Goal: Task Accomplishment & Management: Use online tool/utility

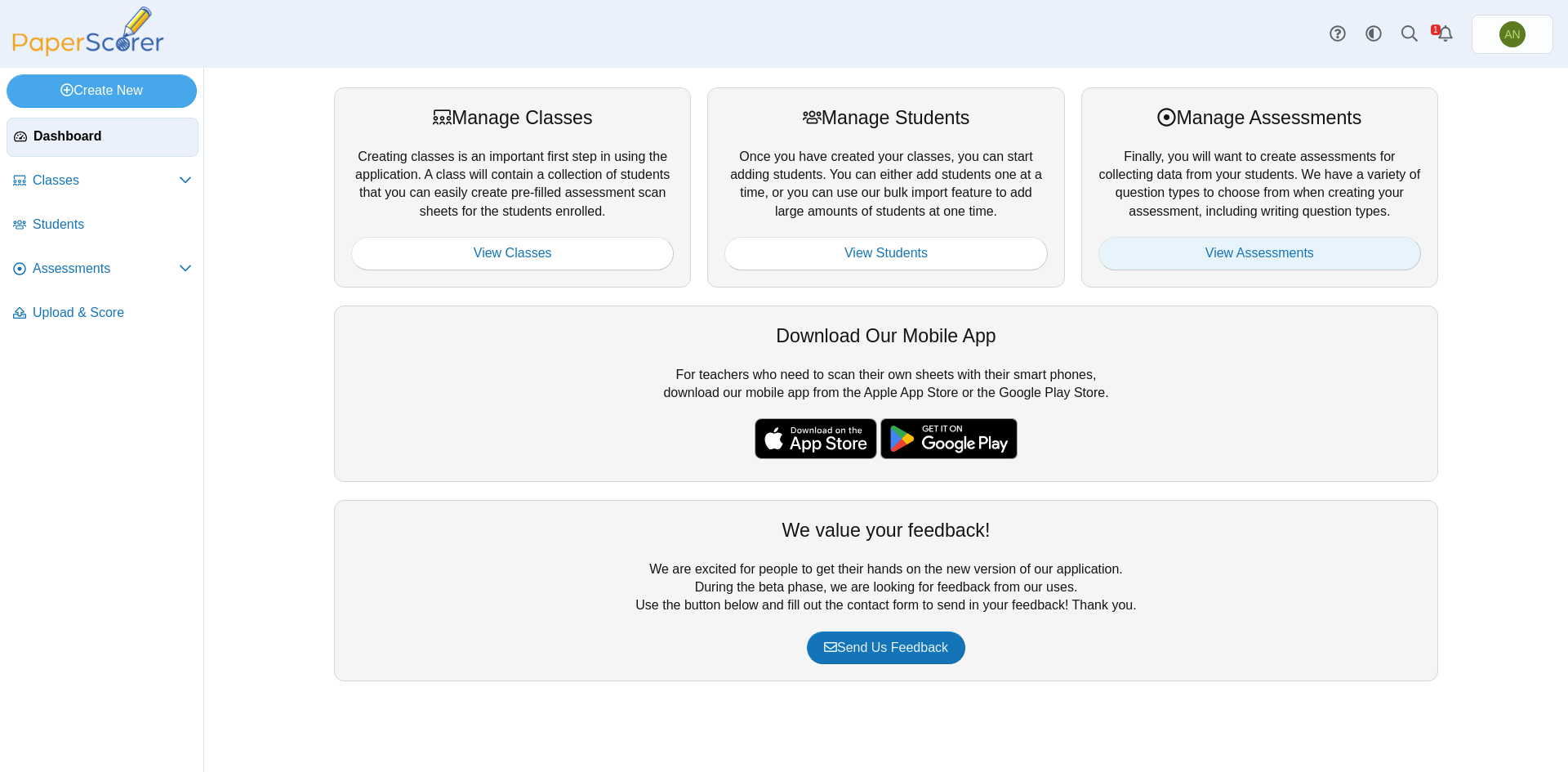
click at [1262, 251] on link "View Assessments" at bounding box center [1259, 253] width 323 height 33
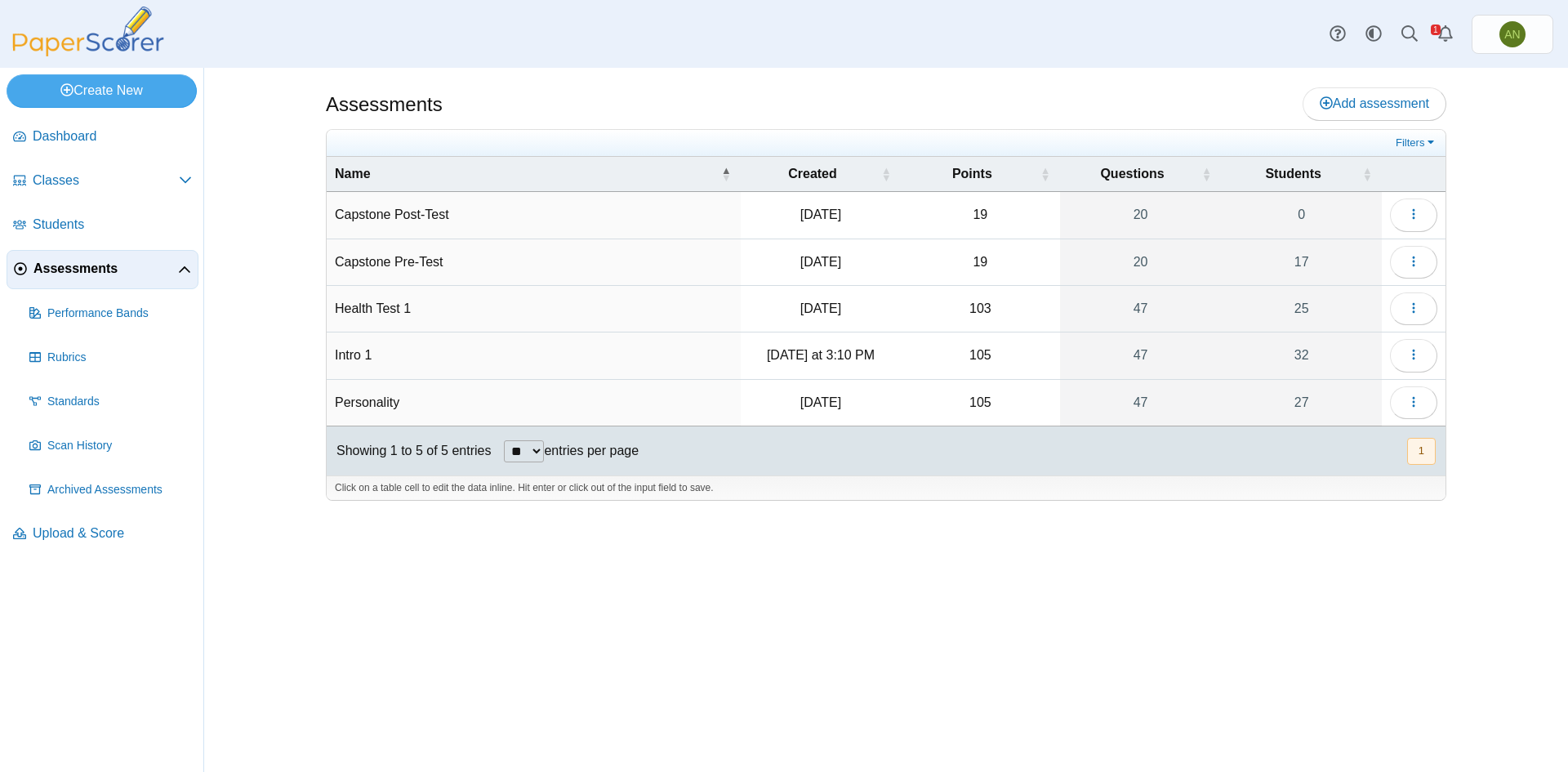
click at [466, 344] on td "Intro 1" at bounding box center [533, 356] width 414 height 46
click at [1409, 356] on icon "button" at bounding box center [1413, 354] width 13 height 13
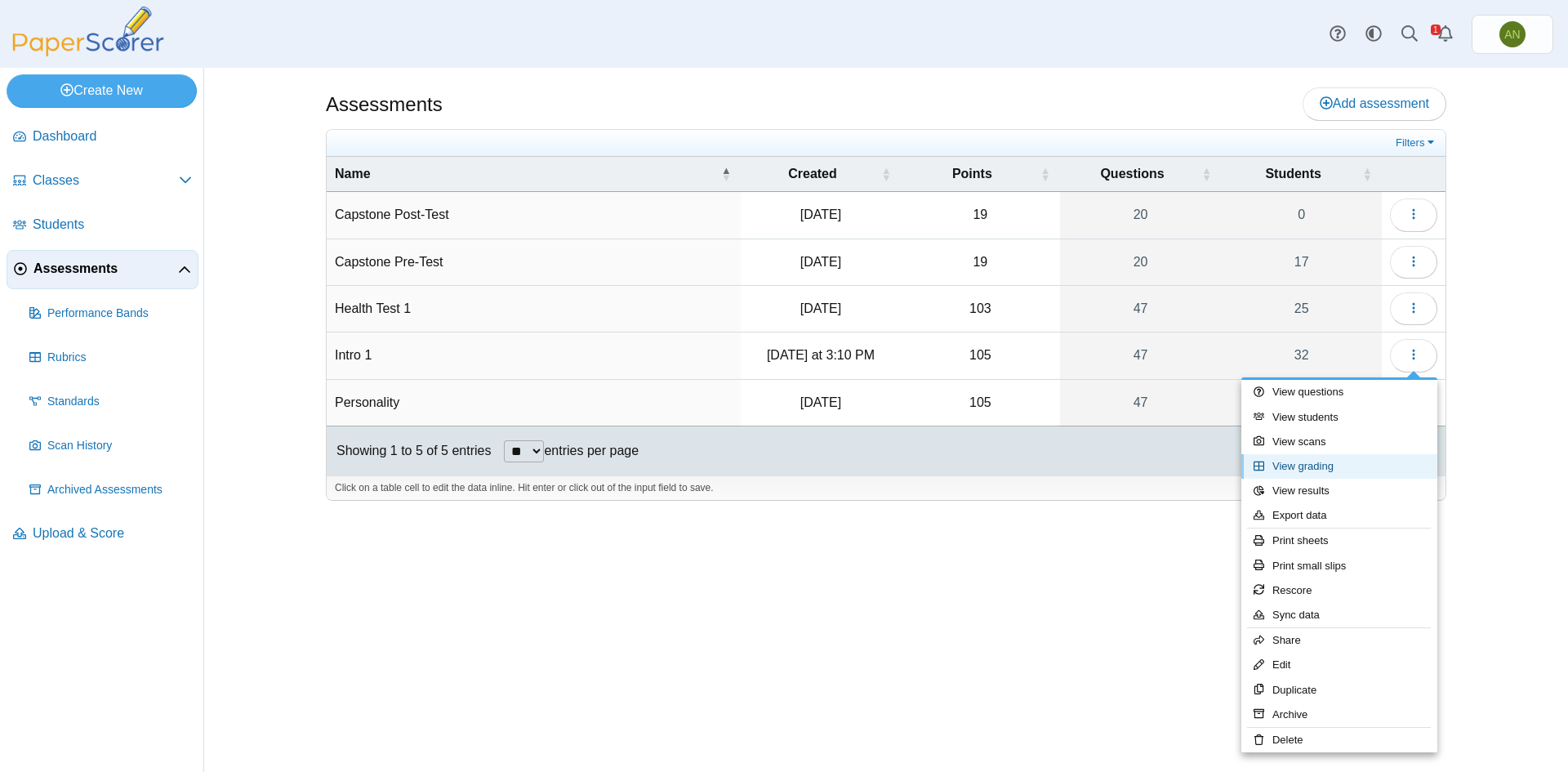
click at [1321, 469] on link "View grading" at bounding box center [1338, 467] width 196 height 25
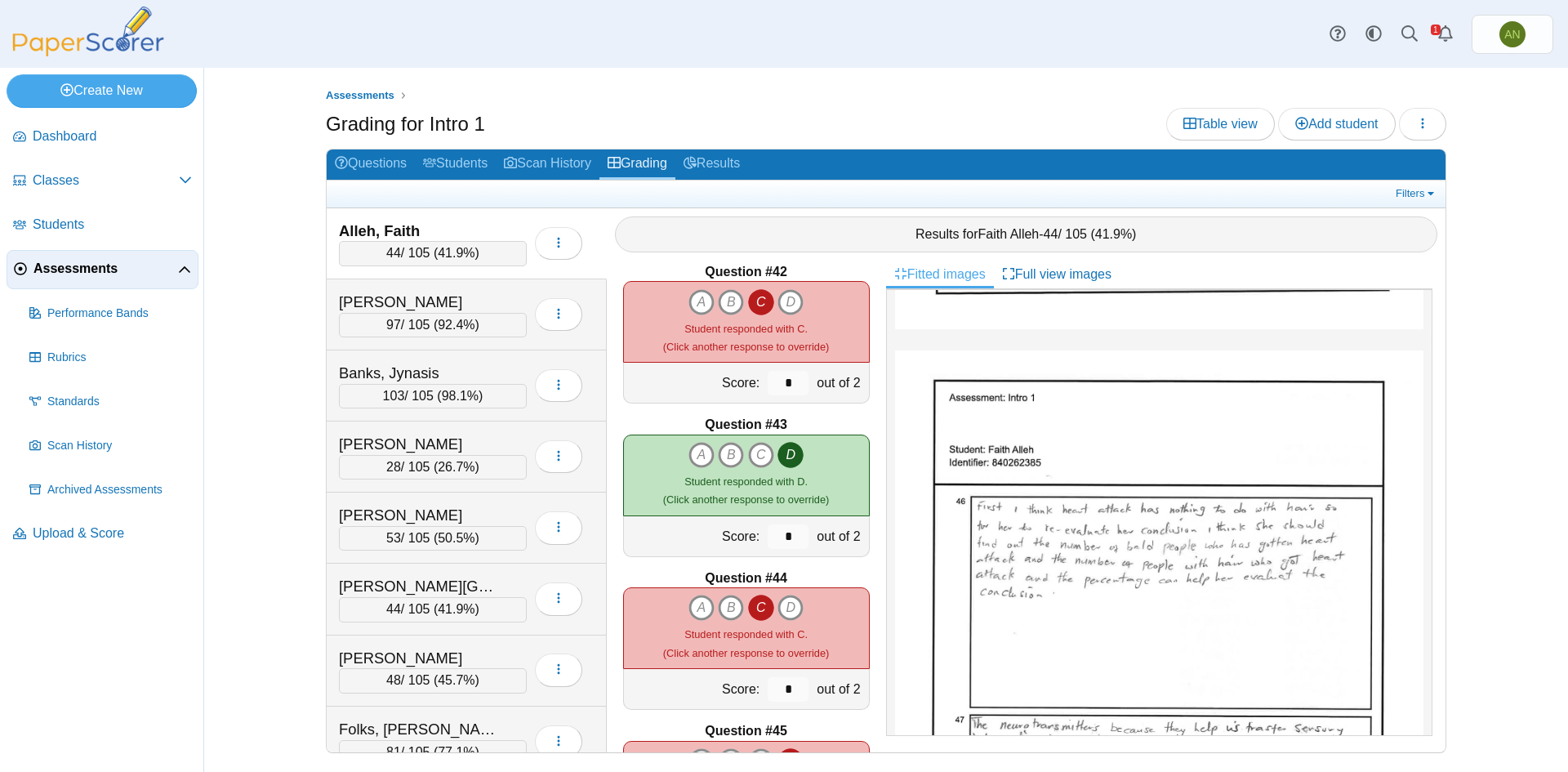
scroll to position [6736, 0]
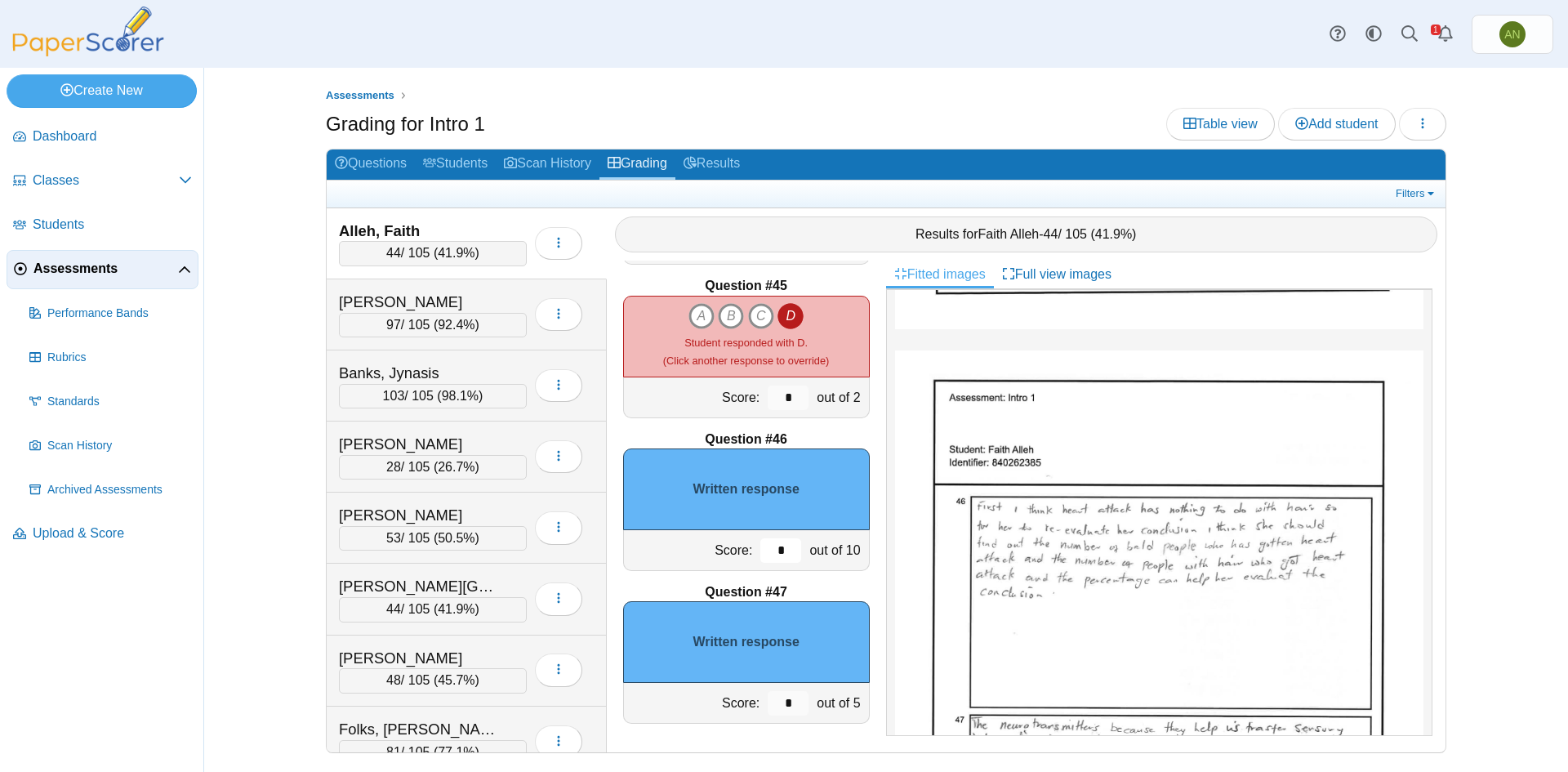
click at [774, 555] on input "*" at bounding box center [780, 551] width 41 height 25
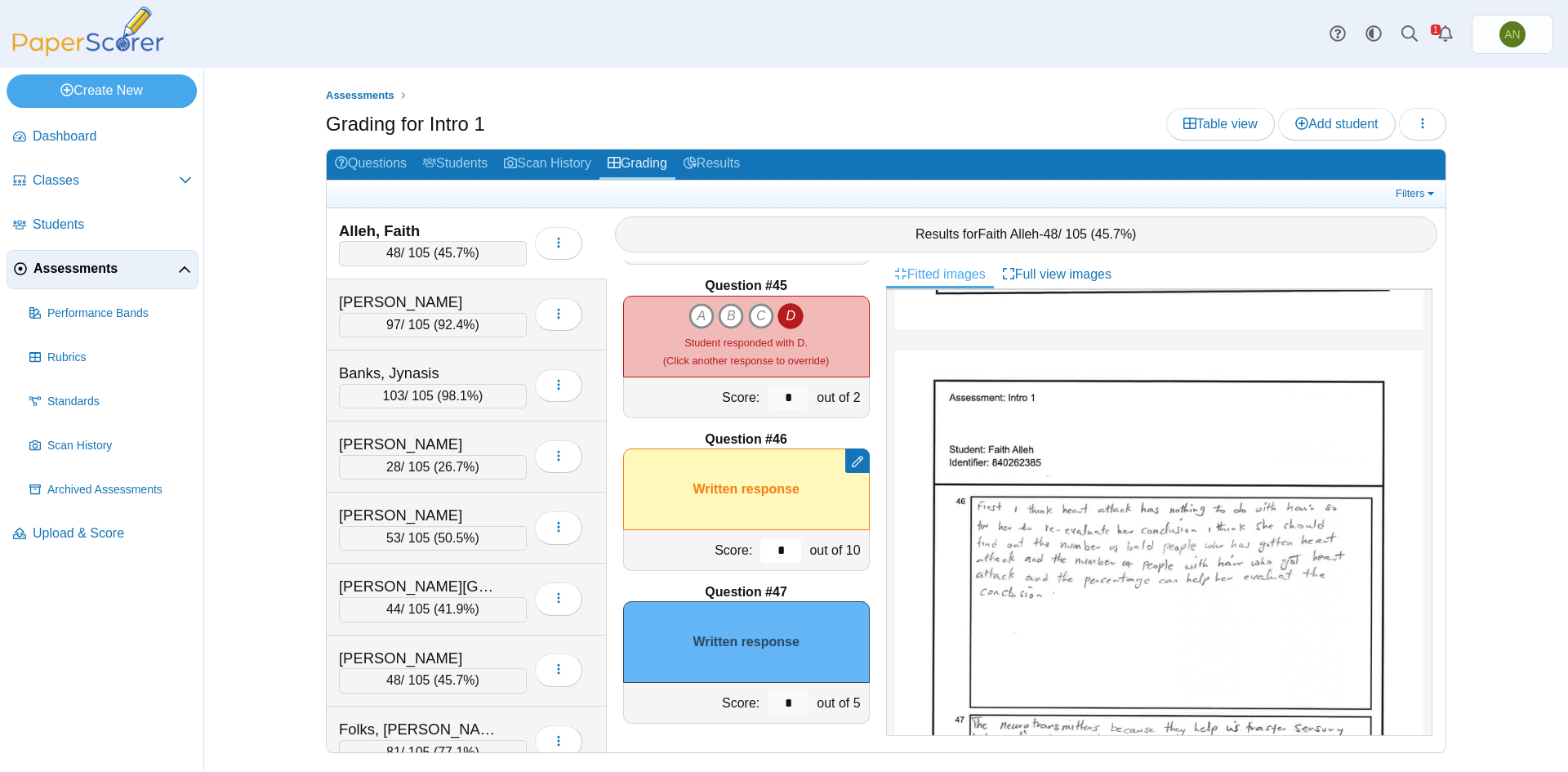
type input "*"
click at [779, 700] on input "*" at bounding box center [788, 704] width 41 height 25
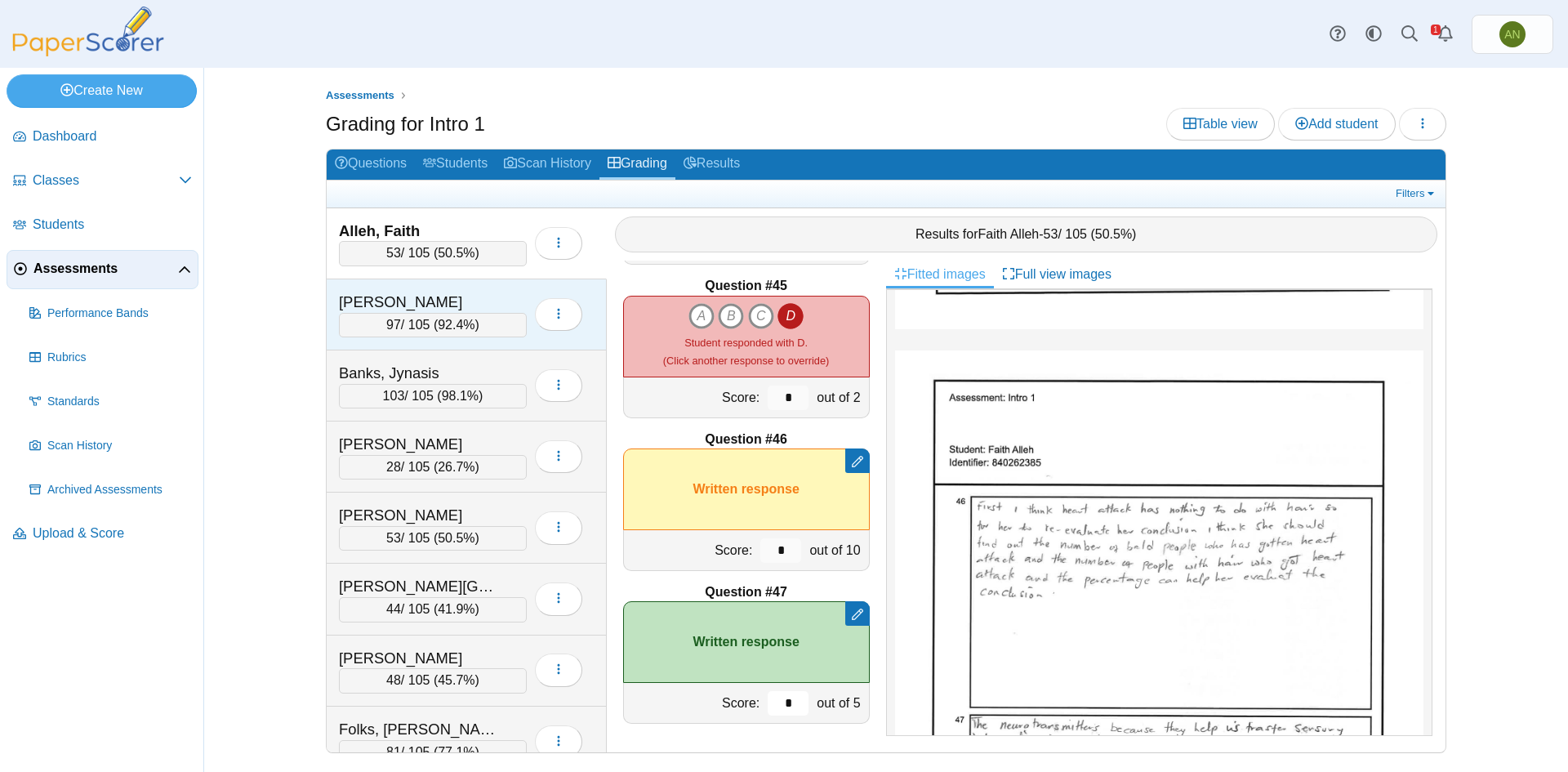
type input "*"
click at [472, 300] on div "Andersson, Emelia" at bounding box center [420, 303] width 163 height 21
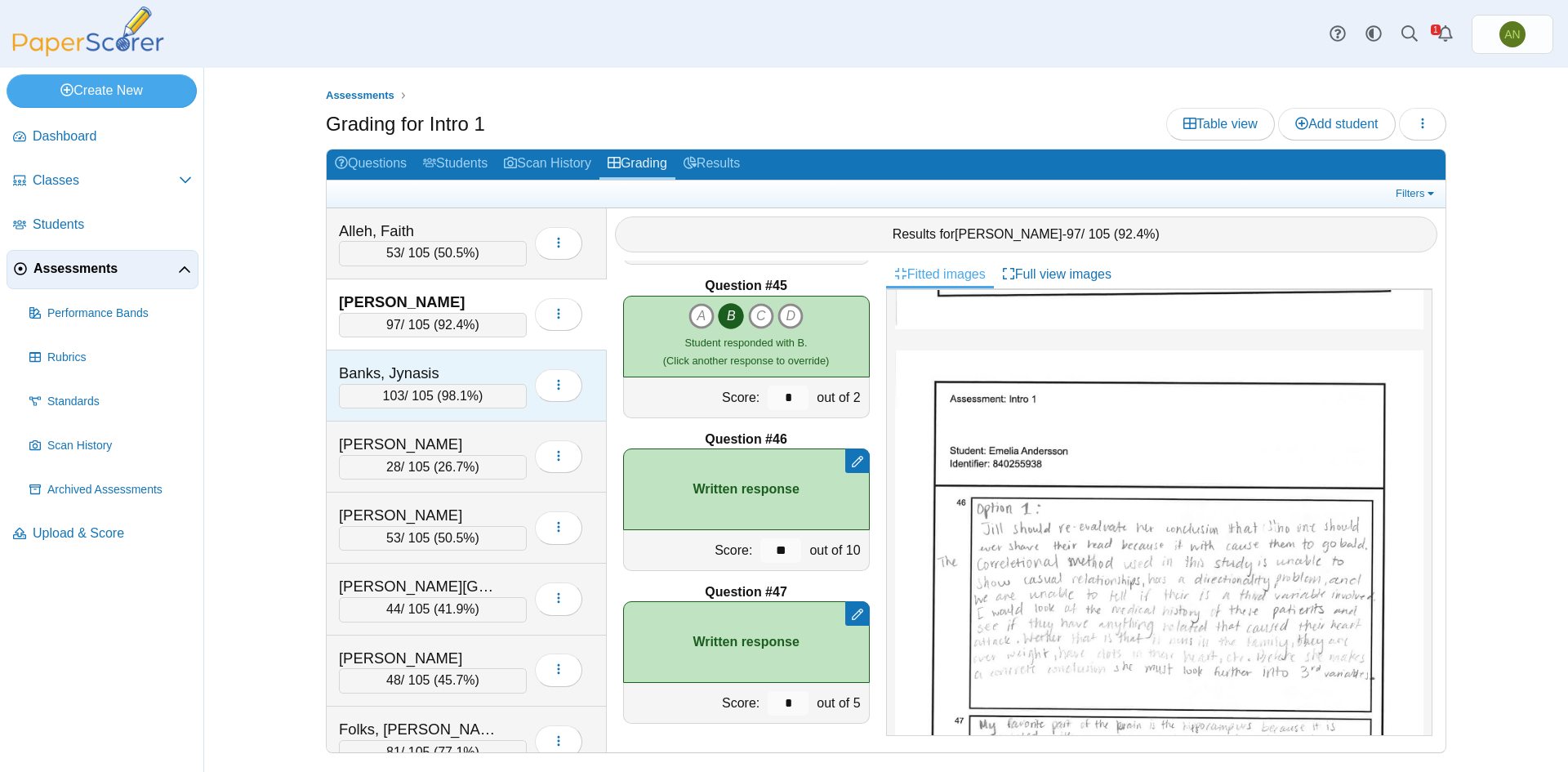
click at [486, 366] on div "Banks, Jynasis" at bounding box center [420, 374] width 163 height 21
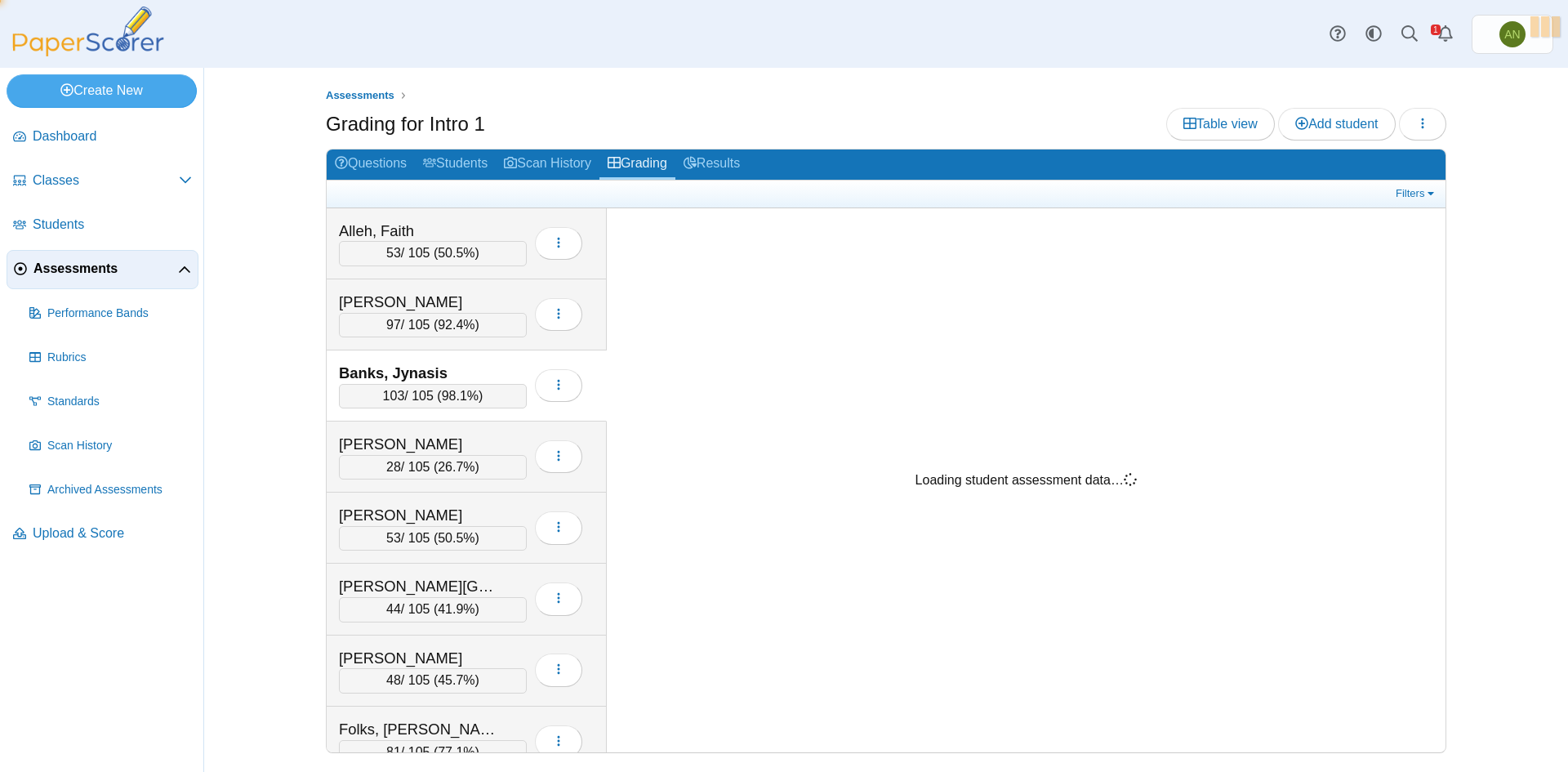
scroll to position [0, 0]
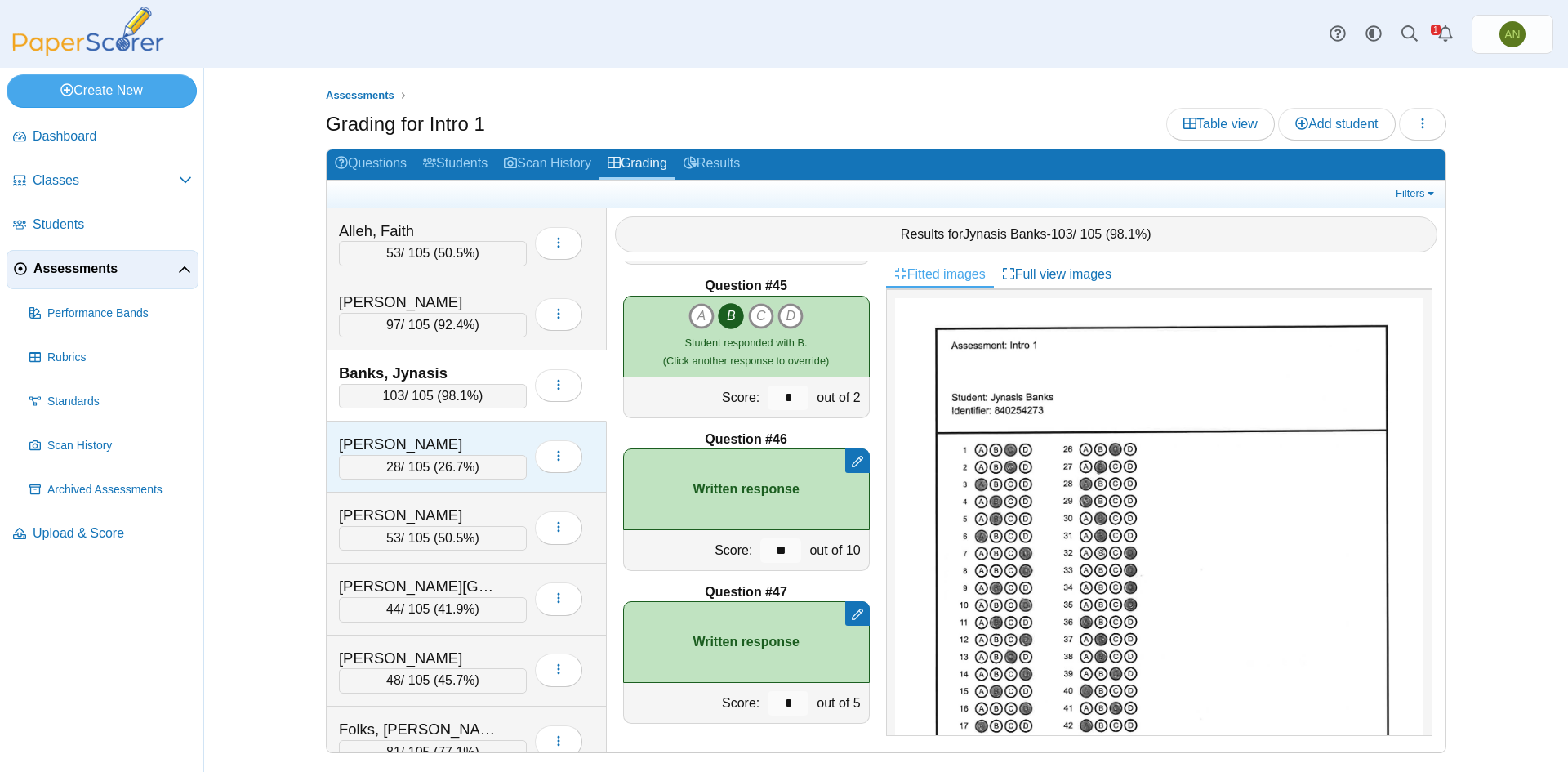
click at [497, 431] on div "Banks, Kyla 28 / 105 ( 26.7% ) Loading…" at bounding box center [466, 457] width 280 height 71
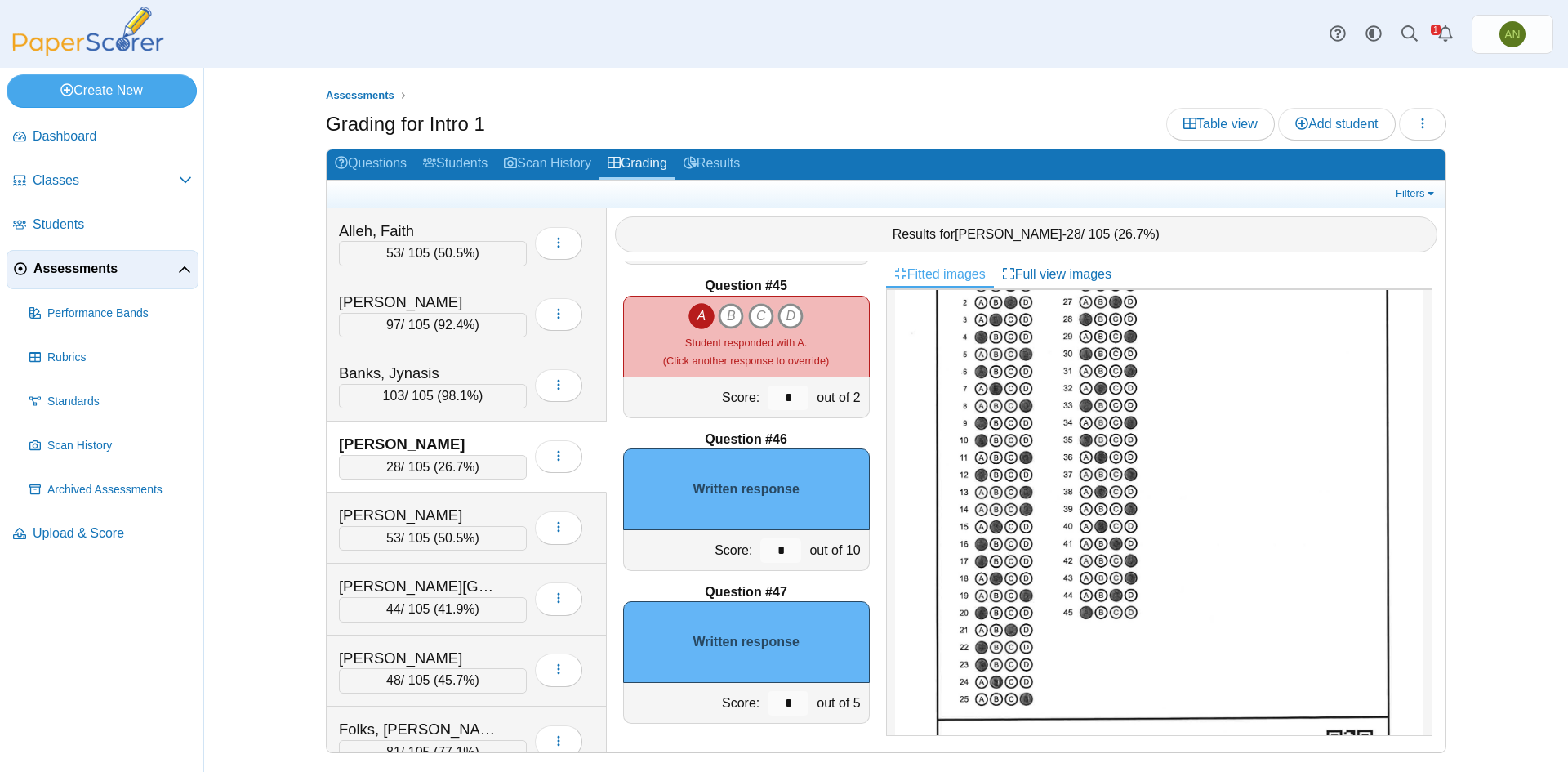
scroll to position [736, 0]
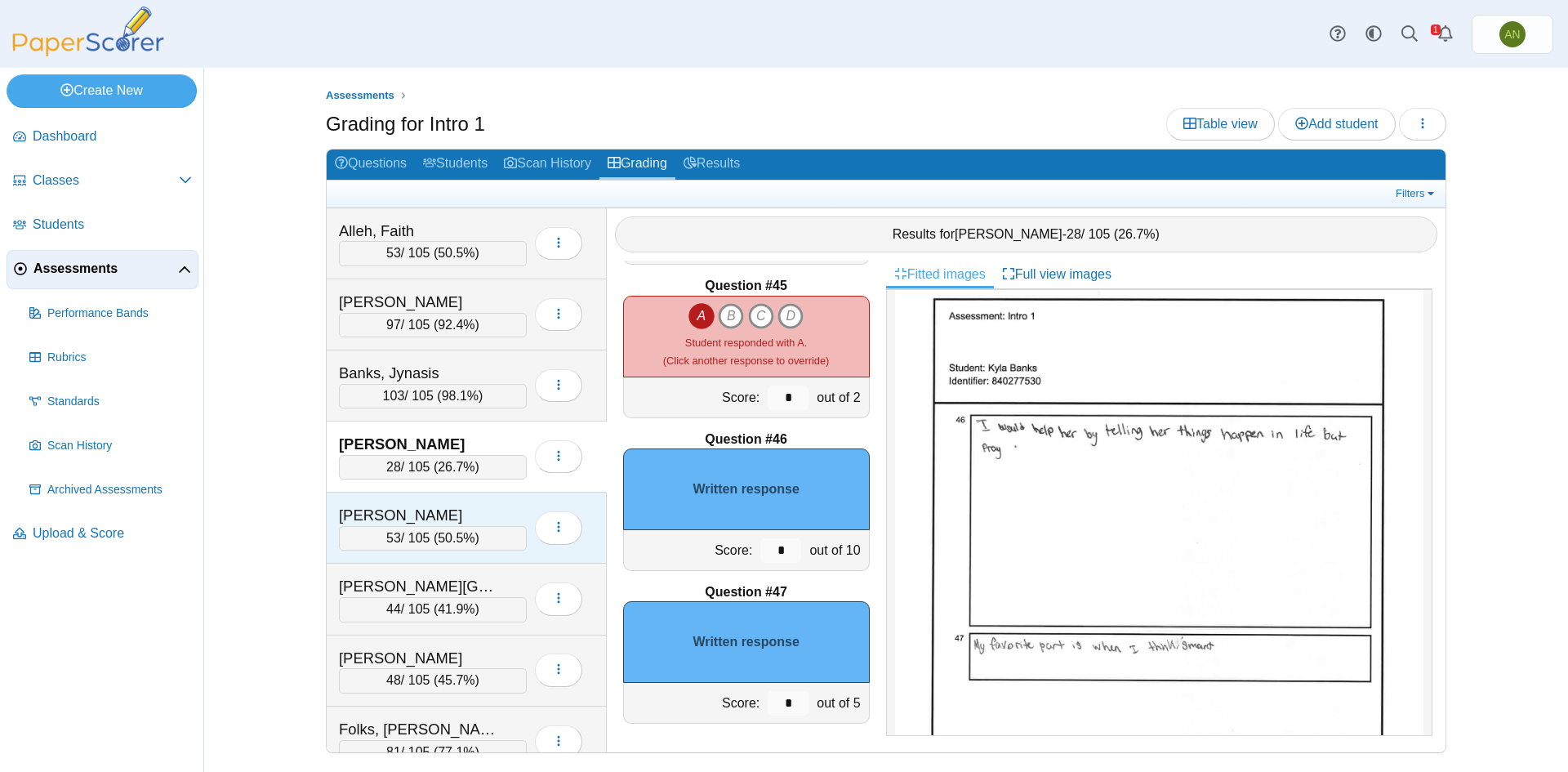
click at [490, 508] on div "Bowden, Jasmine" at bounding box center [420, 516] width 163 height 21
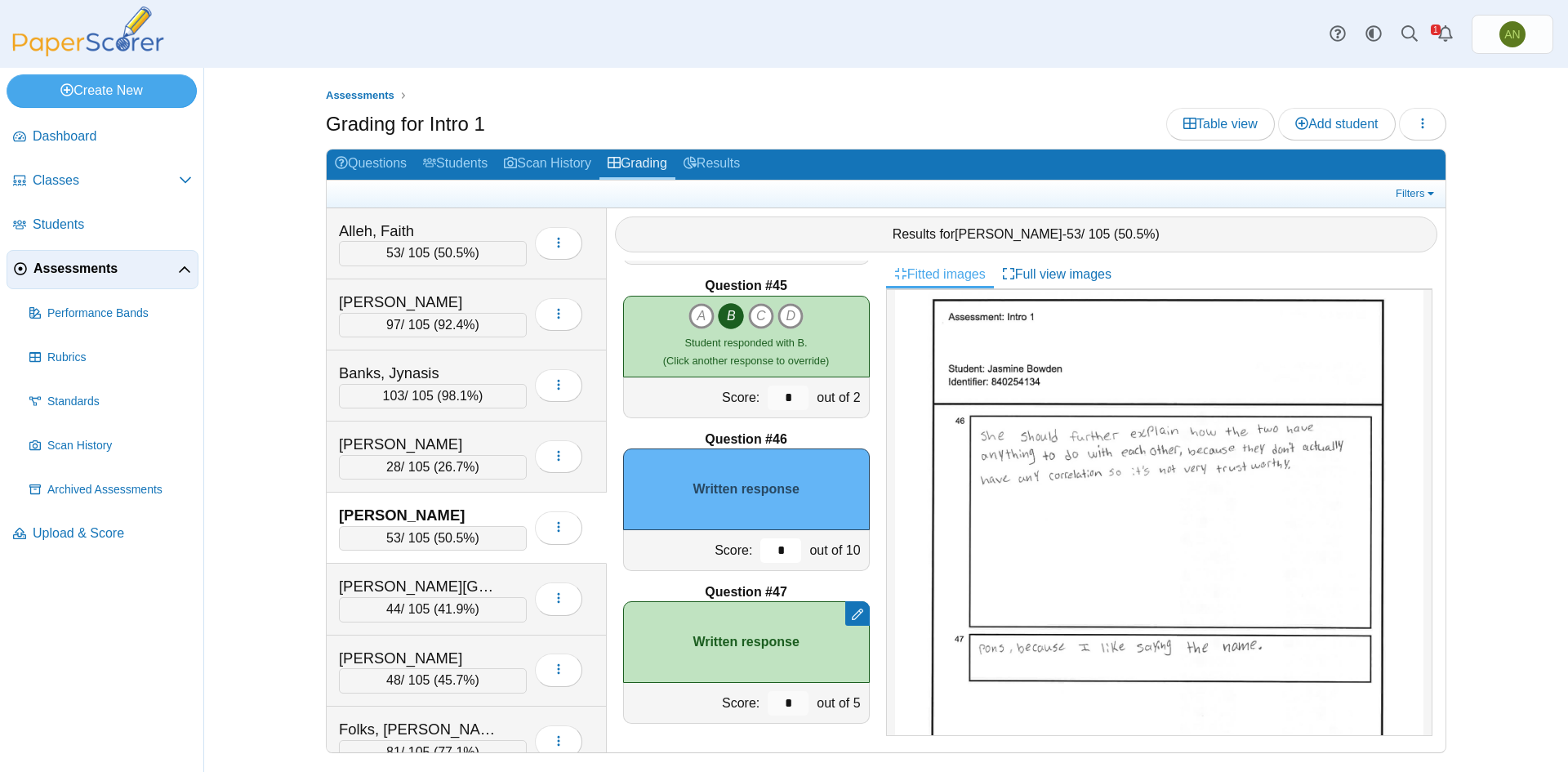
click at [773, 552] on input "*" at bounding box center [780, 551] width 41 height 25
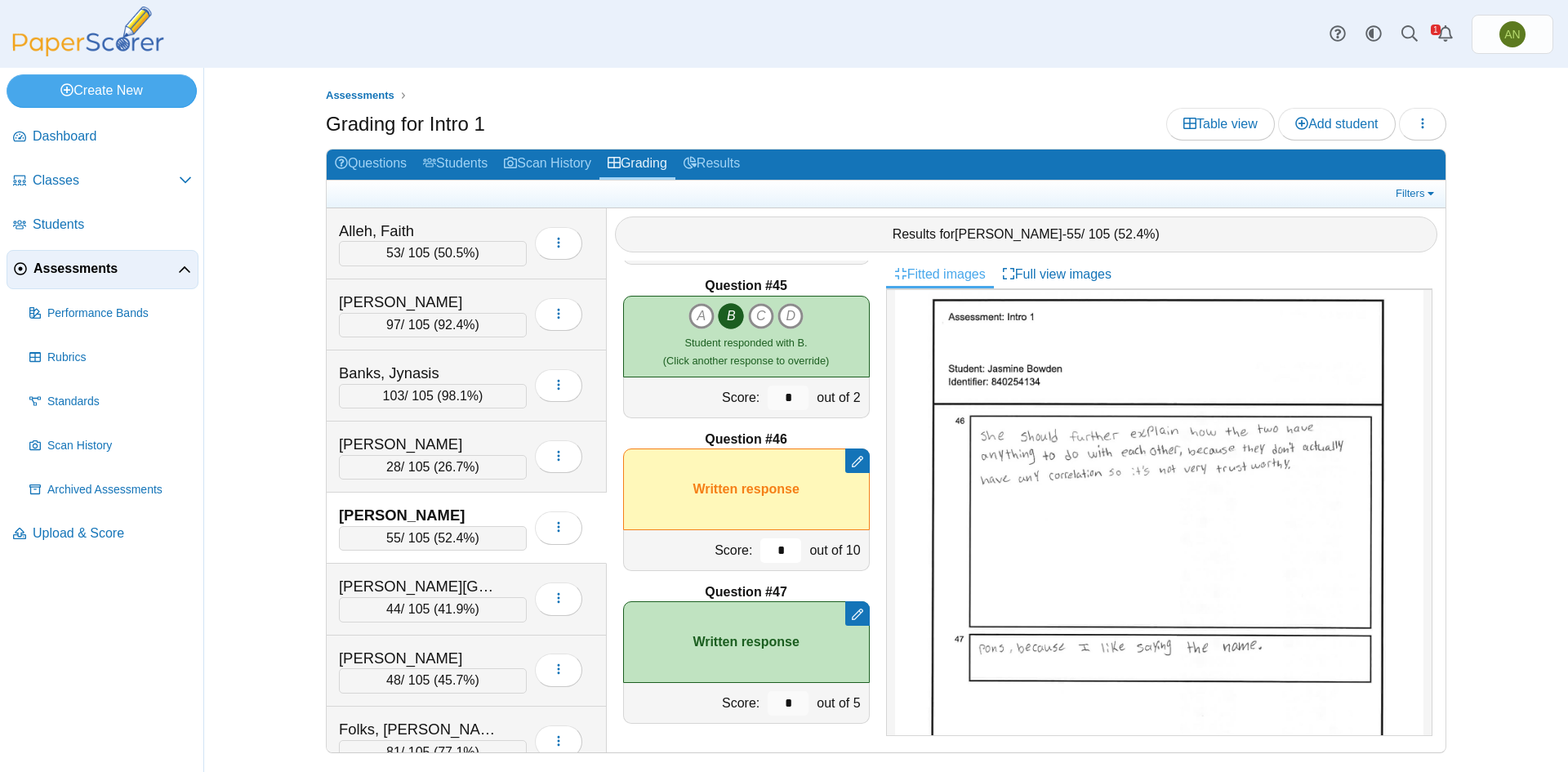
type input "*"
click at [502, 576] on div "Burns, Jordan" at bounding box center [433, 587] width 188 height 21
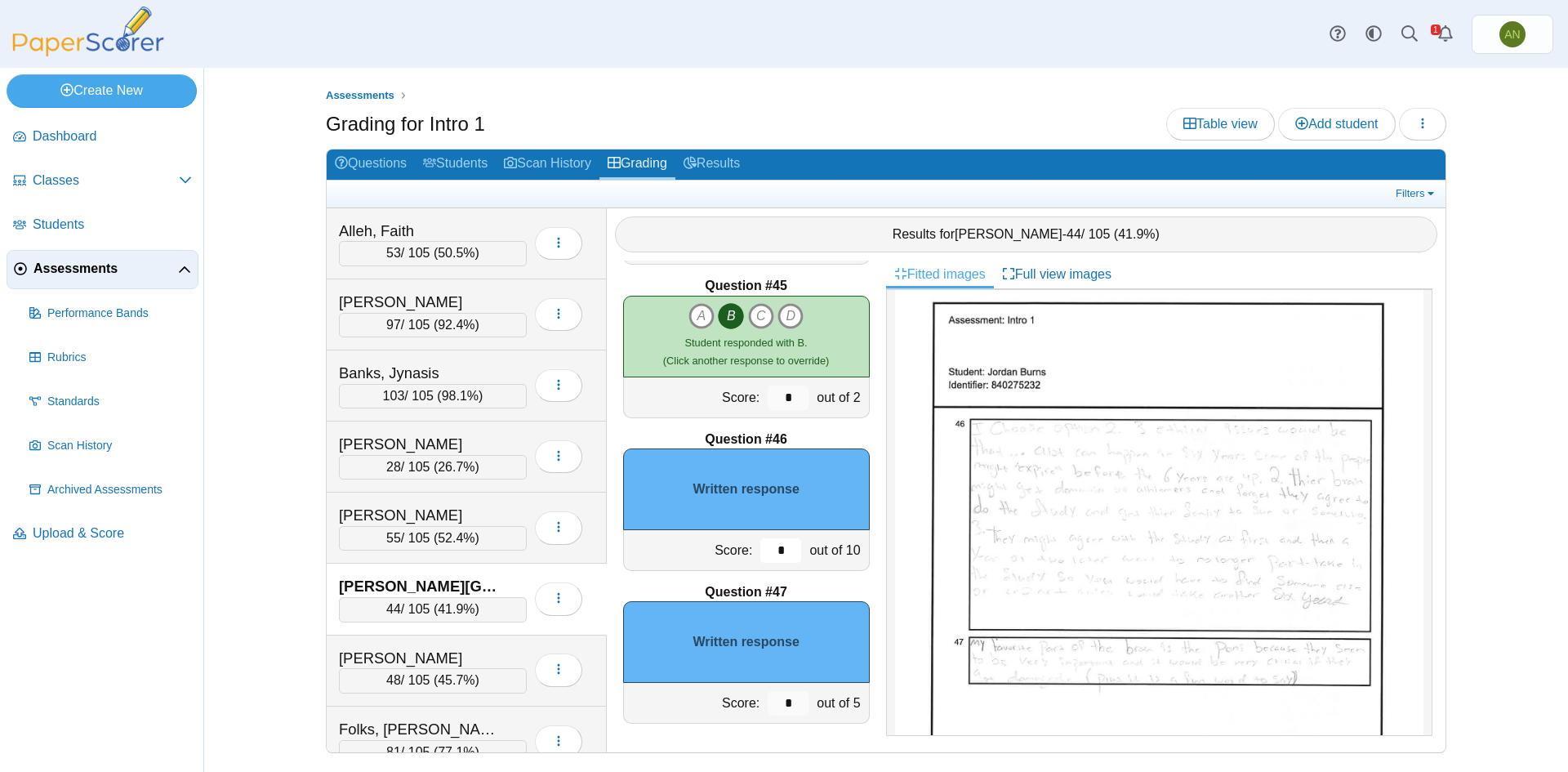
click at [779, 553] on input "*" at bounding box center [780, 551] width 41 height 25
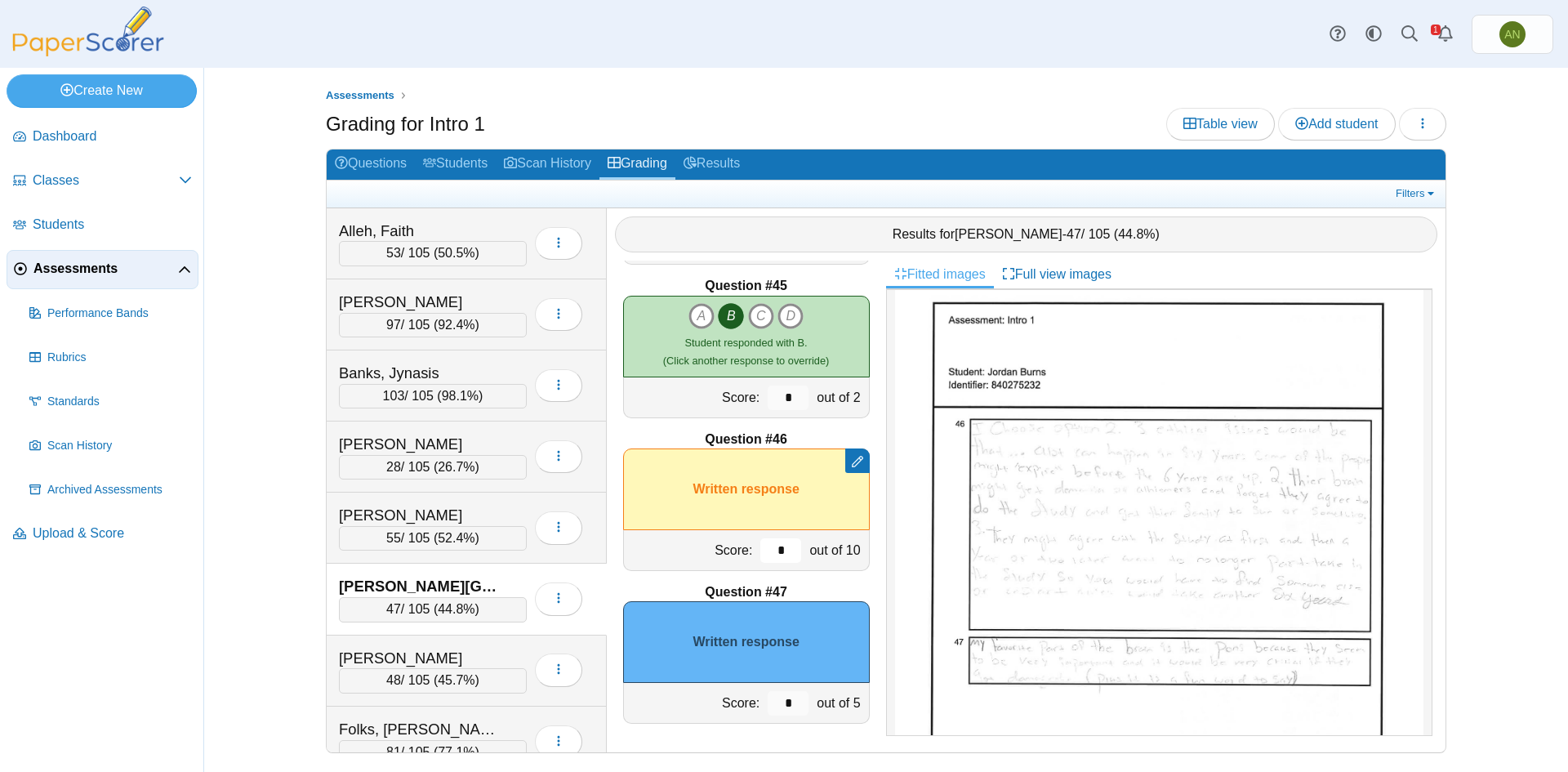
type input "*"
click at [780, 711] on input "*" at bounding box center [788, 704] width 41 height 25
type input "*"
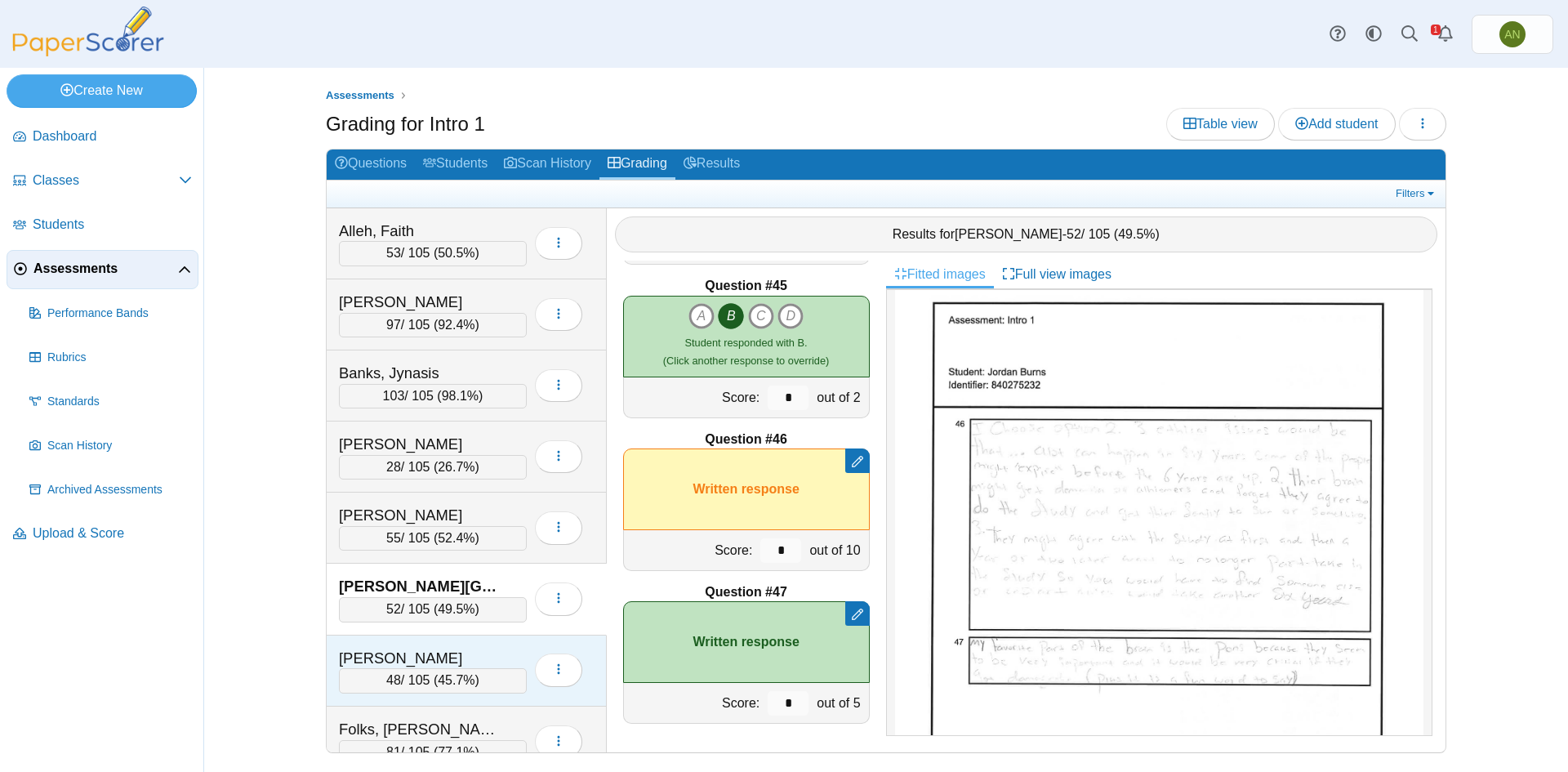
click at [510, 654] on div "Cuadra, Miguel" at bounding box center [433, 658] width 188 height 21
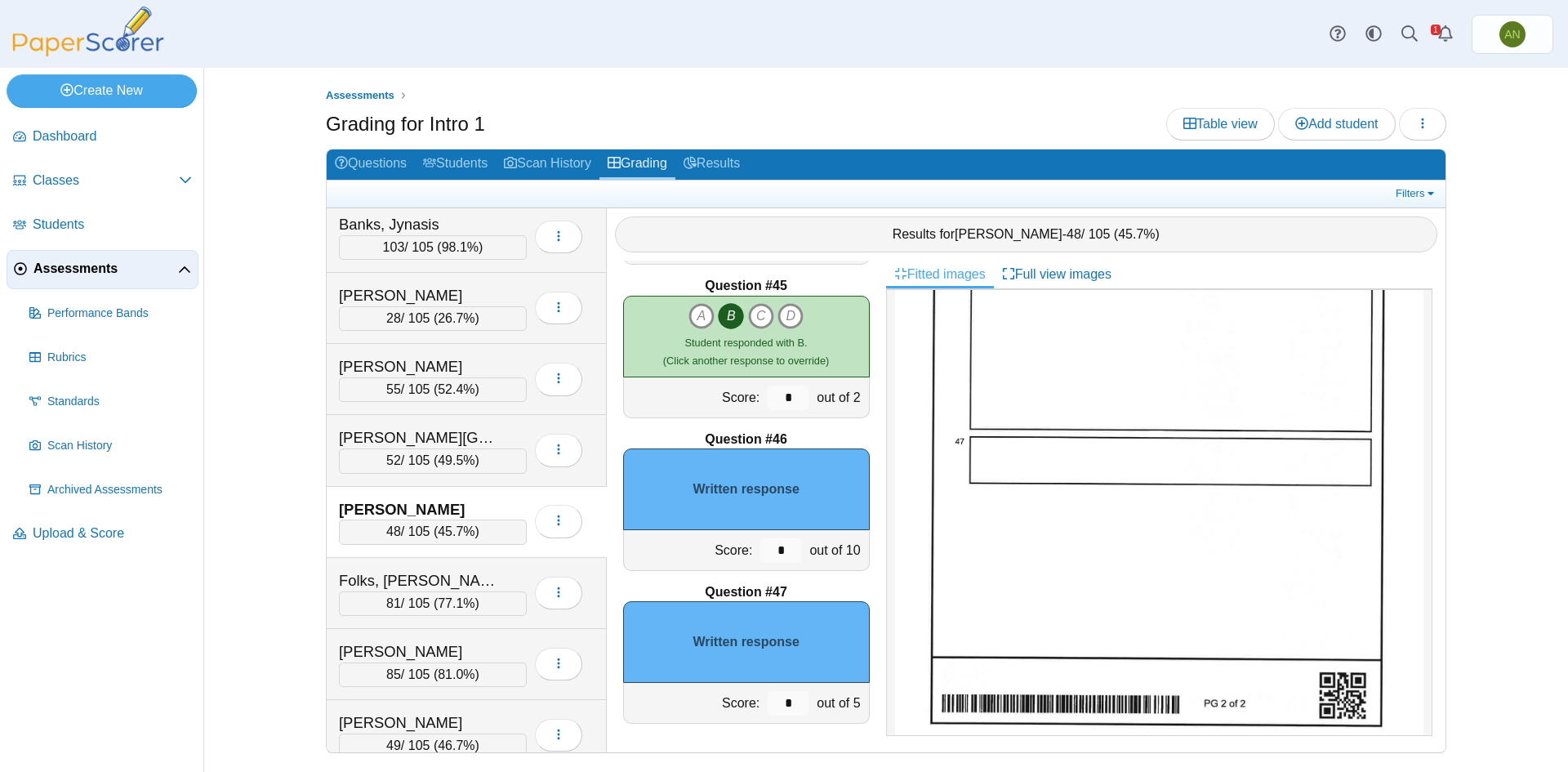
scroll to position [163, 0]
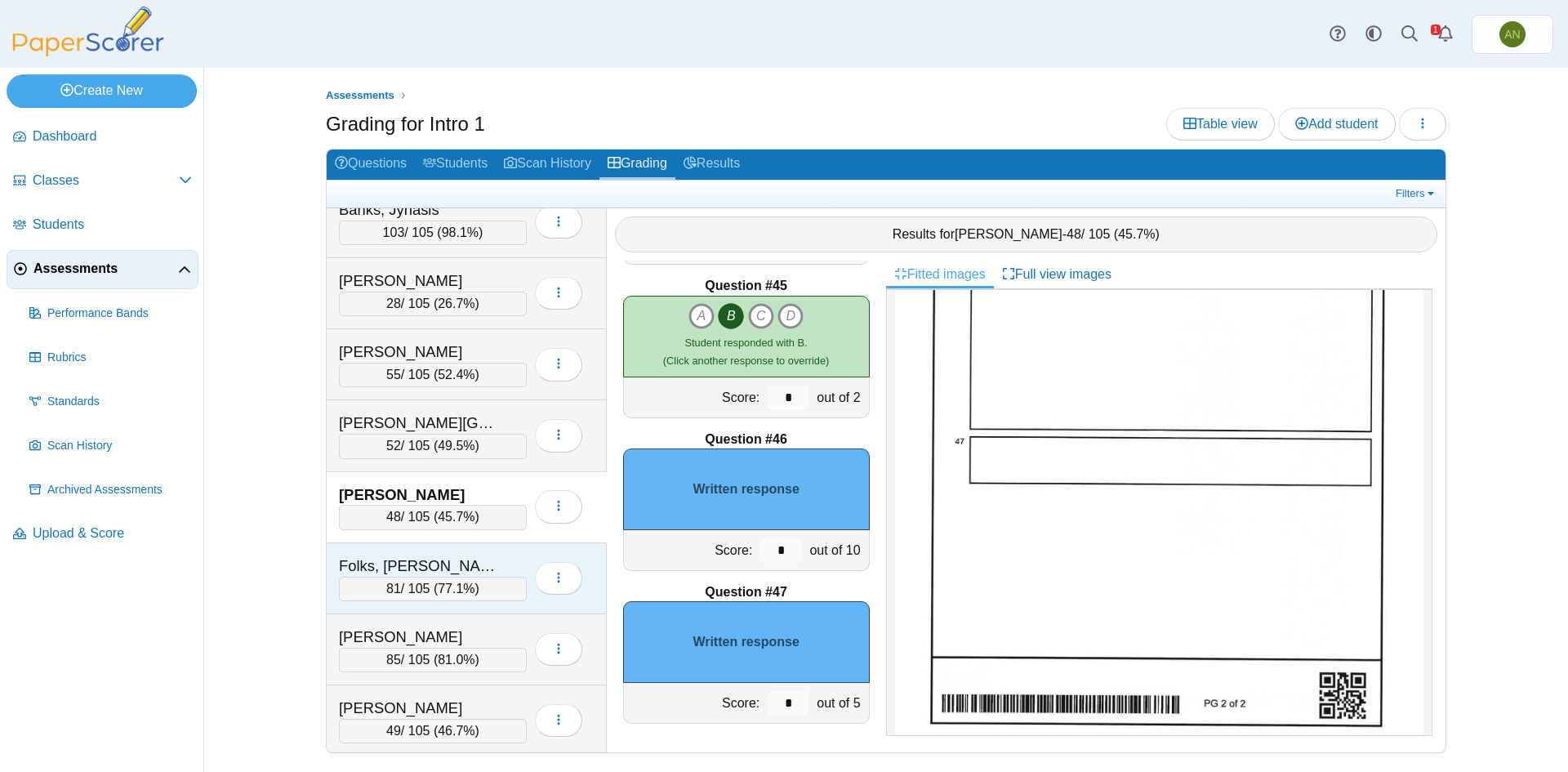
click at [510, 560] on div "Folks, Audrey" at bounding box center [433, 566] width 188 height 21
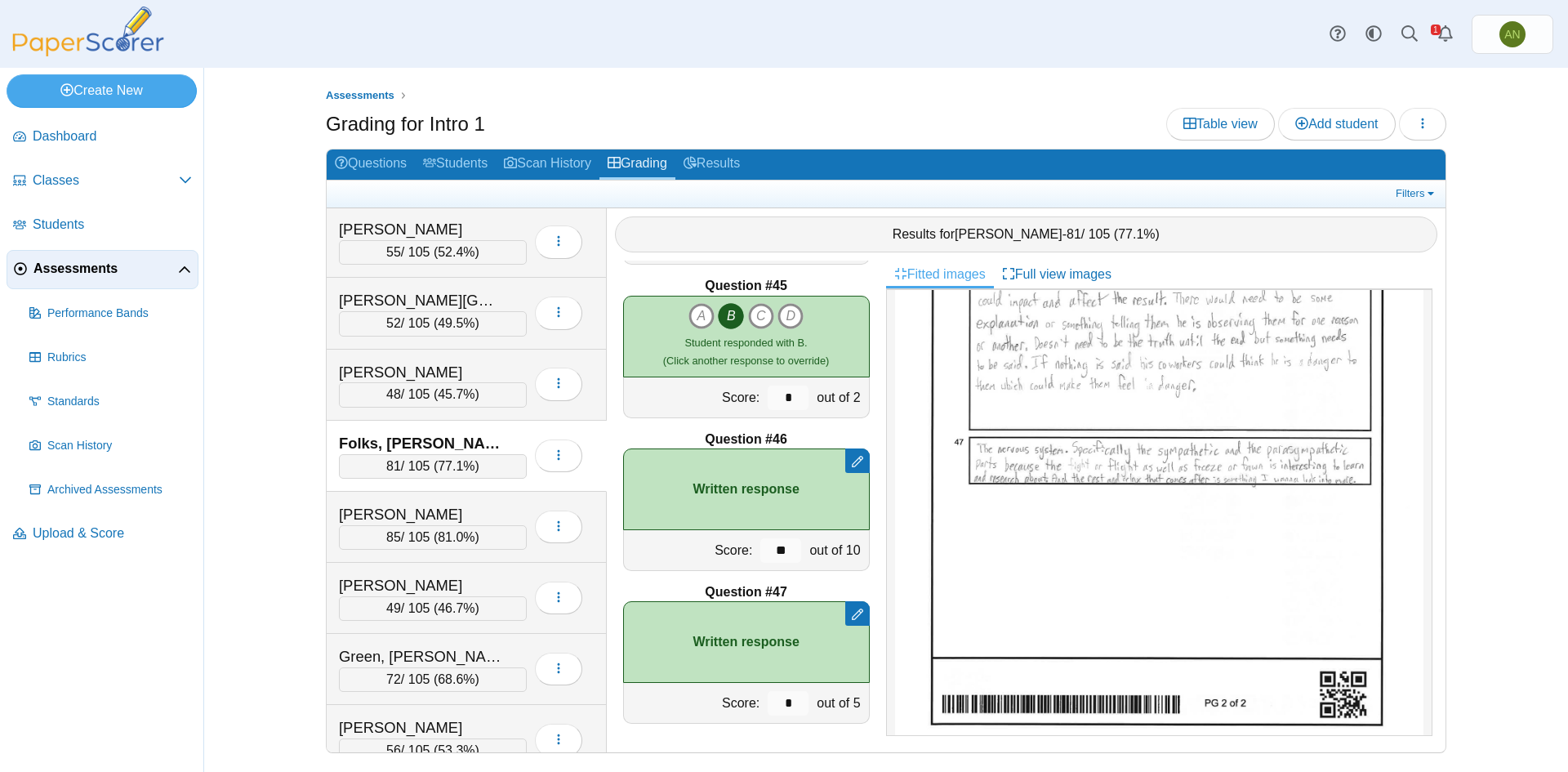
scroll to position [327, 0]
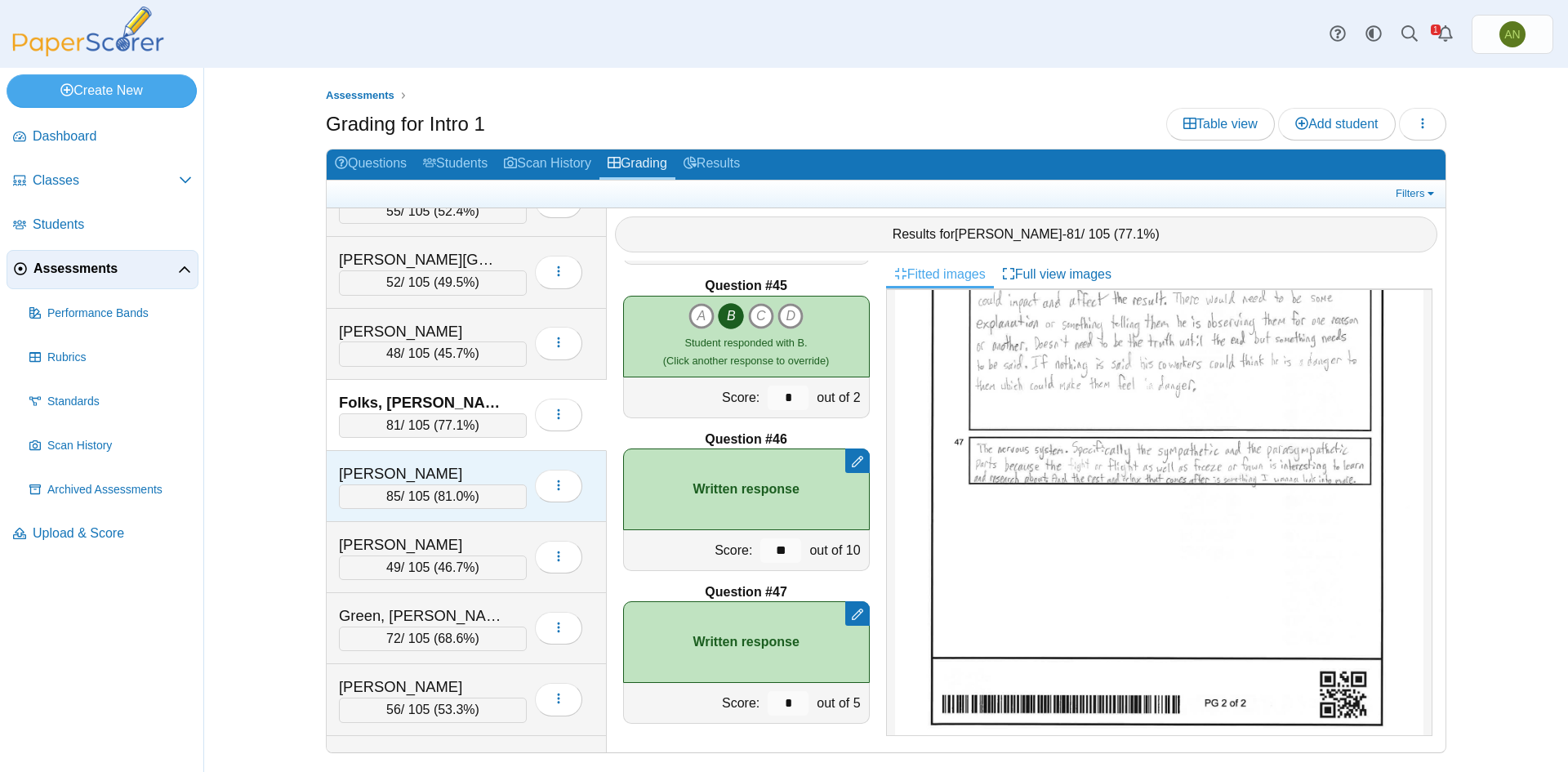
click at [510, 461] on div "Forgit, Rachel 85 / 105 ( 81.0% ) Loading…" at bounding box center [466, 486] width 280 height 71
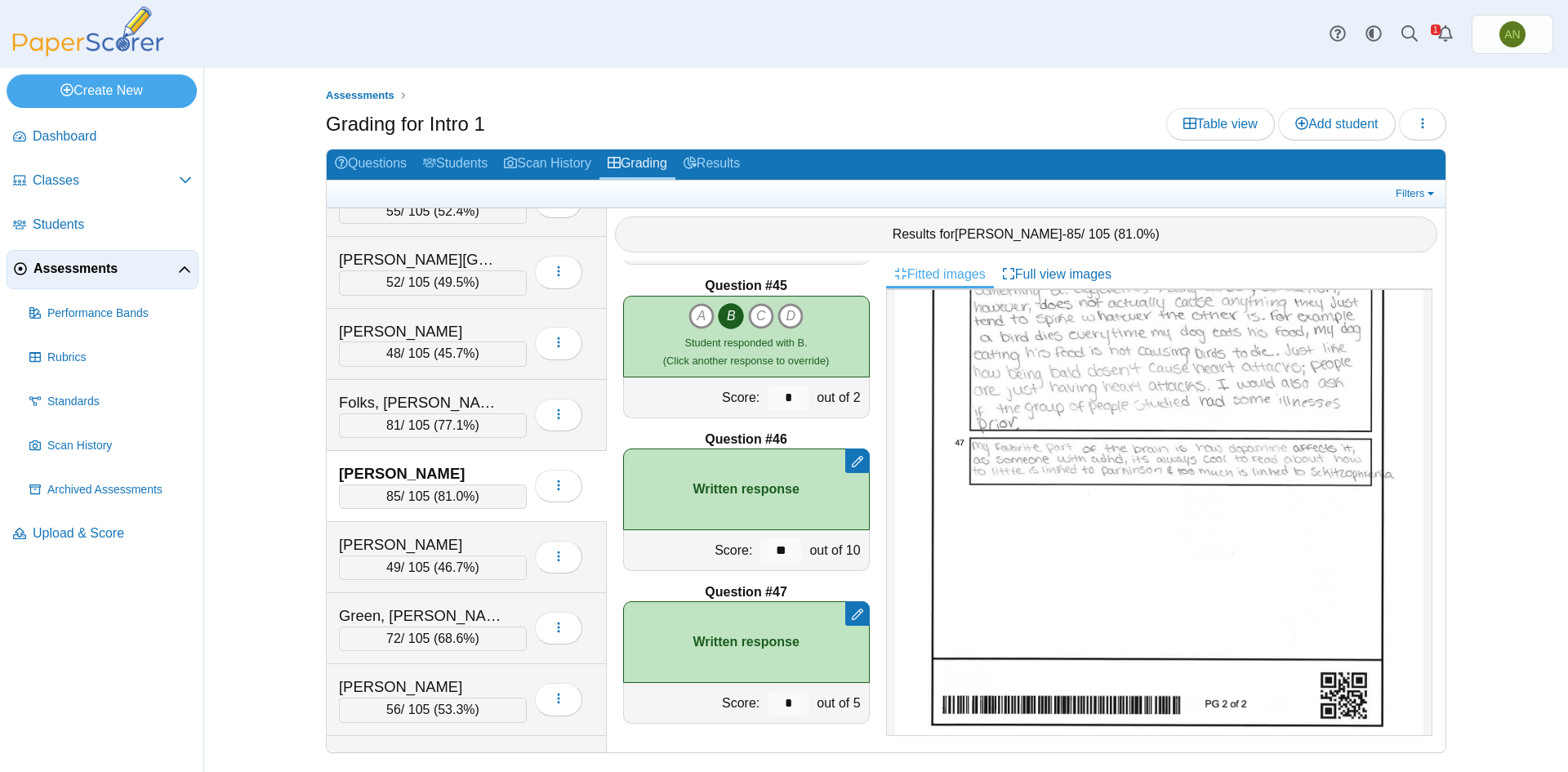
scroll to position [408, 0]
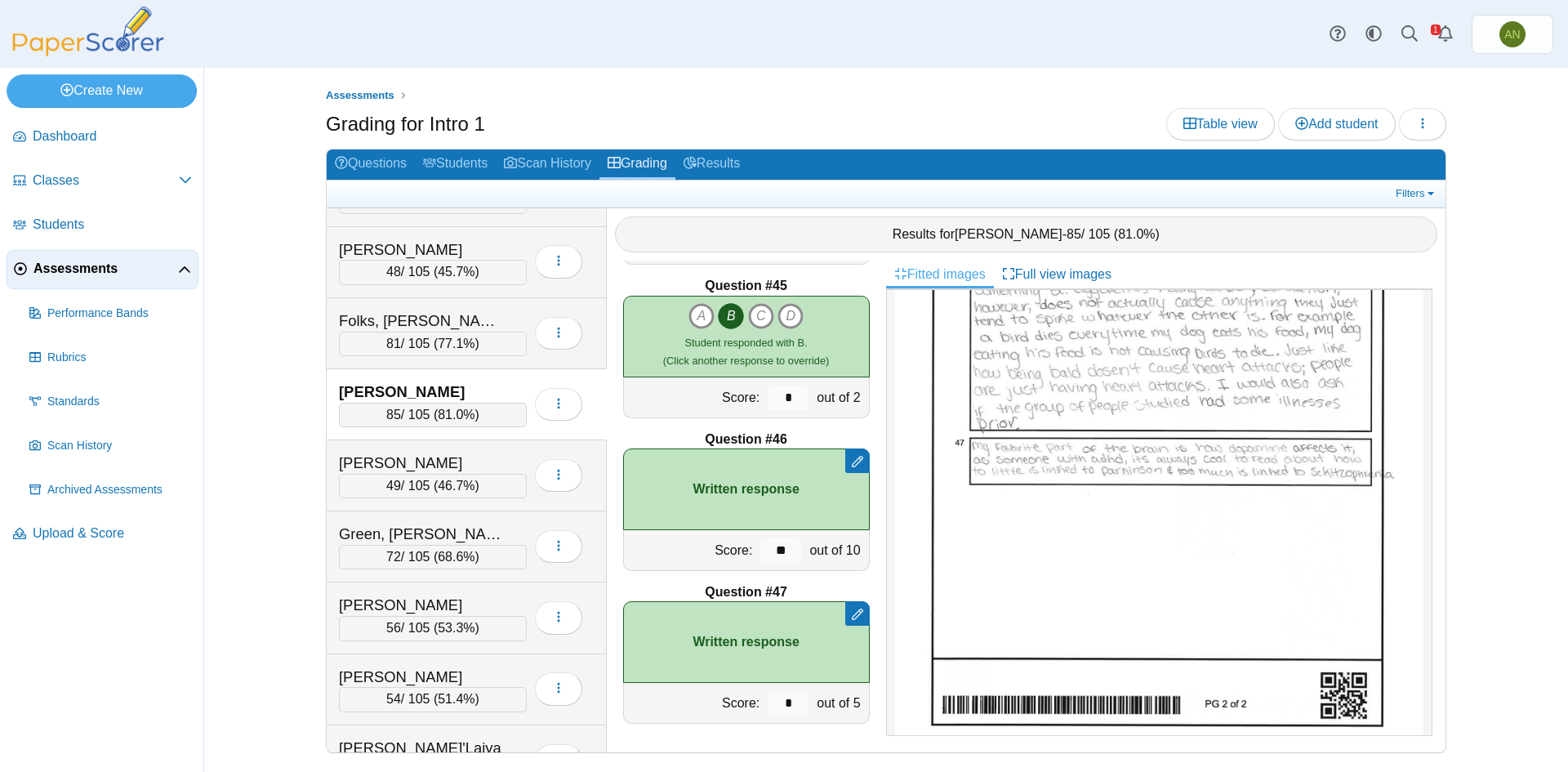
click at [510, 461] on div "Gaudet, Christopher" at bounding box center [433, 463] width 188 height 21
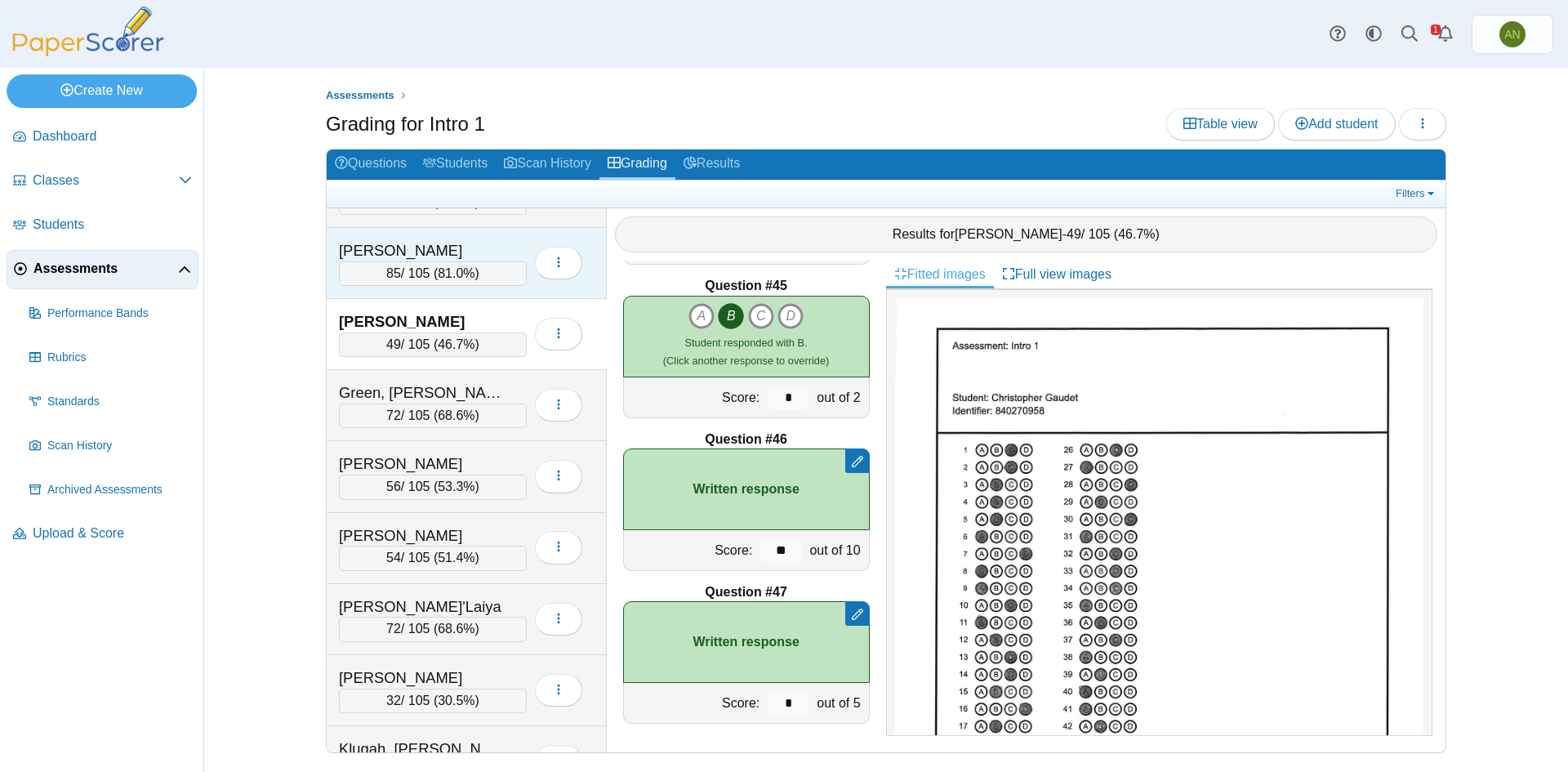
scroll to position [571, 0]
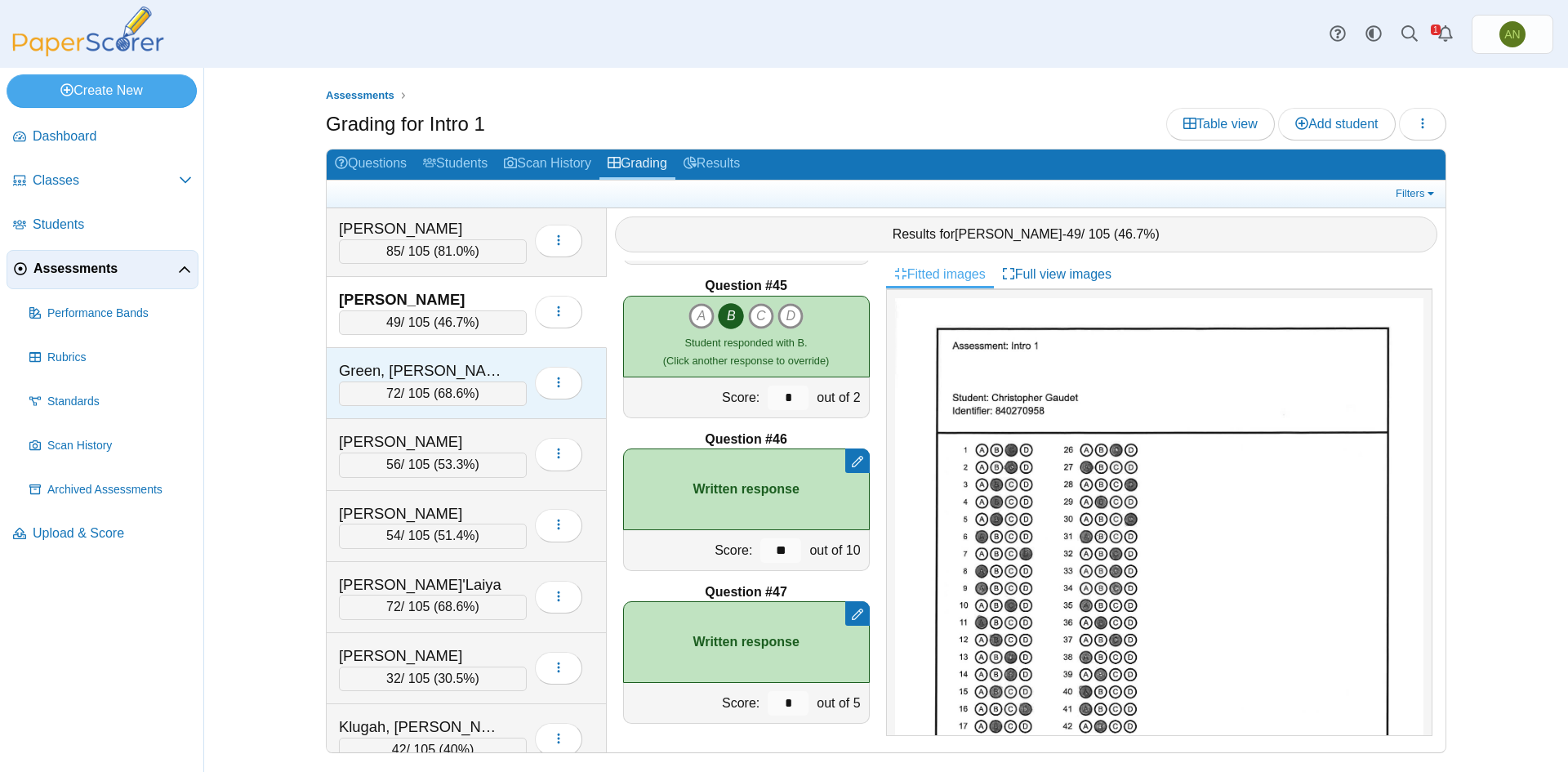
click at [501, 374] on div "Green, Jaden" at bounding box center [420, 371] width 163 height 21
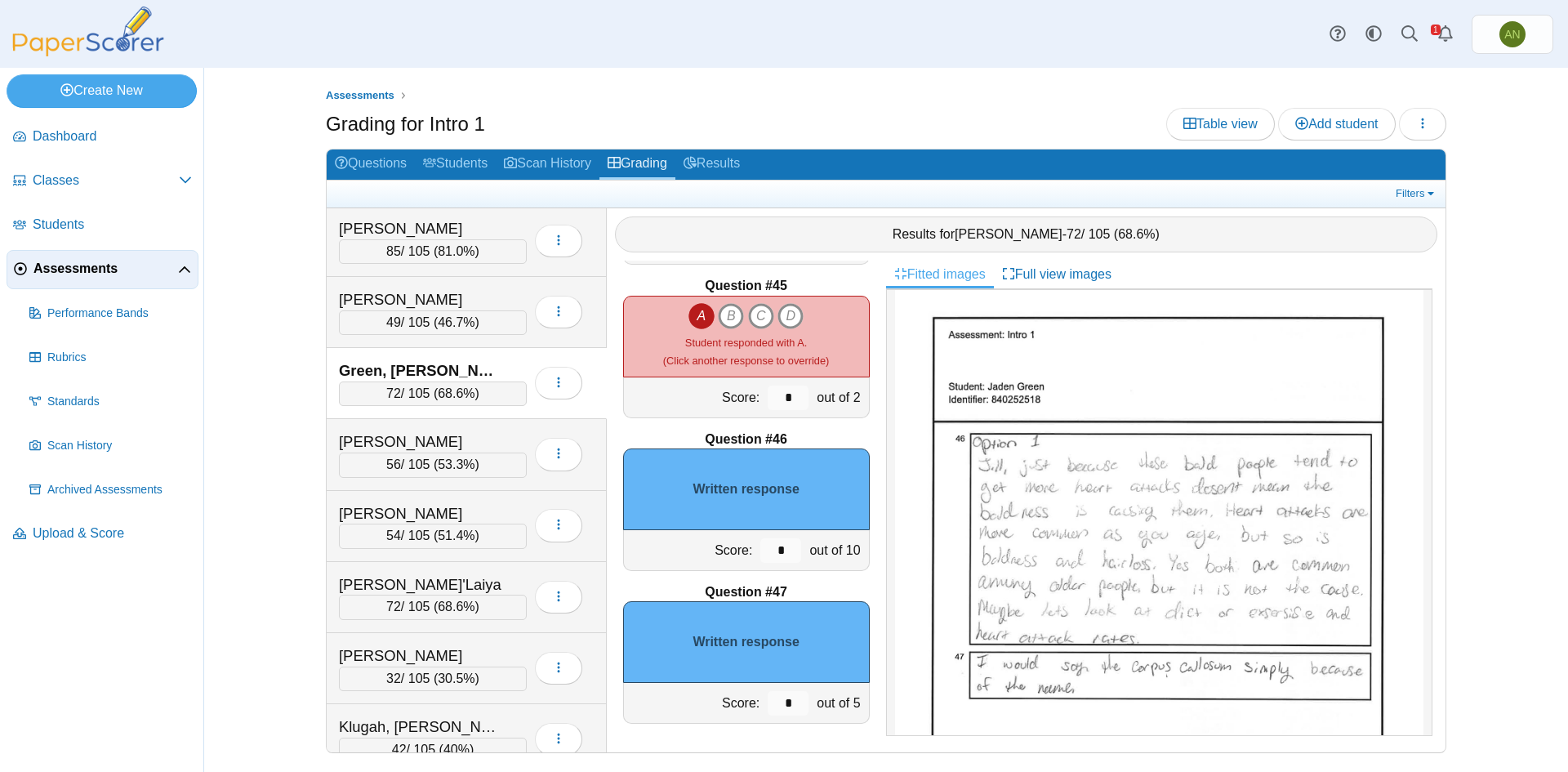
scroll to position [736, 0]
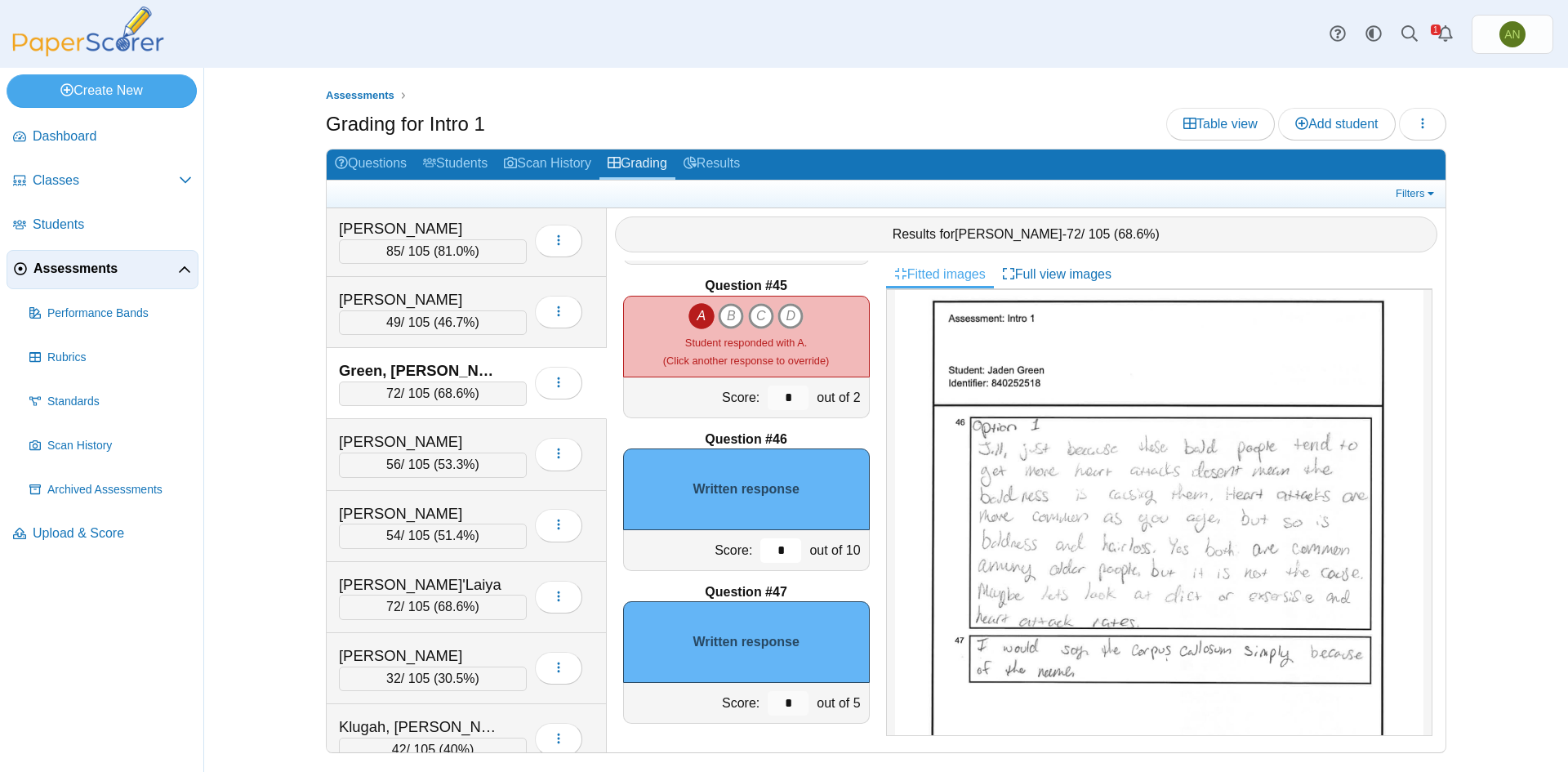
click at [760, 550] on input "*" at bounding box center [780, 551] width 41 height 25
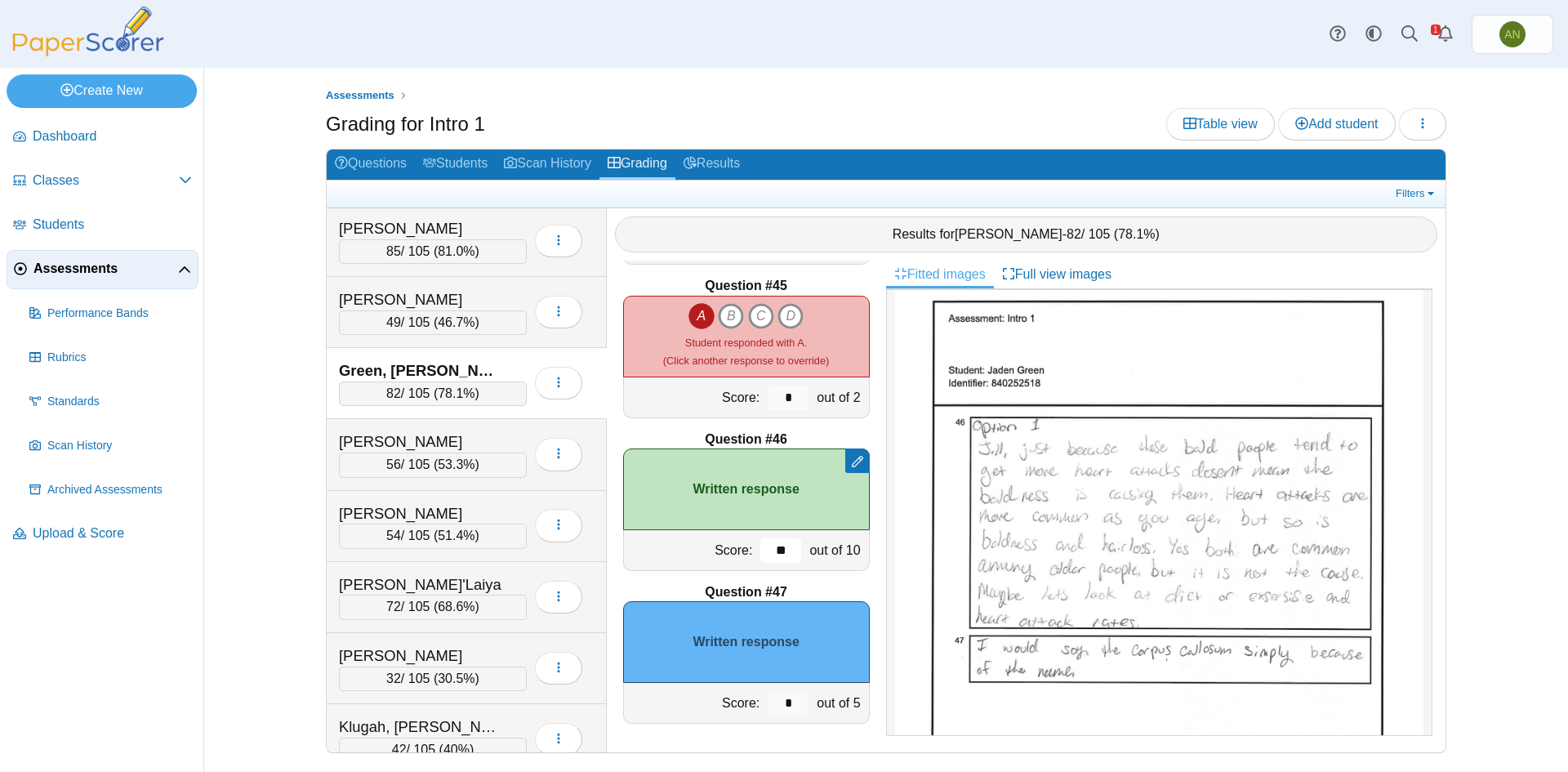
type input "**"
click at [778, 705] on input "*" at bounding box center [788, 704] width 41 height 25
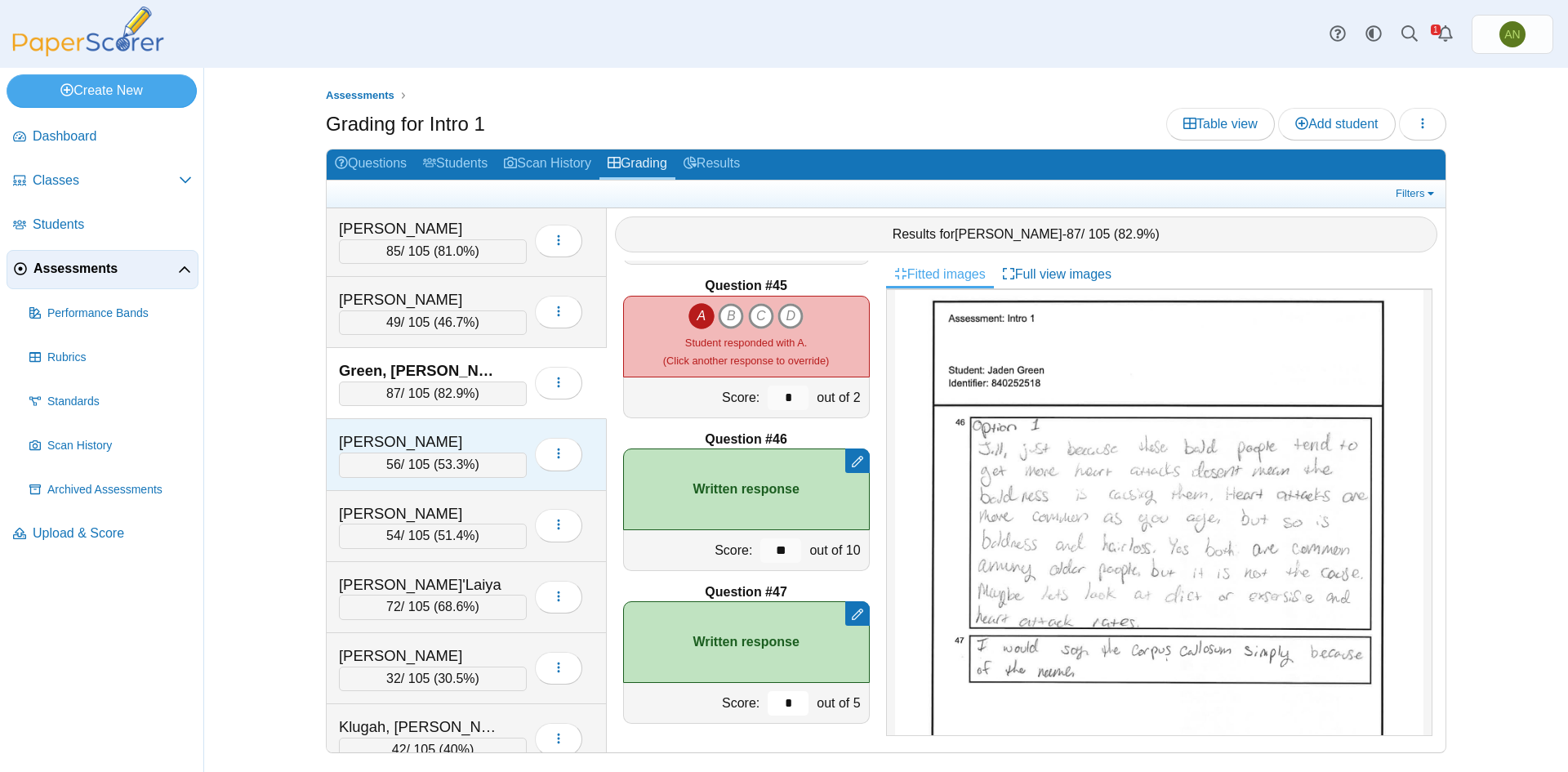
type input "*"
click at [466, 428] on div "Hardee, Ashton 56 / 105 ( 53.3% ) Loading…" at bounding box center [466, 454] width 280 height 71
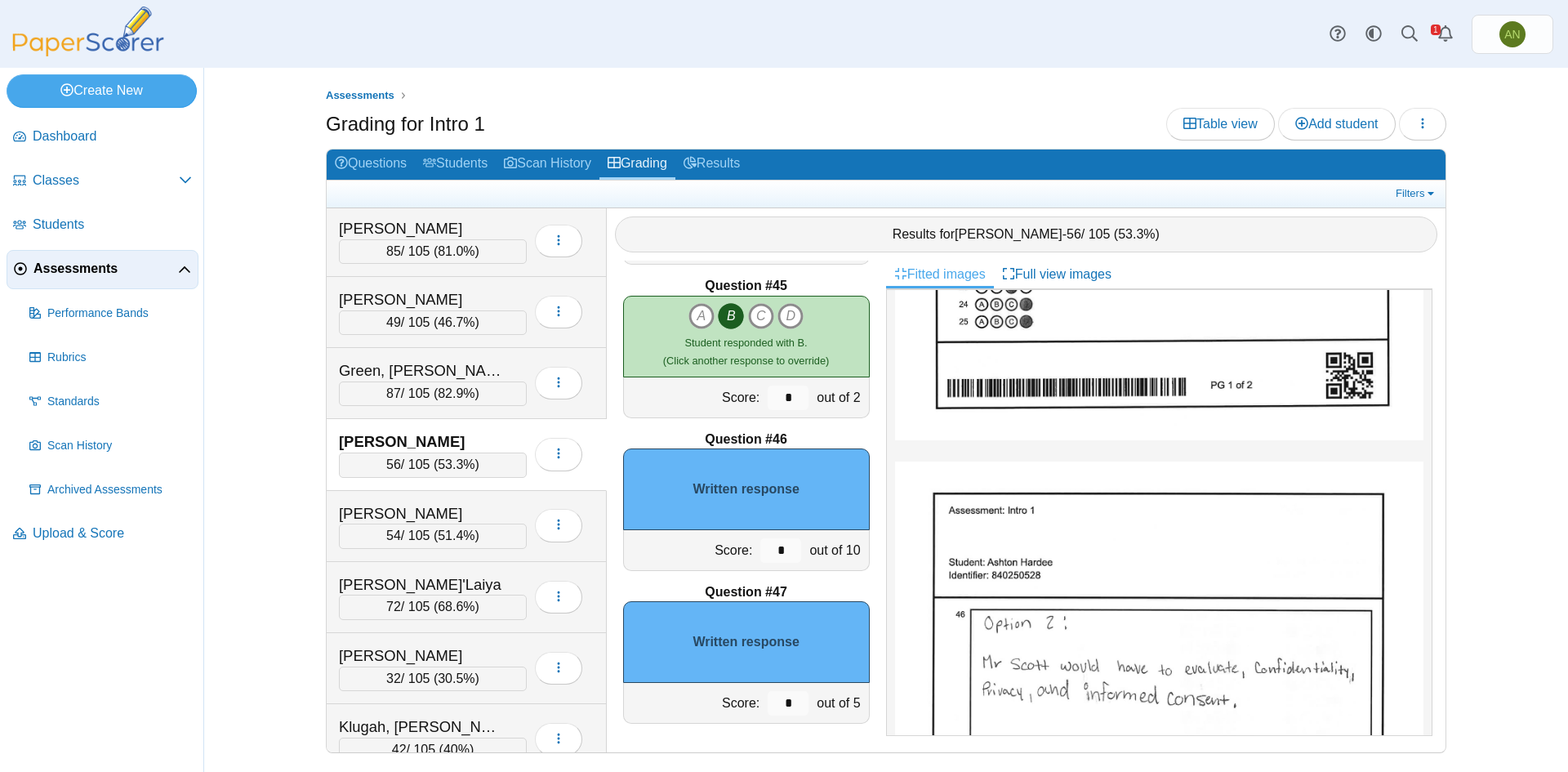
scroll to position [571, 0]
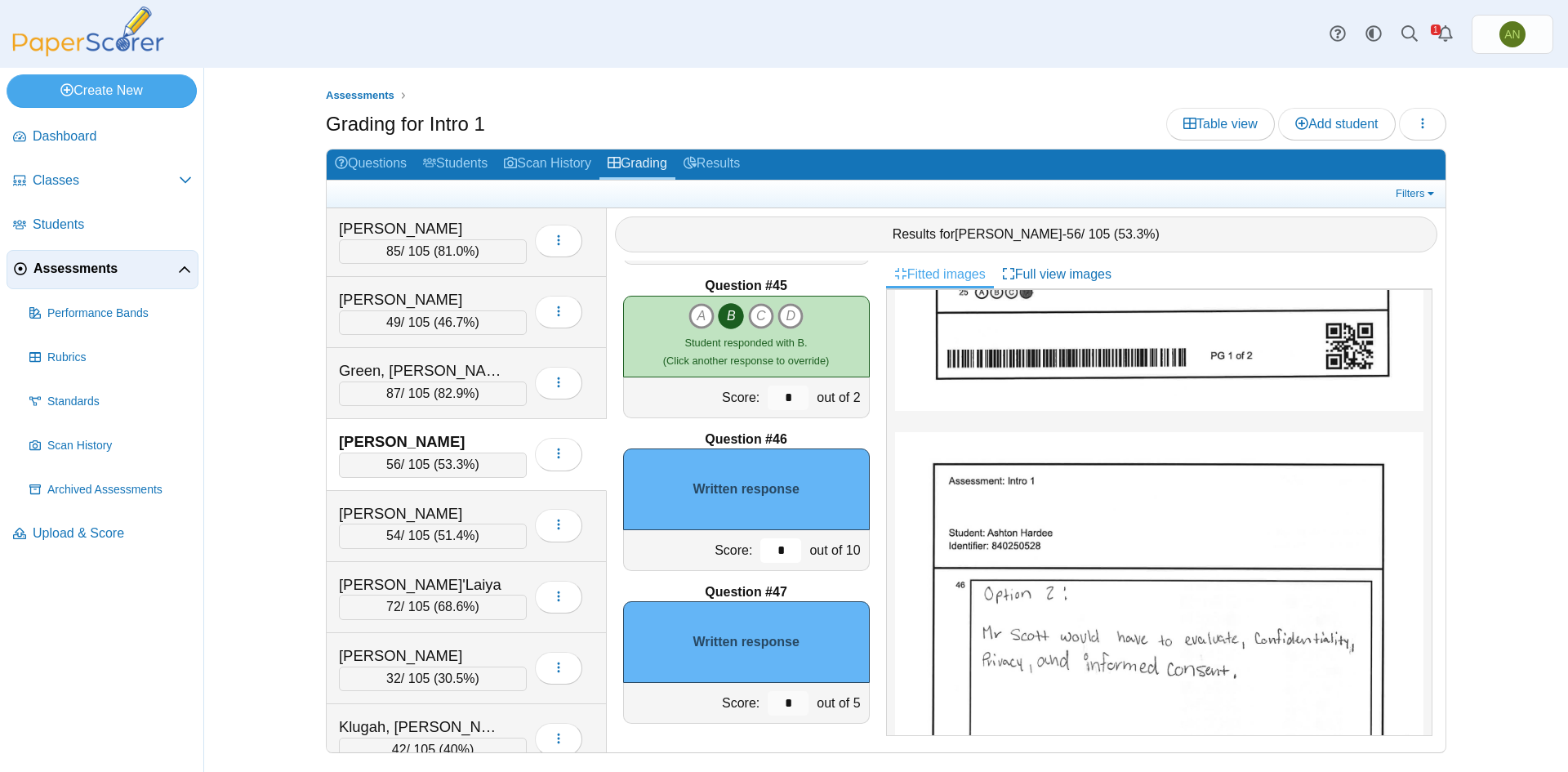
click at [764, 552] on input "*" at bounding box center [780, 551] width 41 height 25
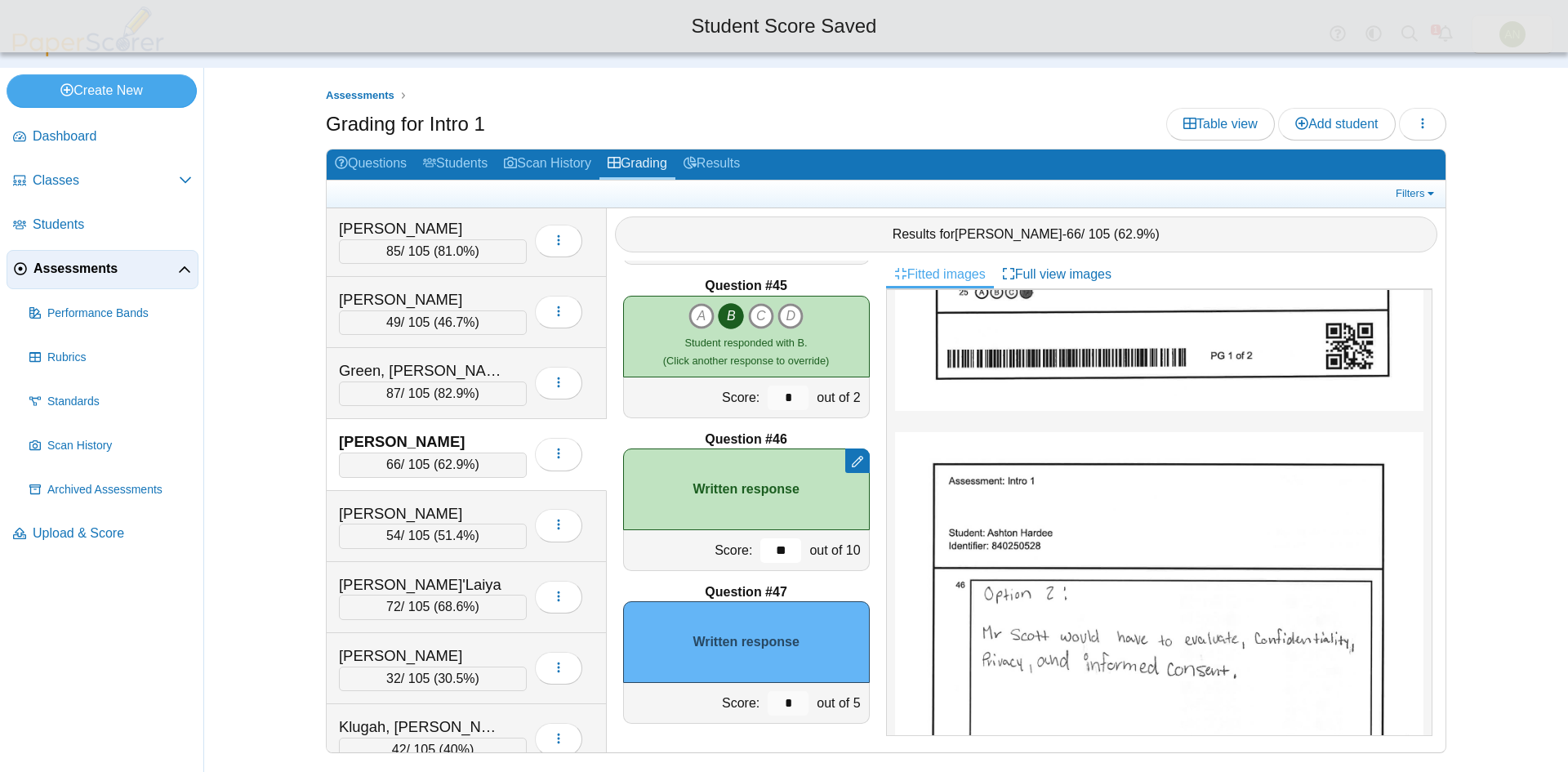
type input "**"
click at [776, 703] on input "*" at bounding box center [788, 704] width 41 height 25
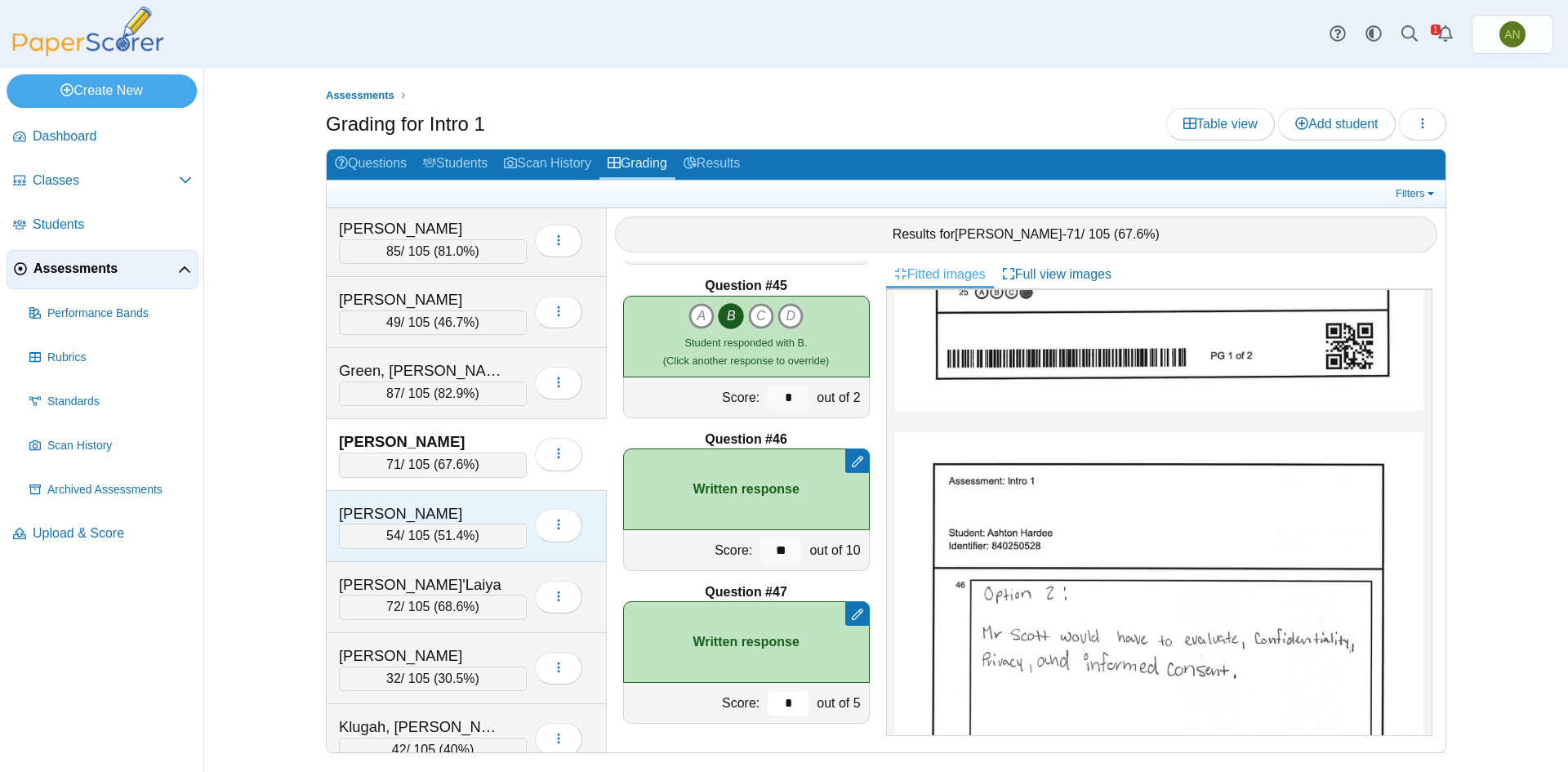
type input "*"
click at [519, 510] on div "Herrera-Garcia, Fernando" at bounding box center [433, 514] width 188 height 21
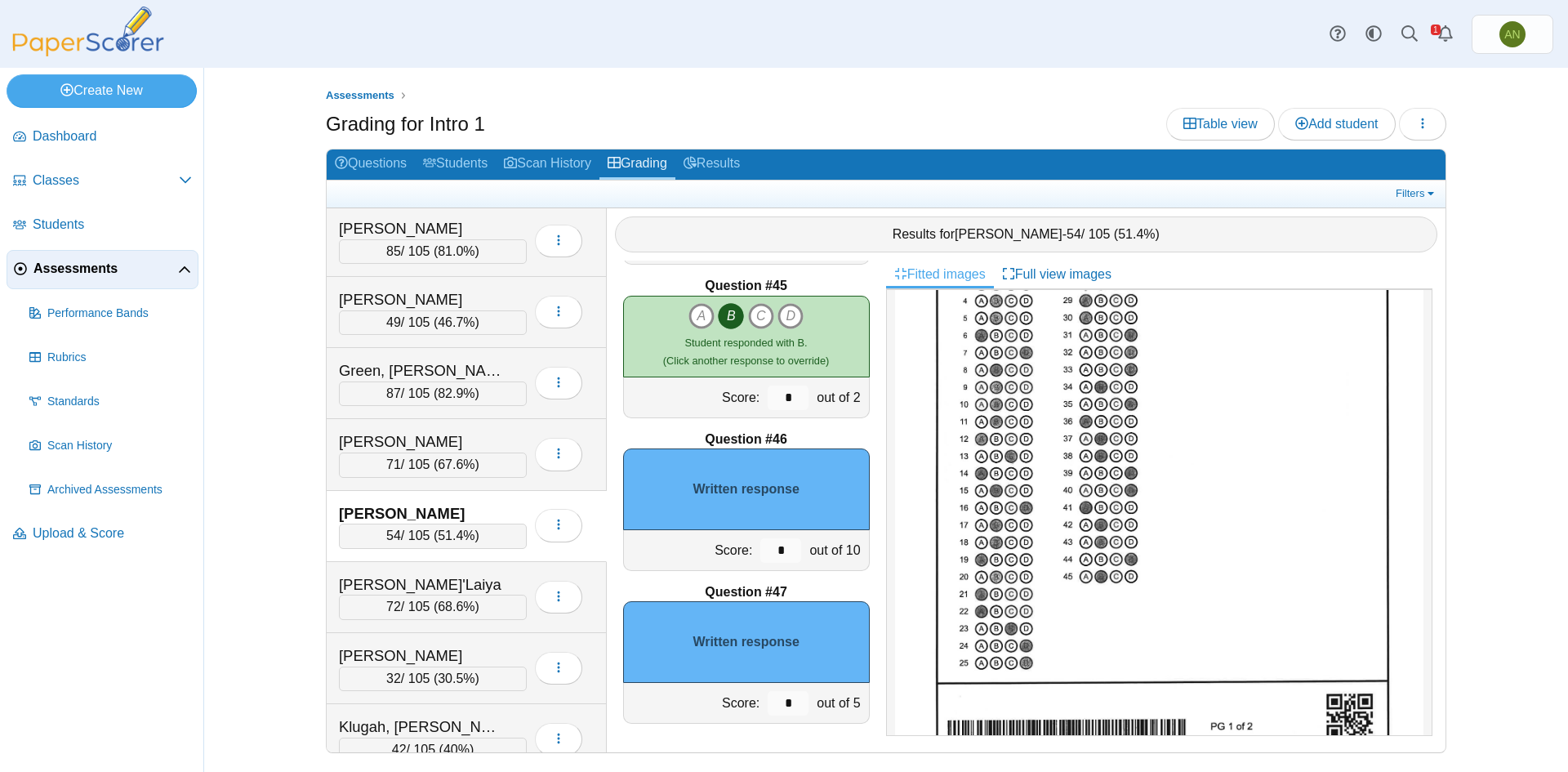
scroll to position [654, 0]
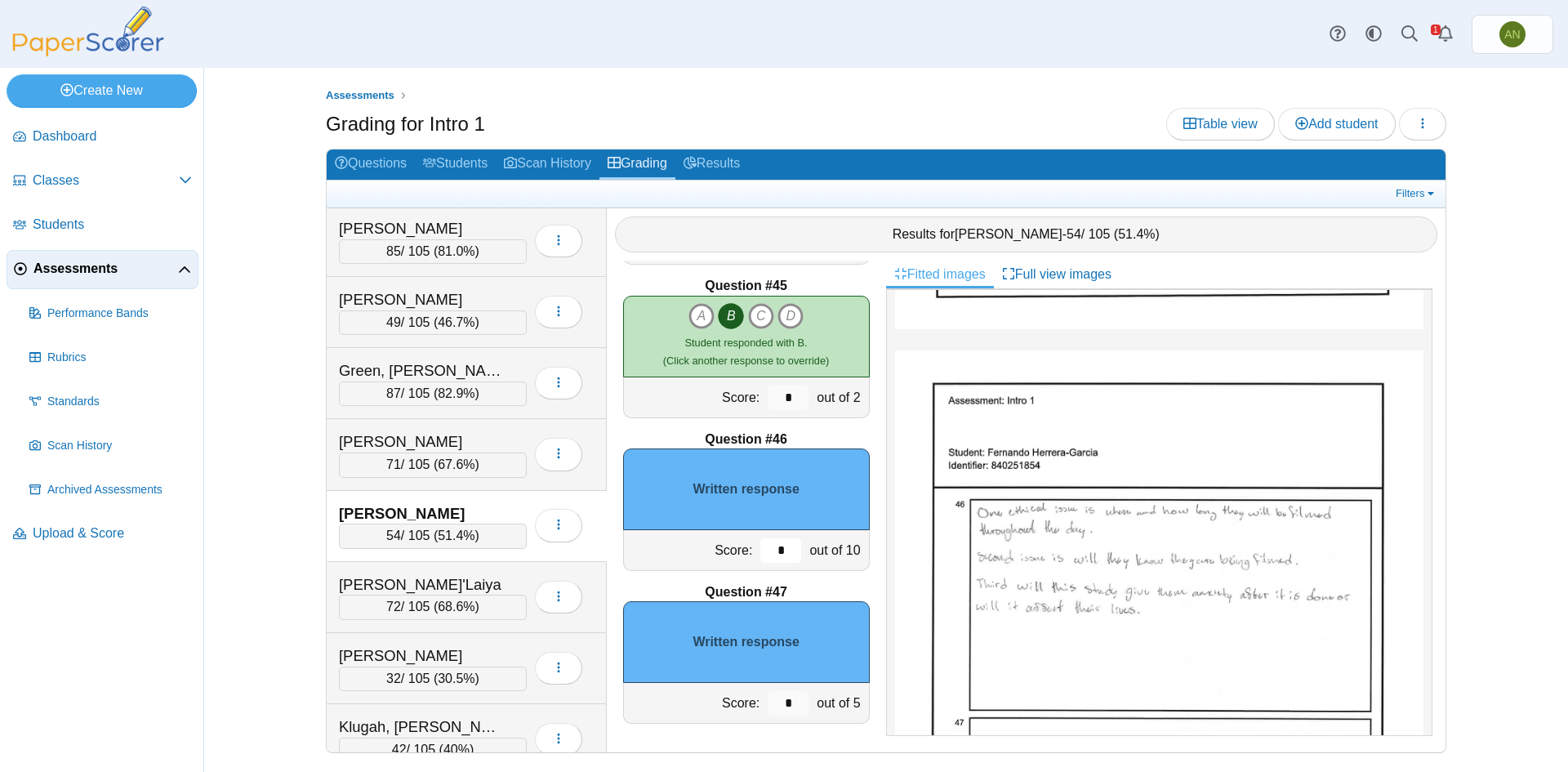
click at [767, 551] on input "*" at bounding box center [780, 551] width 41 height 25
click at [780, 551] on input "*" at bounding box center [780, 551] width 41 height 25
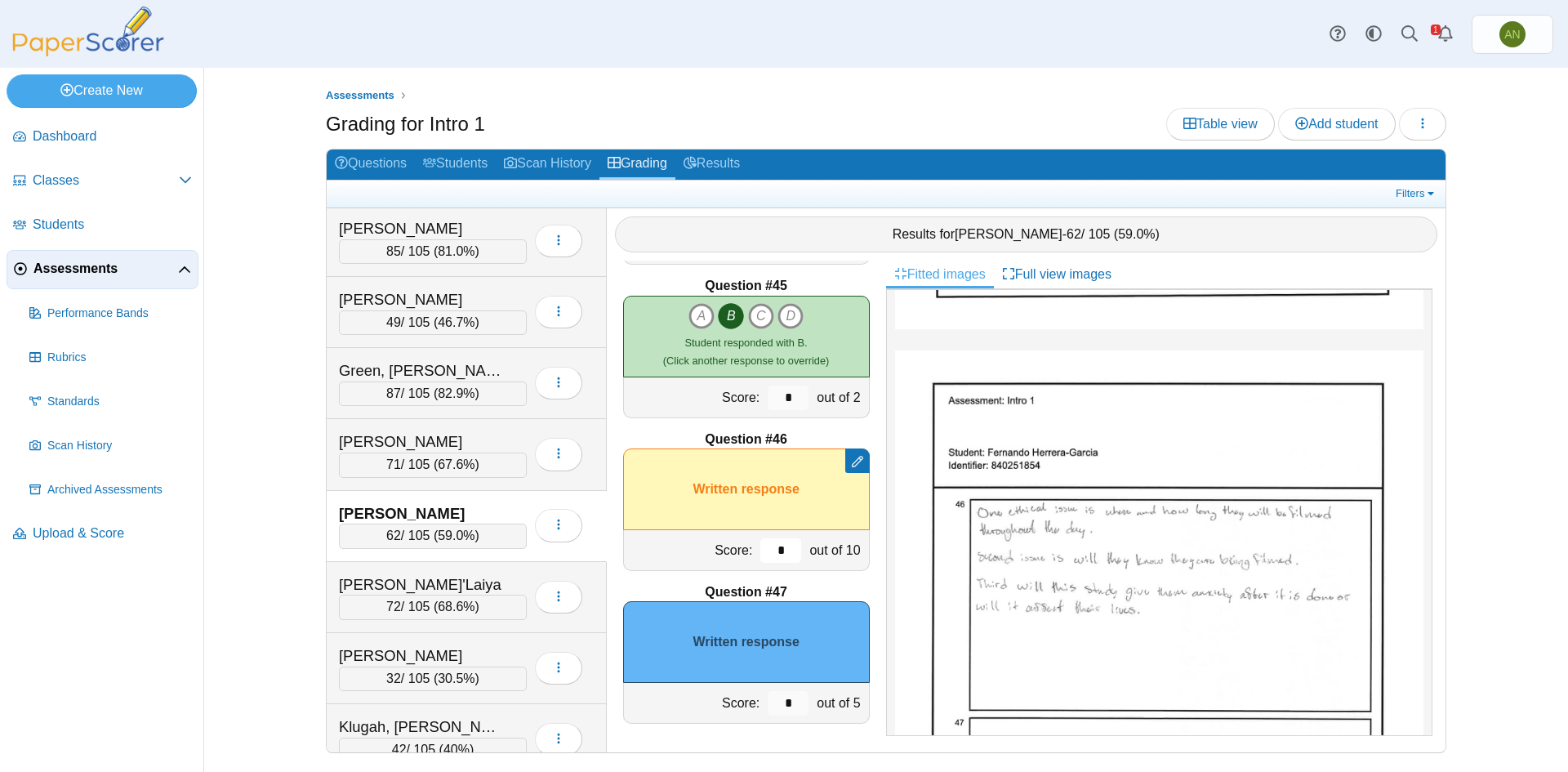
type input "*"
click at [778, 705] on input "*" at bounding box center [788, 704] width 41 height 25
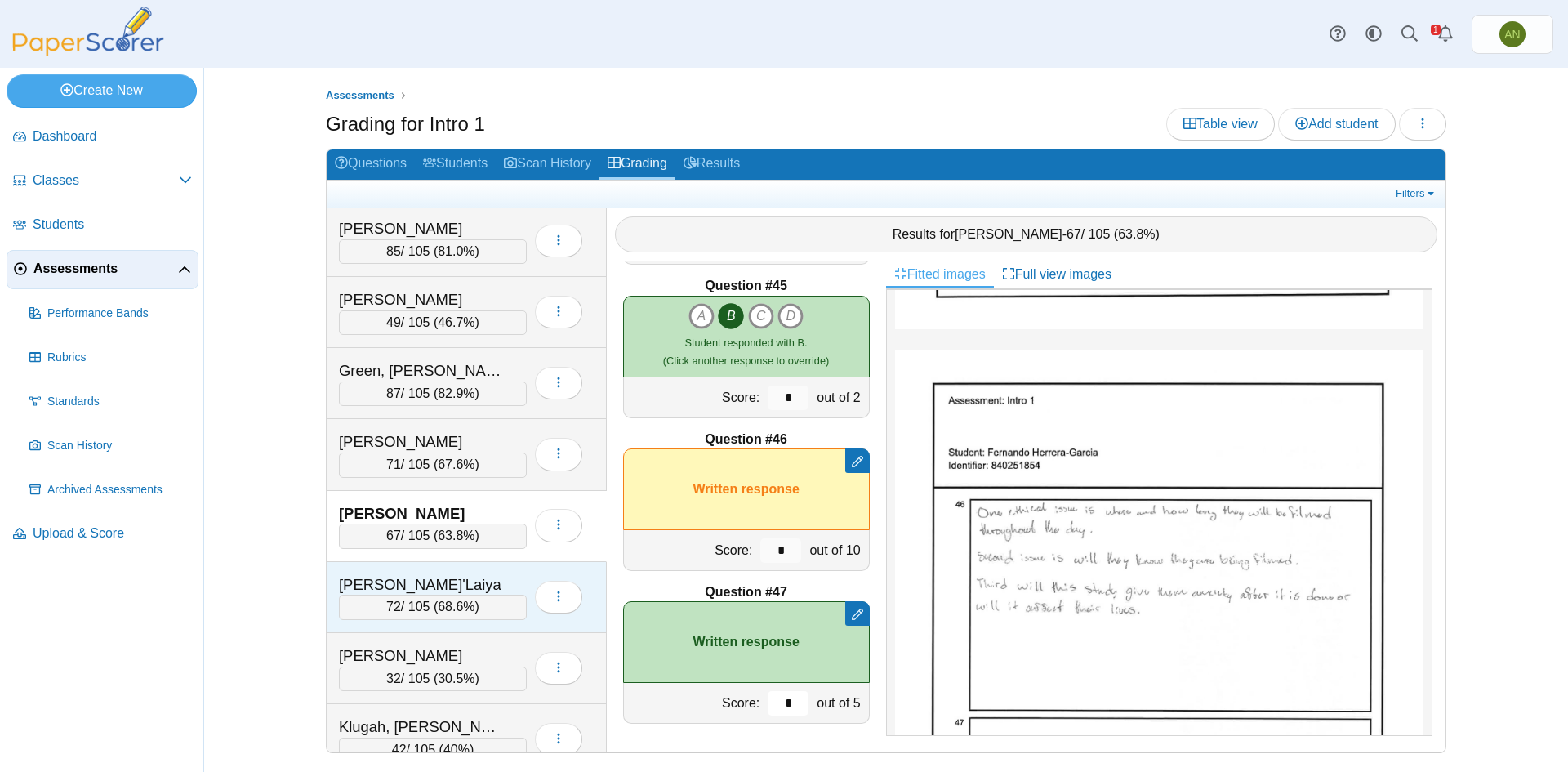
type input "*"
click at [506, 578] on div "Hill, Ja'Laiya" at bounding box center [433, 585] width 188 height 21
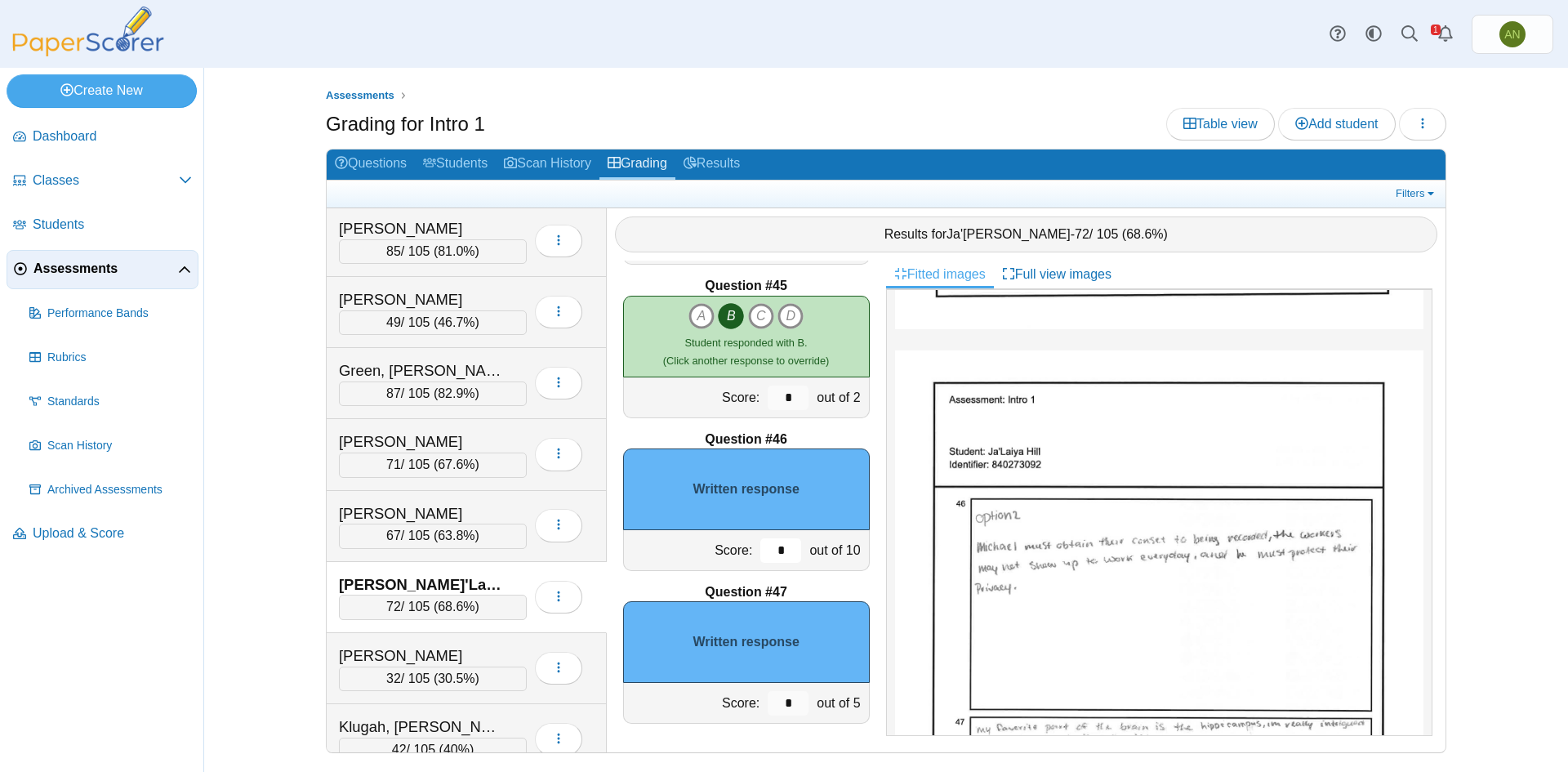
click at [771, 553] on input "*" at bounding box center [780, 551] width 41 height 25
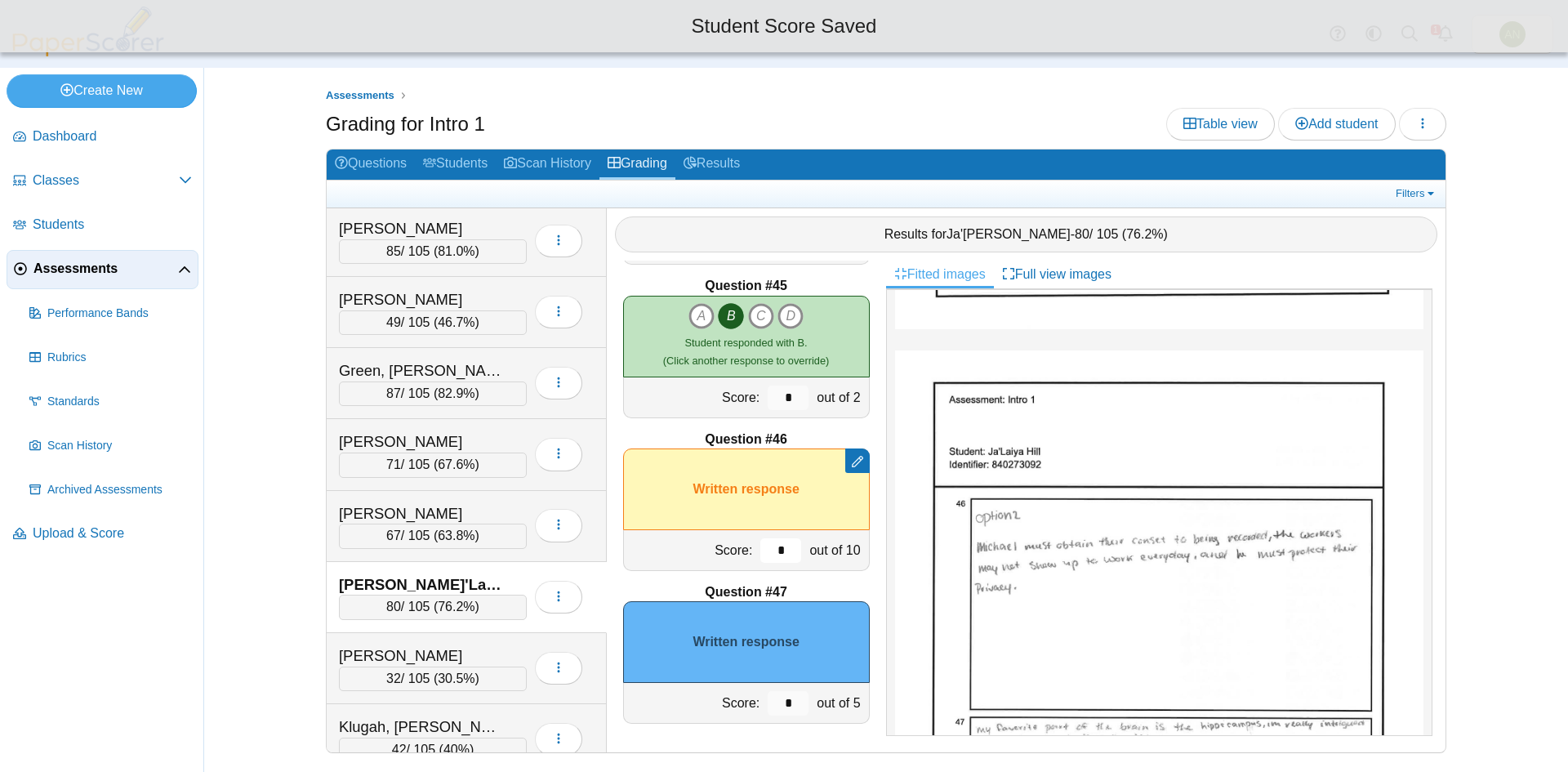
type input "*"
click at [783, 705] on input "*" at bounding box center [788, 704] width 41 height 25
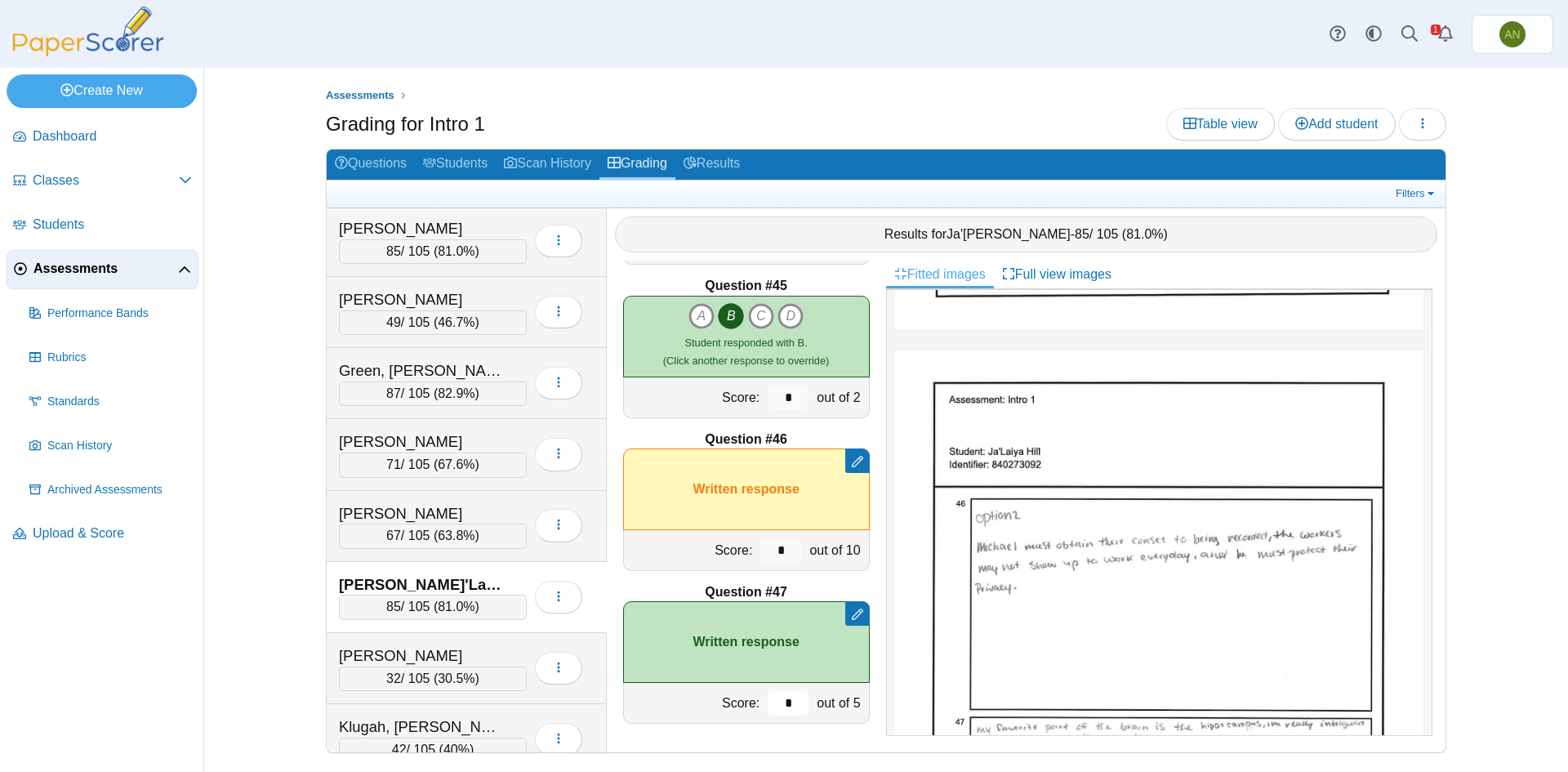
type input "*"
click at [473, 582] on div "Hill, Ja'Laiya" at bounding box center [420, 585] width 163 height 21
click at [494, 655] on div "Kerns, Katheryn" at bounding box center [420, 656] width 163 height 21
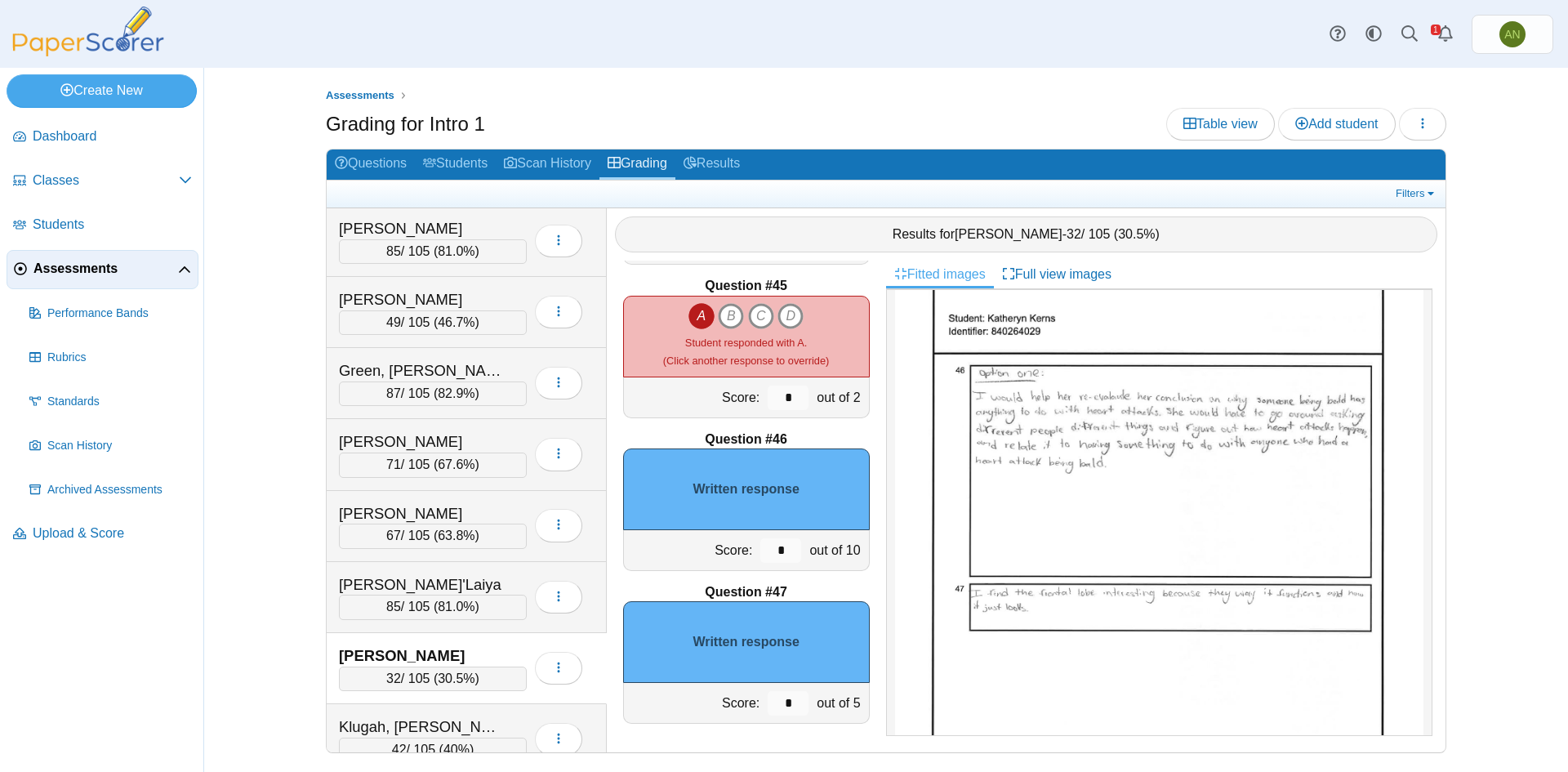
scroll to position [796, 0]
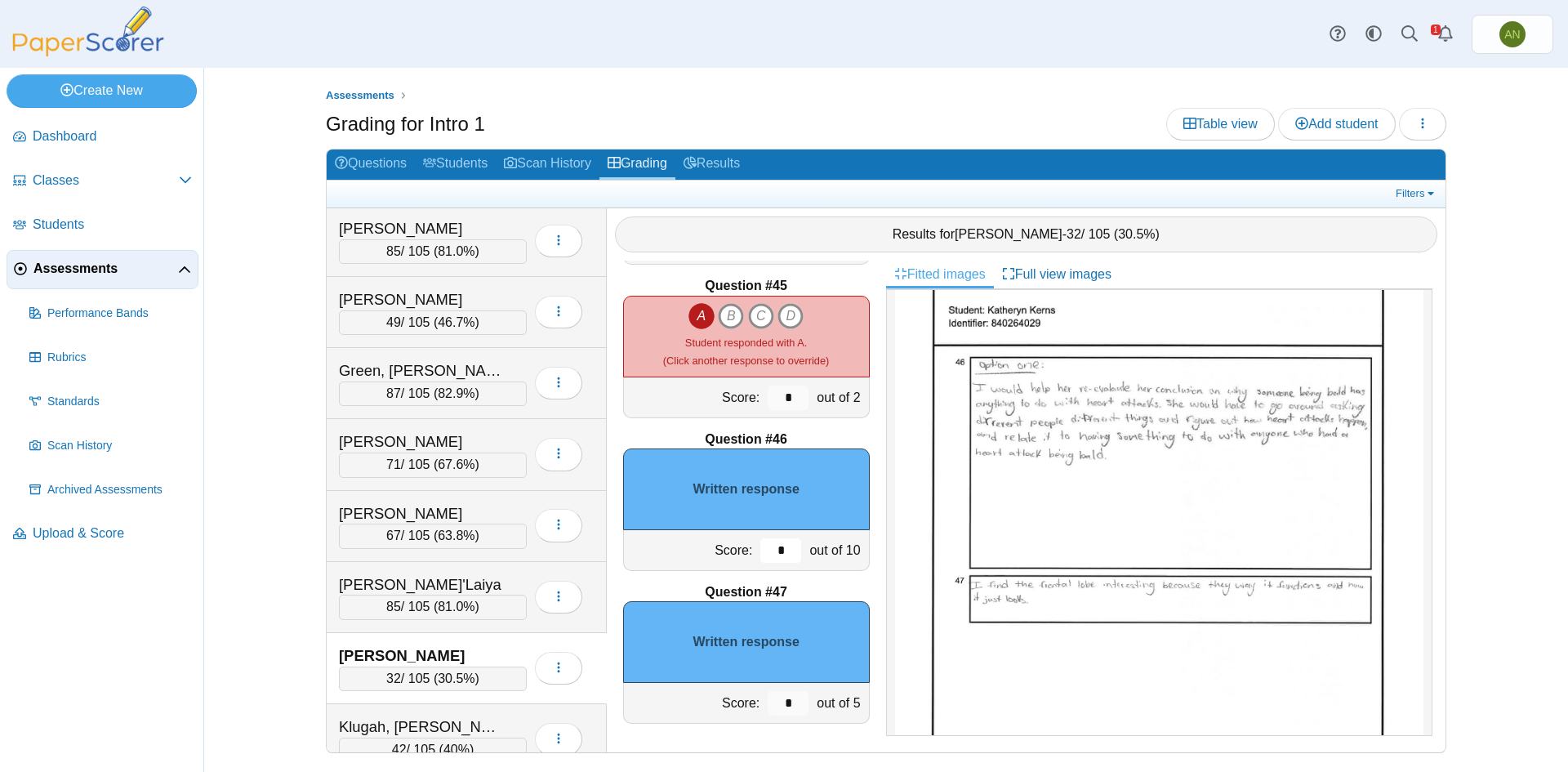
click at [767, 552] on input "*" at bounding box center [780, 551] width 41 height 25
click at [777, 549] on input "*" at bounding box center [780, 551] width 41 height 25
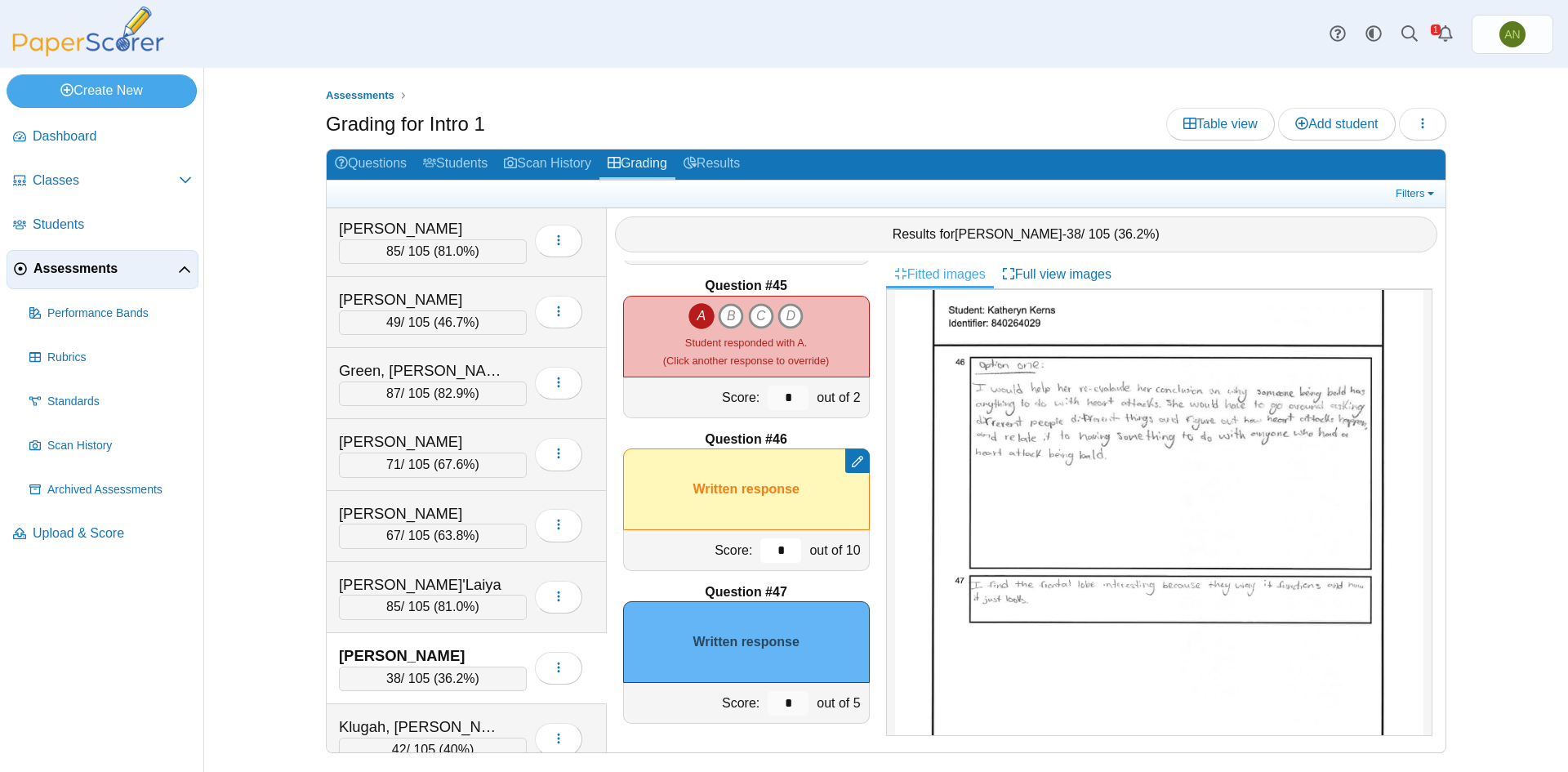
type input "*"
click at [785, 710] on input "*" at bounding box center [788, 704] width 41 height 25
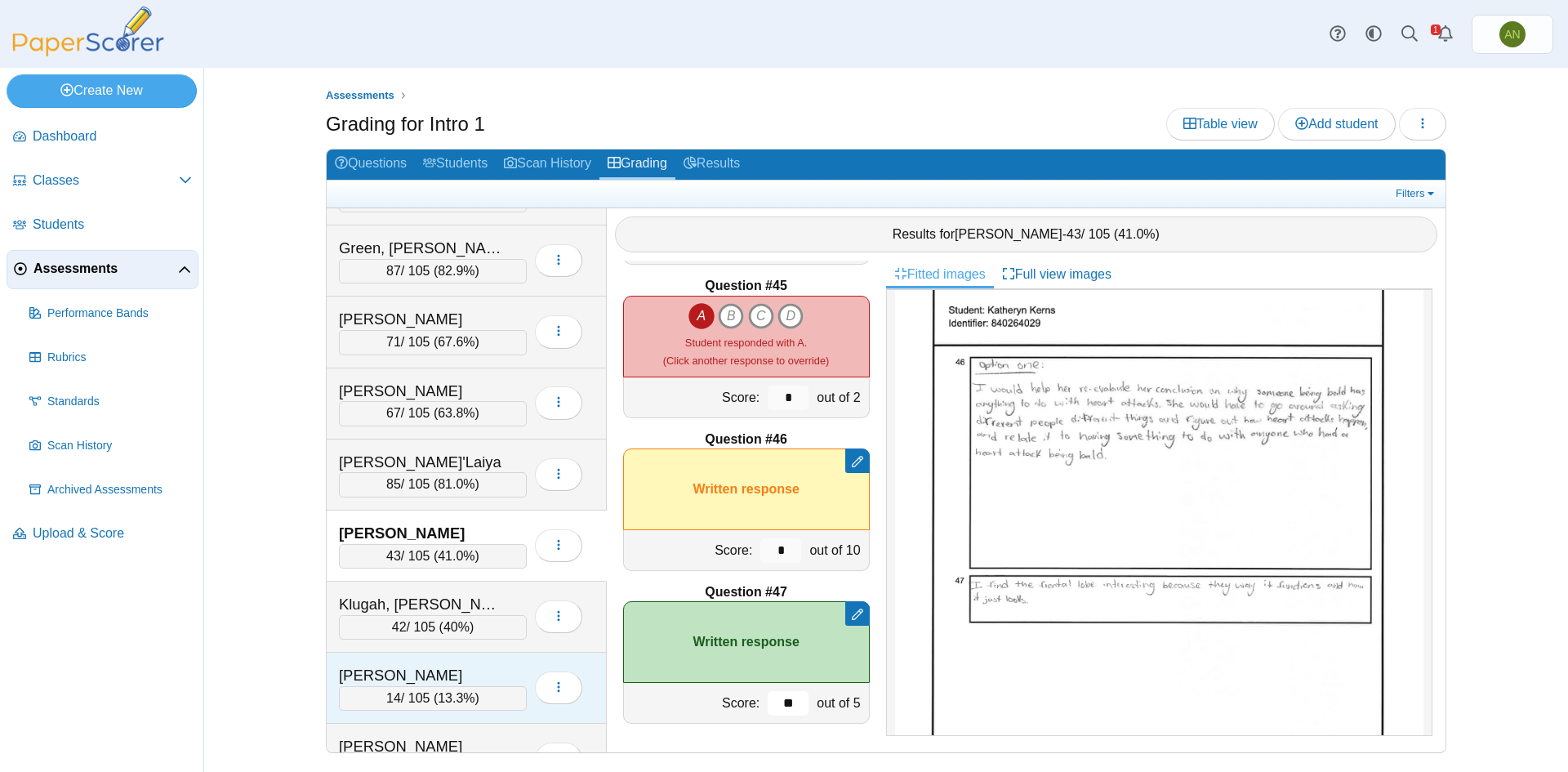
scroll to position [736, 0]
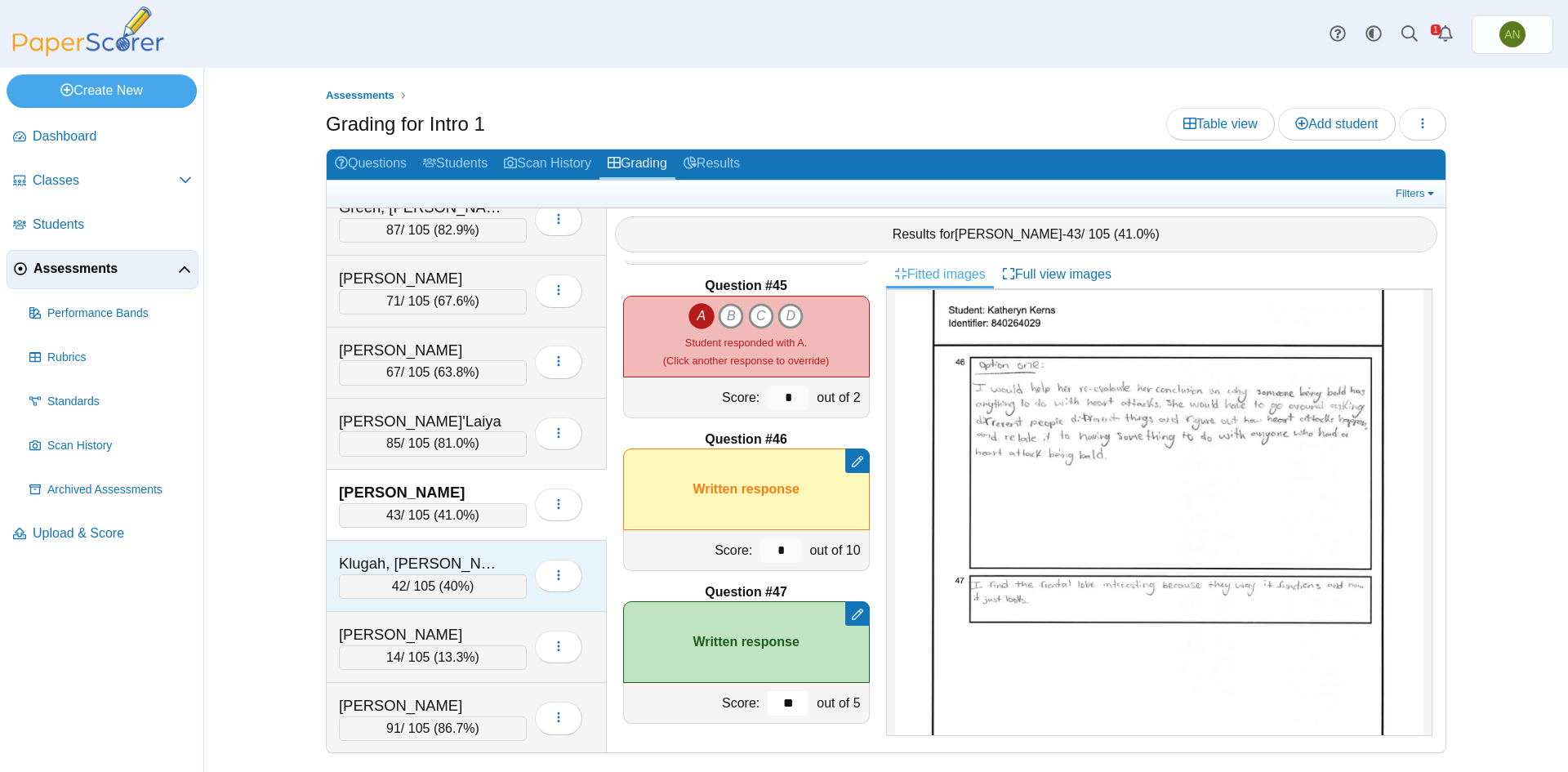
type input "**"
click at [497, 565] on div "Klugah, Thelma" at bounding box center [420, 563] width 163 height 21
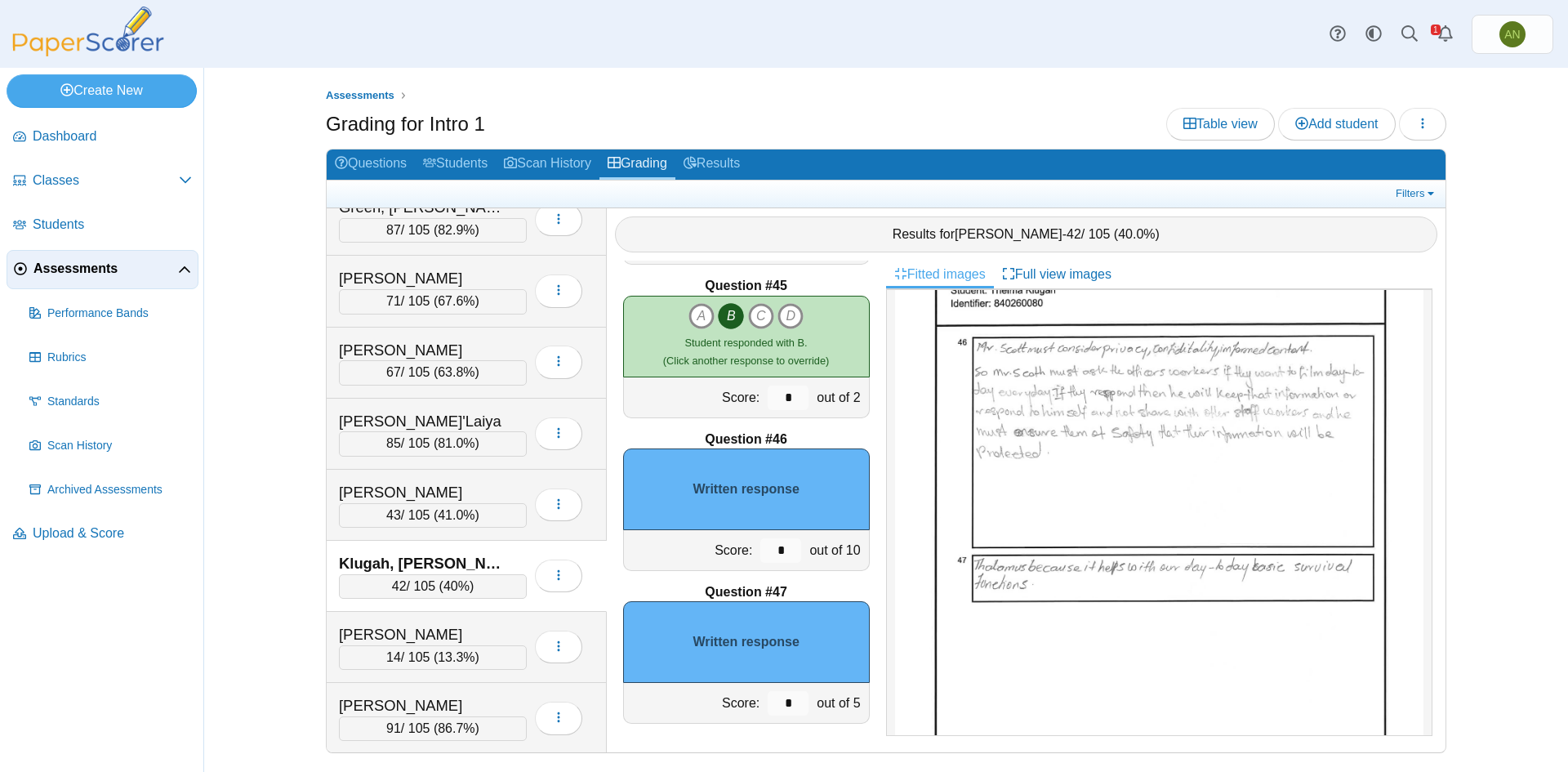
scroll to position [817, 0]
click at [760, 556] on input "*" at bounding box center [780, 551] width 41 height 25
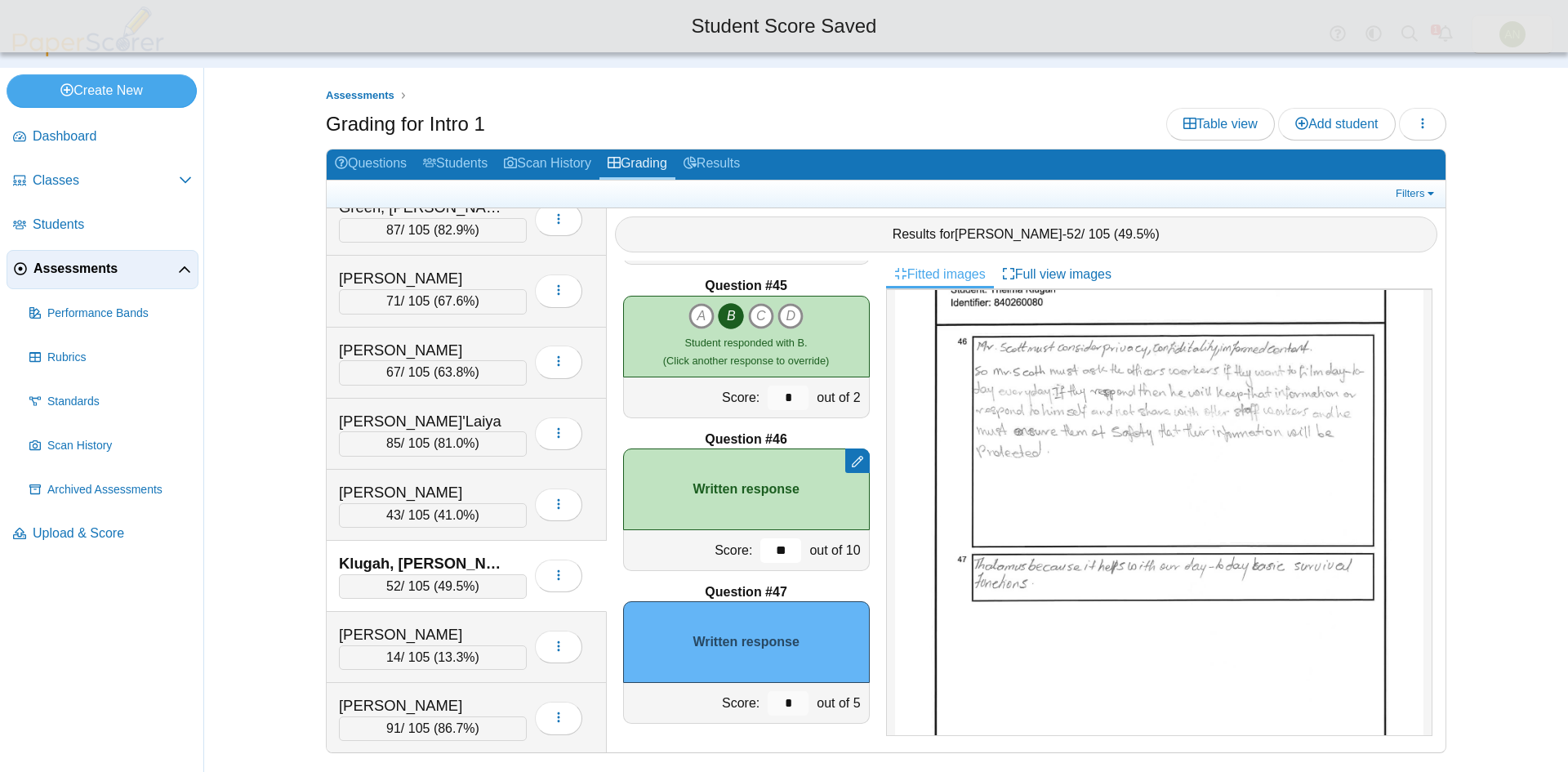
type input "**"
click at [793, 706] on input "*" at bounding box center [788, 704] width 41 height 25
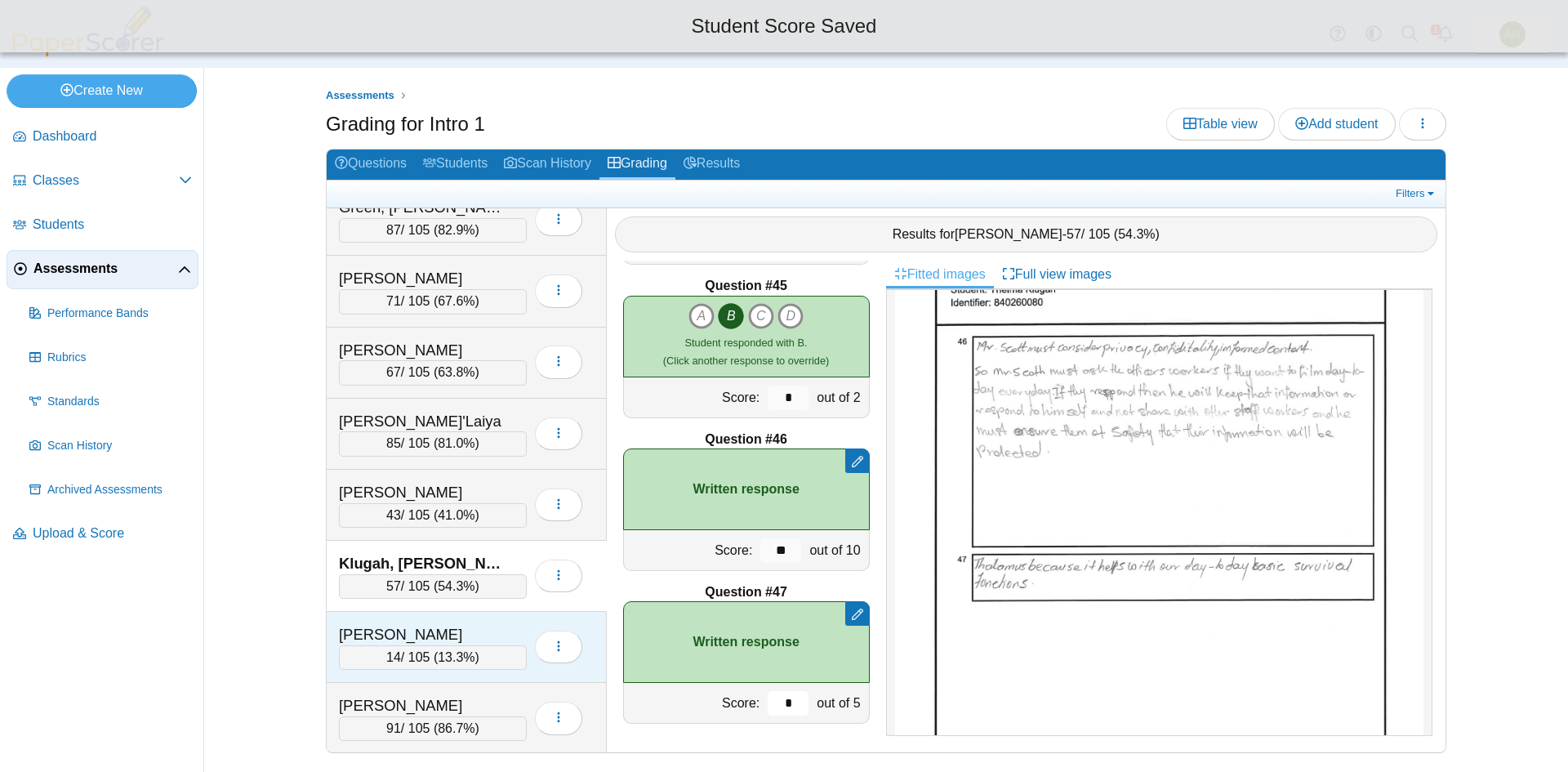
type input "*"
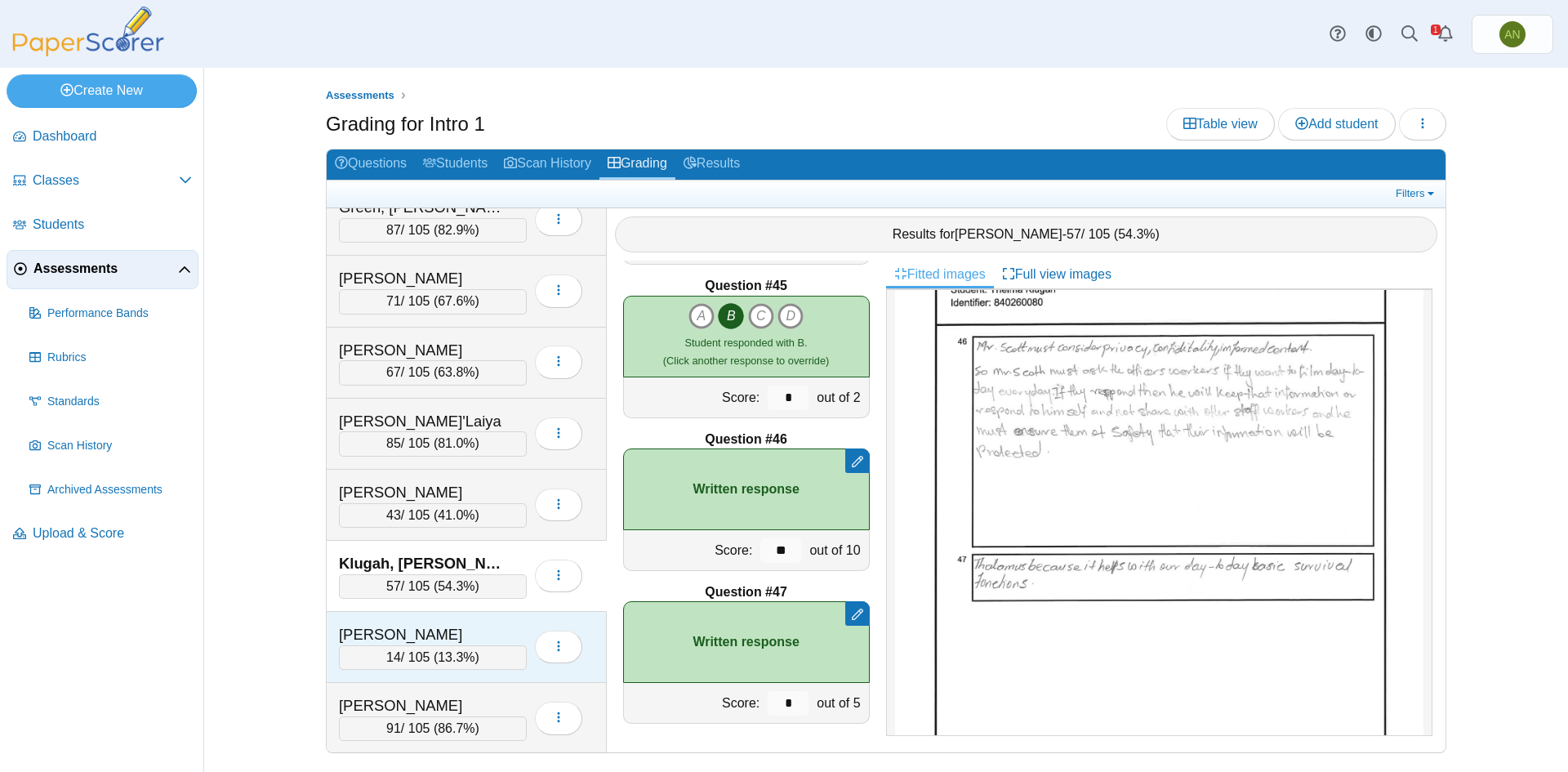
click at [483, 630] on div "Madoroba, Ivana" at bounding box center [420, 634] width 163 height 21
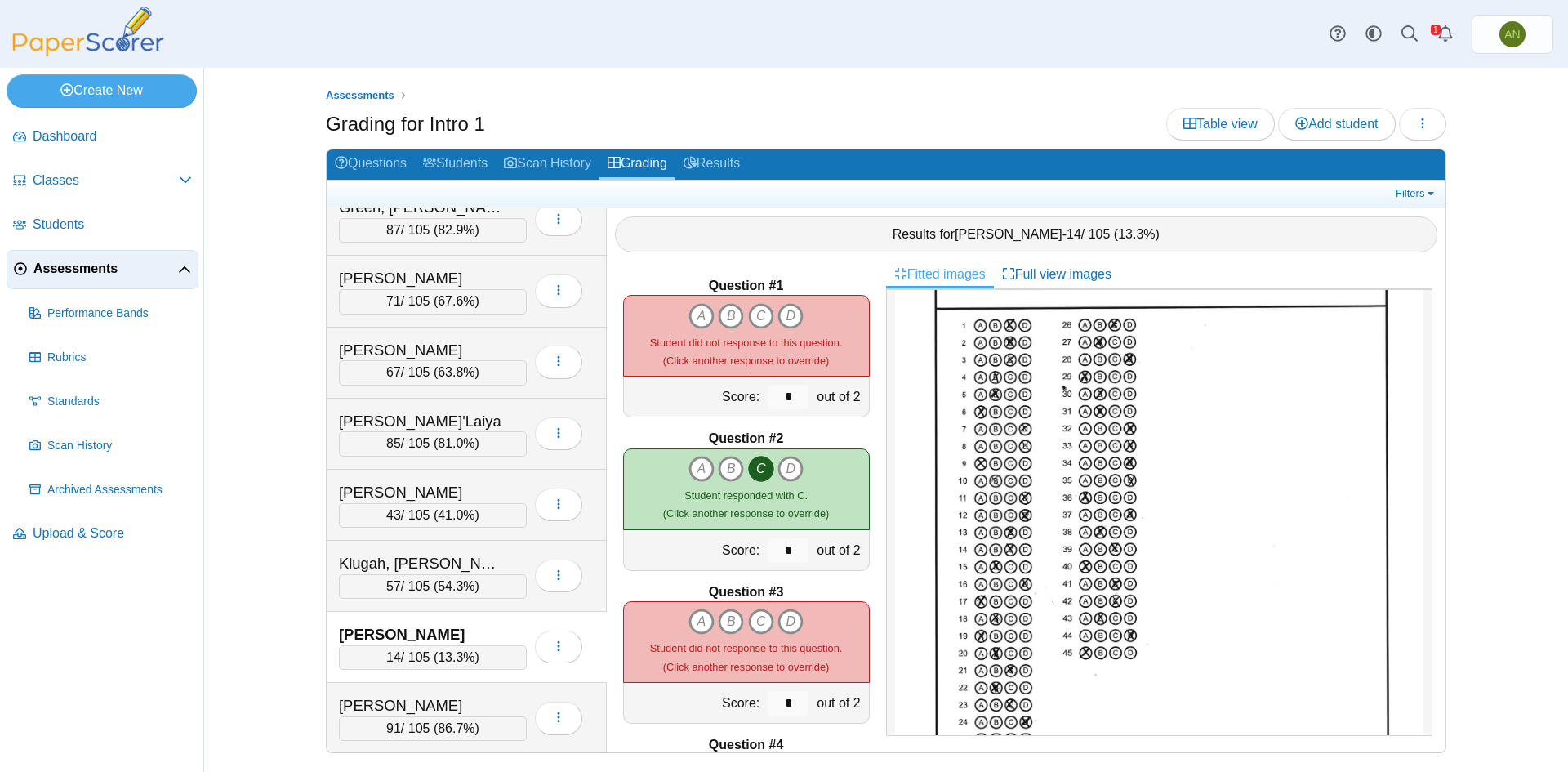
scroll to position [0, 0]
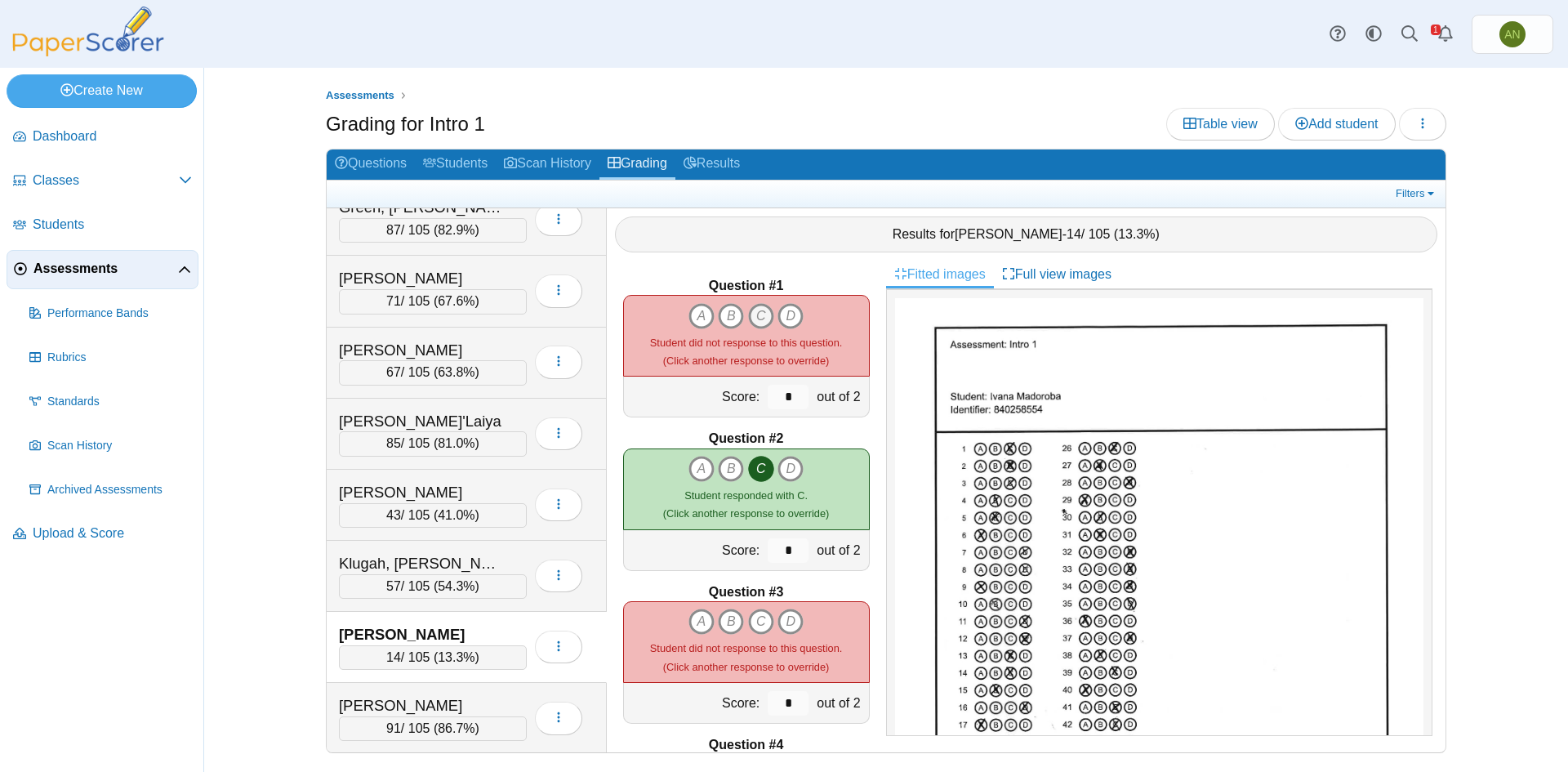
click at [756, 317] on icon "C" at bounding box center [760, 316] width 26 height 26
type input "*"
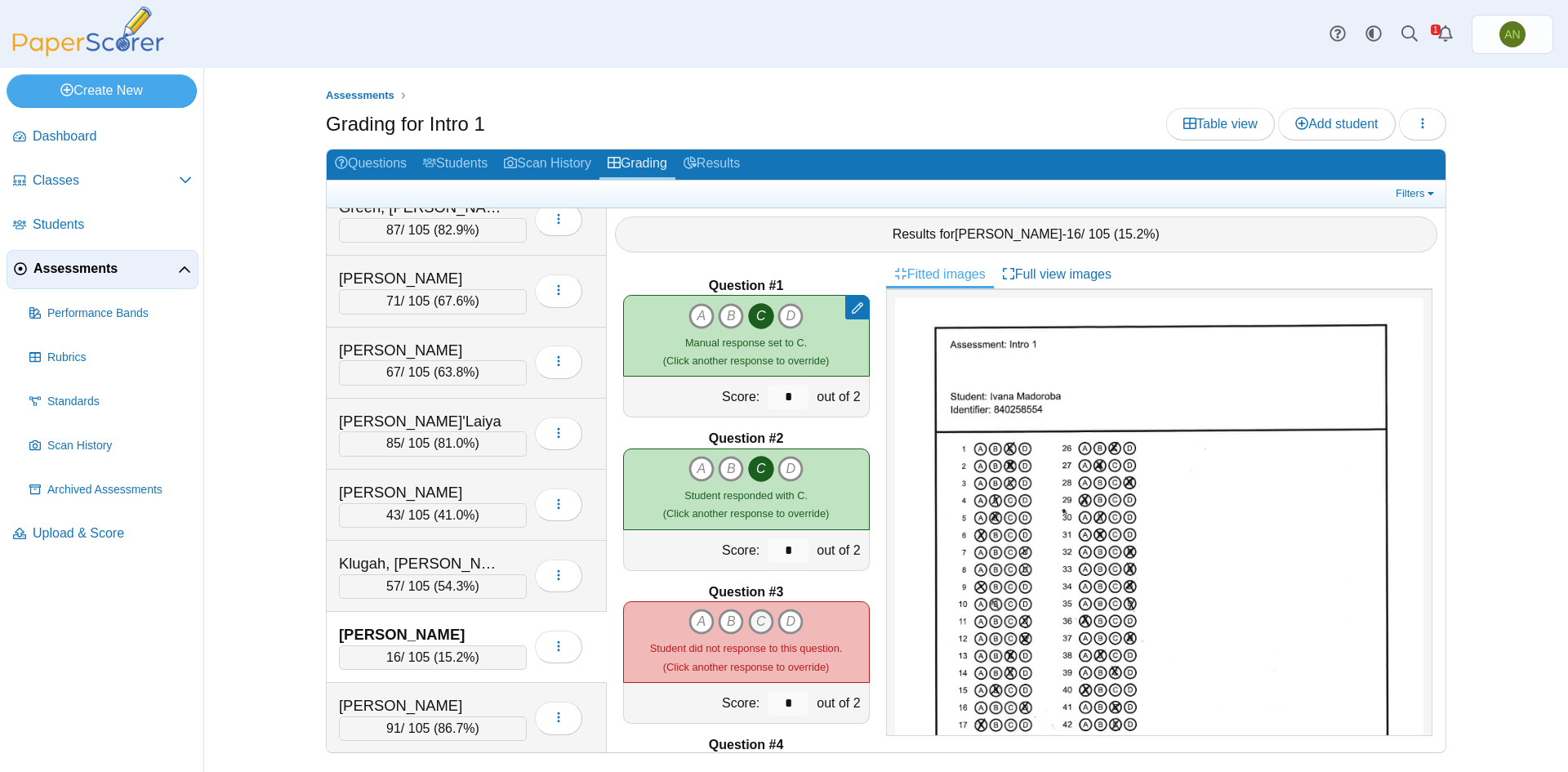
click at [761, 620] on icon "C" at bounding box center [760, 621] width 26 height 26
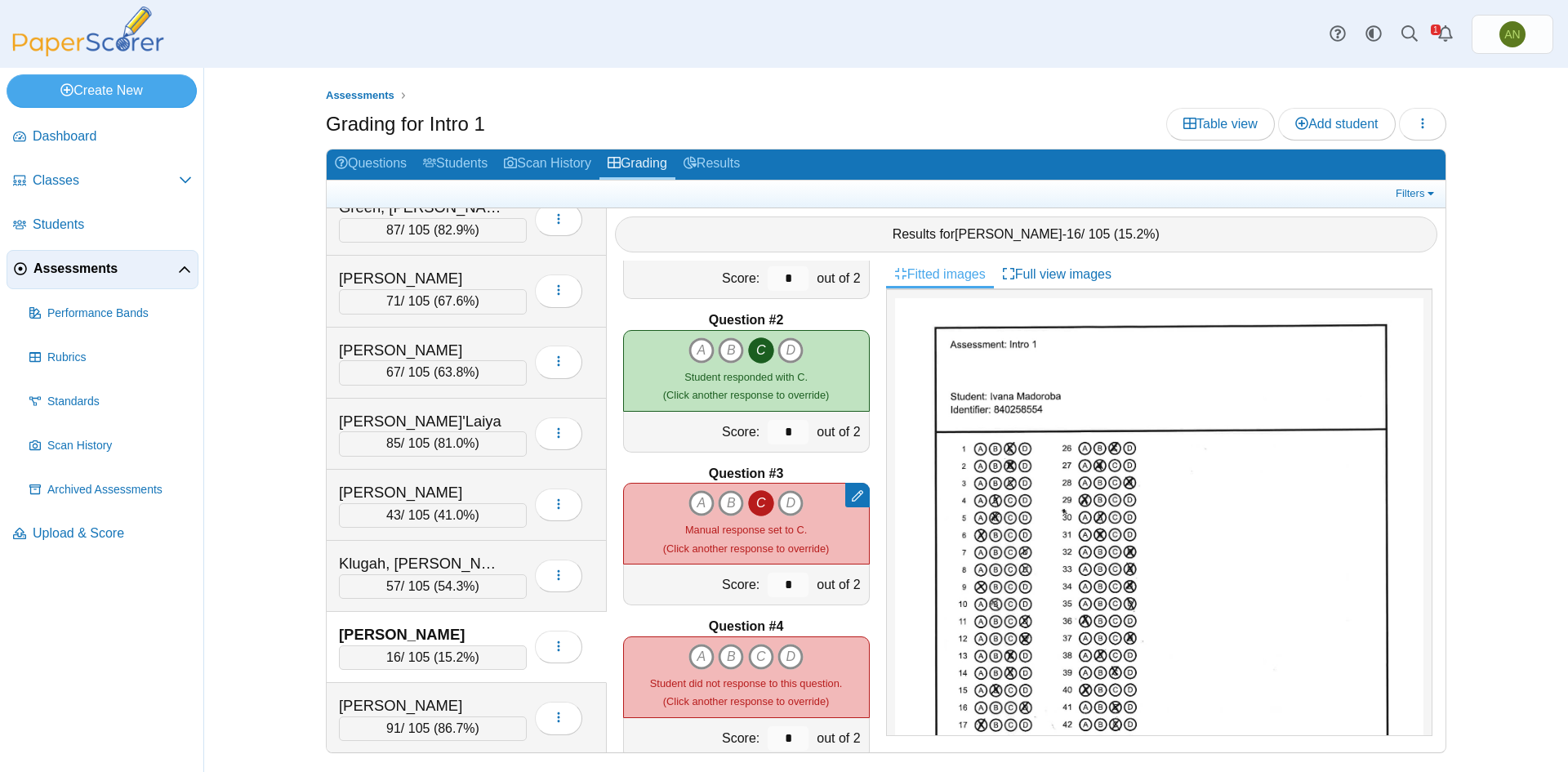
scroll to position [163, 0]
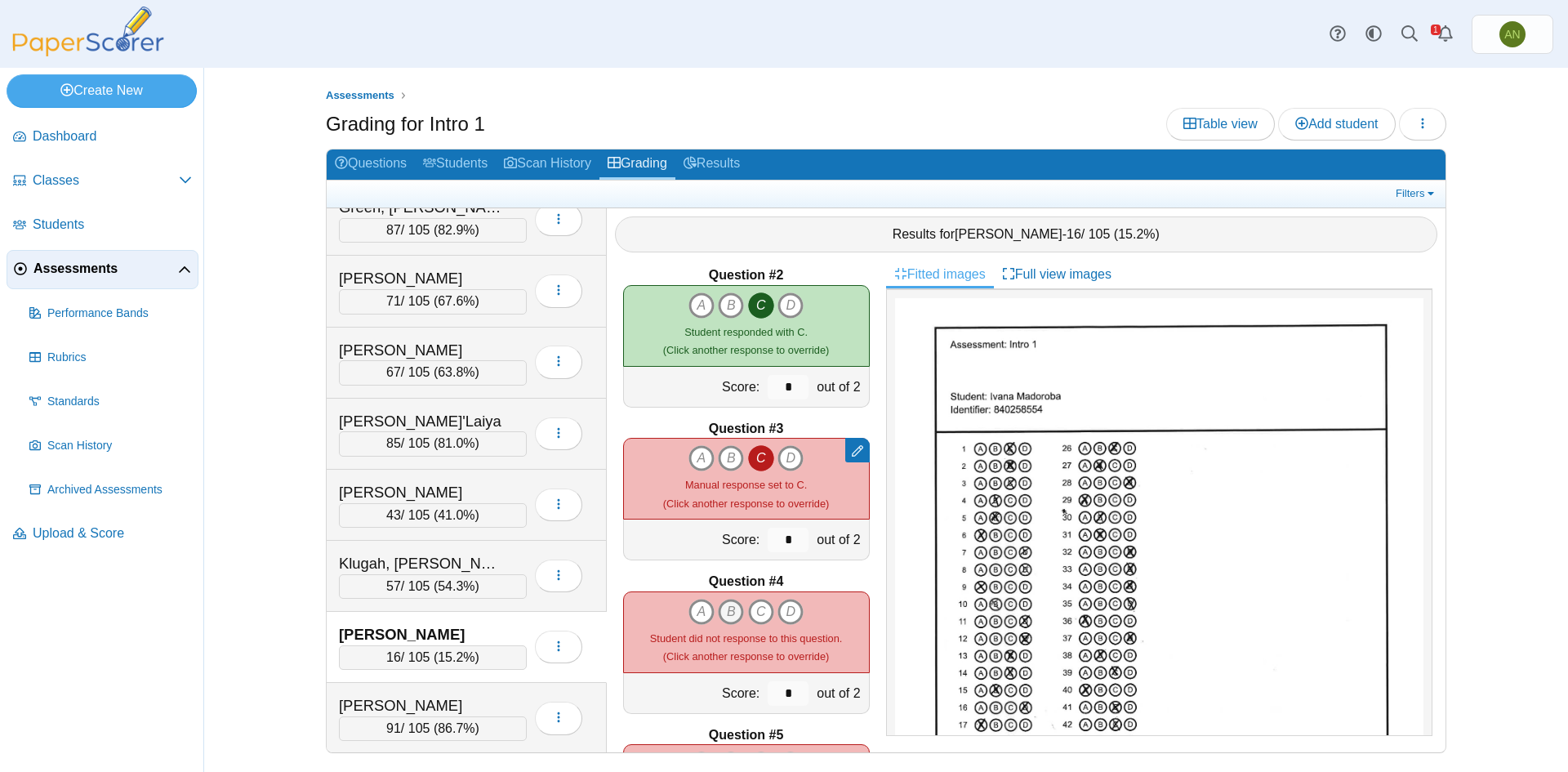
click at [724, 609] on icon "B" at bounding box center [730, 611] width 26 height 26
type input "*"
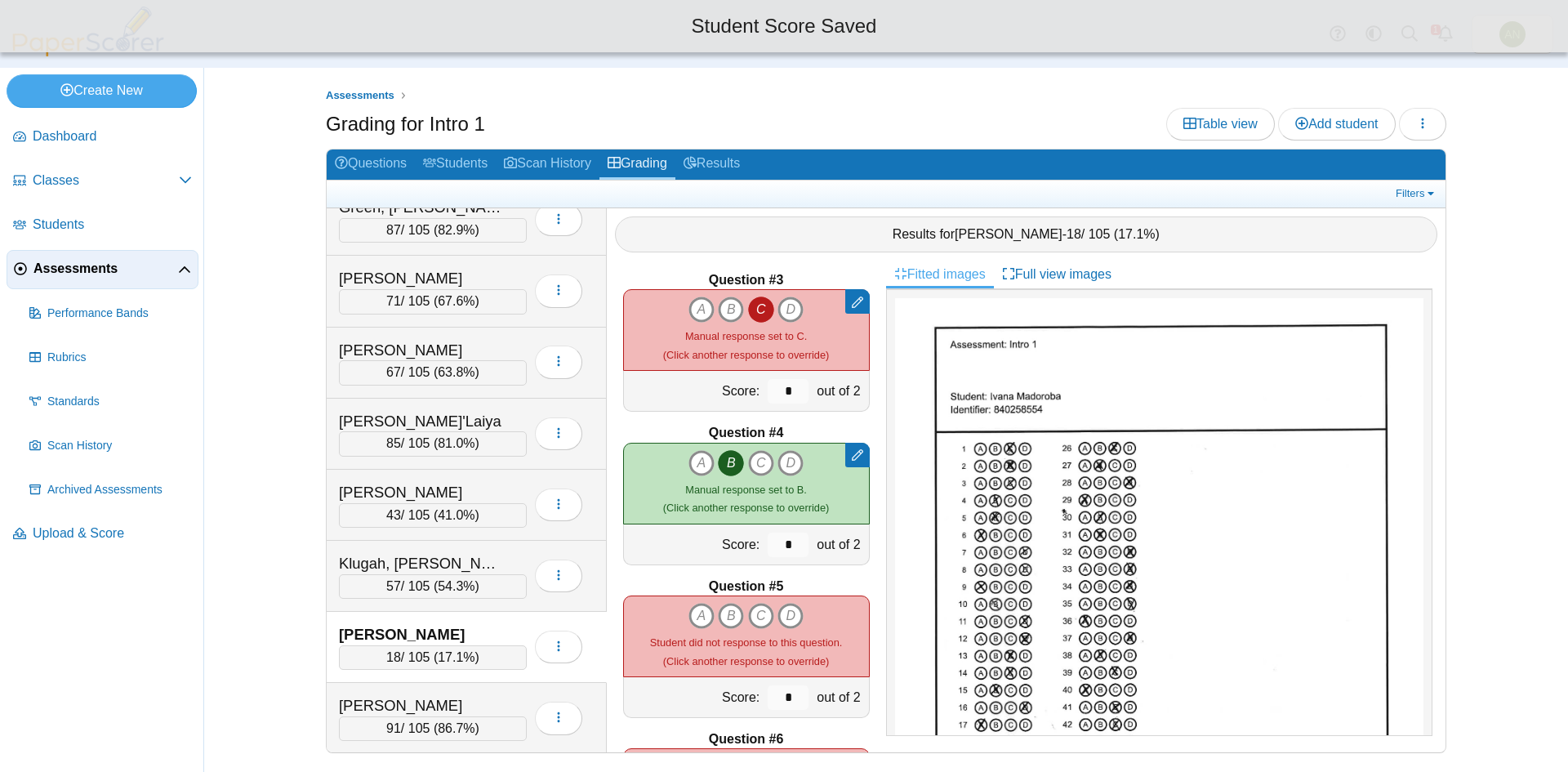
scroll to position [327, 0]
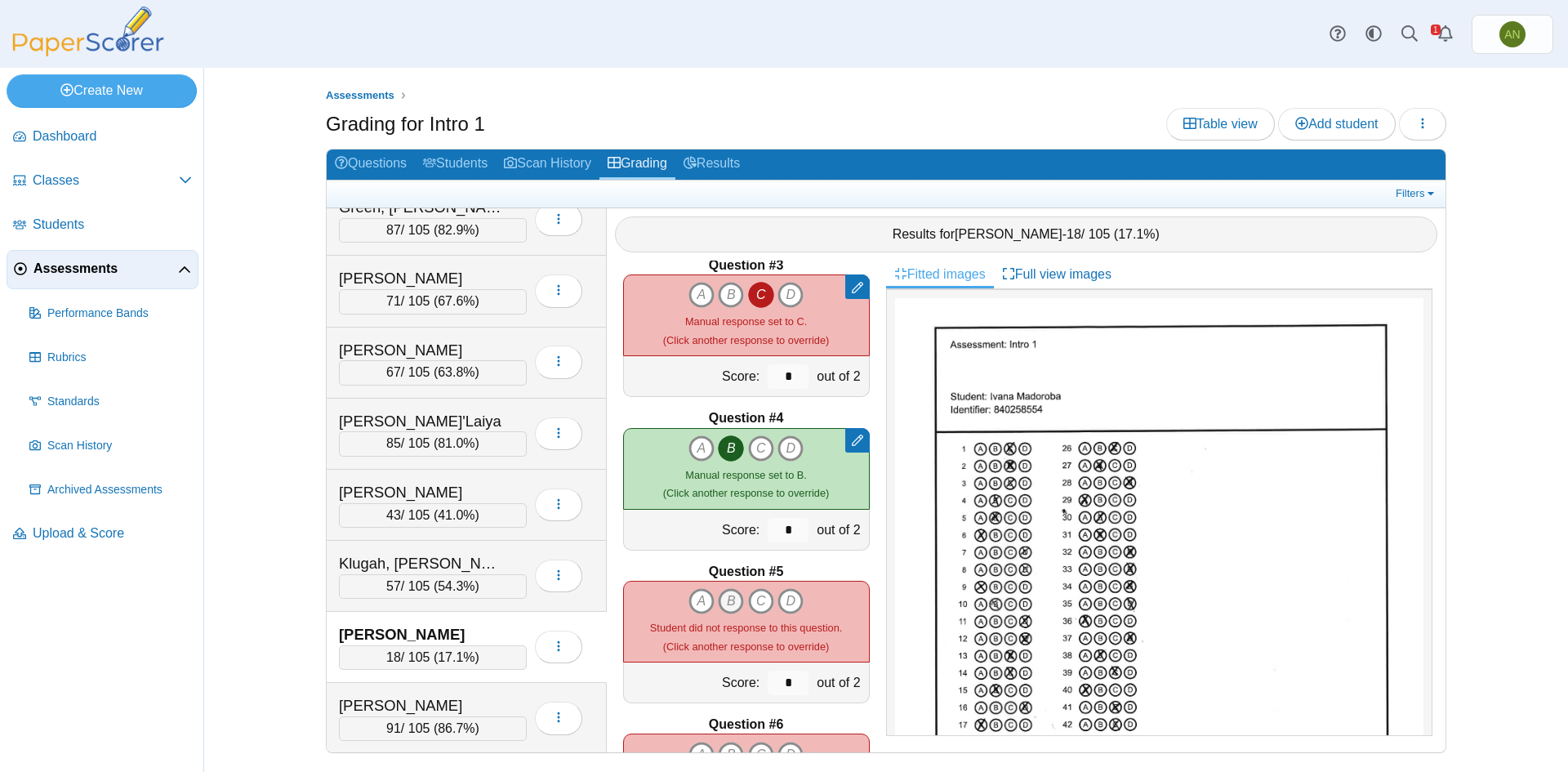
click at [730, 599] on icon "B" at bounding box center [730, 601] width 26 height 26
type input "*"
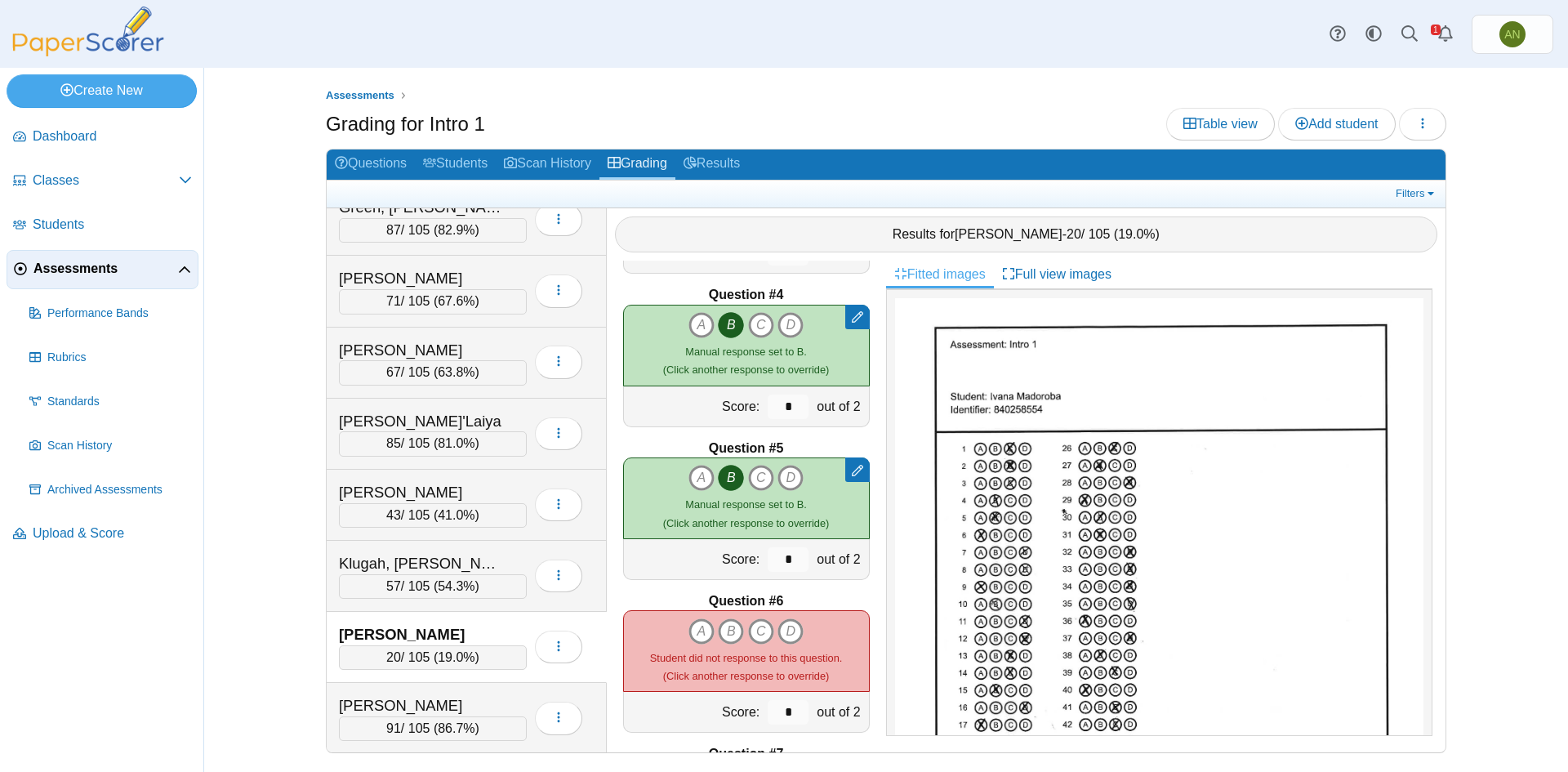
scroll to position [490, 0]
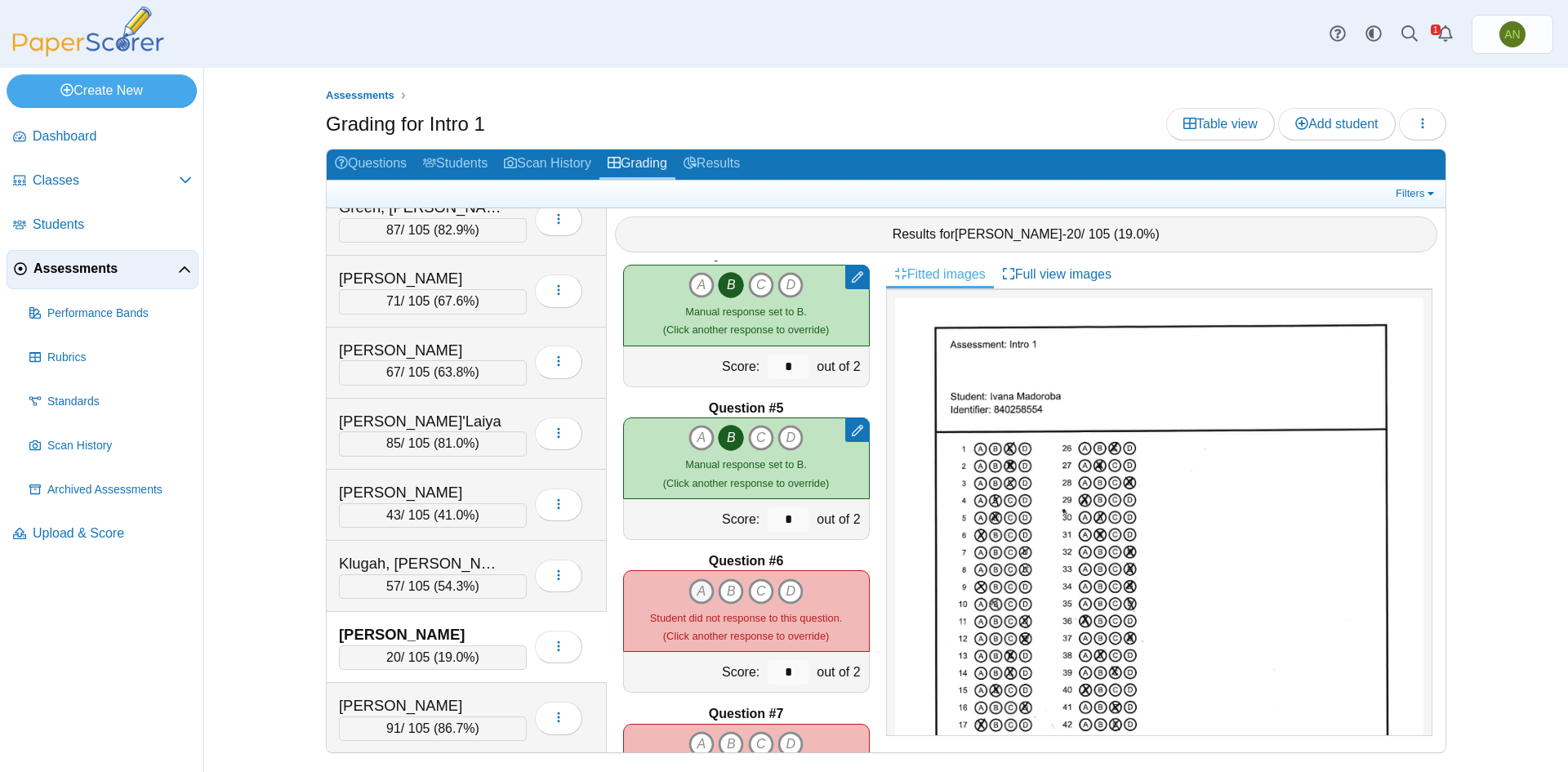
click at [694, 593] on icon "A" at bounding box center [701, 591] width 26 height 26
type input "*"
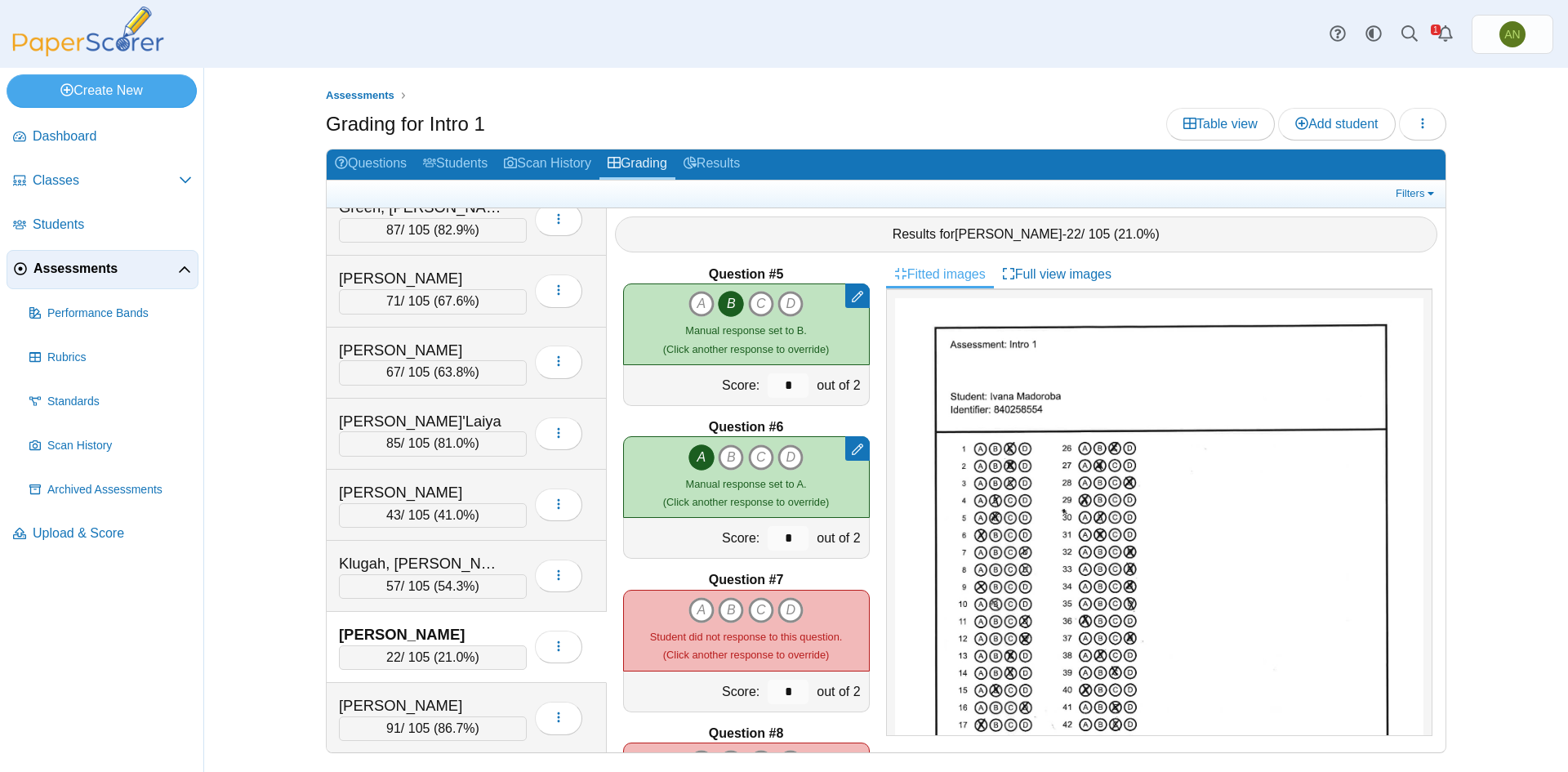
scroll to position [654, 0]
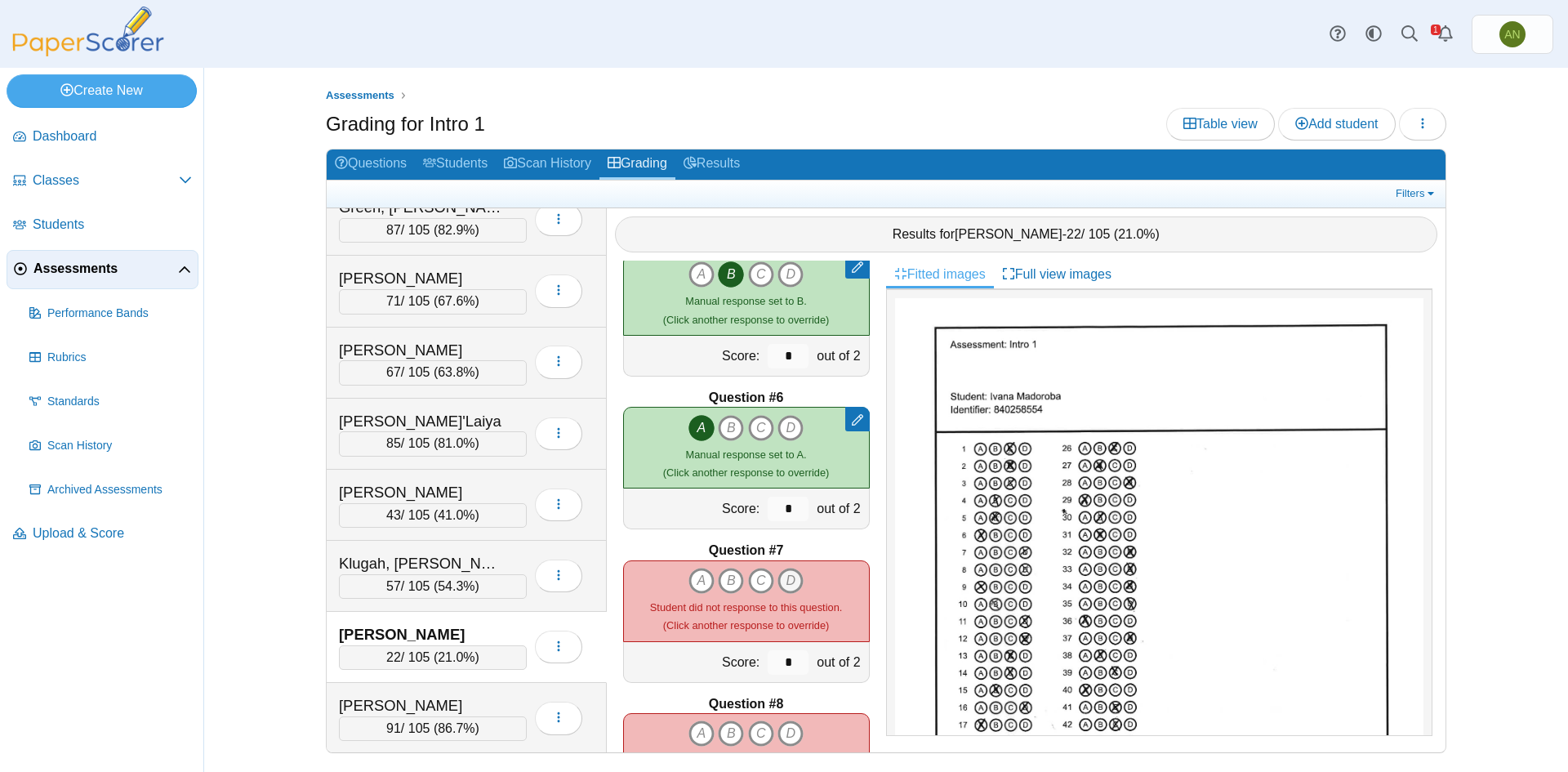
click at [789, 582] on icon "D" at bounding box center [790, 580] width 26 height 26
type input "*"
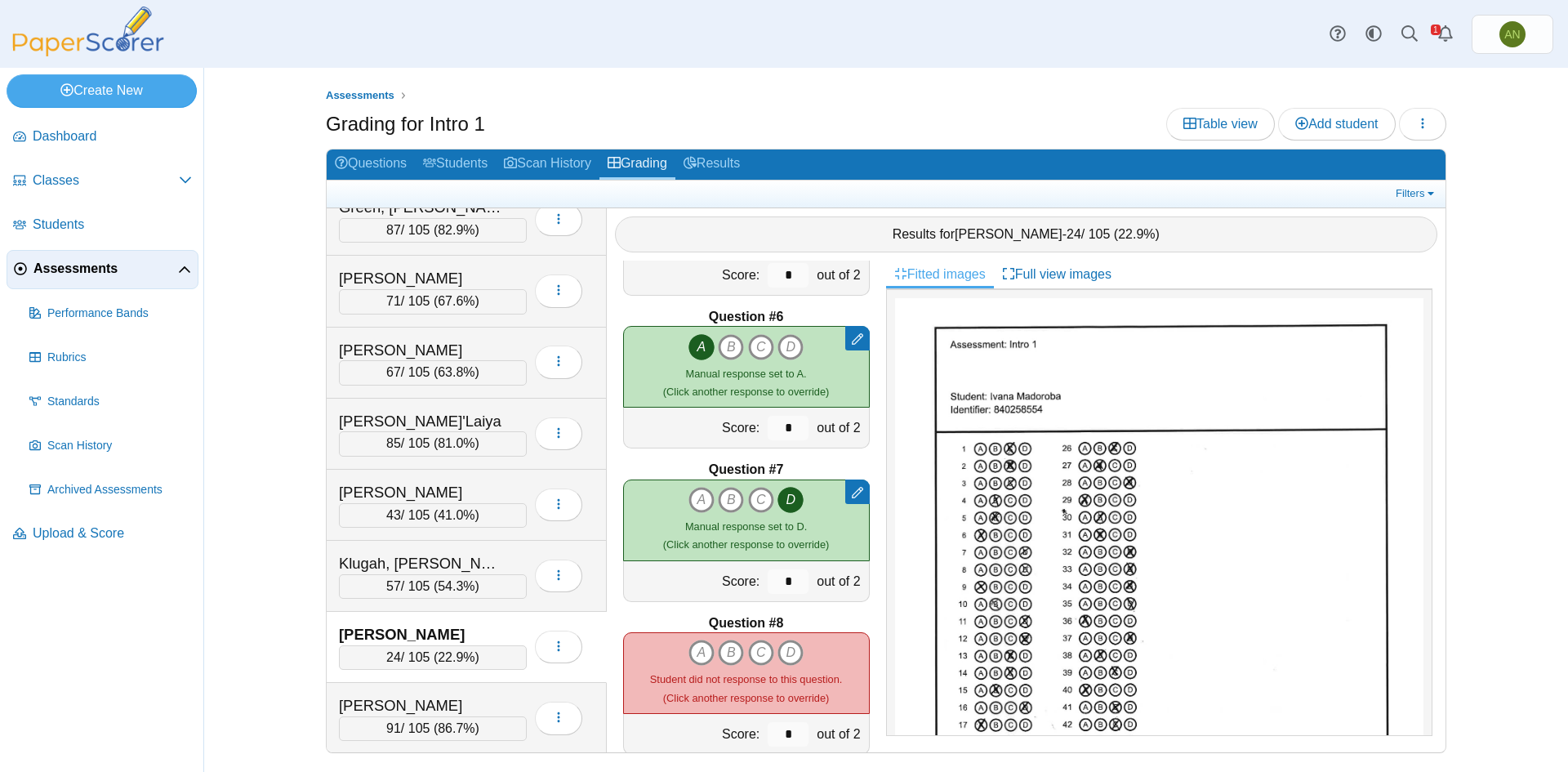
scroll to position [736, 0]
click at [782, 650] on icon "D" at bounding box center [790, 651] width 26 height 26
type input "*"
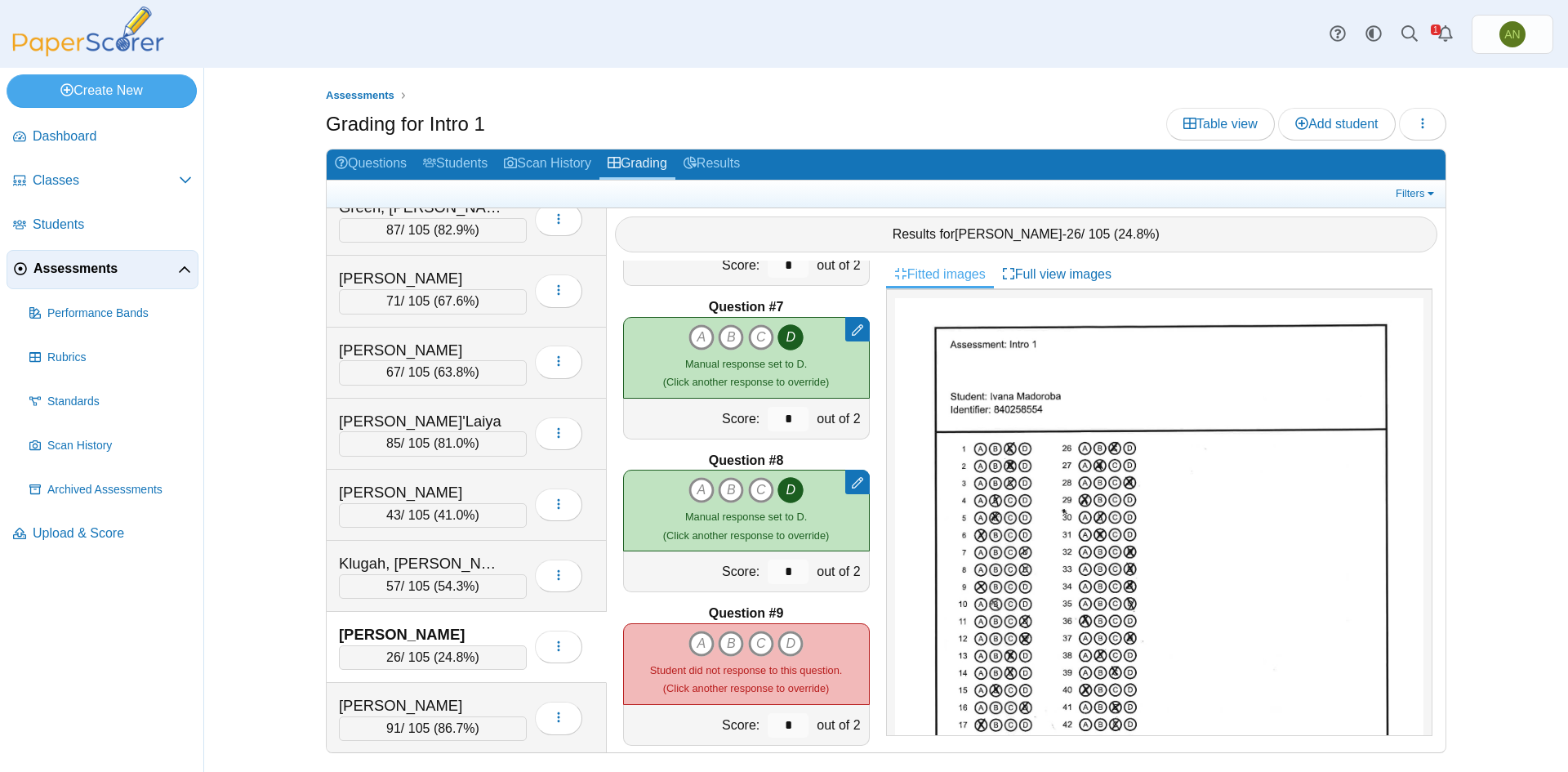
scroll to position [899, 0]
click at [695, 644] on icon "A" at bounding box center [701, 642] width 26 height 26
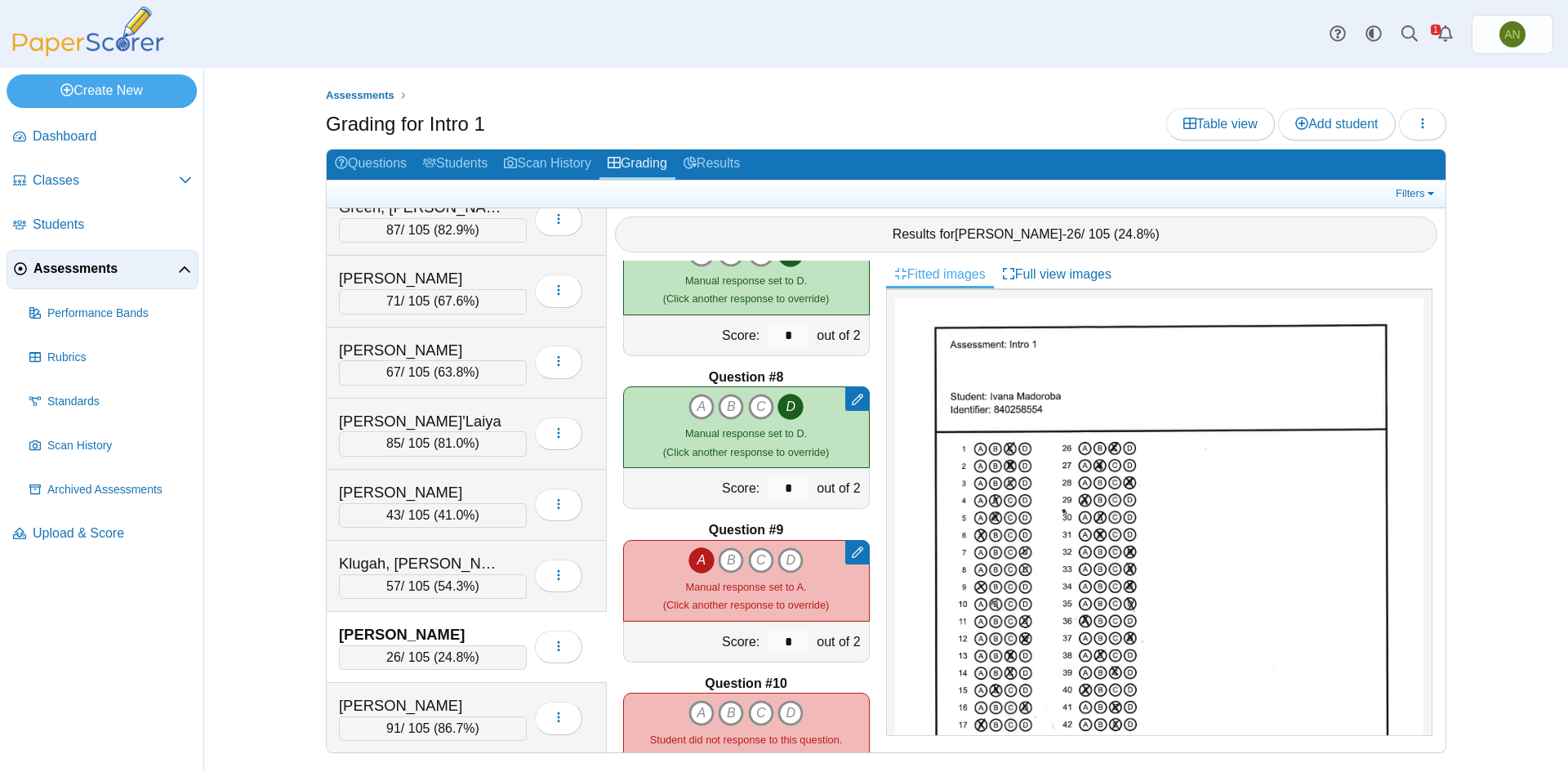
scroll to position [1062, 0]
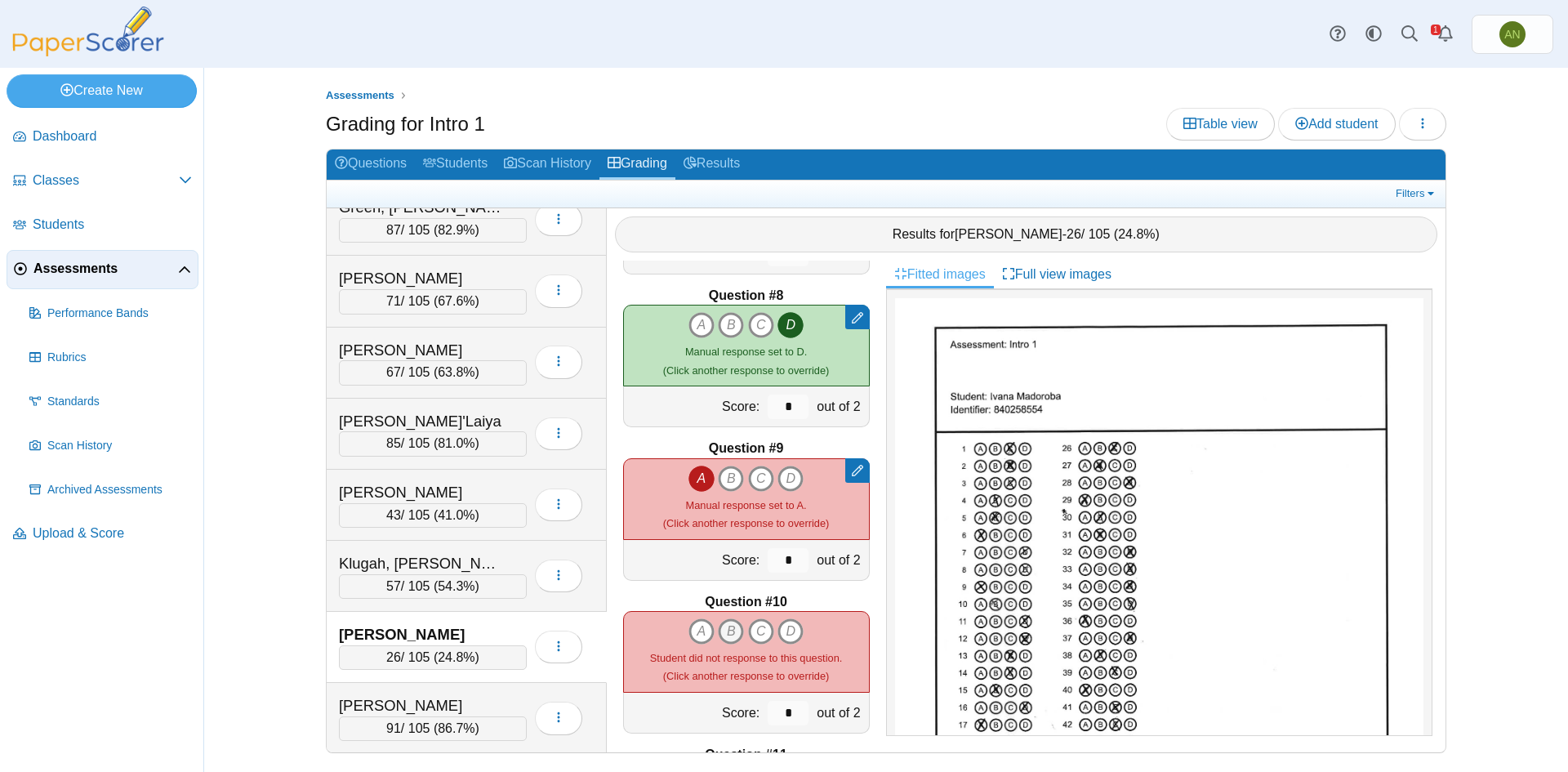
click at [726, 636] on icon "B" at bounding box center [730, 631] width 26 height 26
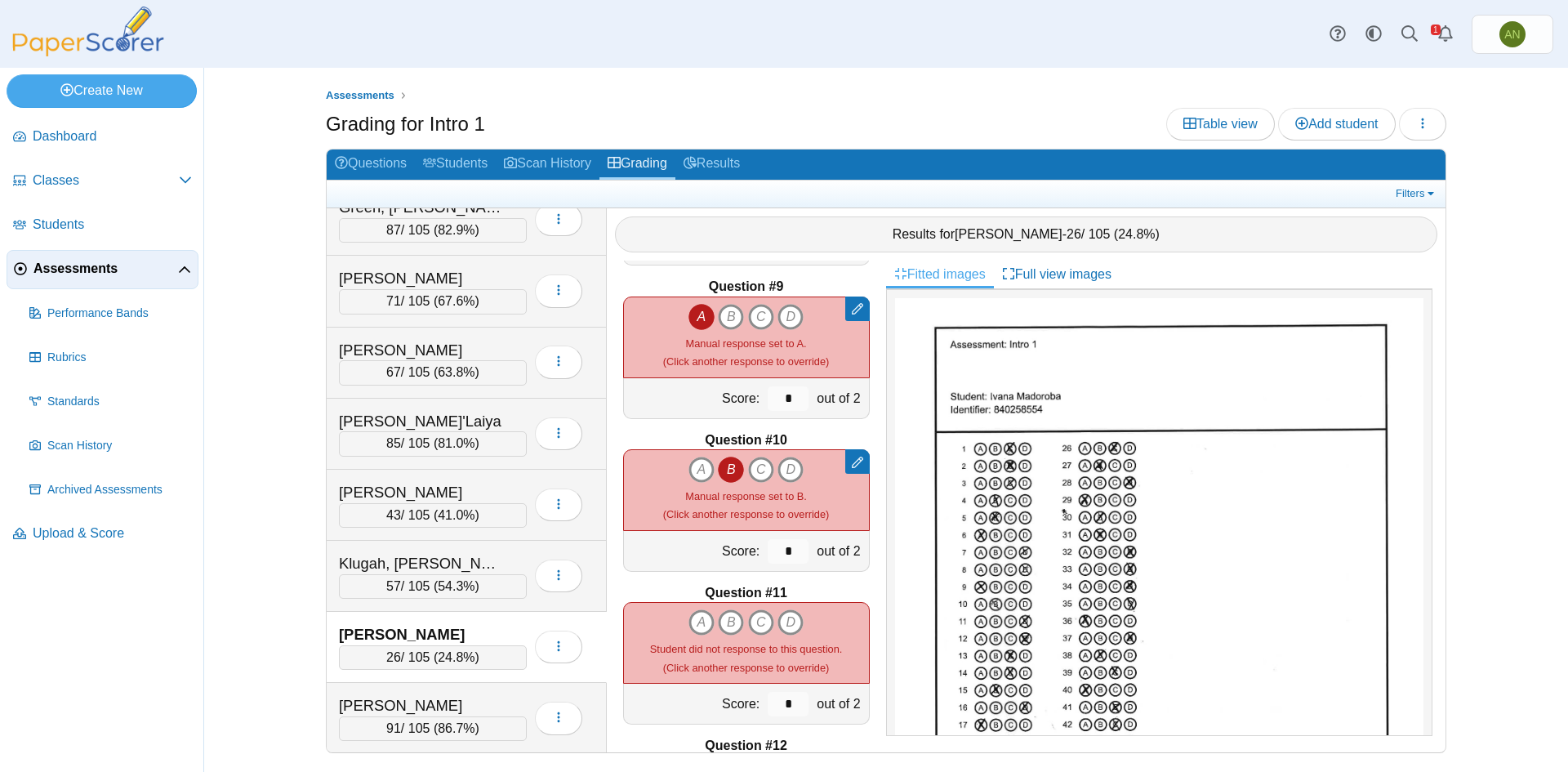
scroll to position [1225, 0]
click at [781, 624] on icon "D" at bounding box center [790, 620] width 26 height 26
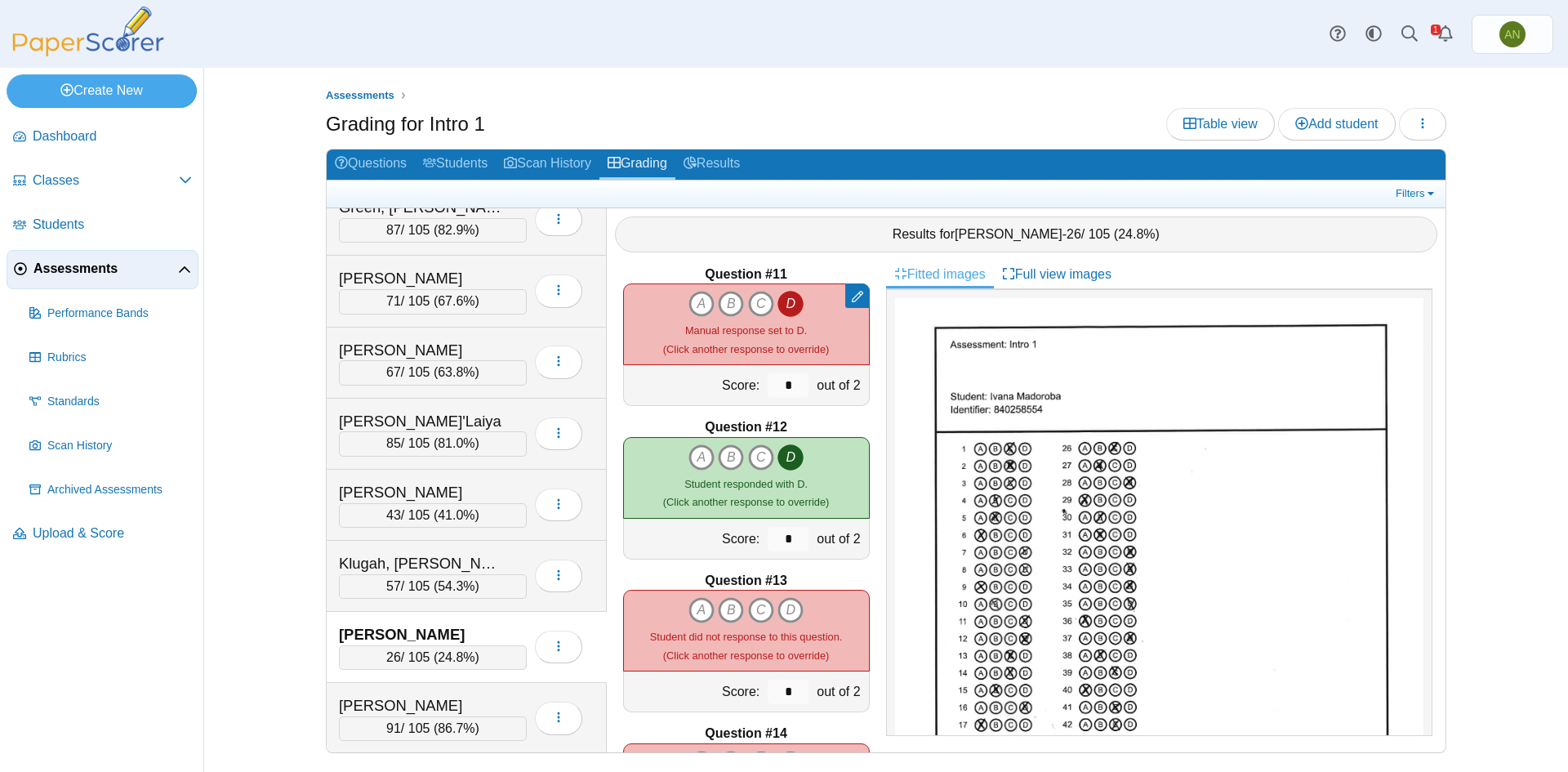
scroll to position [1634, 0]
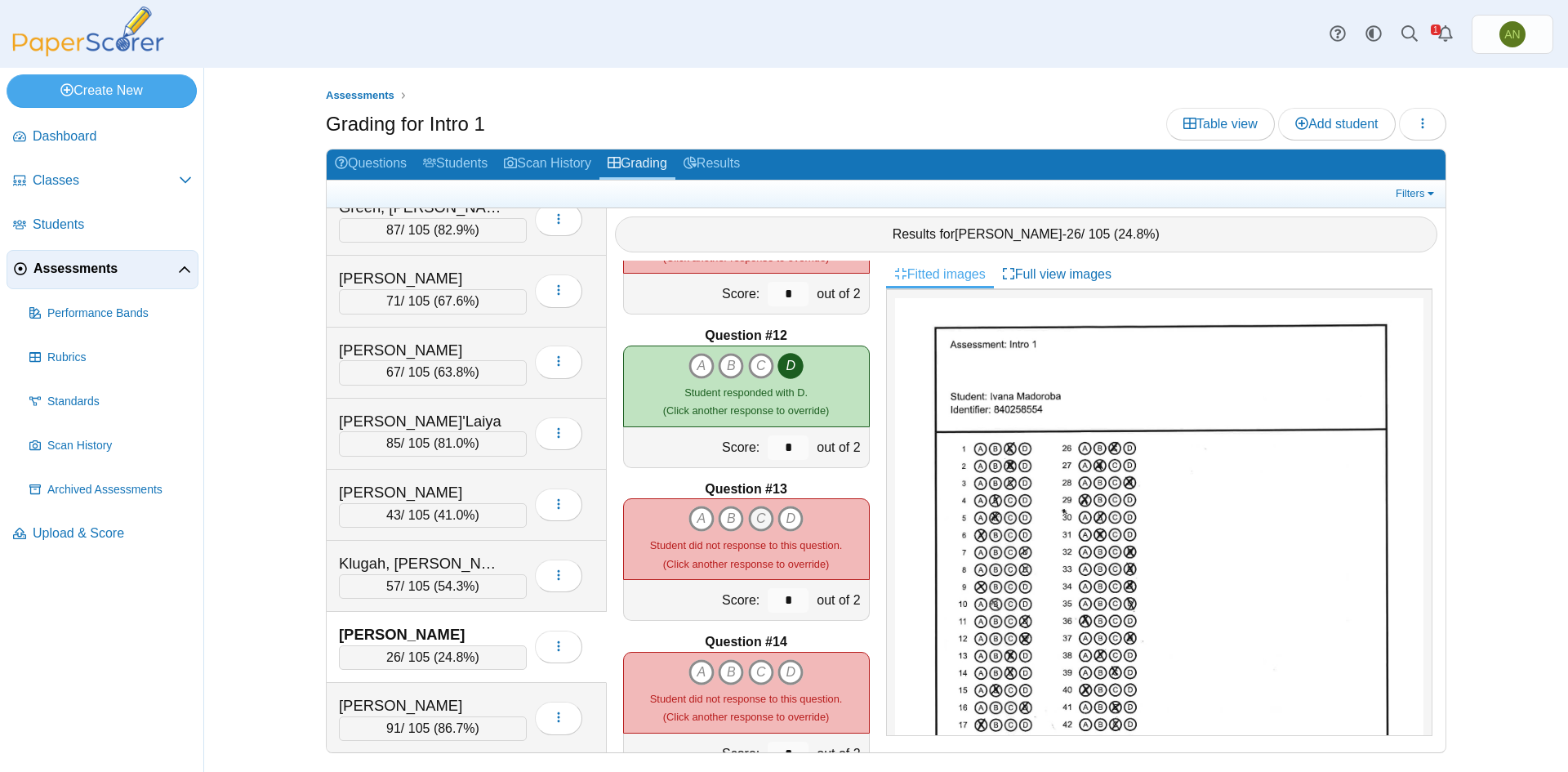
click at [756, 522] on icon "C" at bounding box center [760, 518] width 26 height 26
type input "*"
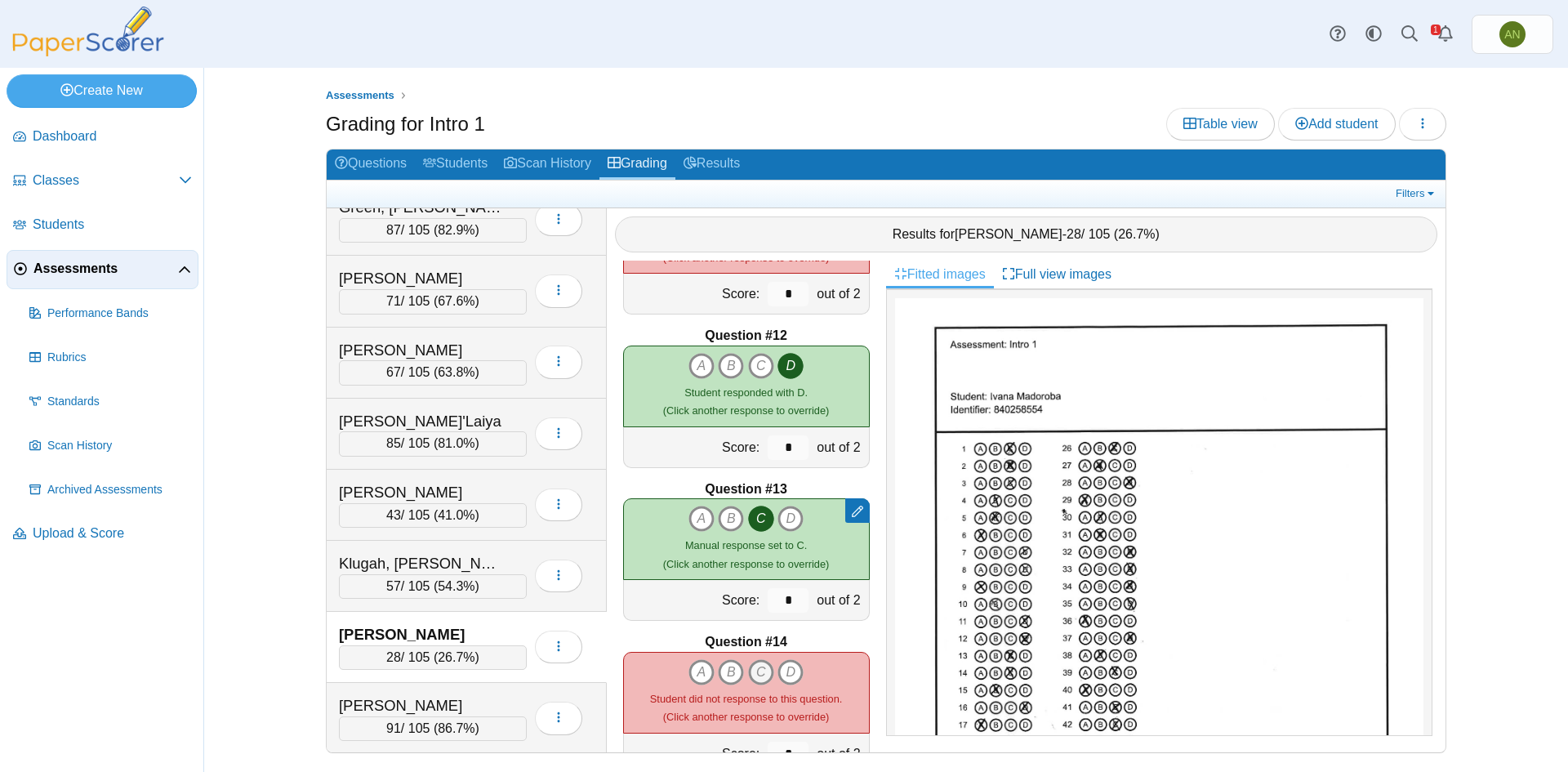
click at [757, 671] on icon "C" at bounding box center [760, 672] width 26 height 26
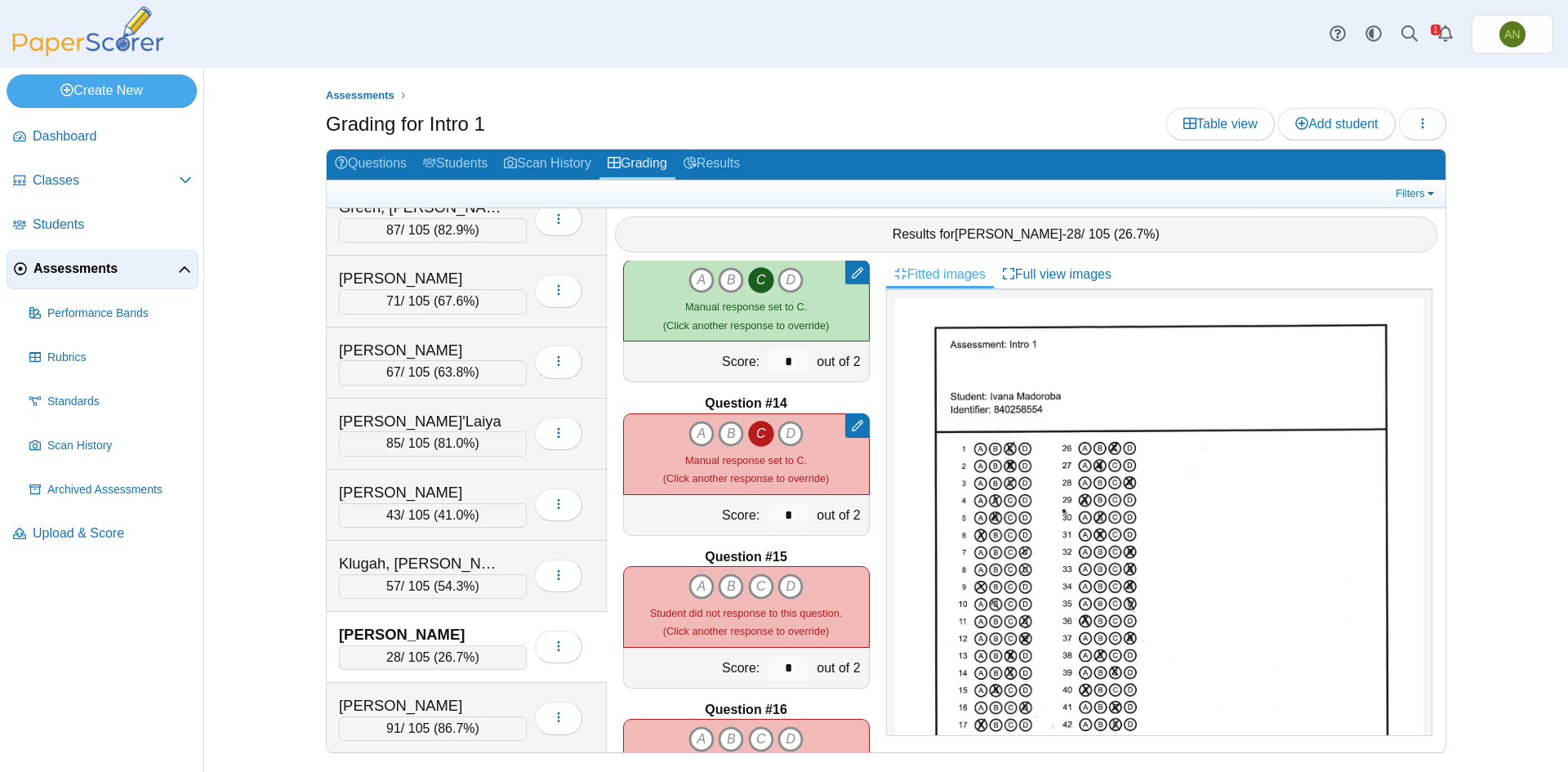
scroll to position [1879, 0]
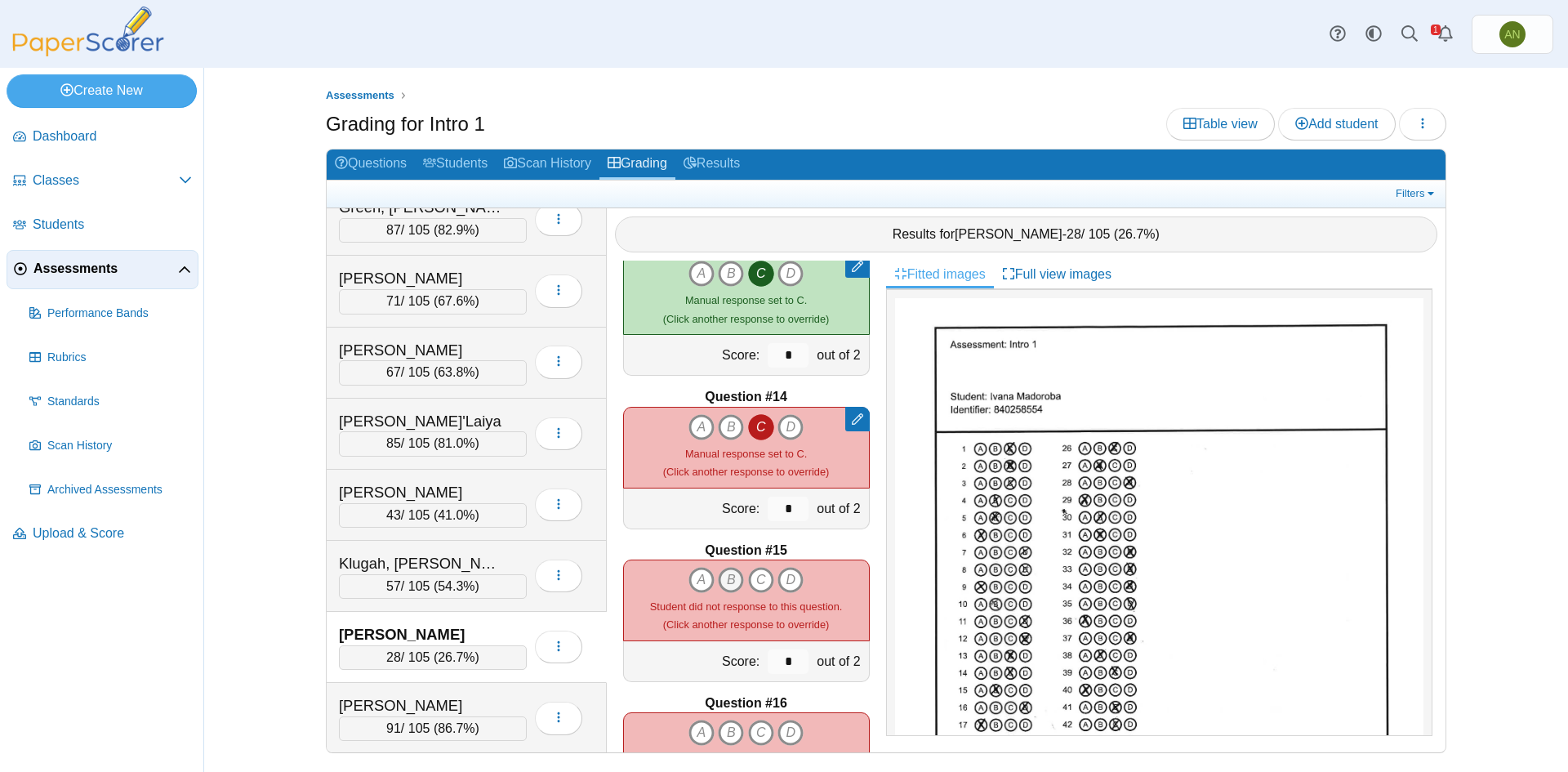
click at [728, 576] on icon "B" at bounding box center [730, 579] width 26 height 26
type input "*"
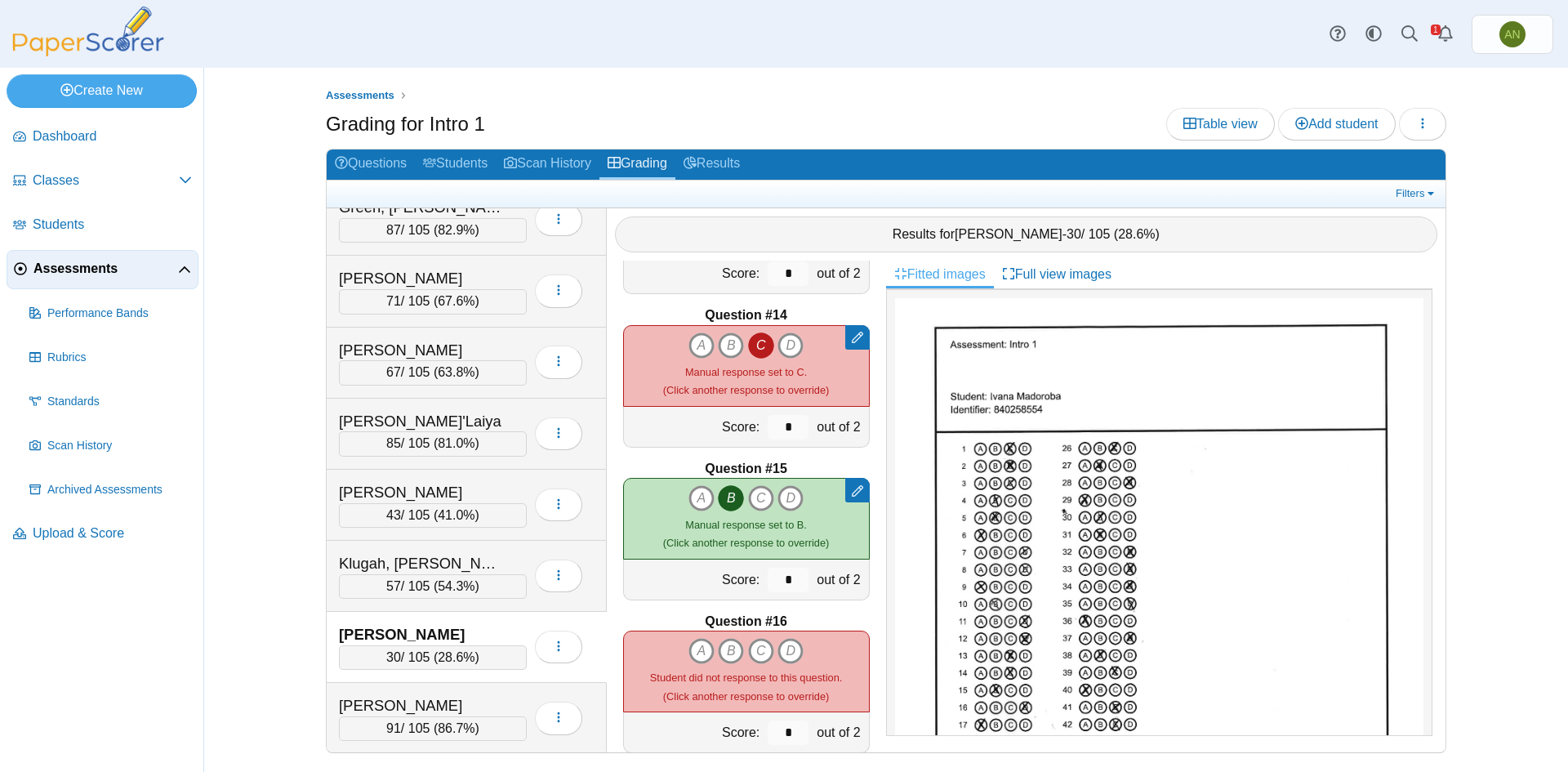
scroll to position [2043, 0]
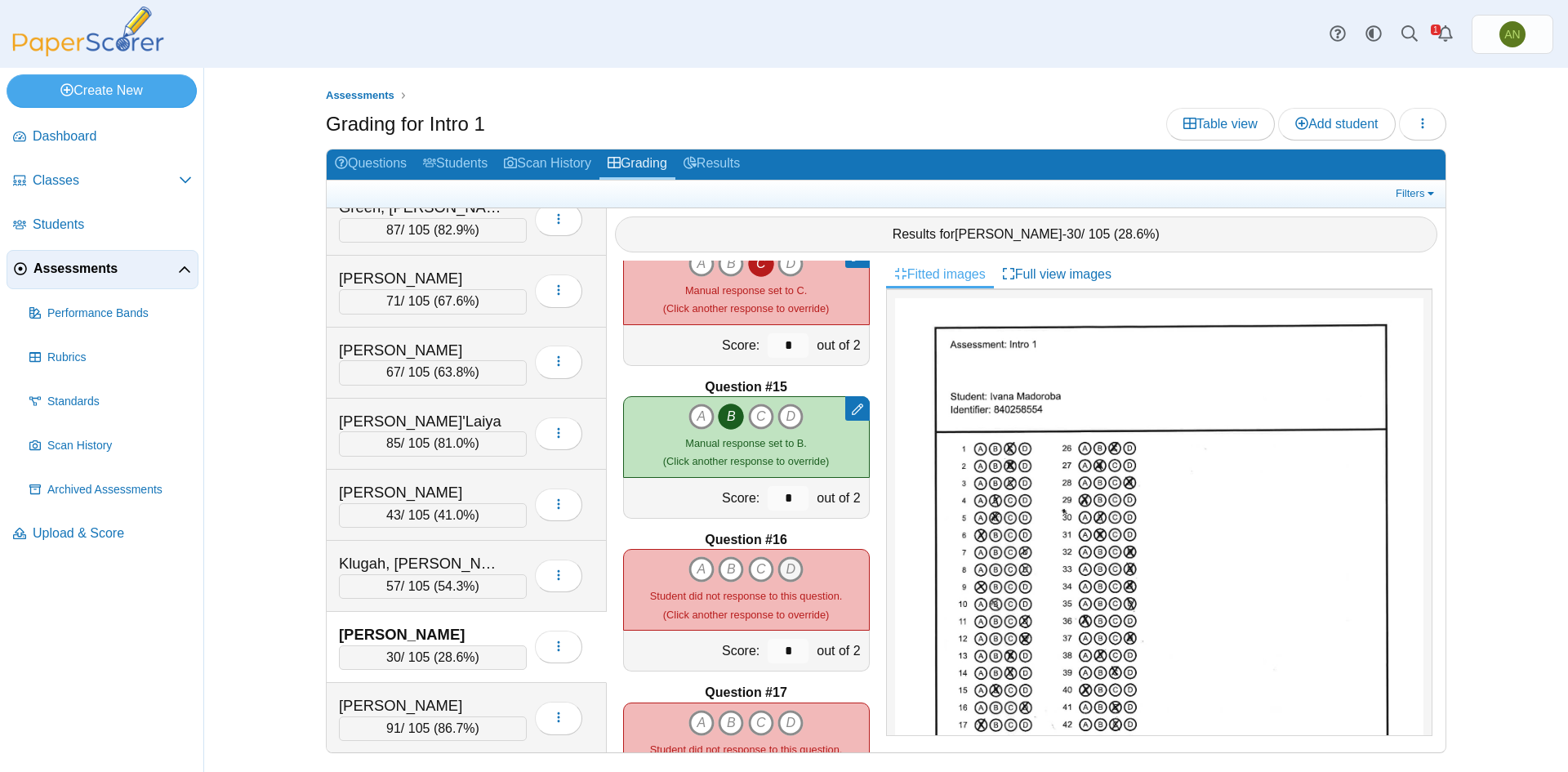
click at [788, 569] on icon "D" at bounding box center [790, 569] width 26 height 26
type input "*"
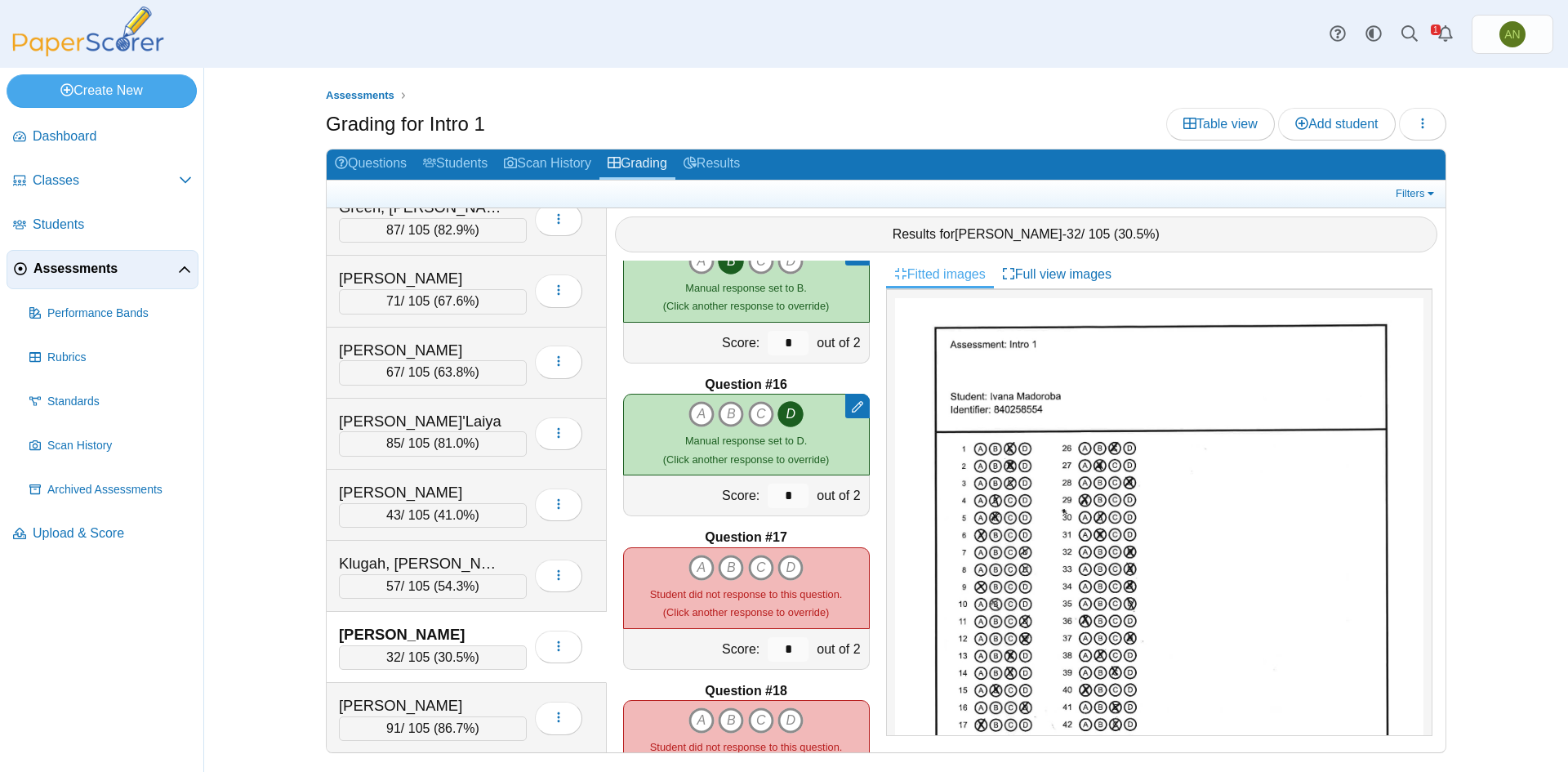
scroll to position [2206, 0]
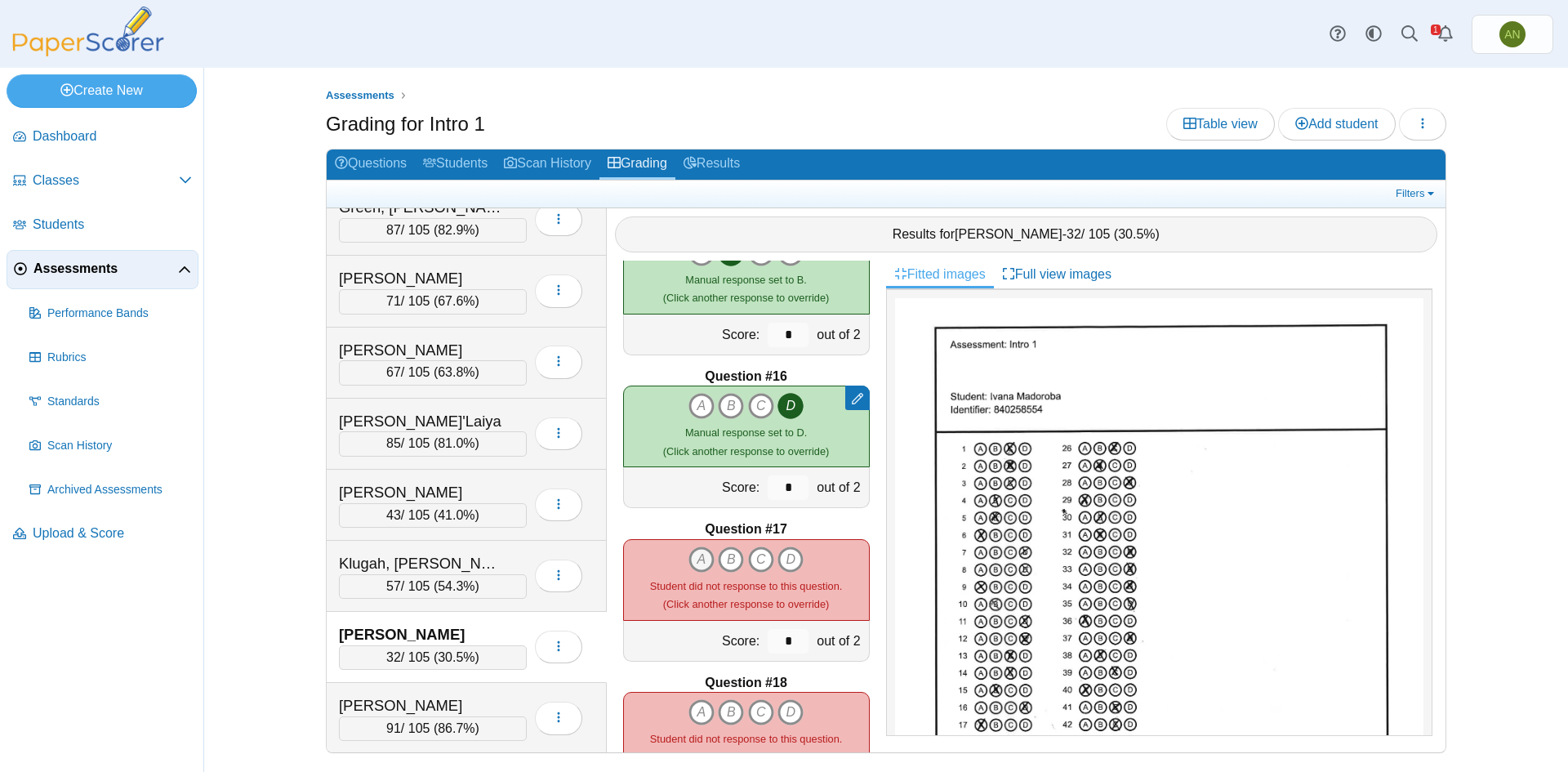
click at [694, 556] on icon "A" at bounding box center [701, 559] width 26 height 26
type input "*"
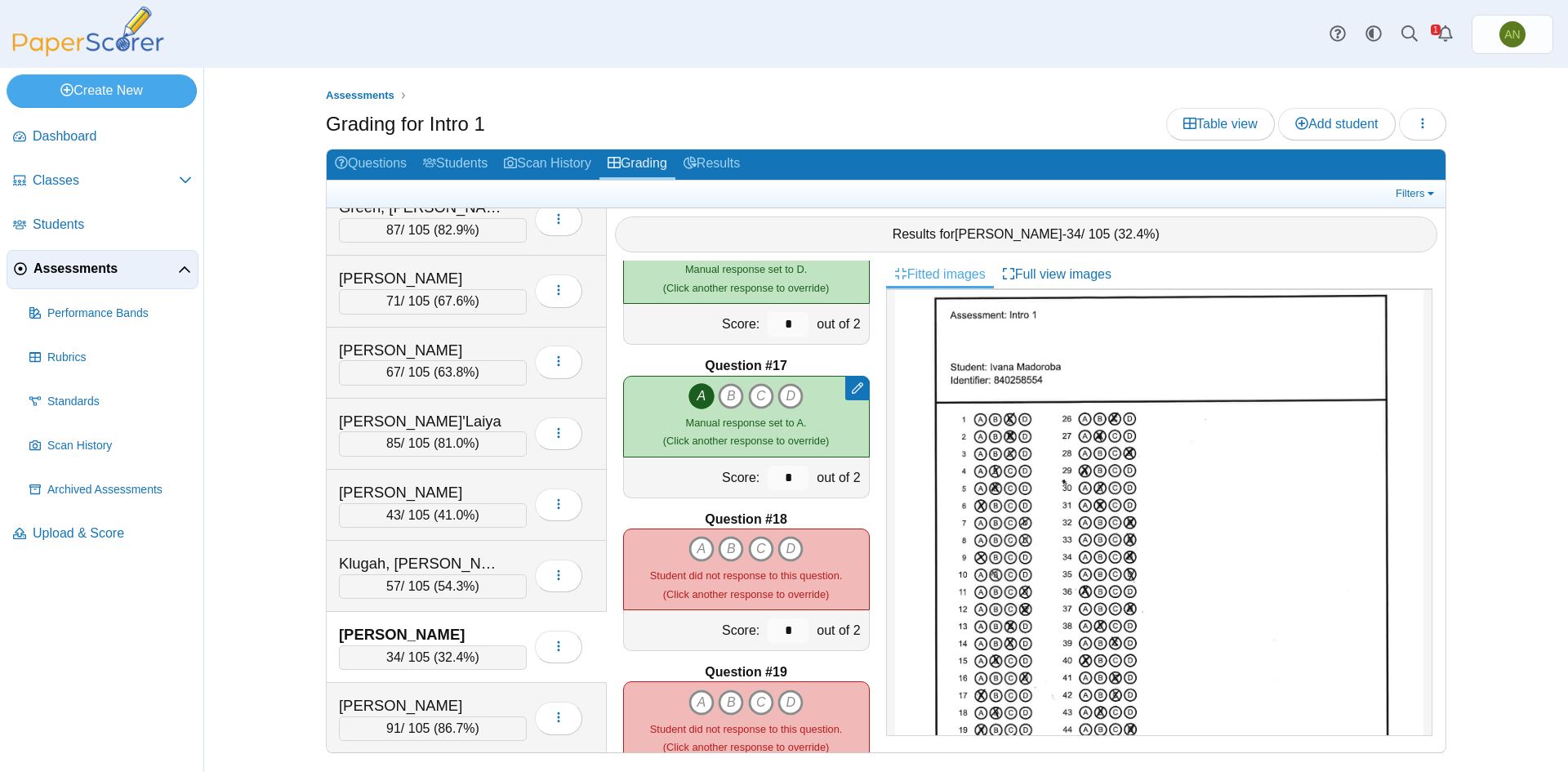
scroll to position [82, 0]
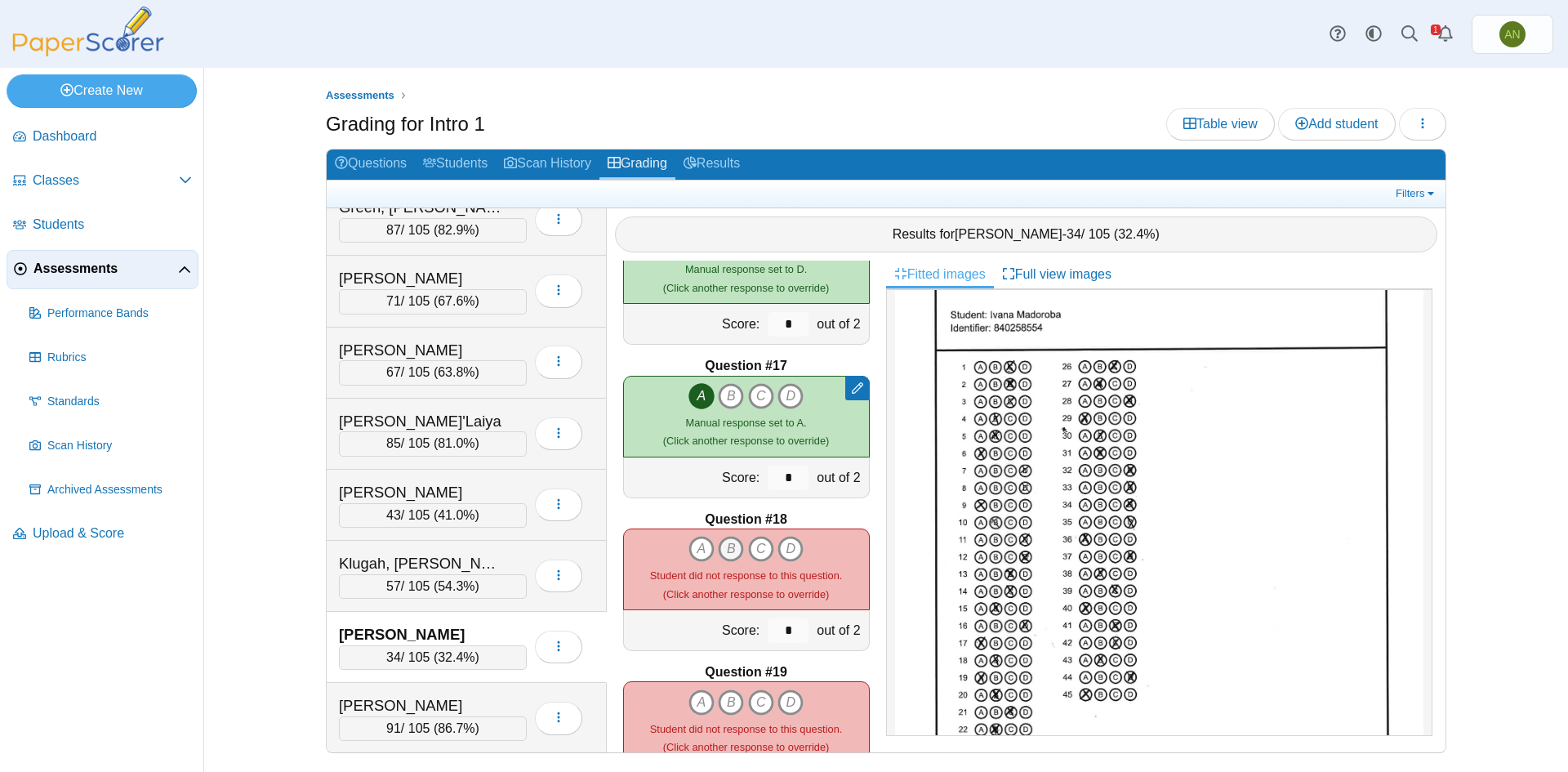
click at [728, 551] on icon "B" at bounding box center [730, 548] width 26 height 26
type input "*"
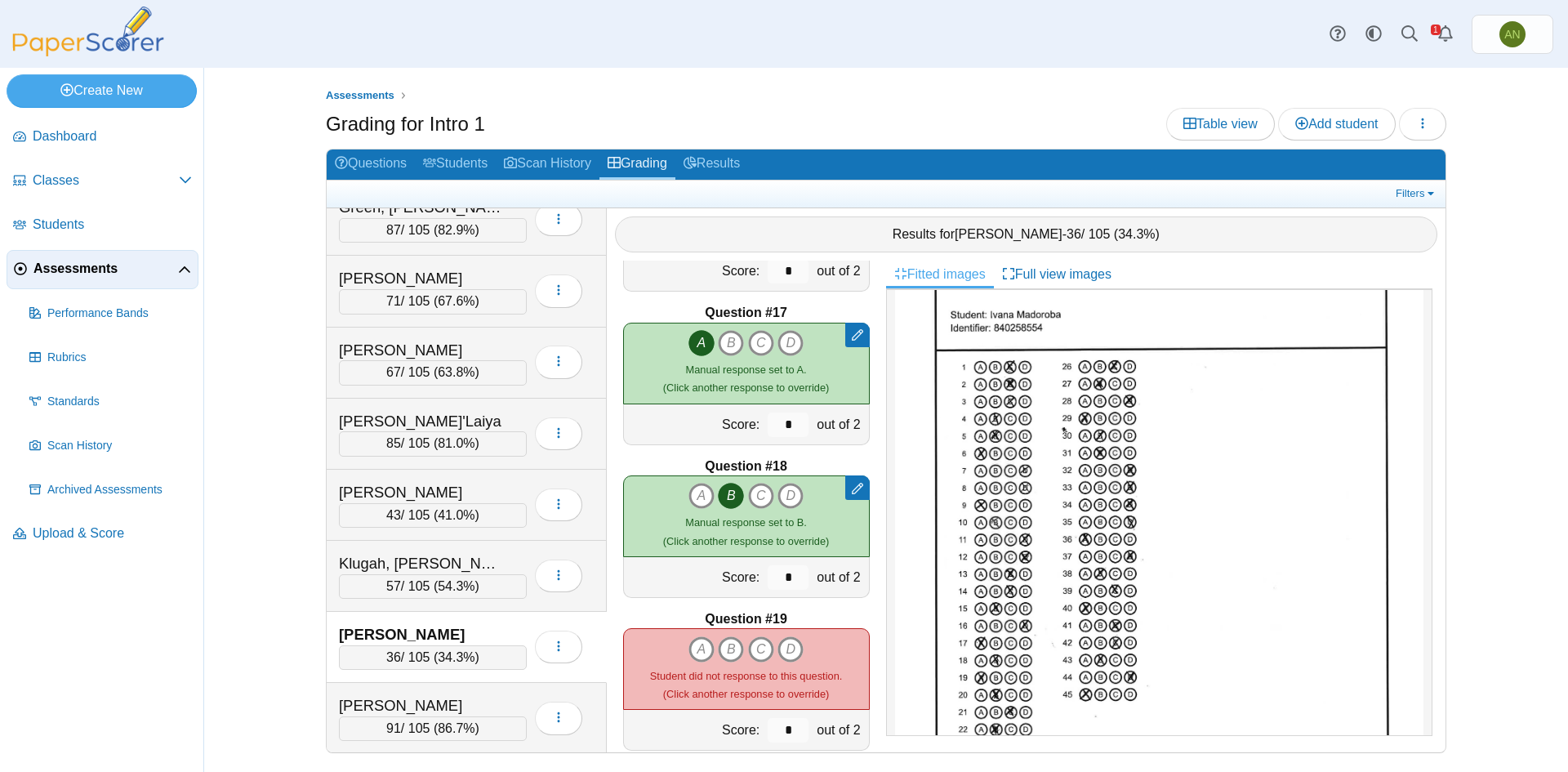
scroll to position [2451, 0]
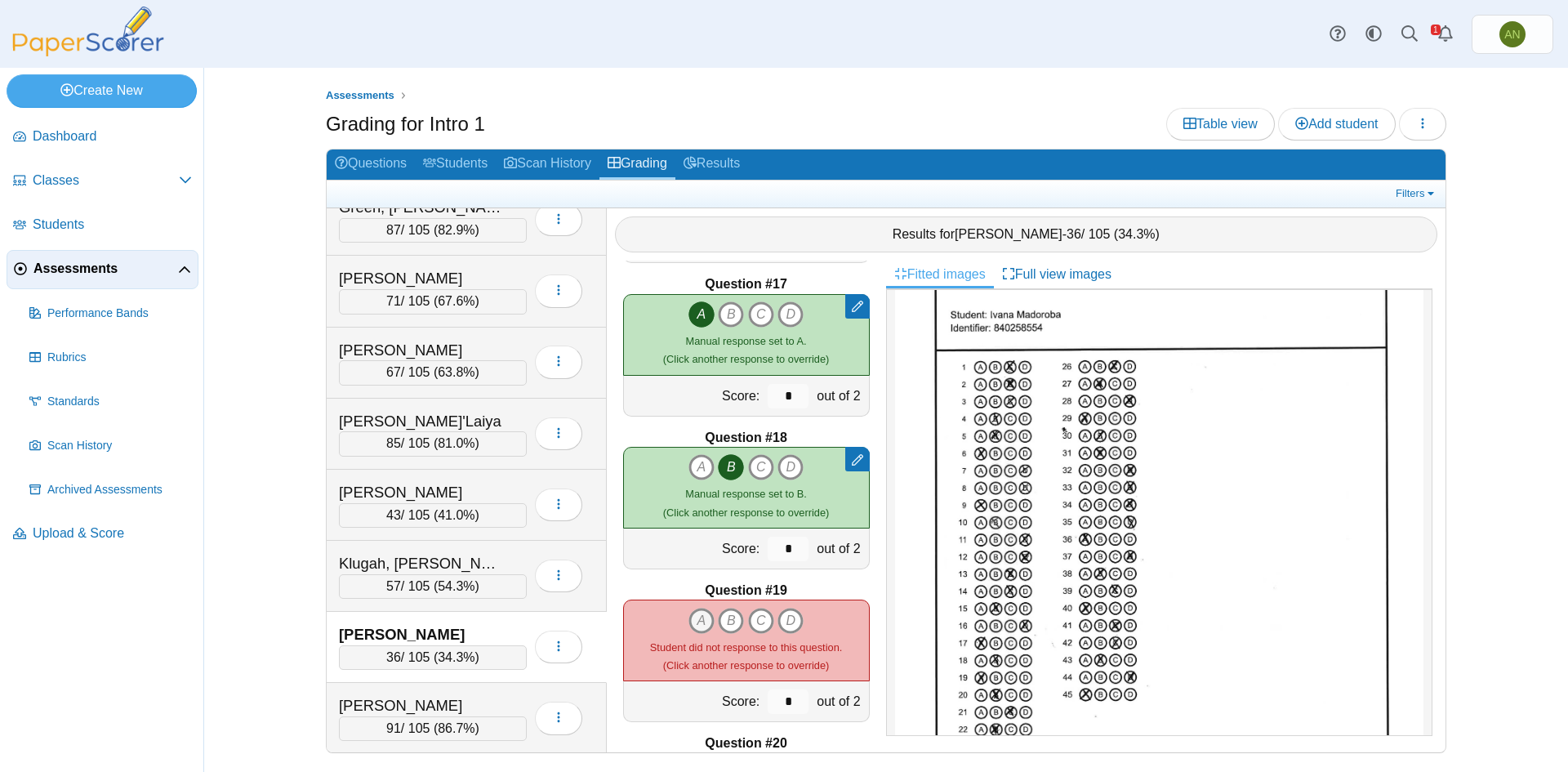
click at [698, 626] on icon "A" at bounding box center [701, 620] width 26 height 26
type input "*"
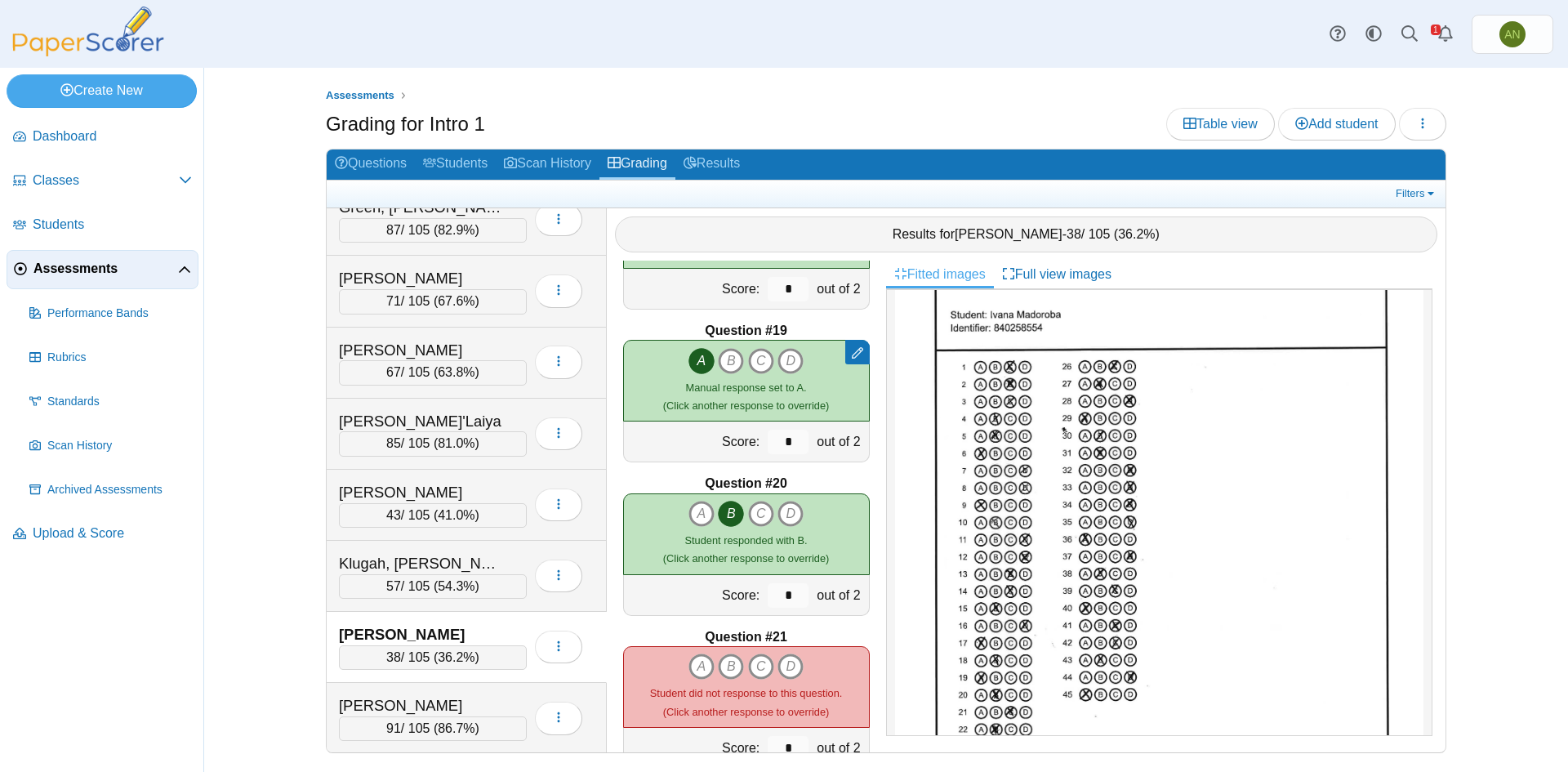
scroll to position [2777, 0]
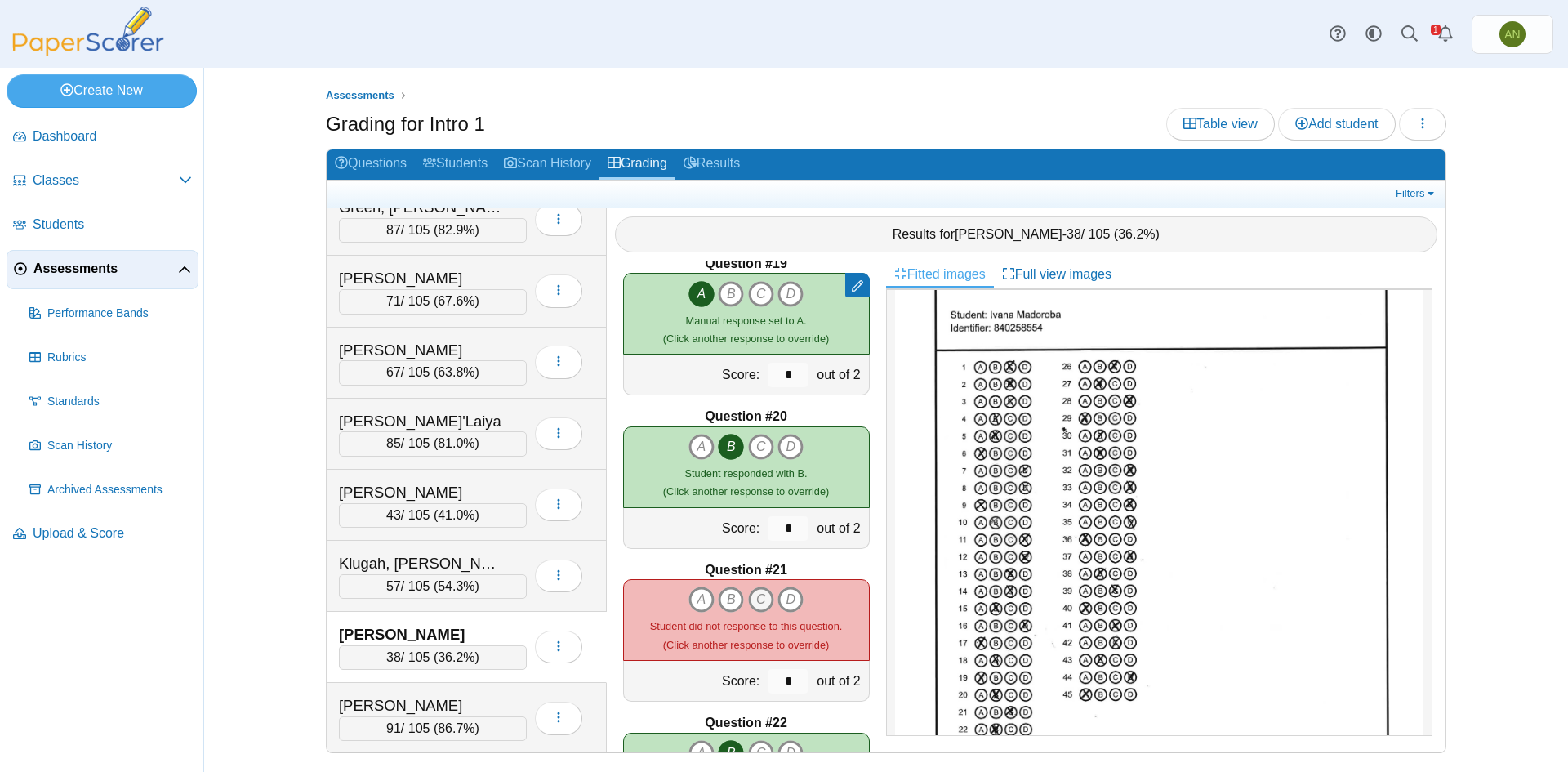
click at [760, 599] on icon "C" at bounding box center [760, 599] width 26 height 26
type input "*"
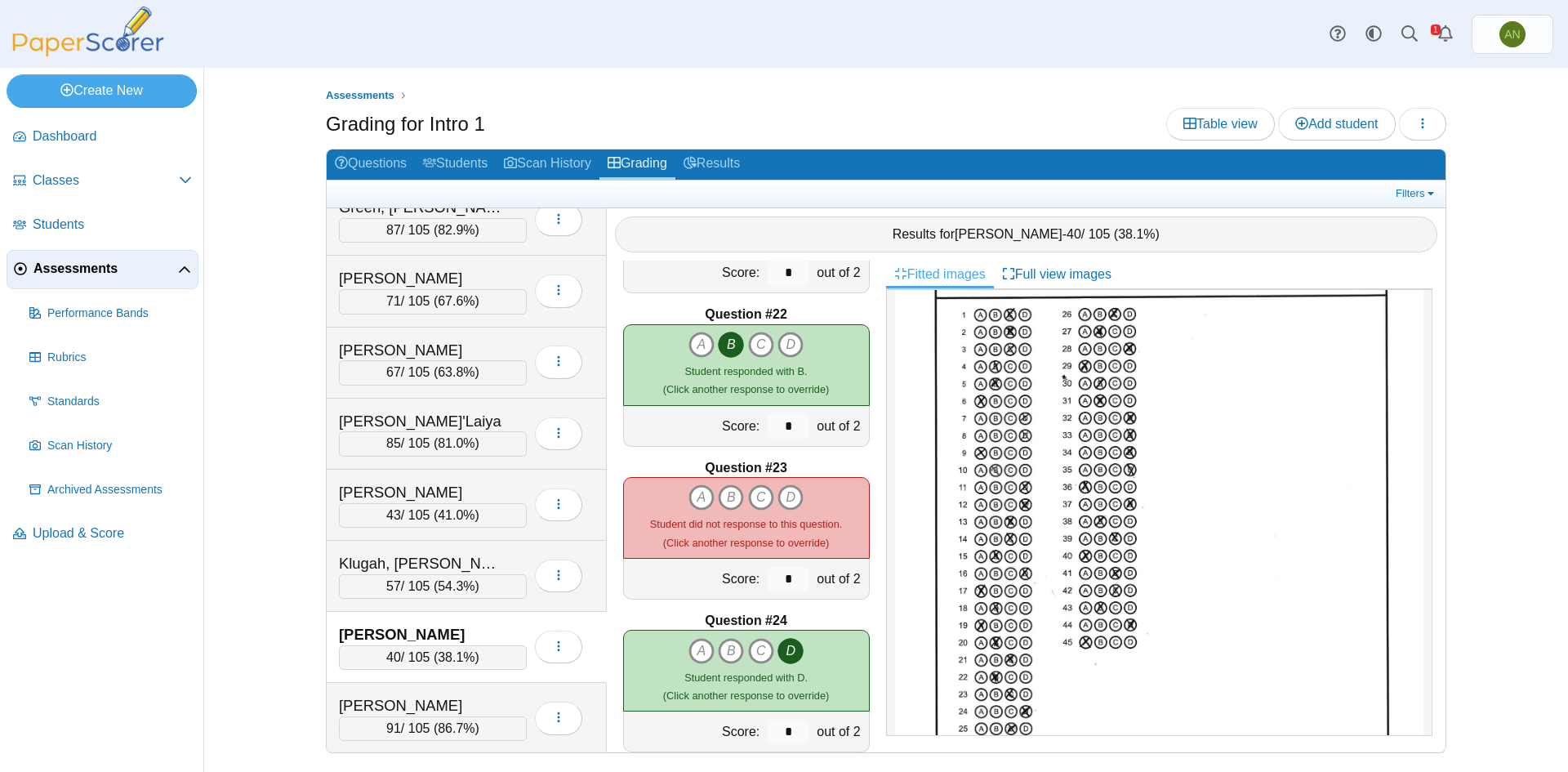
scroll to position [163, 0]
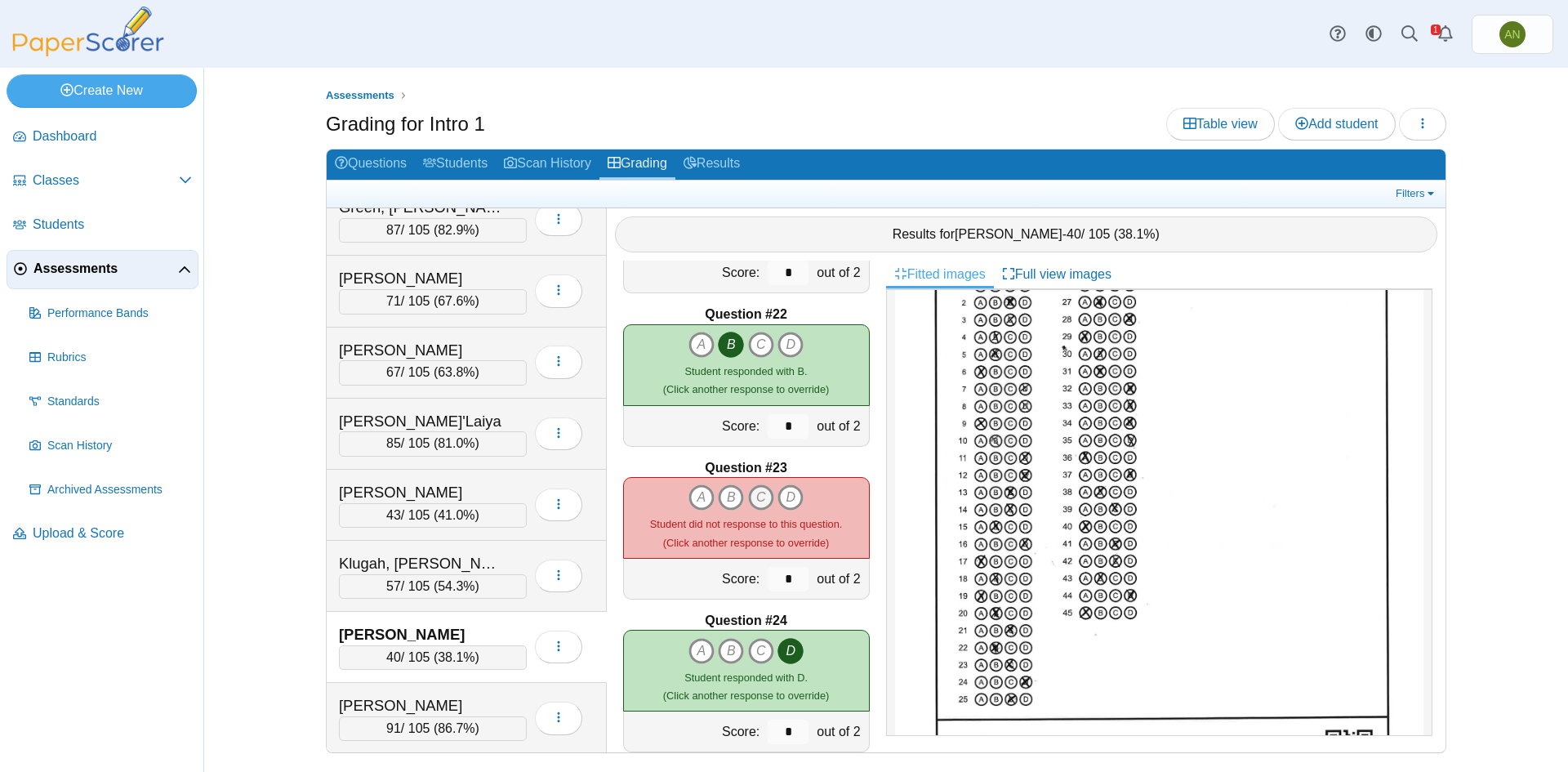
click at [749, 500] on icon "C" at bounding box center [760, 497] width 26 height 26
type input "*"
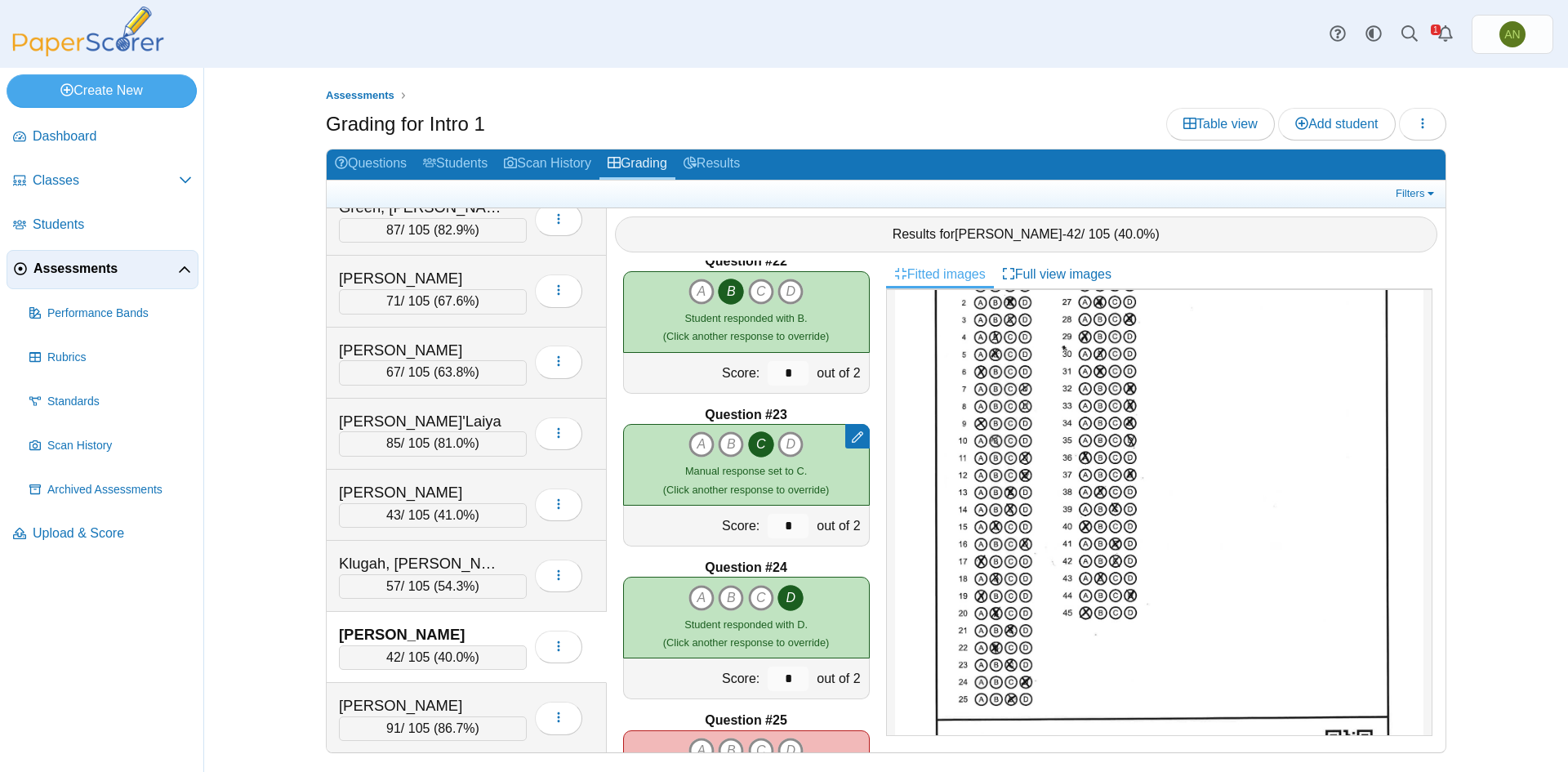
scroll to position [3350, 0]
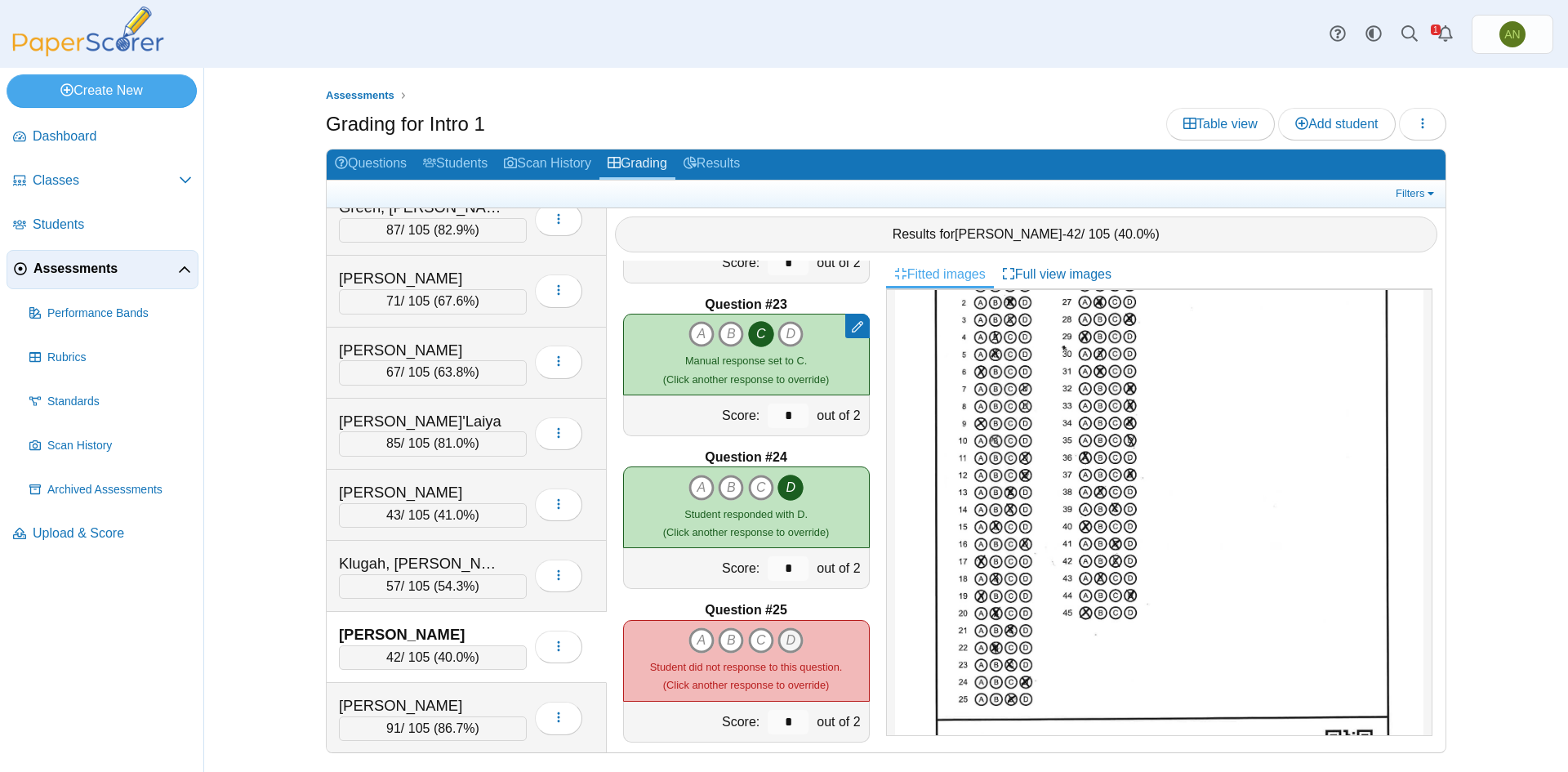
click at [780, 640] on icon "D" at bounding box center [790, 640] width 26 height 26
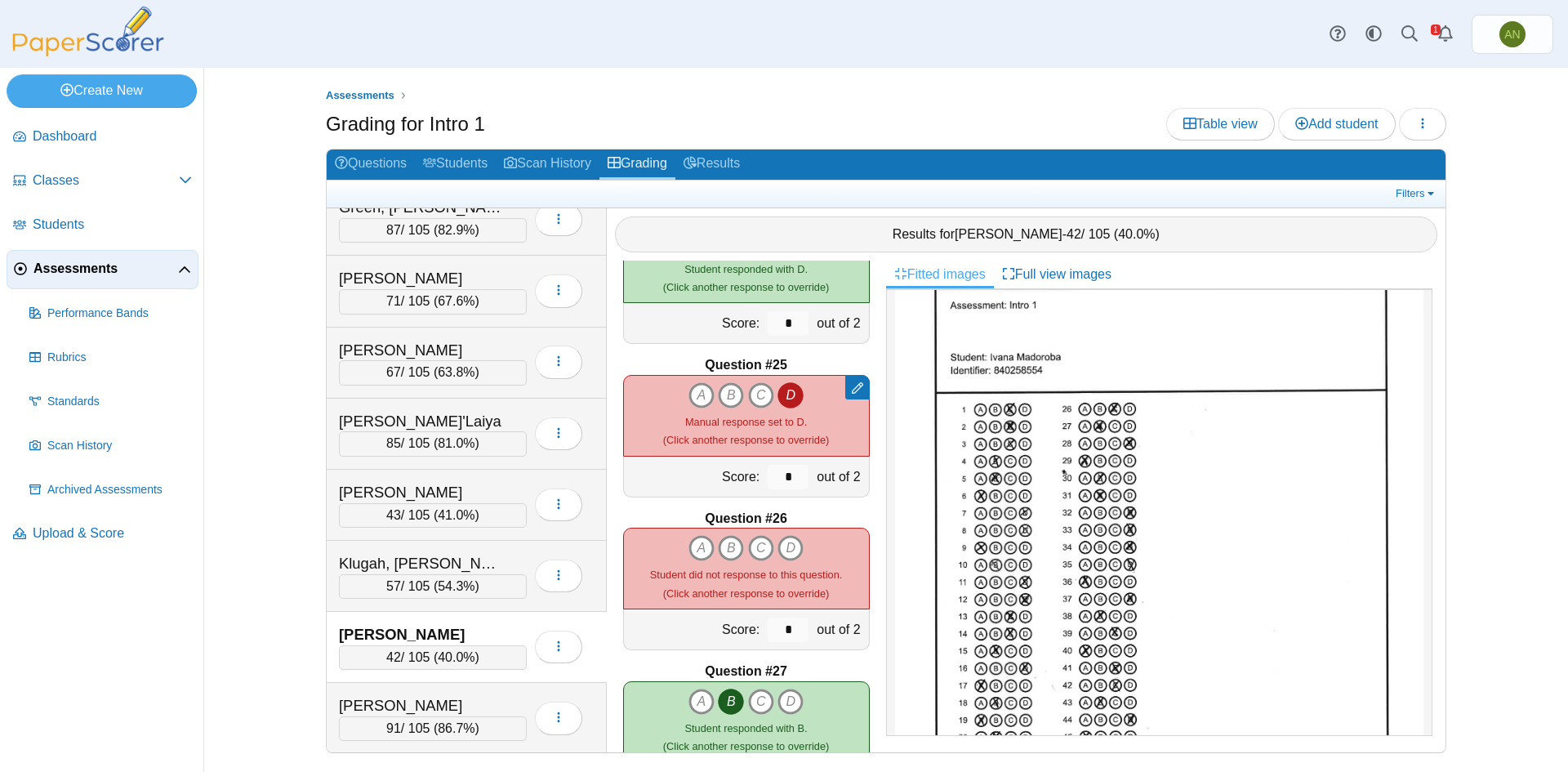
scroll to position [0, 0]
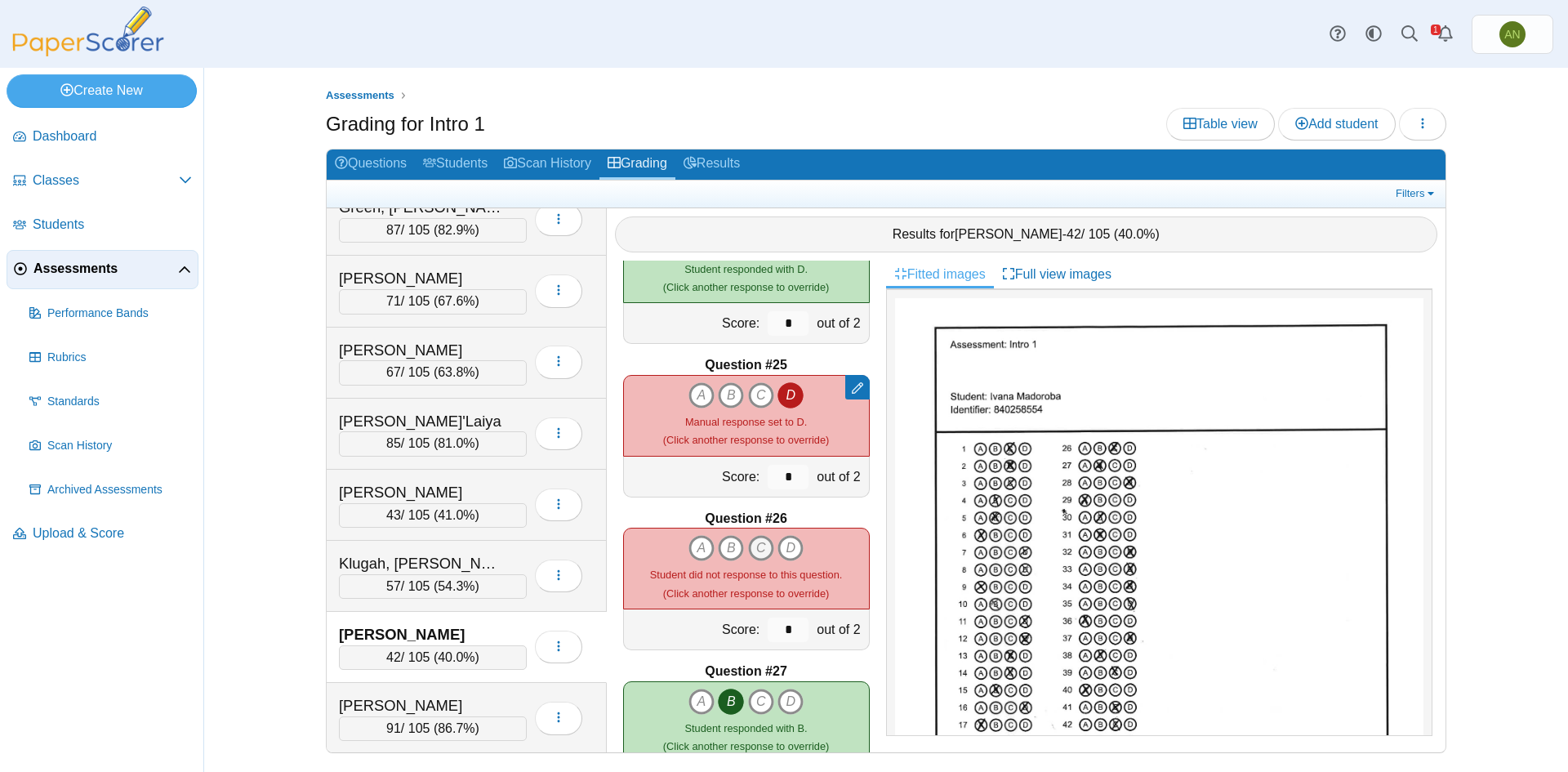
click at [749, 551] on icon "C" at bounding box center [760, 547] width 26 height 26
type input "*"
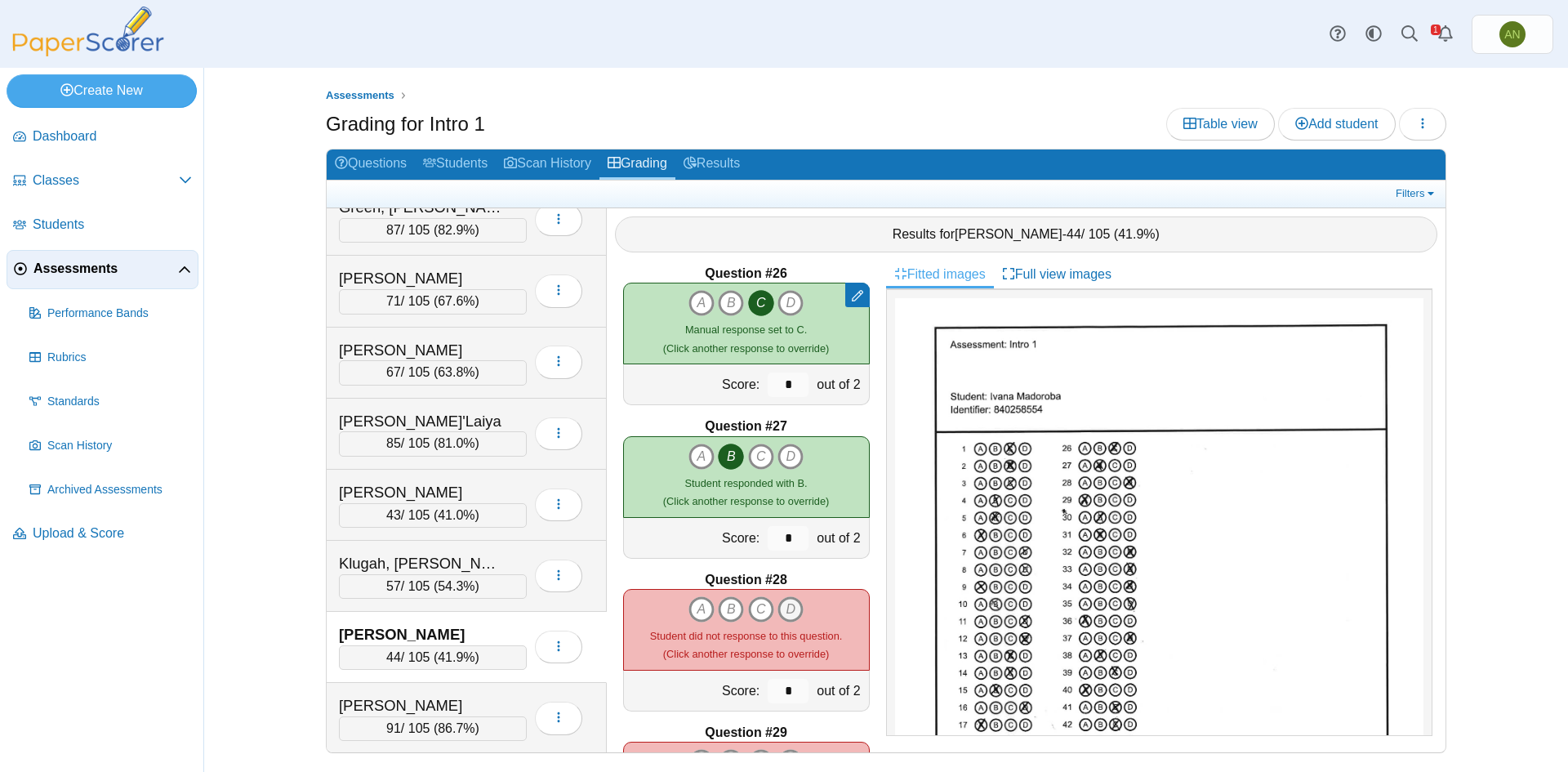
scroll to position [3921, 0]
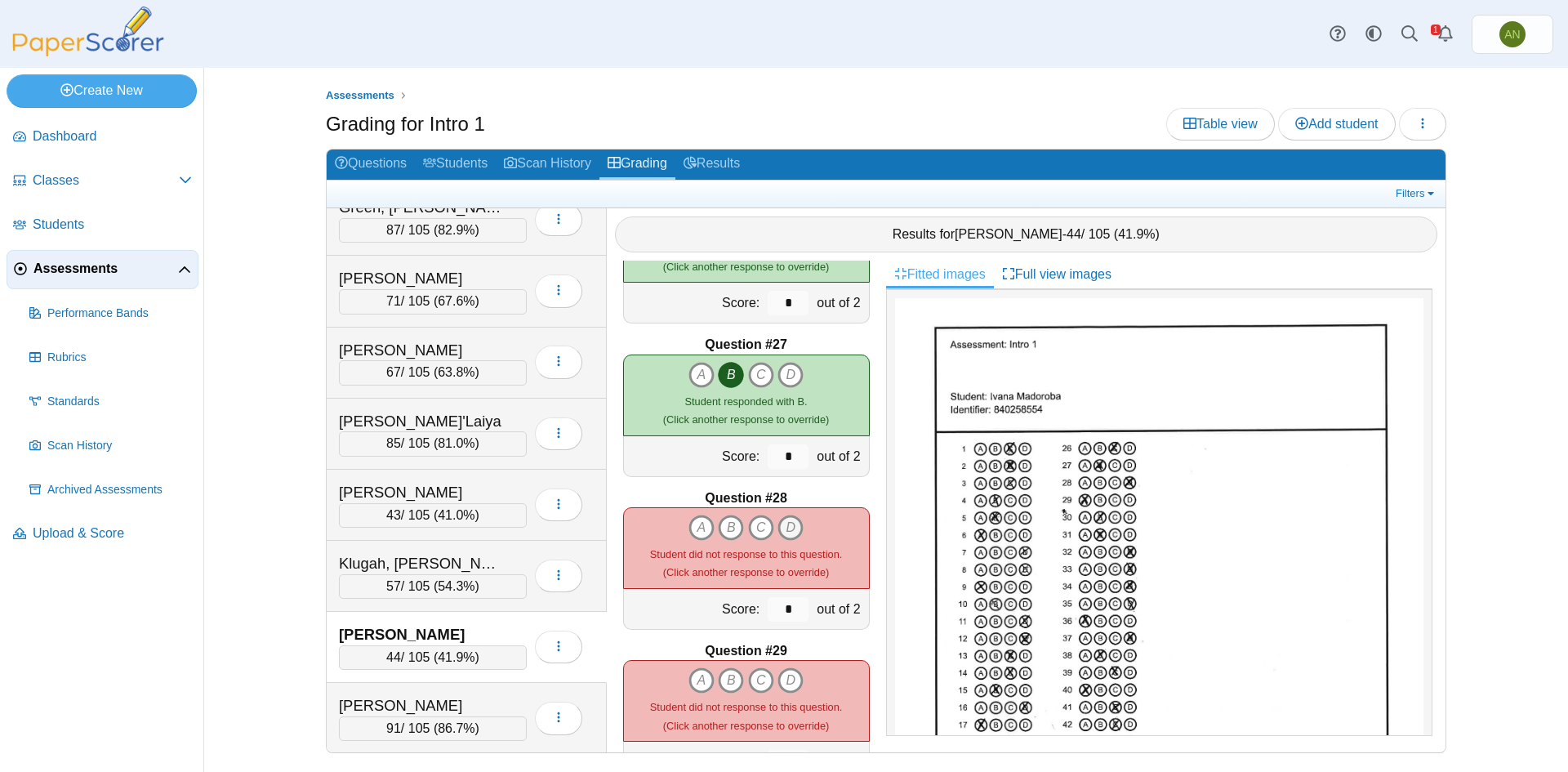
click at [788, 531] on icon "D" at bounding box center [790, 527] width 26 height 26
click at [691, 683] on icon "A" at bounding box center [701, 680] width 26 height 26
type input "*"
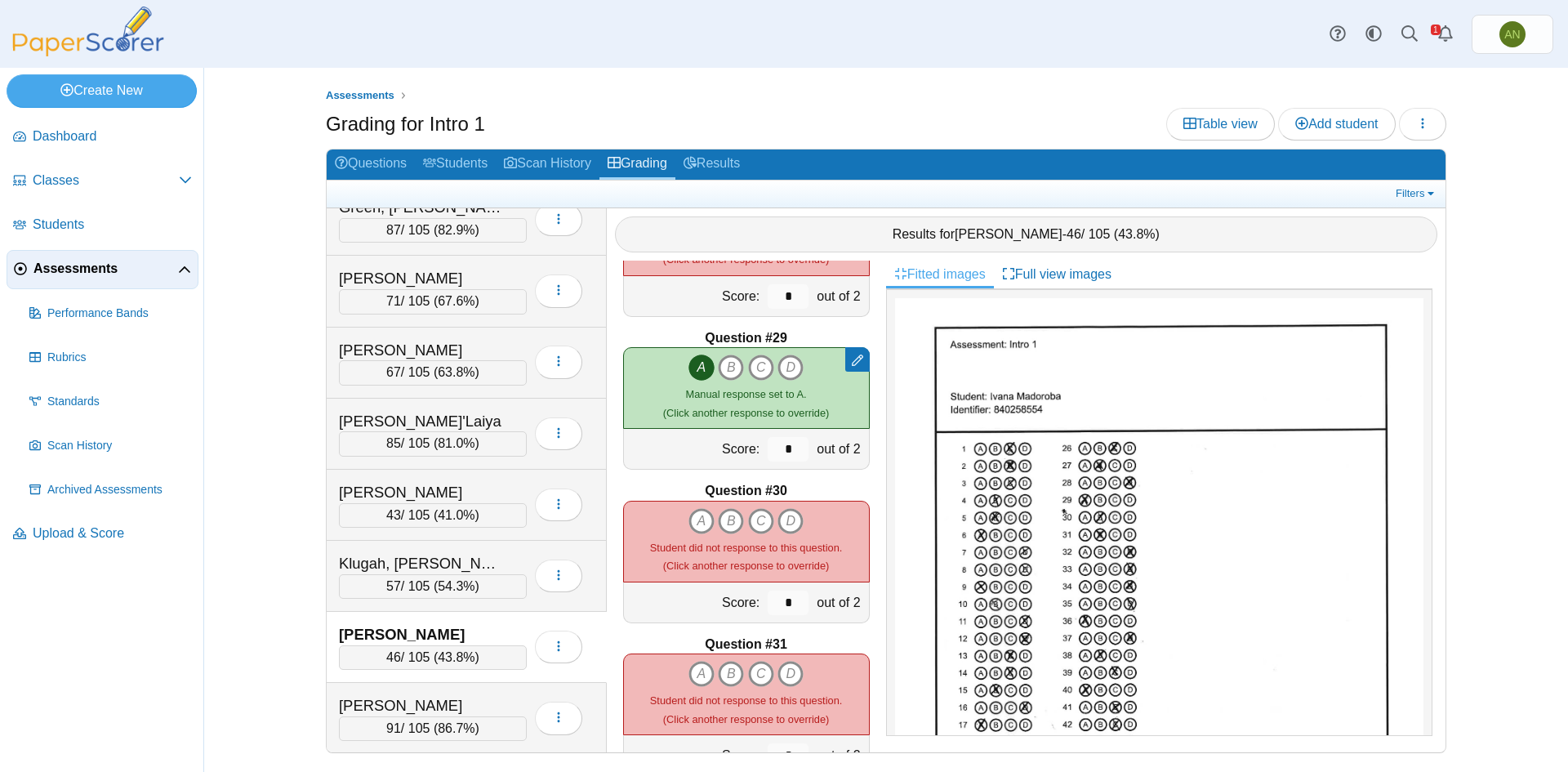
scroll to position [4249, 0]
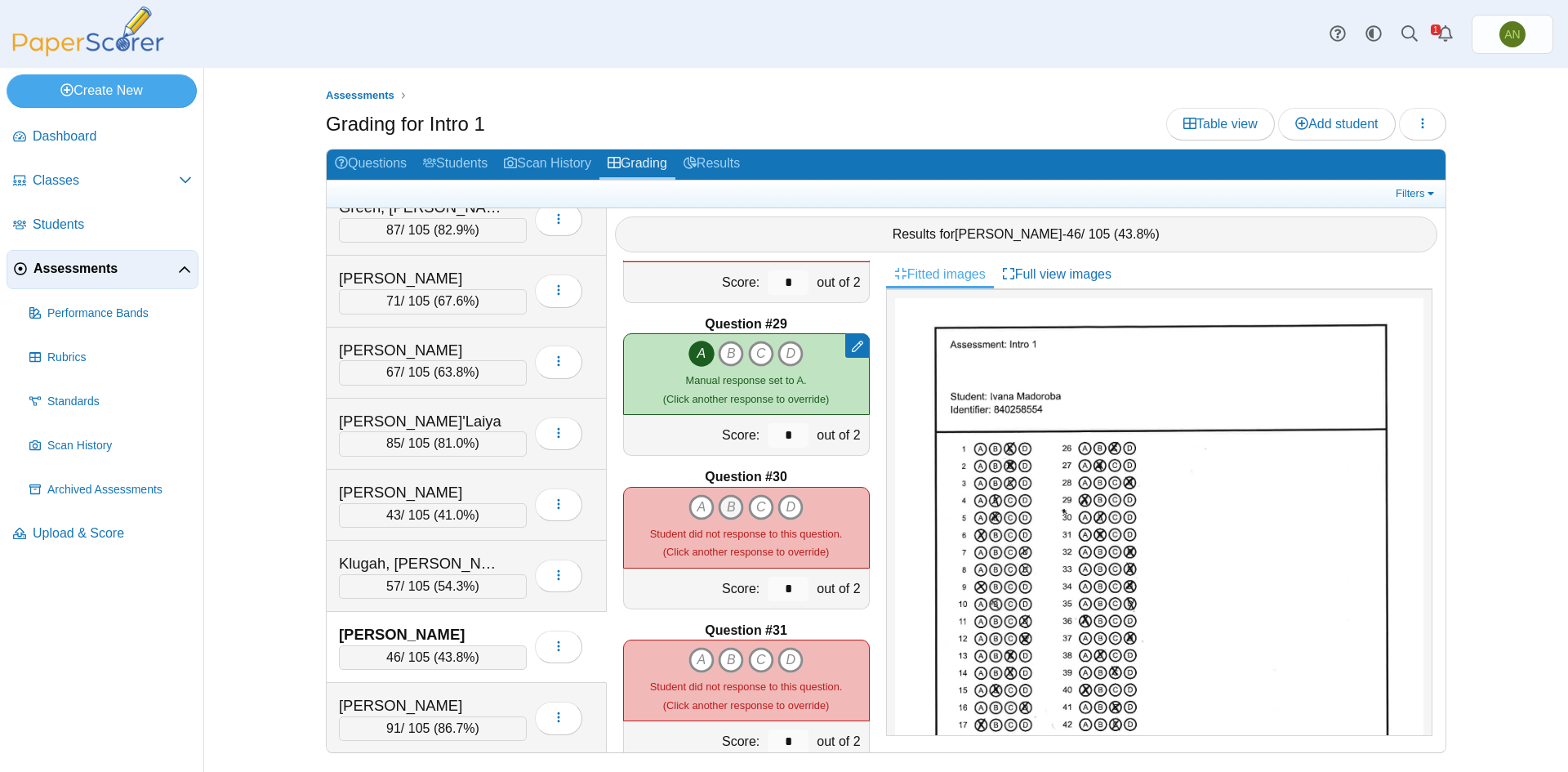
click at [725, 509] on icon "B" at bounding box center [730, 507] width 26 height 26
type input "*"
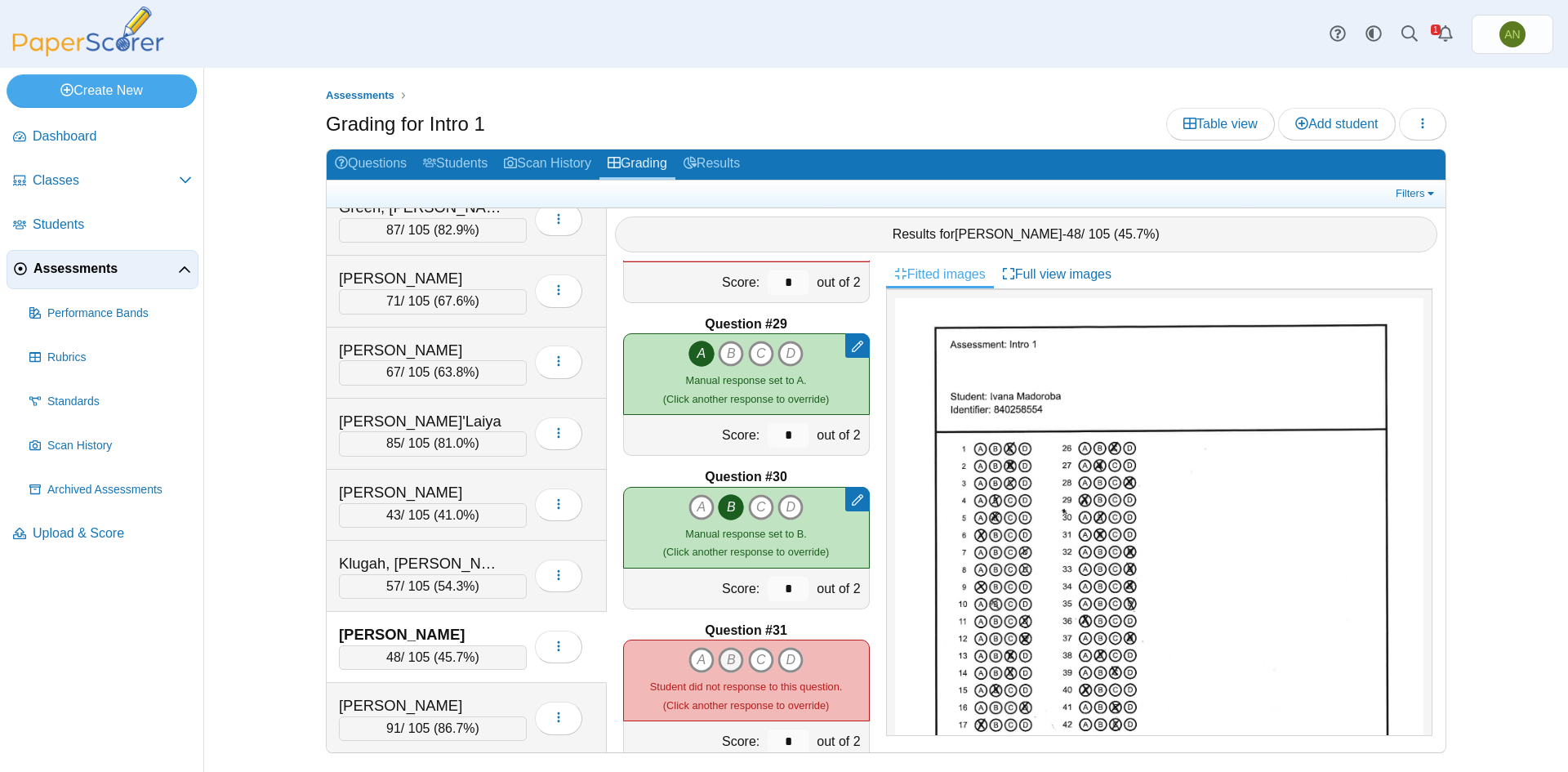
click at [722, 666] on icon "B" at bounding box center [730, 659] width 26 height 26
type input "*"
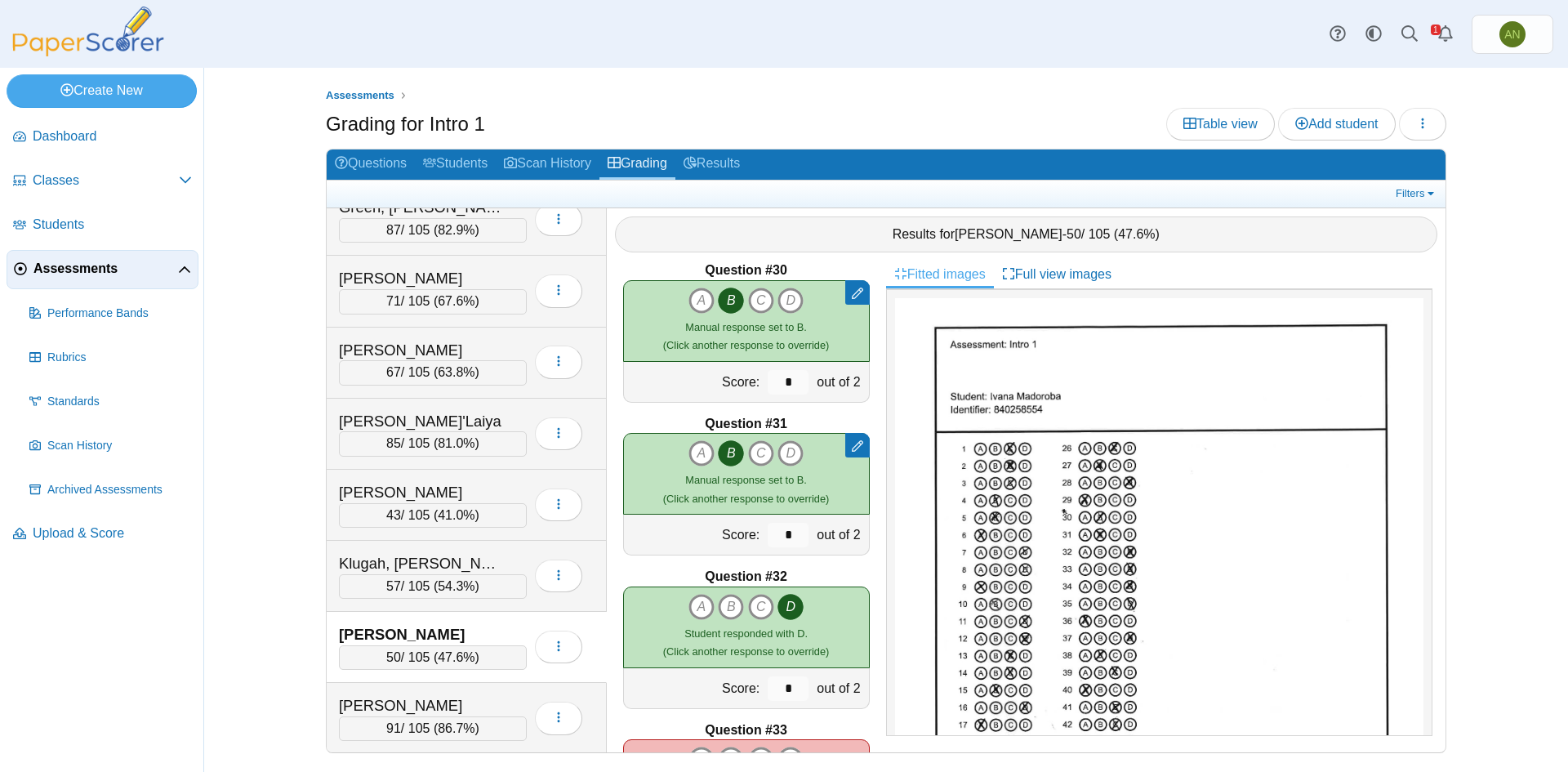
scroll to position [4494, 0]
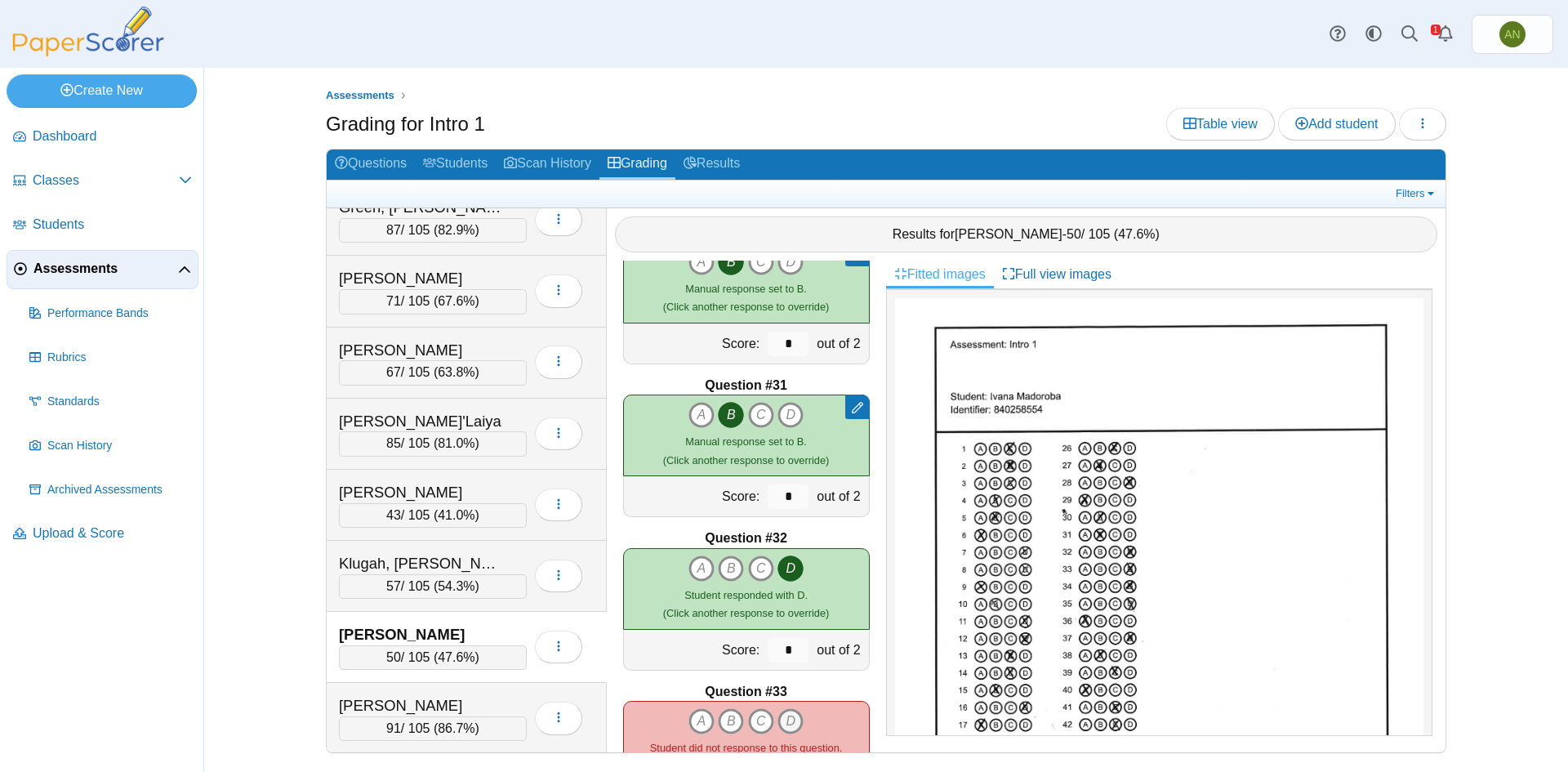
click at [788, 722] on icon "D" at bounding box center [790, 721] width 26 height 26
type input "*"
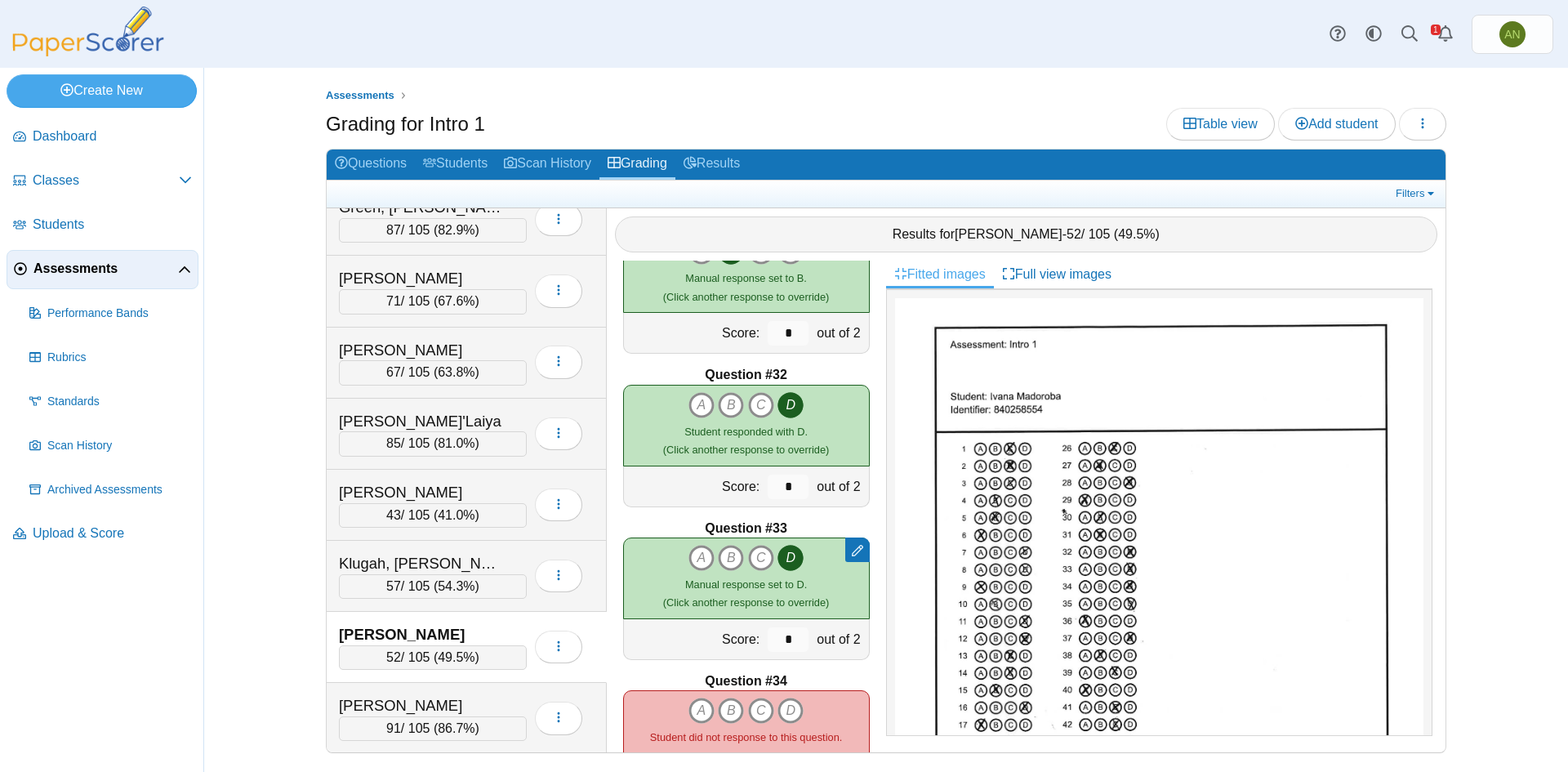
scroll to position [4738, 0]
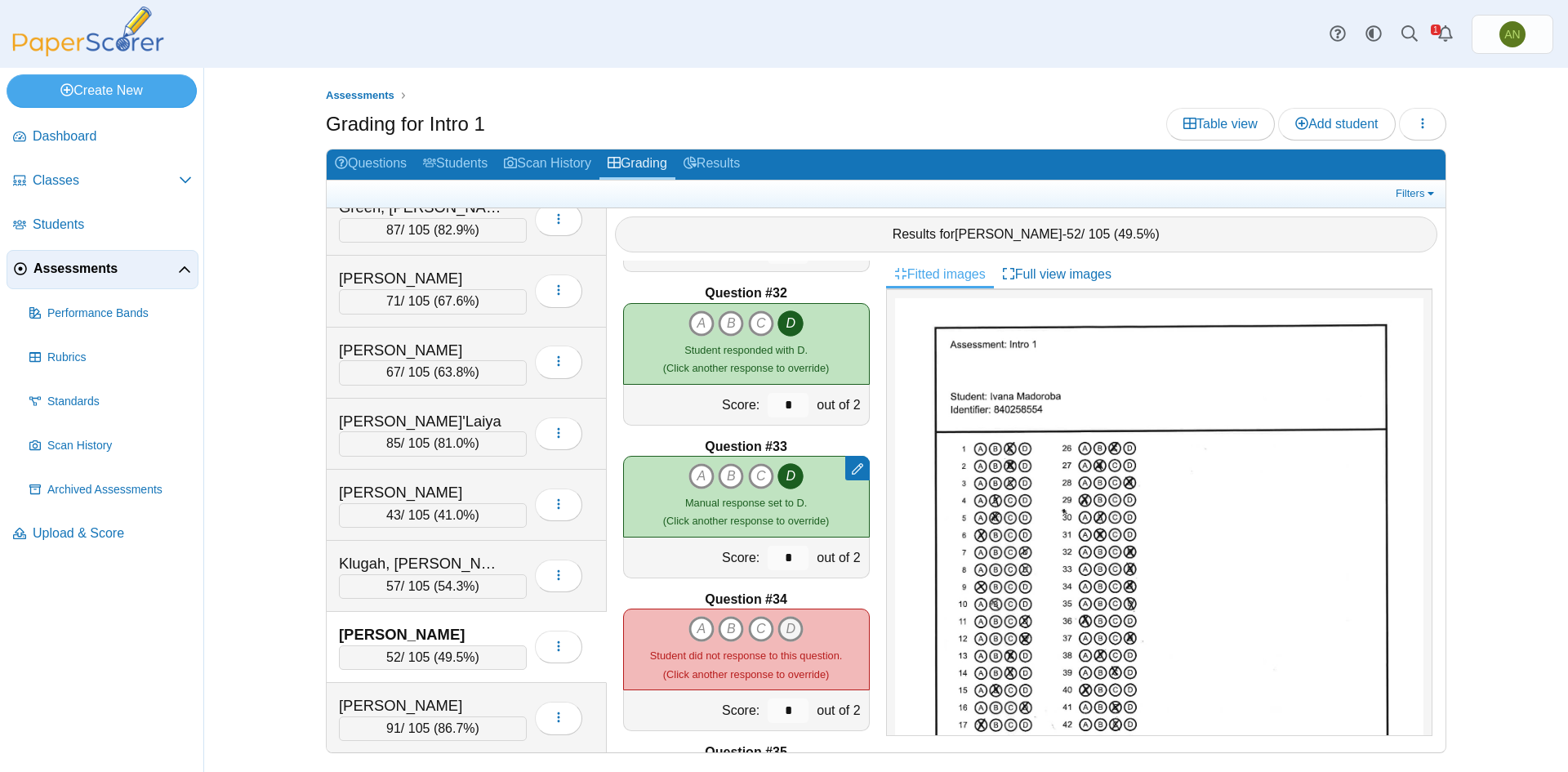
click at [791, 631] on icon "D" at bounding box center [790, 628] width 26 height 26
type input "*"
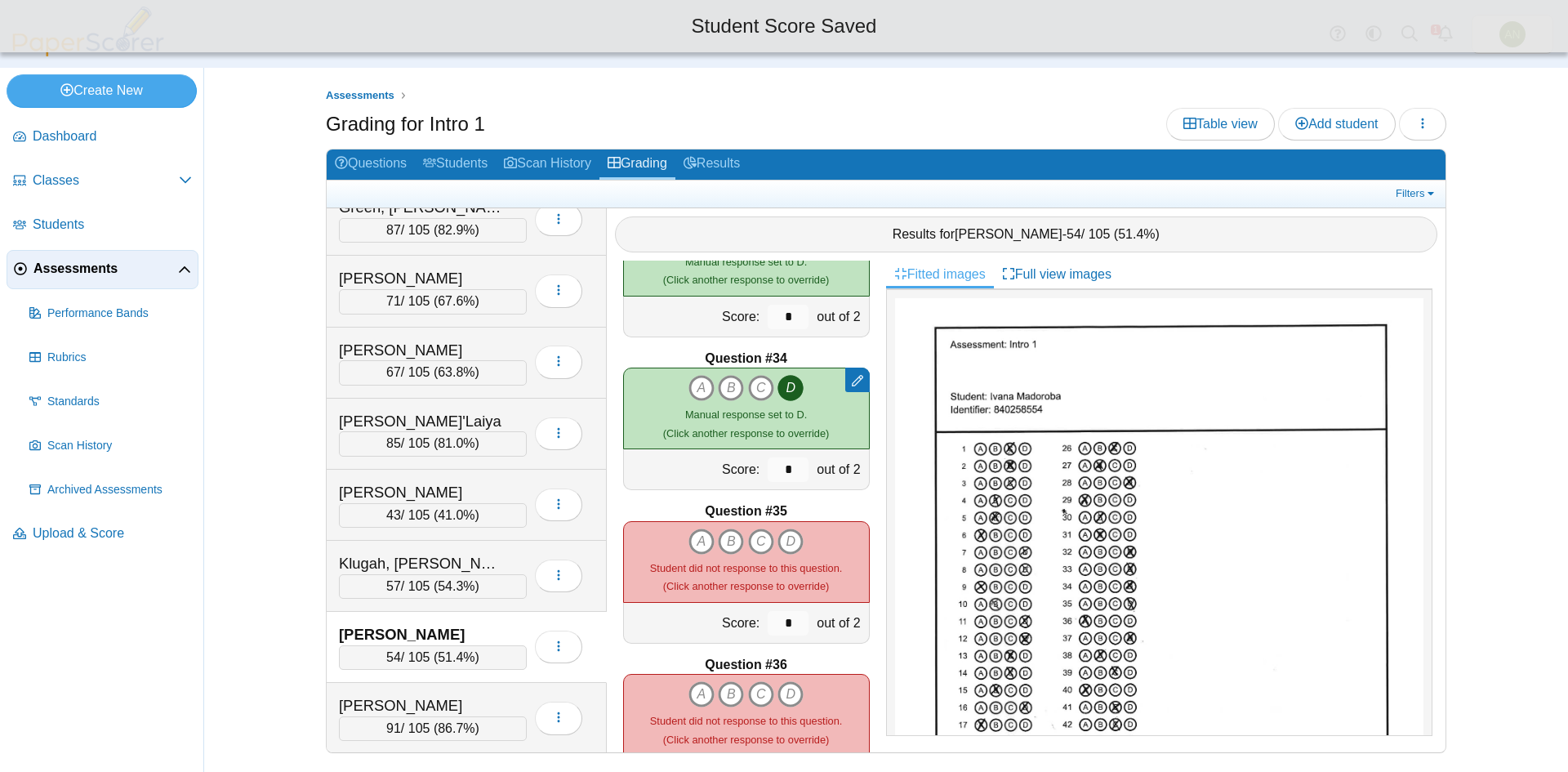
scroll to position [4983, 0]
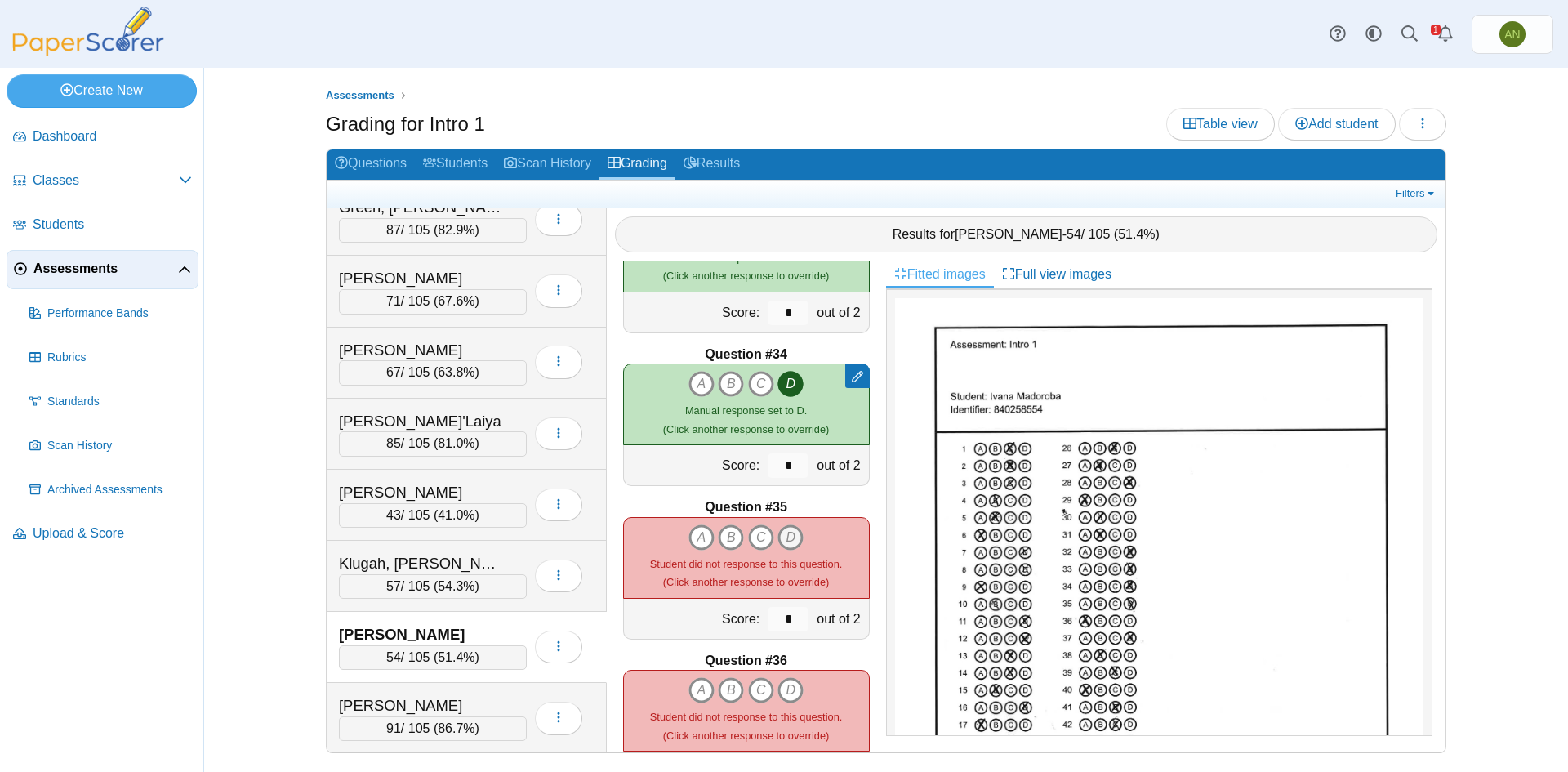
click at [785, 531] on icon "D" at bounding box center [790, 537] width 26 height 26
type input "*"
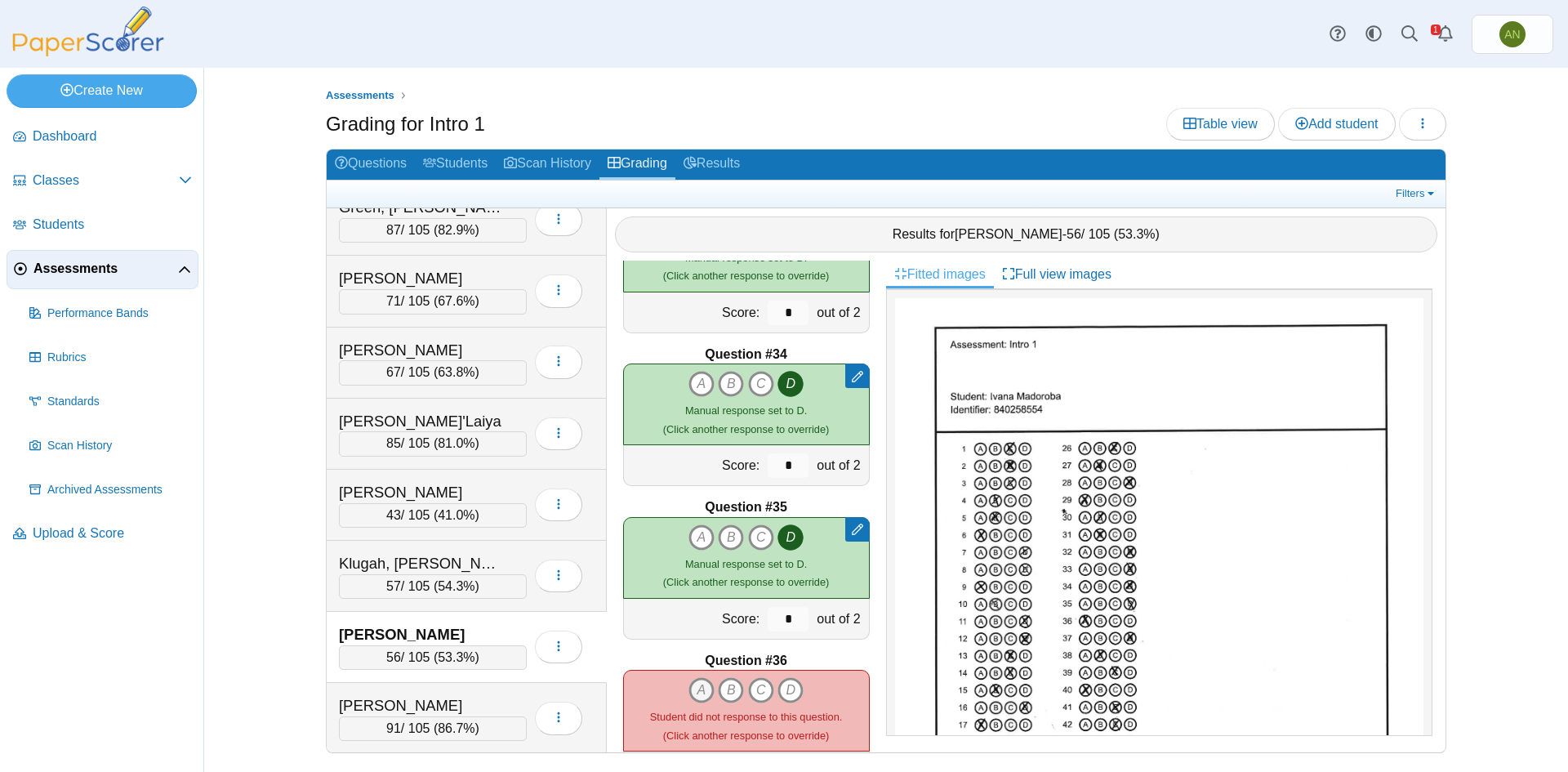
click at [702, 689] on icon "A" at bounding box center [701, 689] width 26 height 26
type input "*"
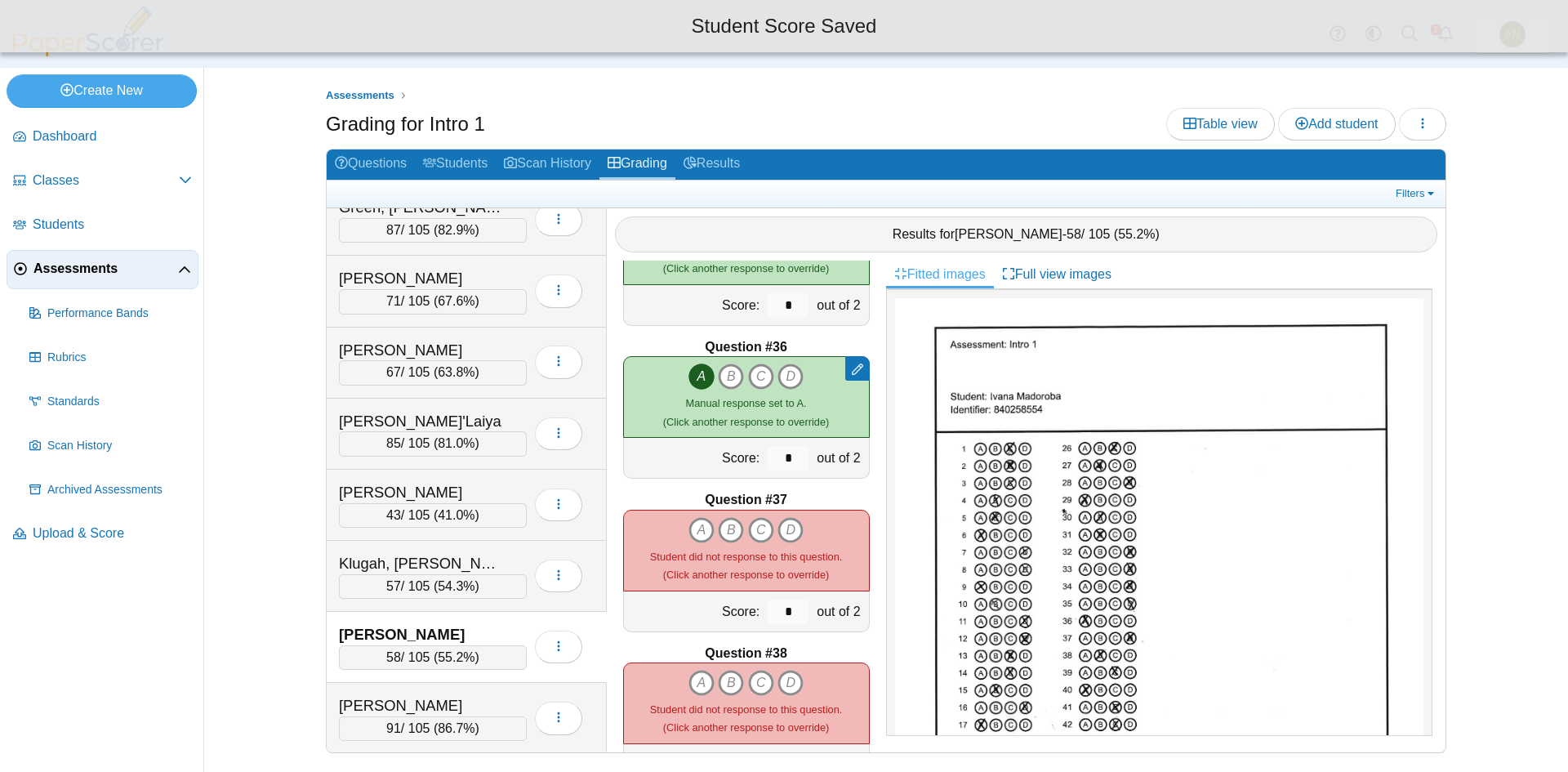
scroll to position [5311, 0]
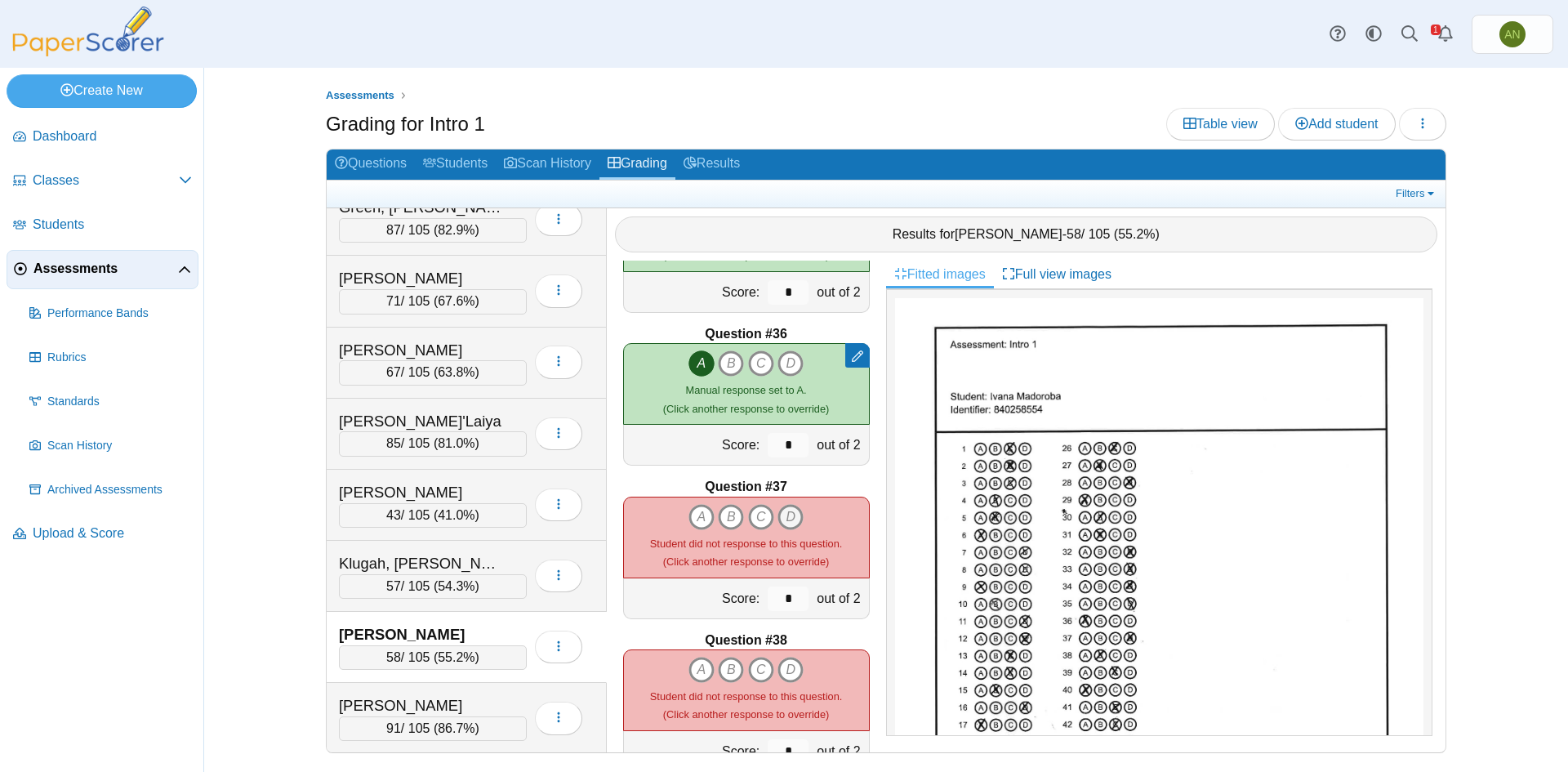
click at [786, 519] on icon "D" at bounding box center [790, 516] width 26 height 26
click at [727, 667] on icon "B" at bounding box center [730, 669] width 26 height 26
type input "*"
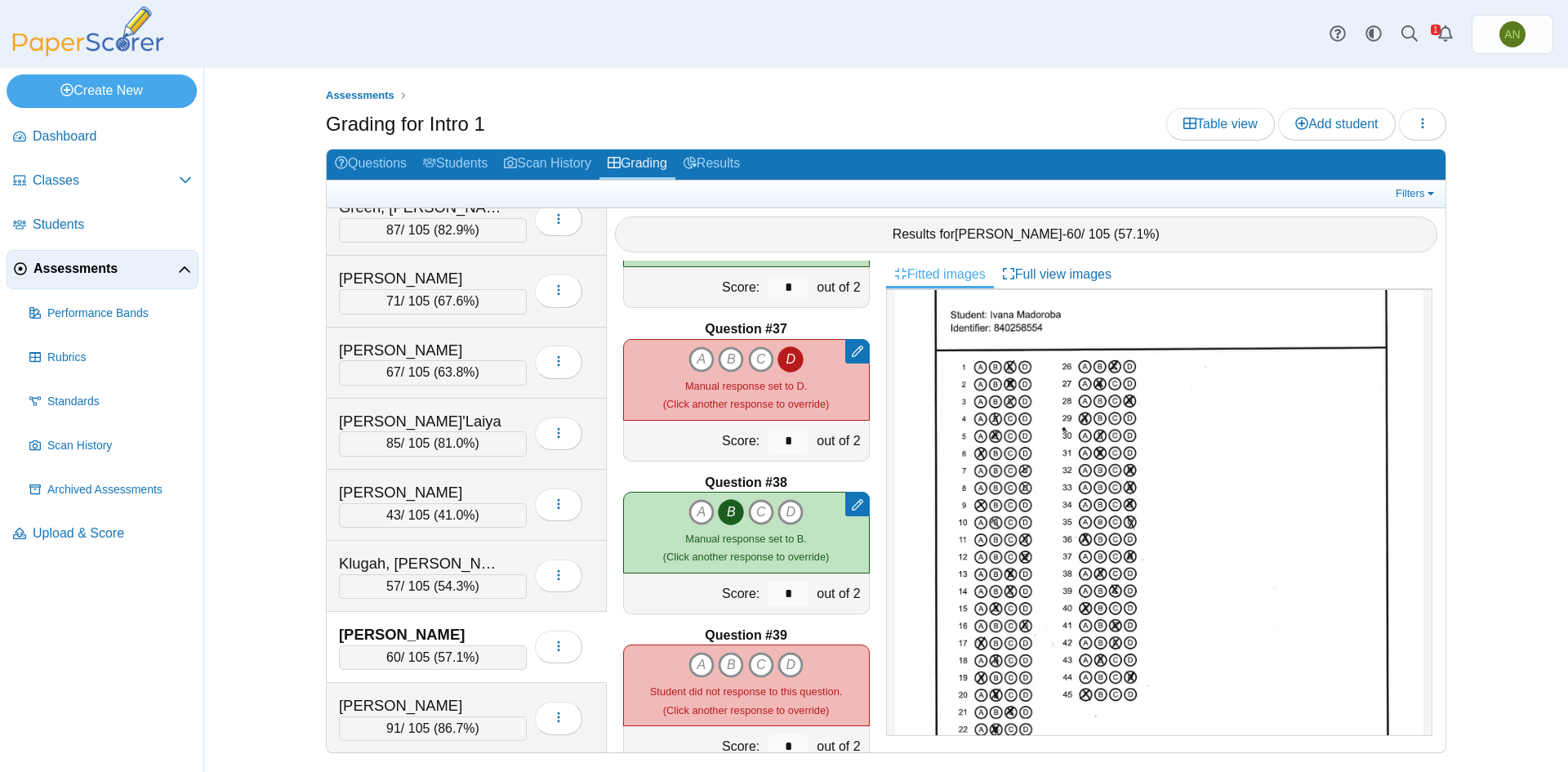
scroll to position [5474, 0]
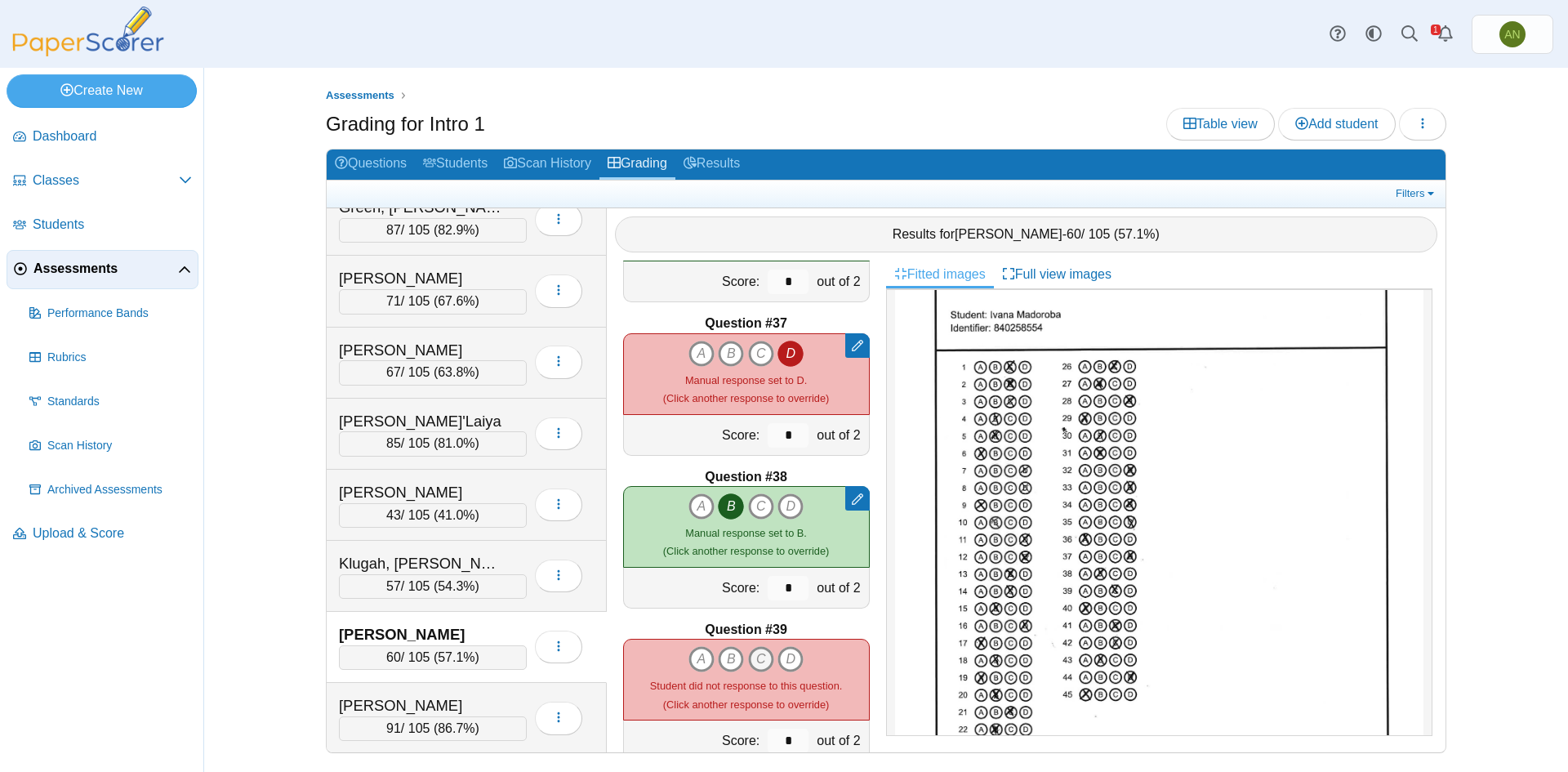
click at [757, 660] on icon "C" at bounding box center [760, 658] width 26 height 26
type input "*"
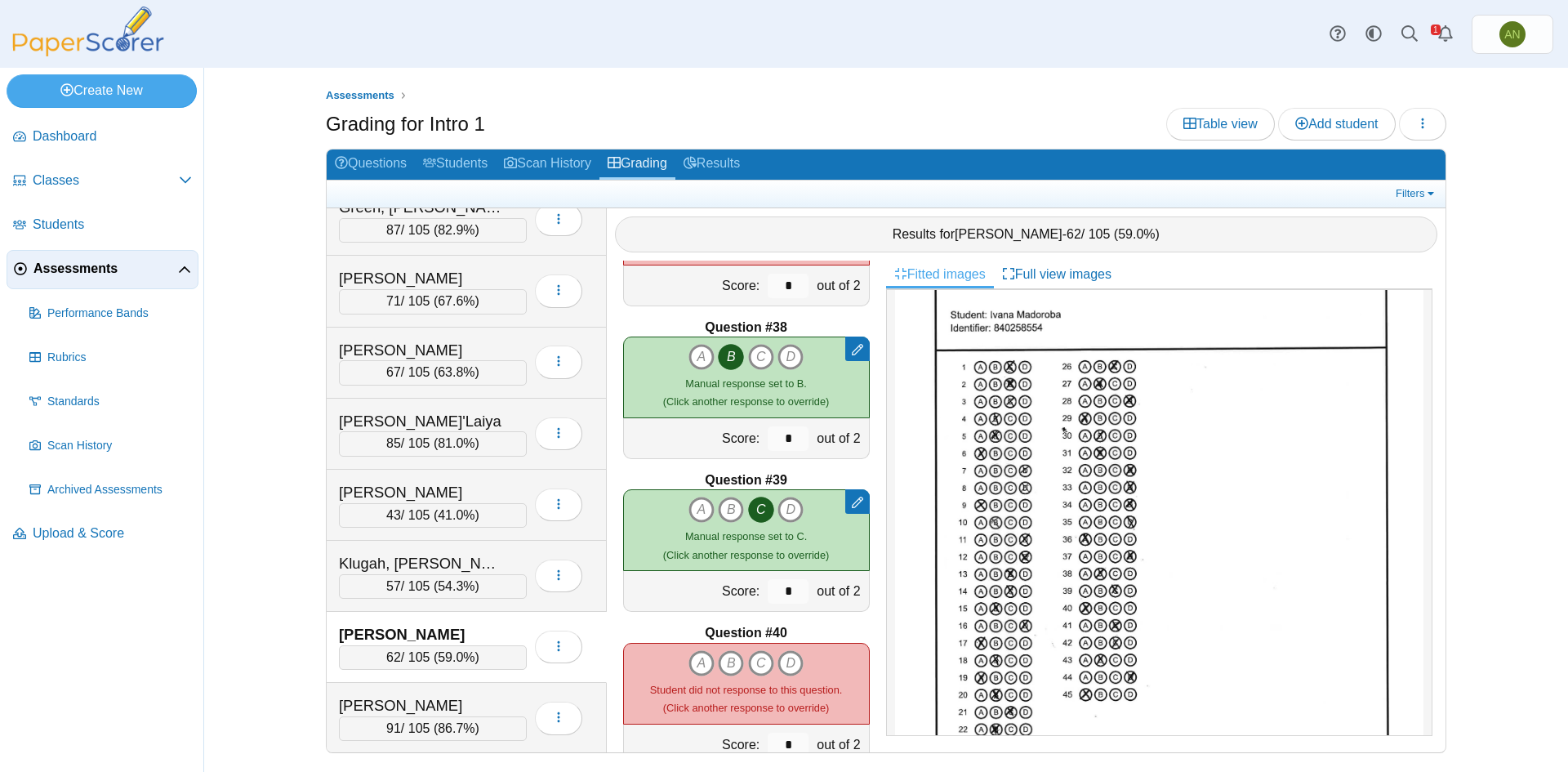
scroll to position [5637, 0]
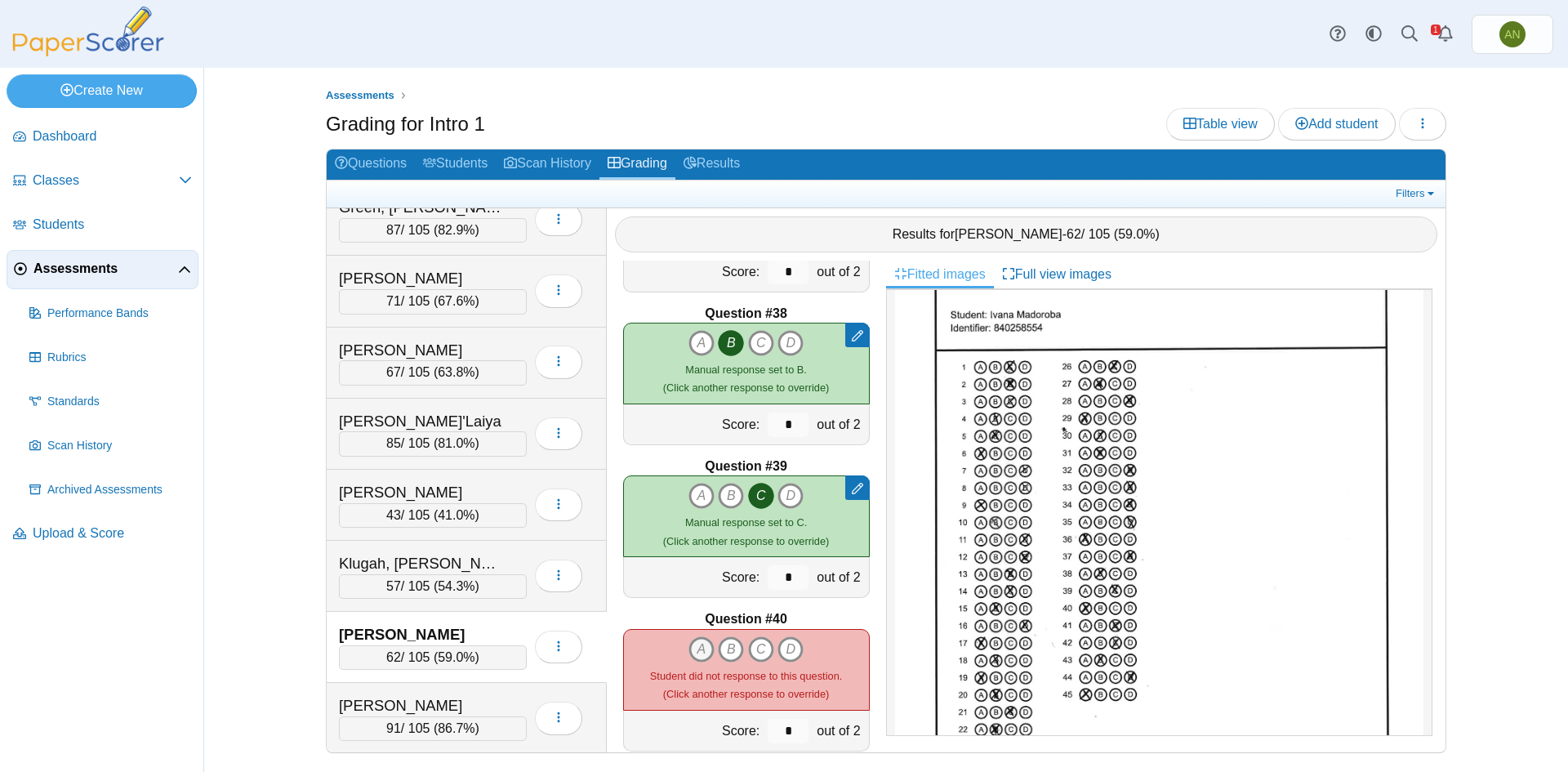
click at [698, 654] on icon "A" at bounding box center [701, 649] width 26 height 26
type input "*"
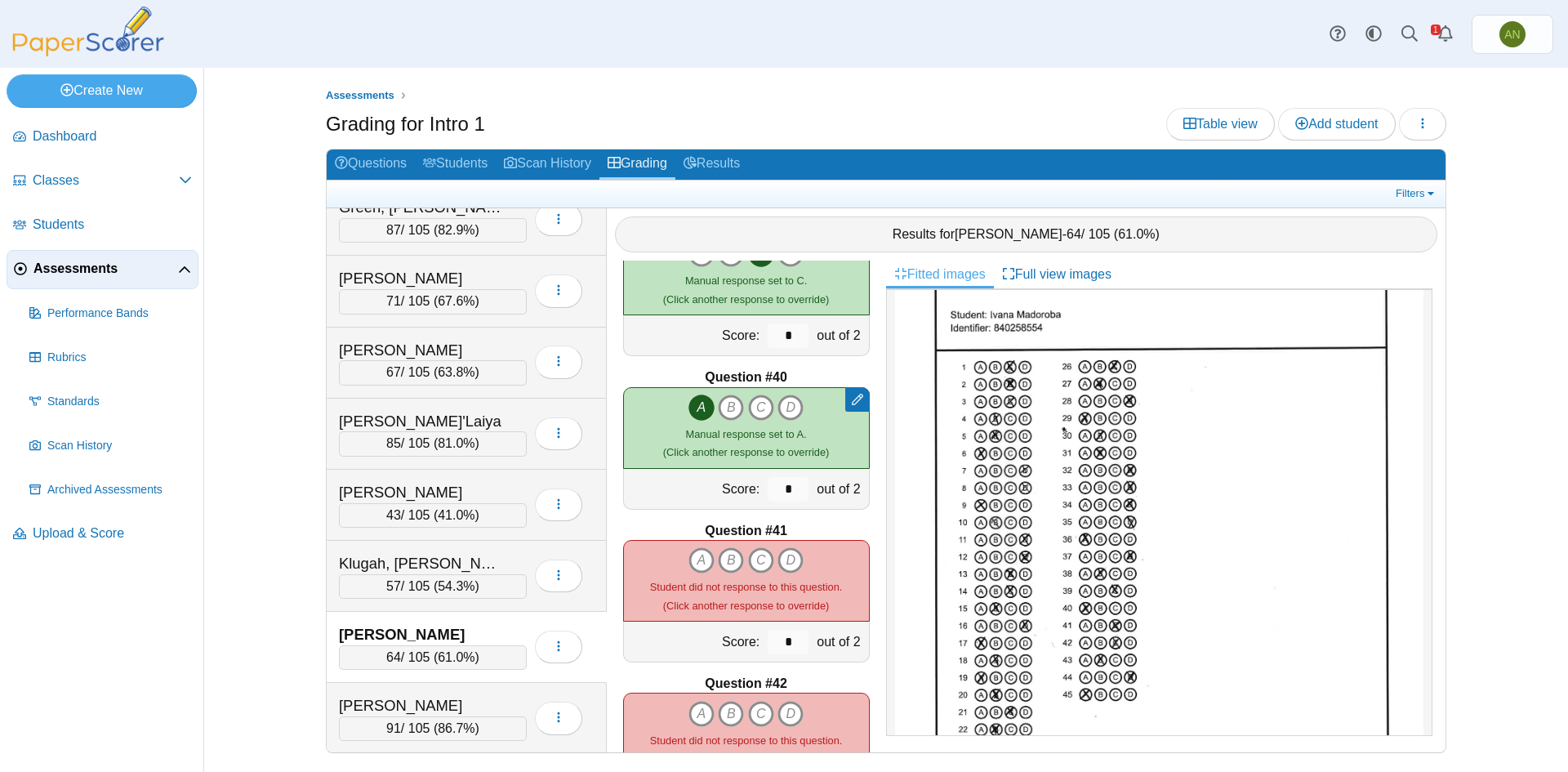
scroll to position [5882, 0]
click at [754, 561] on icon "C" at bounding box center [760, 556] width 26 height 26
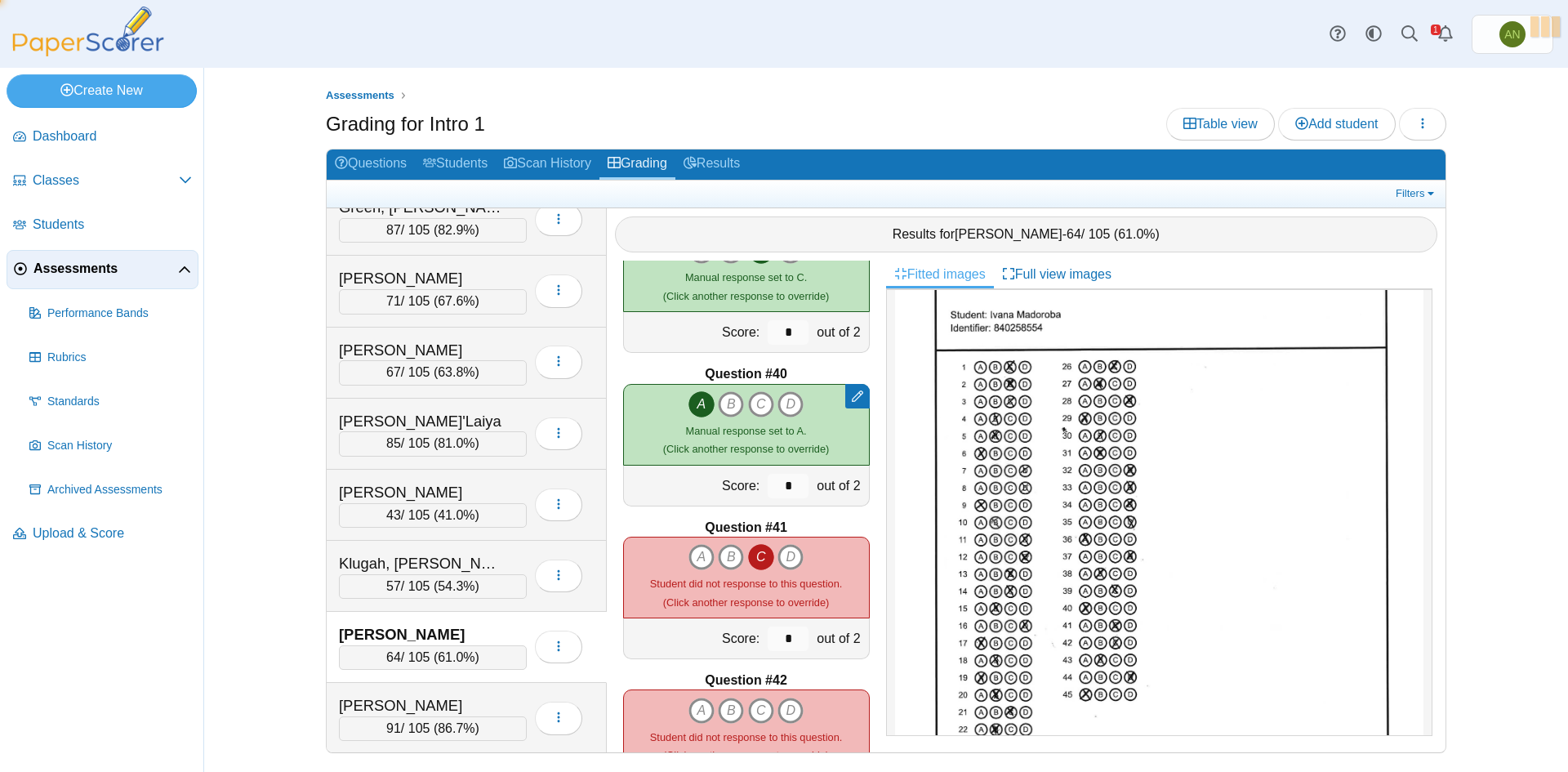
type input "*"
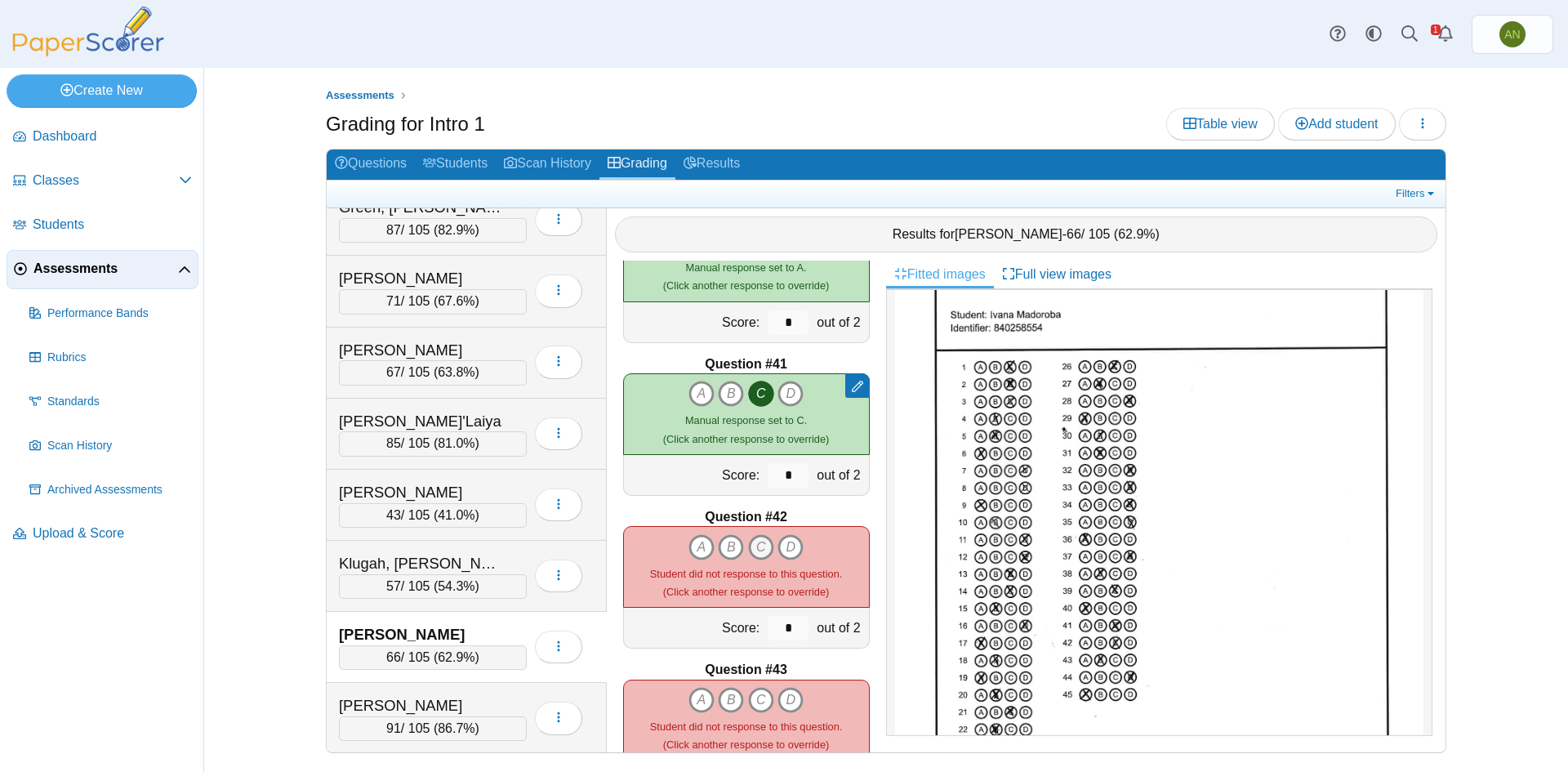
click at [755, 552] on icon "C" at bounding box center [760, 547] width 26 height 26
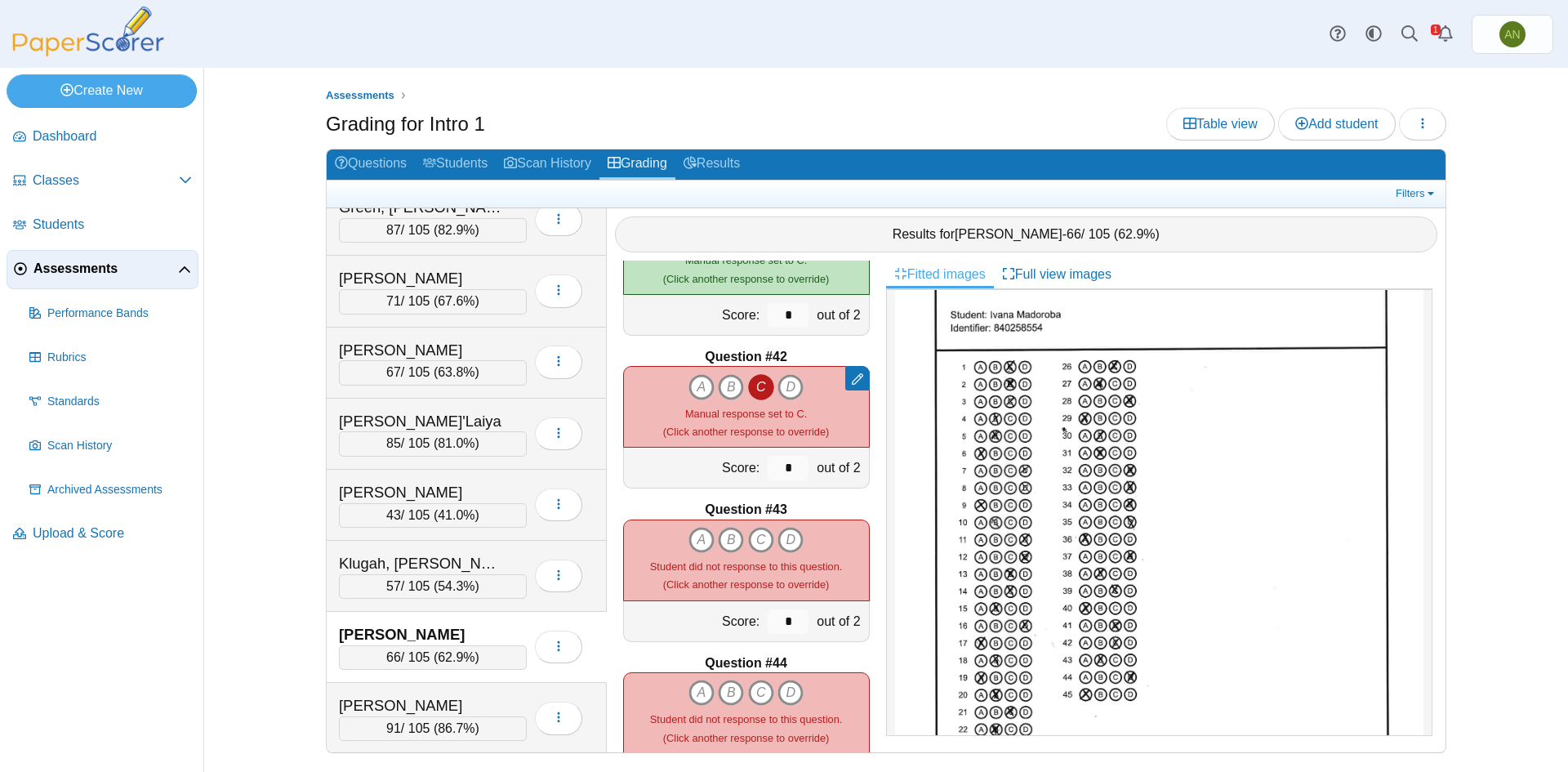
scroll to position [6209, 0]
click at [717, 540] on icon "B" at bounding box center [730, 536] width 26 height 26
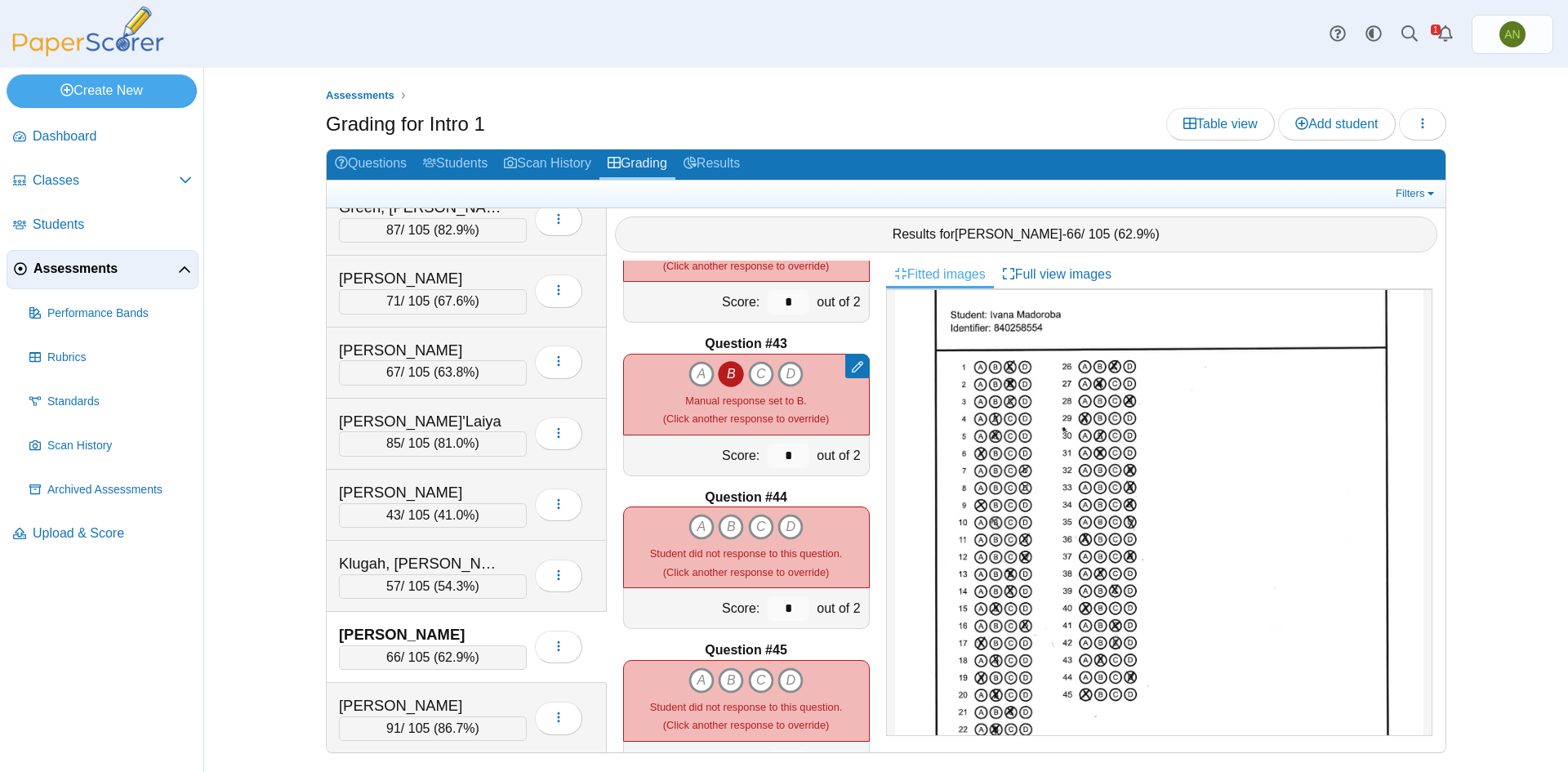
scroll to position [6373, 0]
click at [784, 526] on icon "D" at bounding box center [790, 525] width 26 height 26
type input "*"
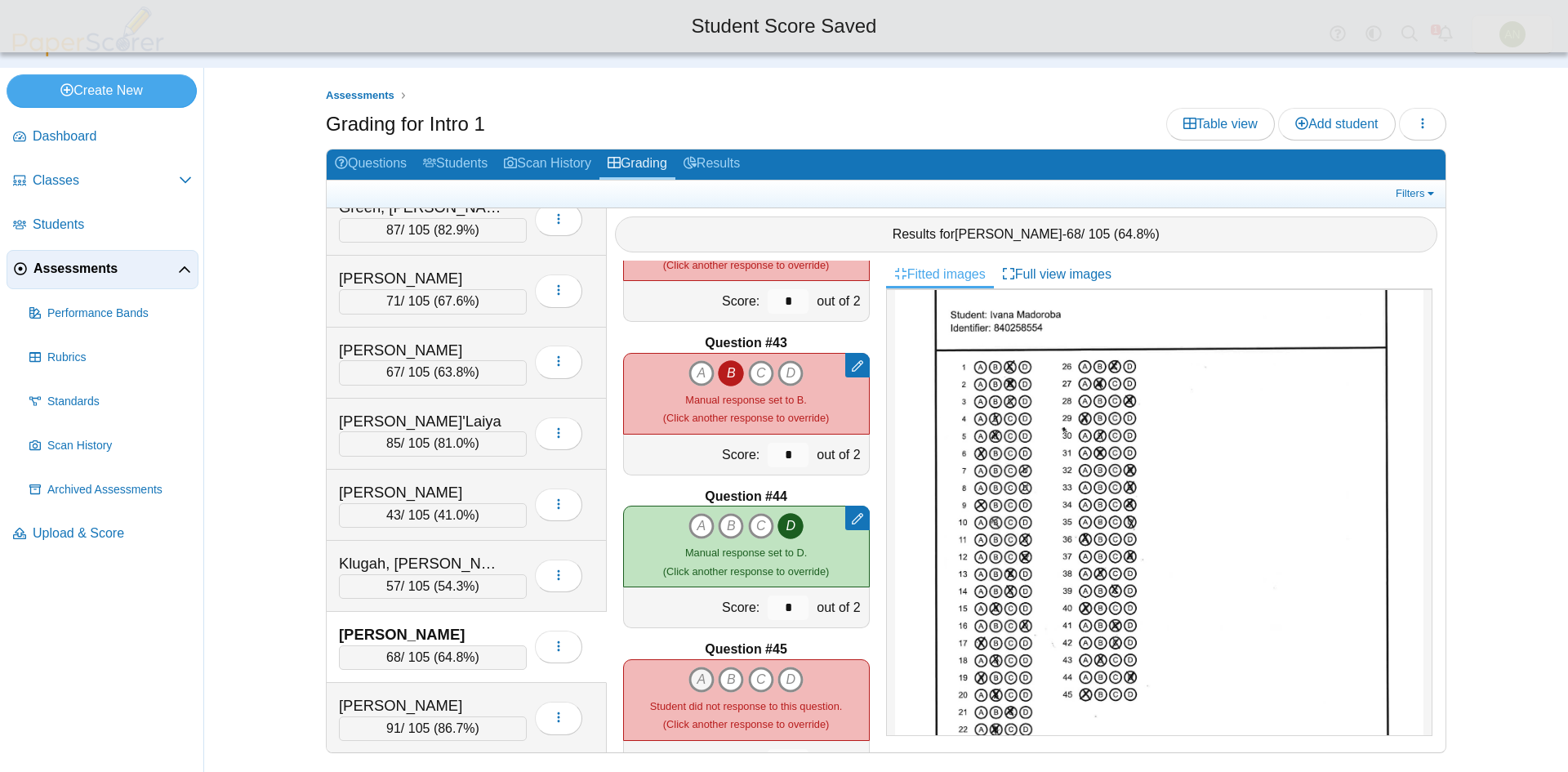
click at [692, 675] on icon "A" at bounding box center [701, 679] width 26 height 26
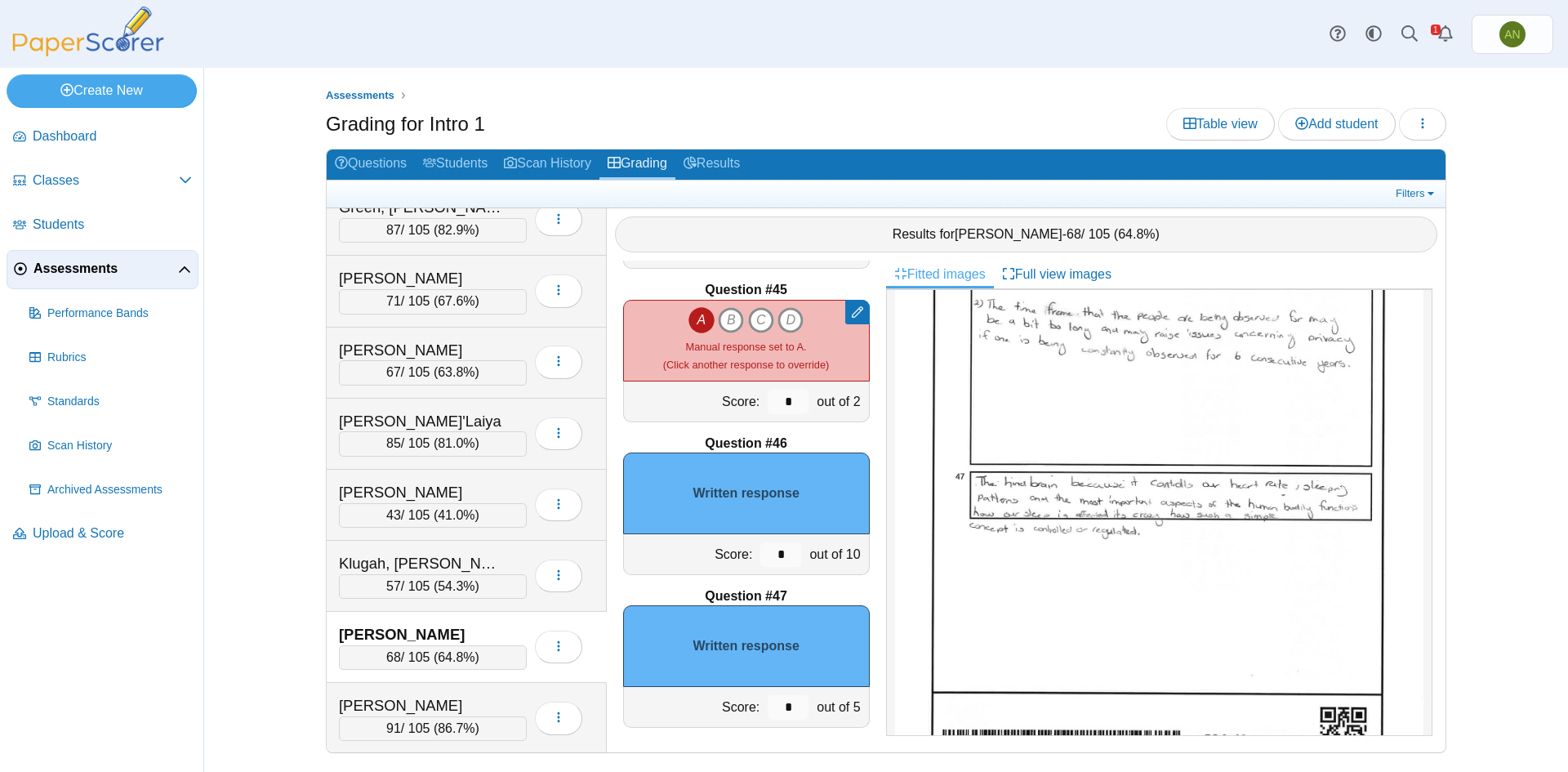
scroll to position [6736, 0]
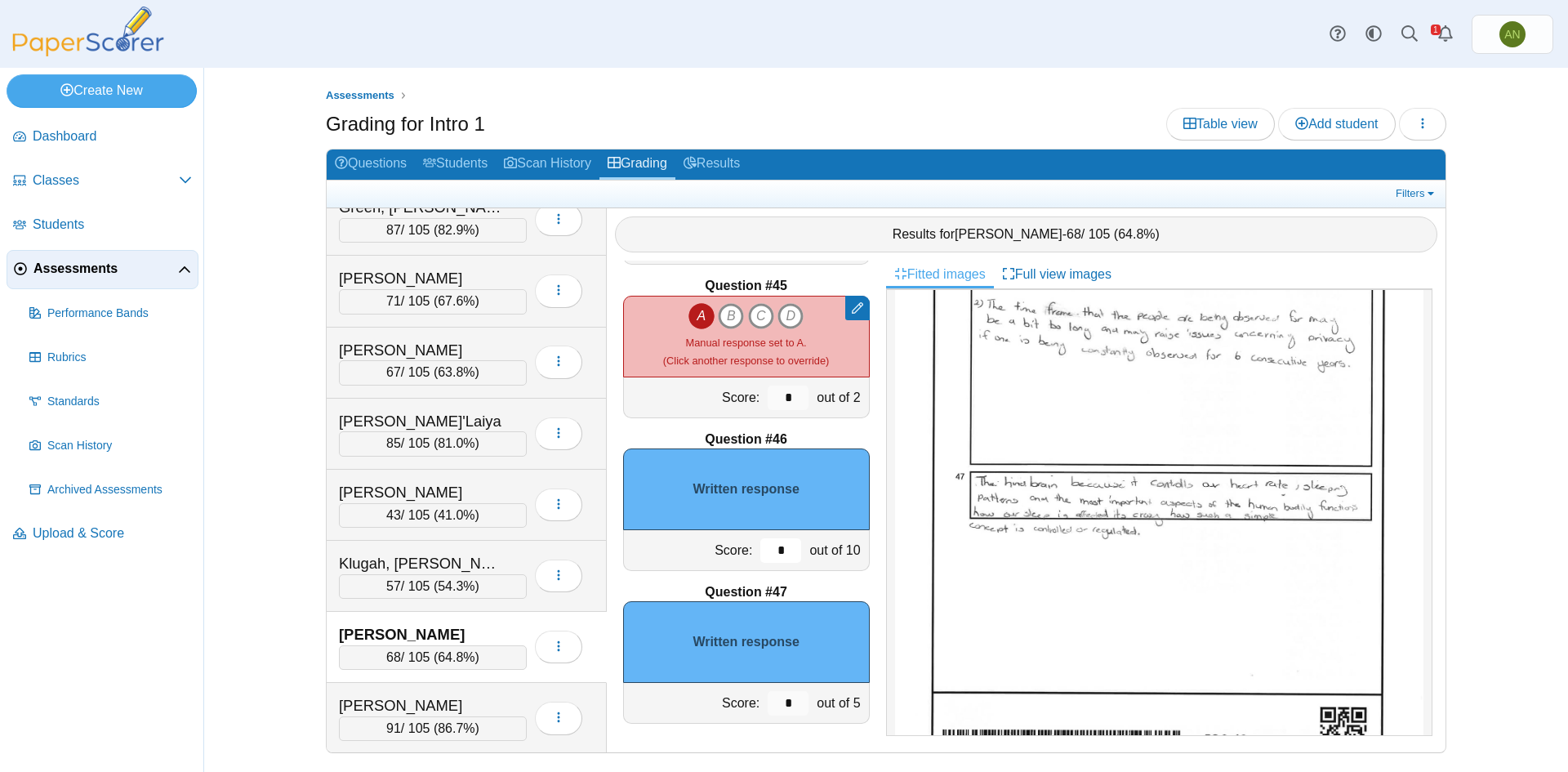
click at [776, 555] on input "*" at bounding box center [780, 551] width 41 height 25
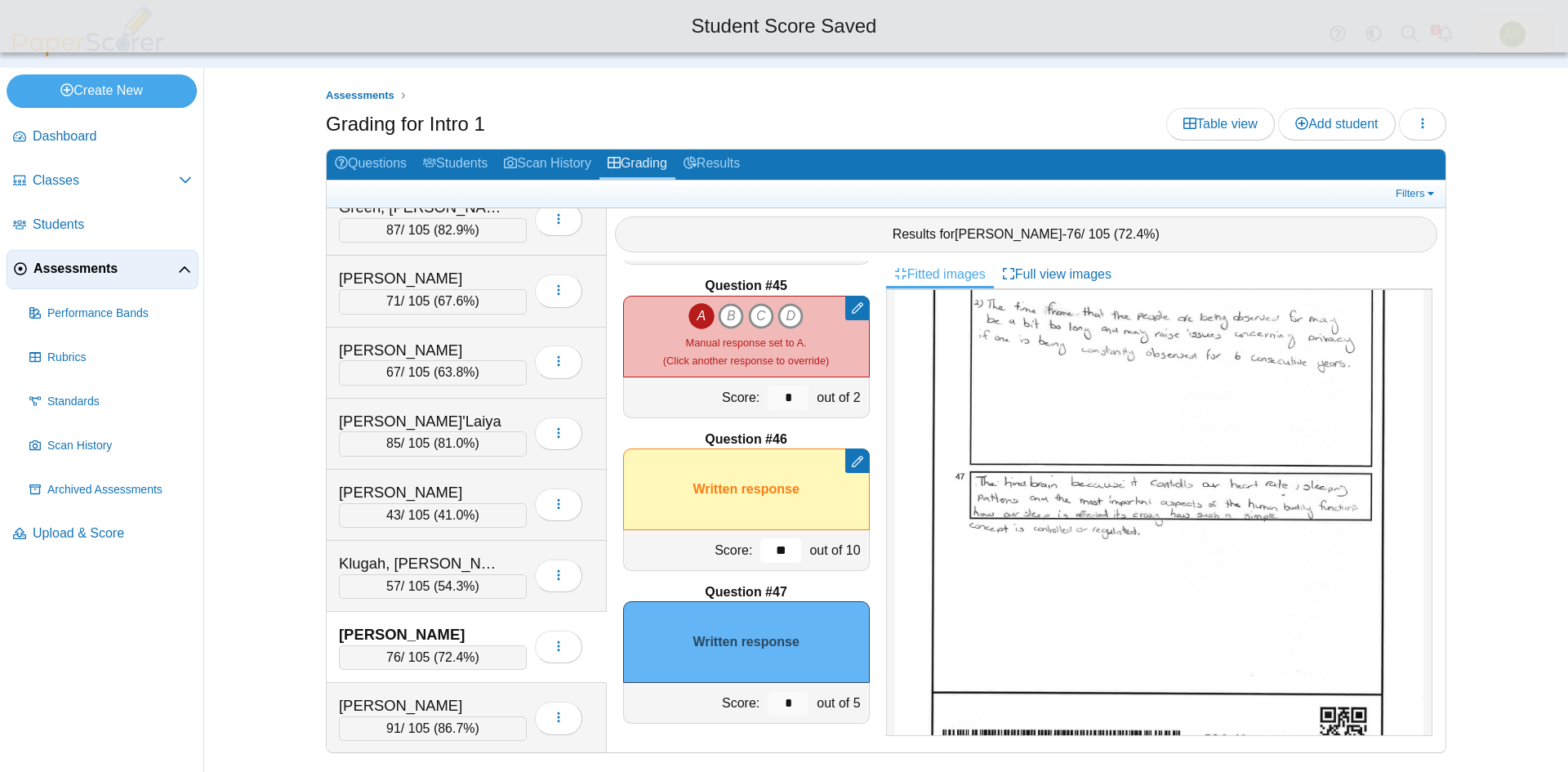
type input "**"
click at [784, 700] on input "*" at bounding box center [788, 704] width 41 height 25
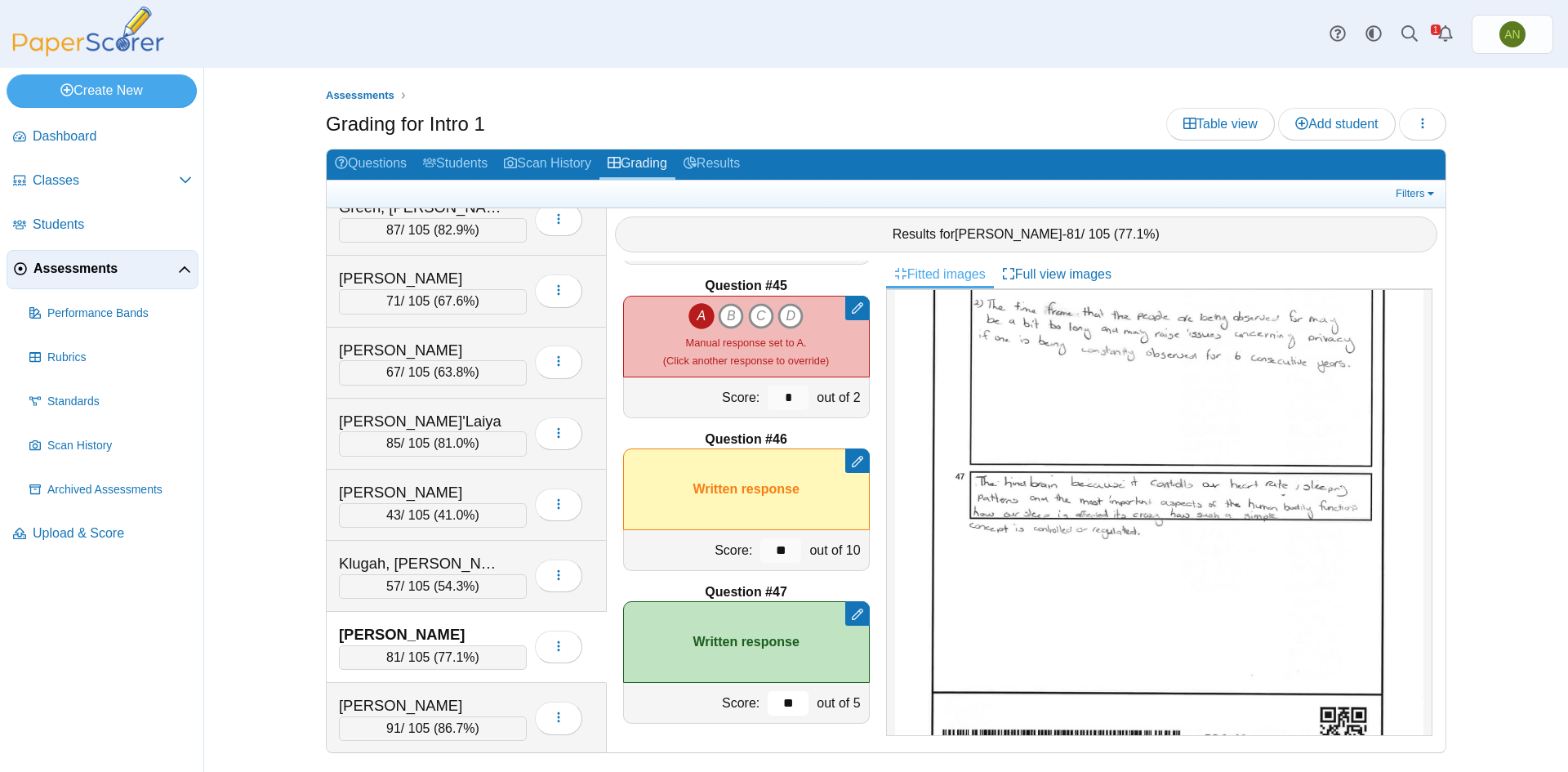
scroll to position [817, 0]
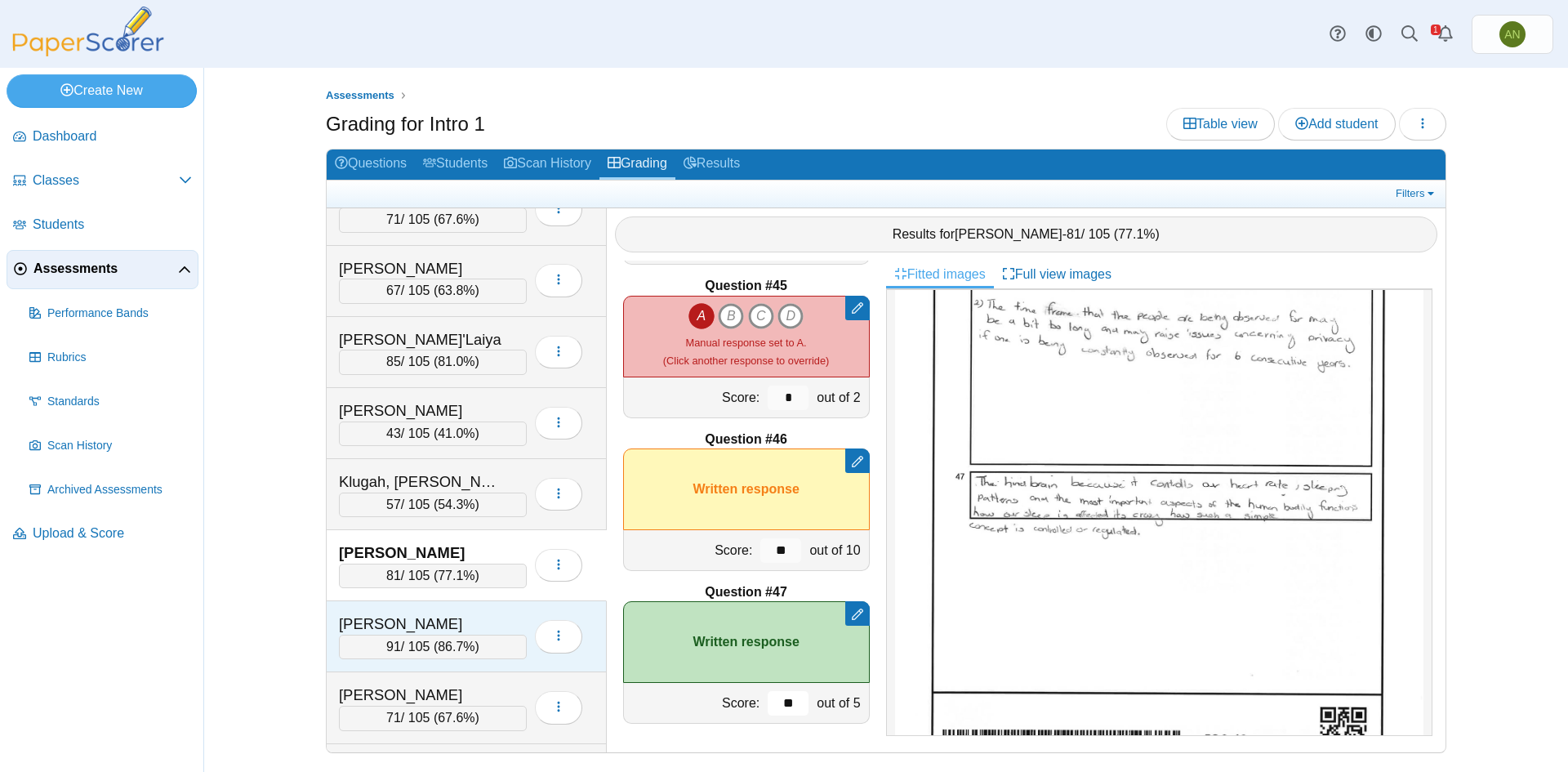
type input "**"
click at [492, 612] on div "Mankatah, Vanessa 91 / 105 ( 86.7% ) Loading…" at bounding box center [466, 637] width 280 height 71
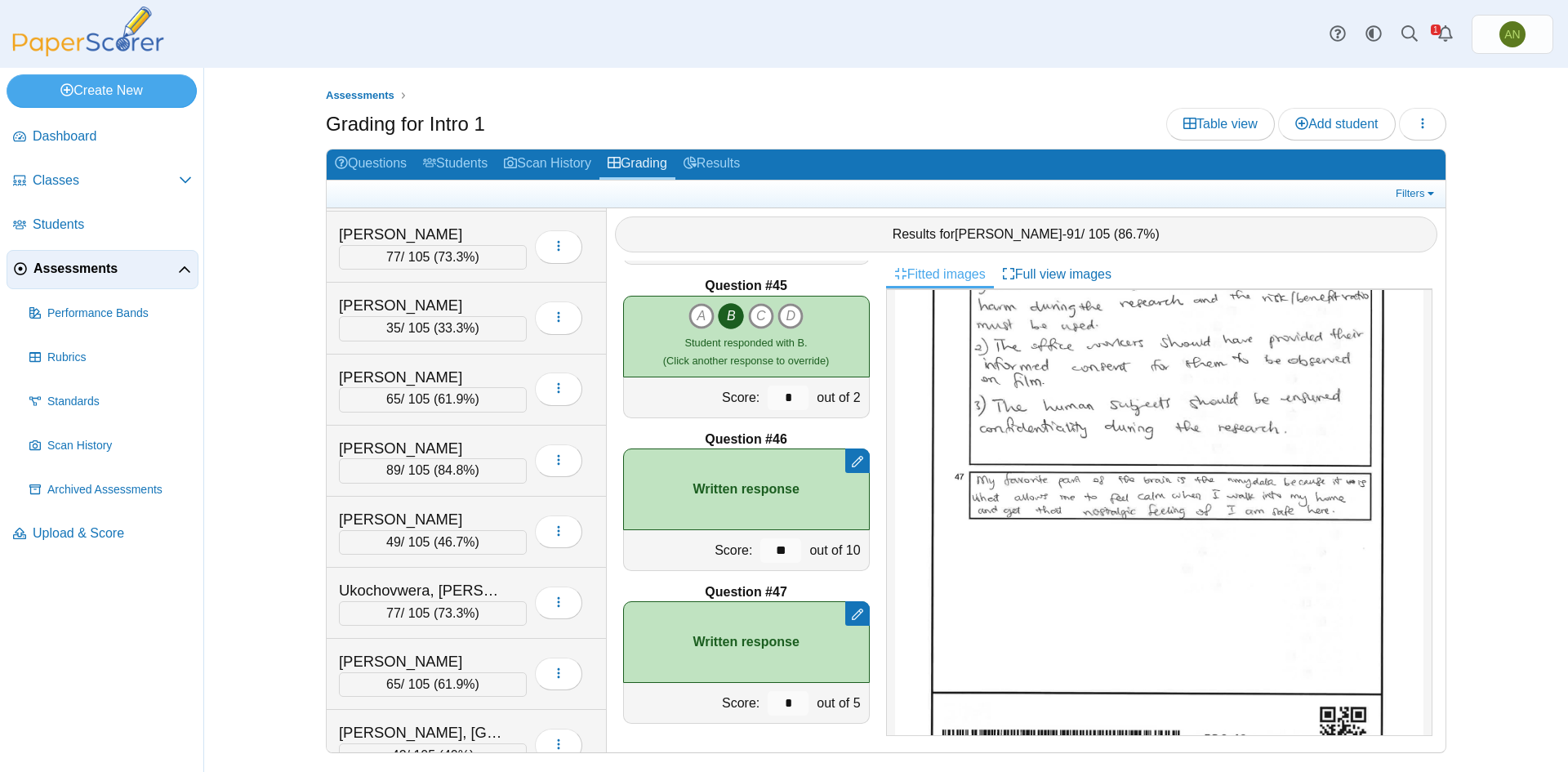
scroll to position [1715, 0]
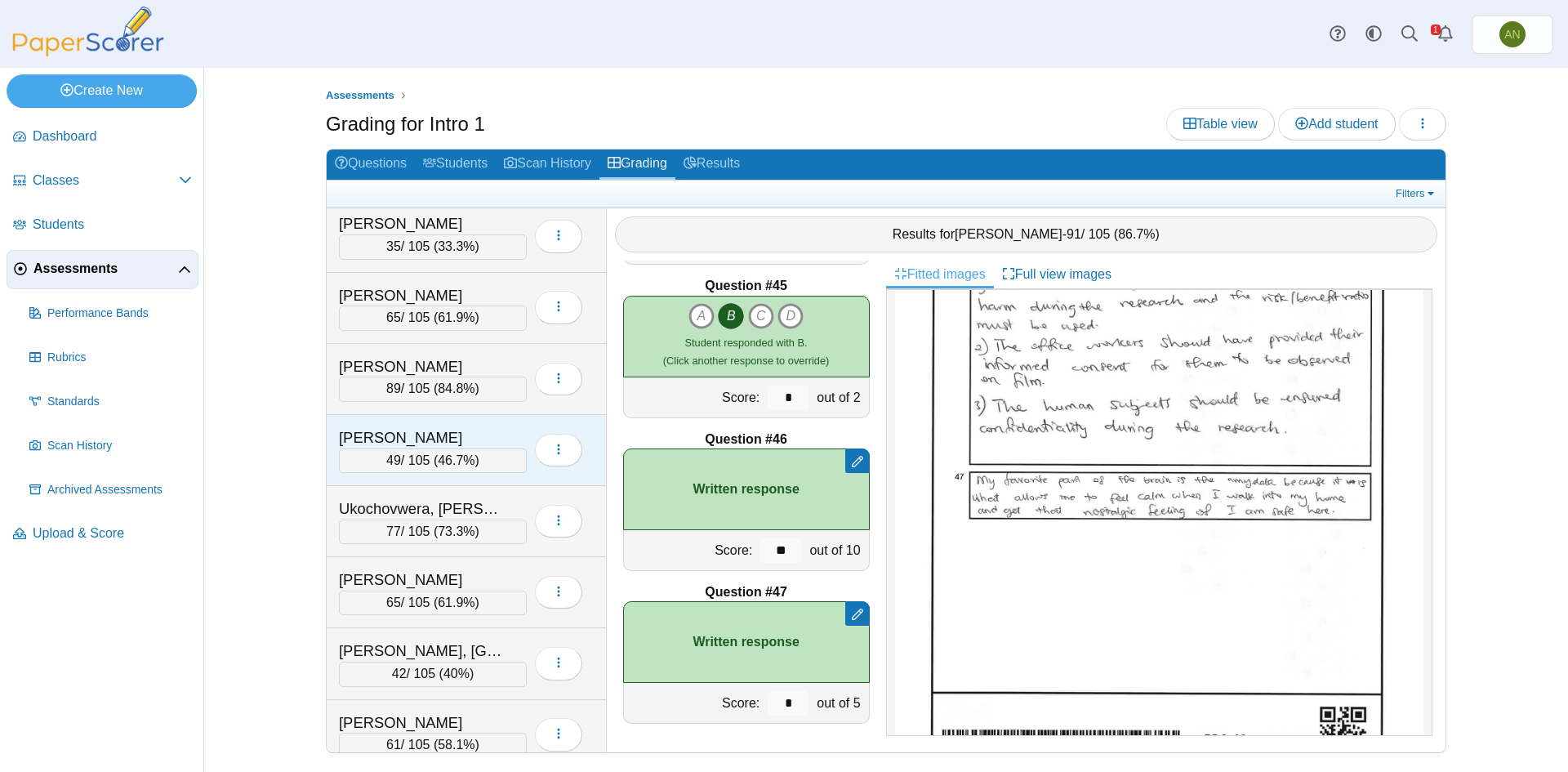
click at [497, 435] on div "Torres-Cintron, Dariel" at bounding box center [420, 438] width 163 height 21
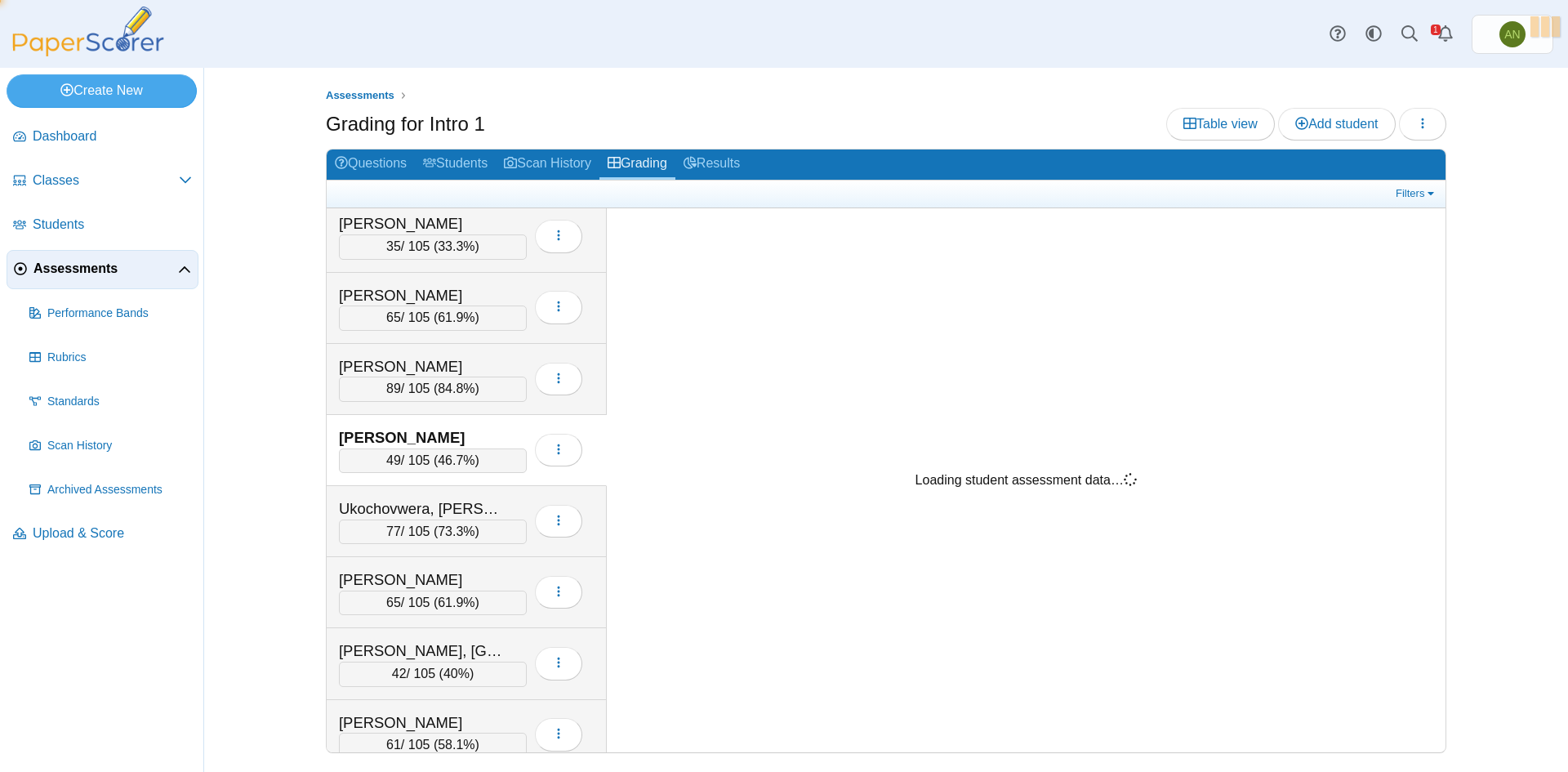
scroll to position [0, 0]
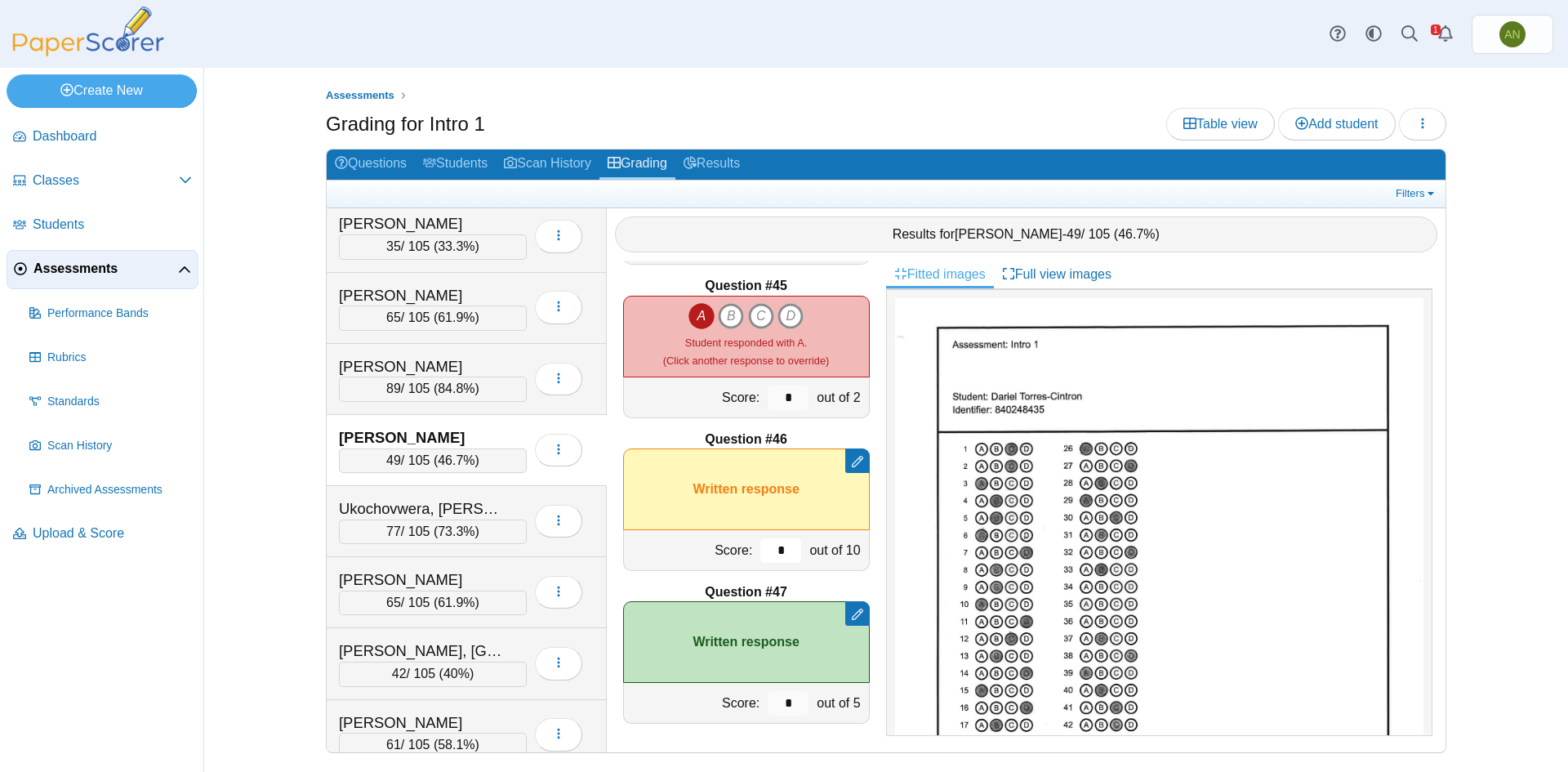
click at [774, 555] on input "*" at bounding box center [780, 551] width 41 height 25
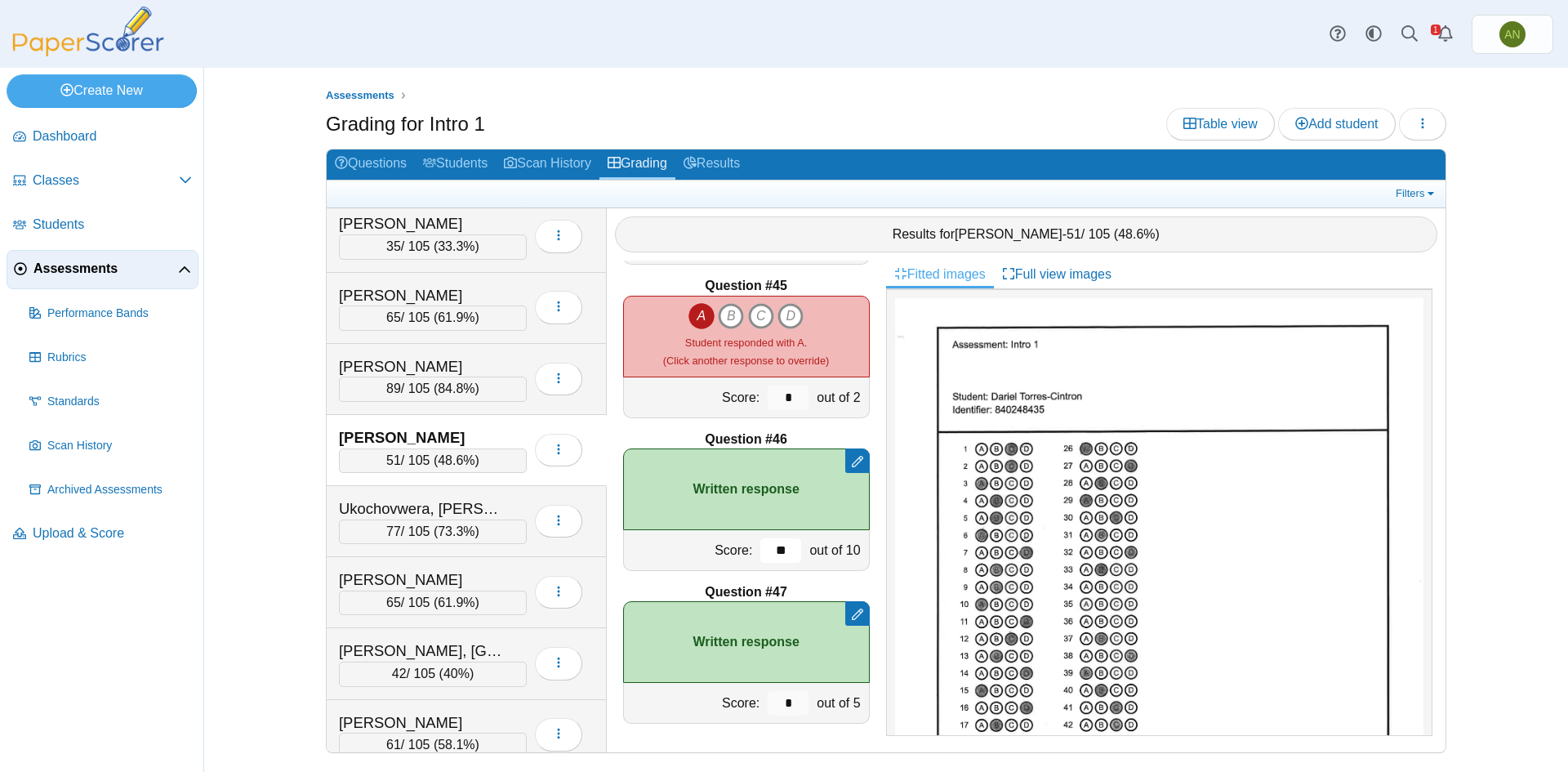
type input "**"
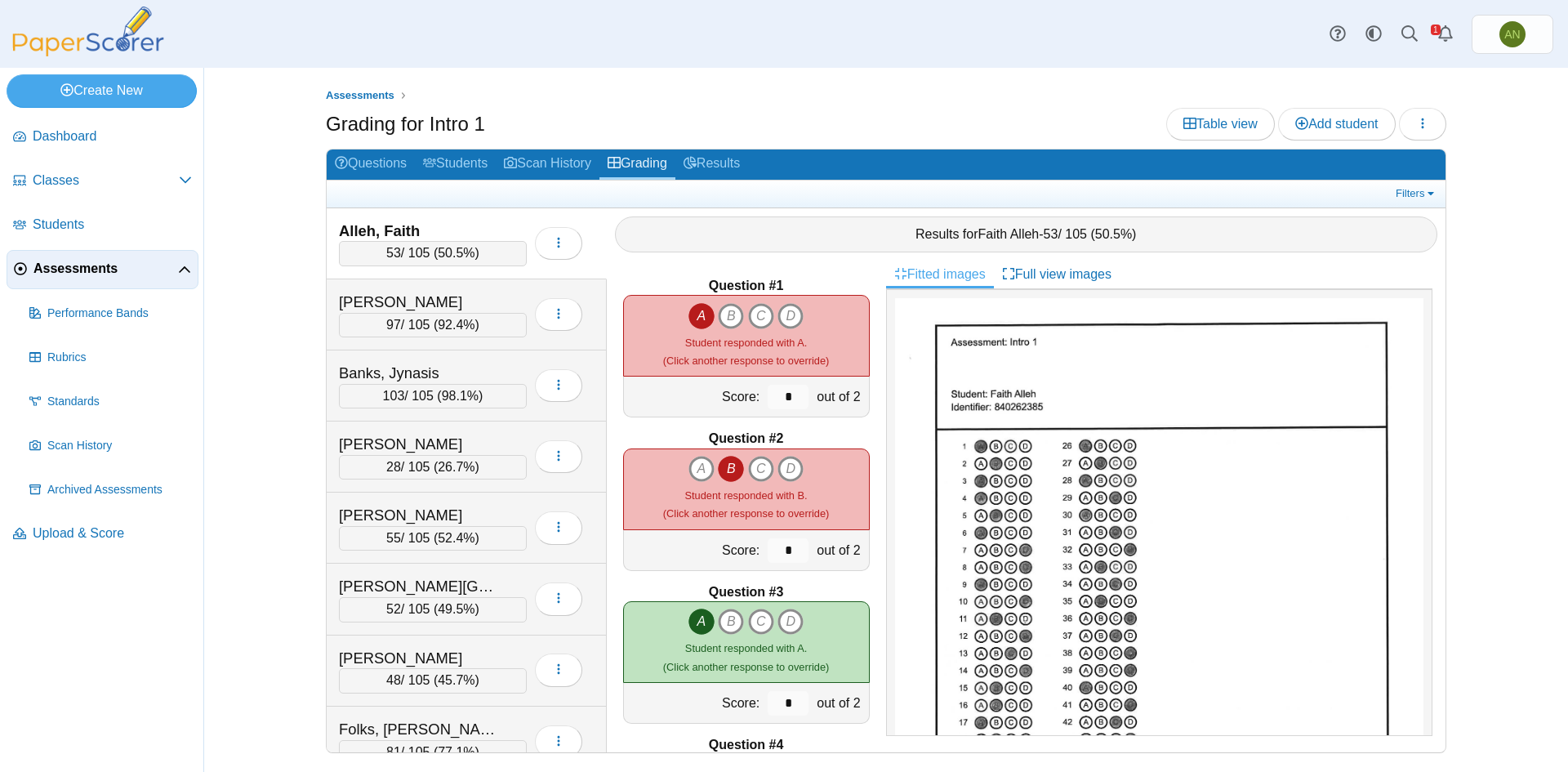
click at [512, 222] on div "Alleh, Faith" at bounding box center [433, 232] width 188 height 21
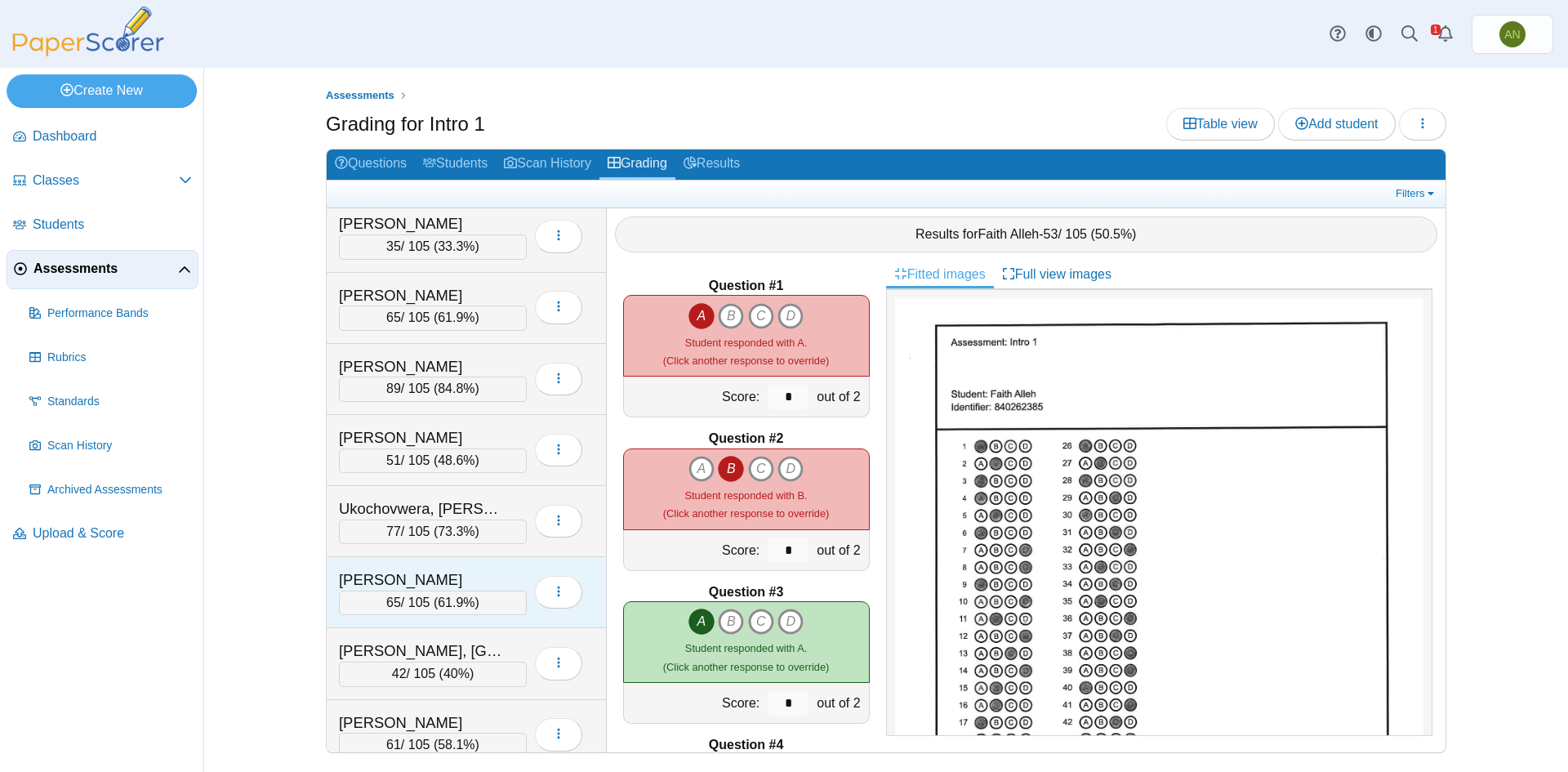
scroll to position [1734, 0]
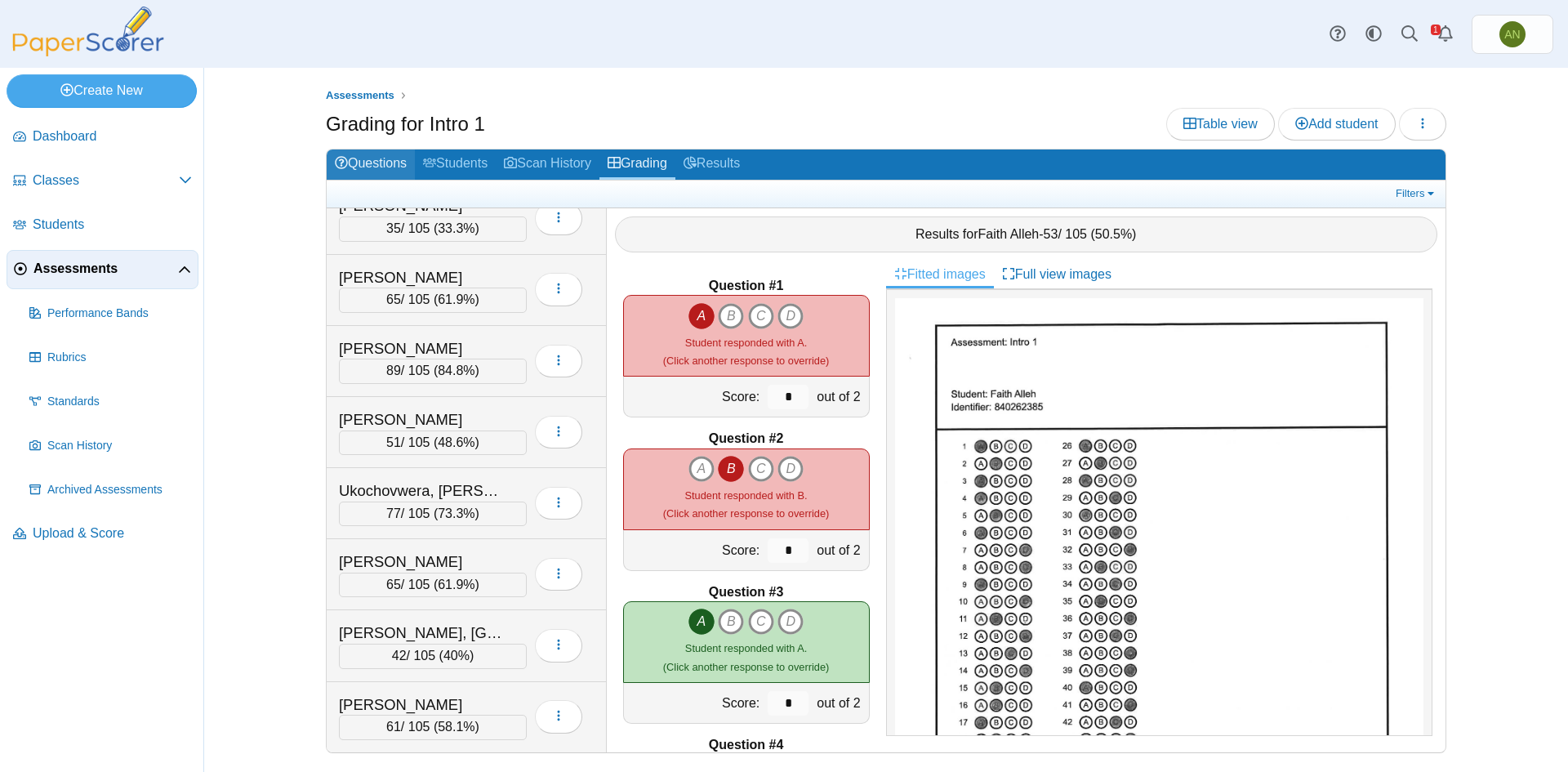
click at [372, 158] on link "Questions" at bounding box center [370, 164] width 88 height 30
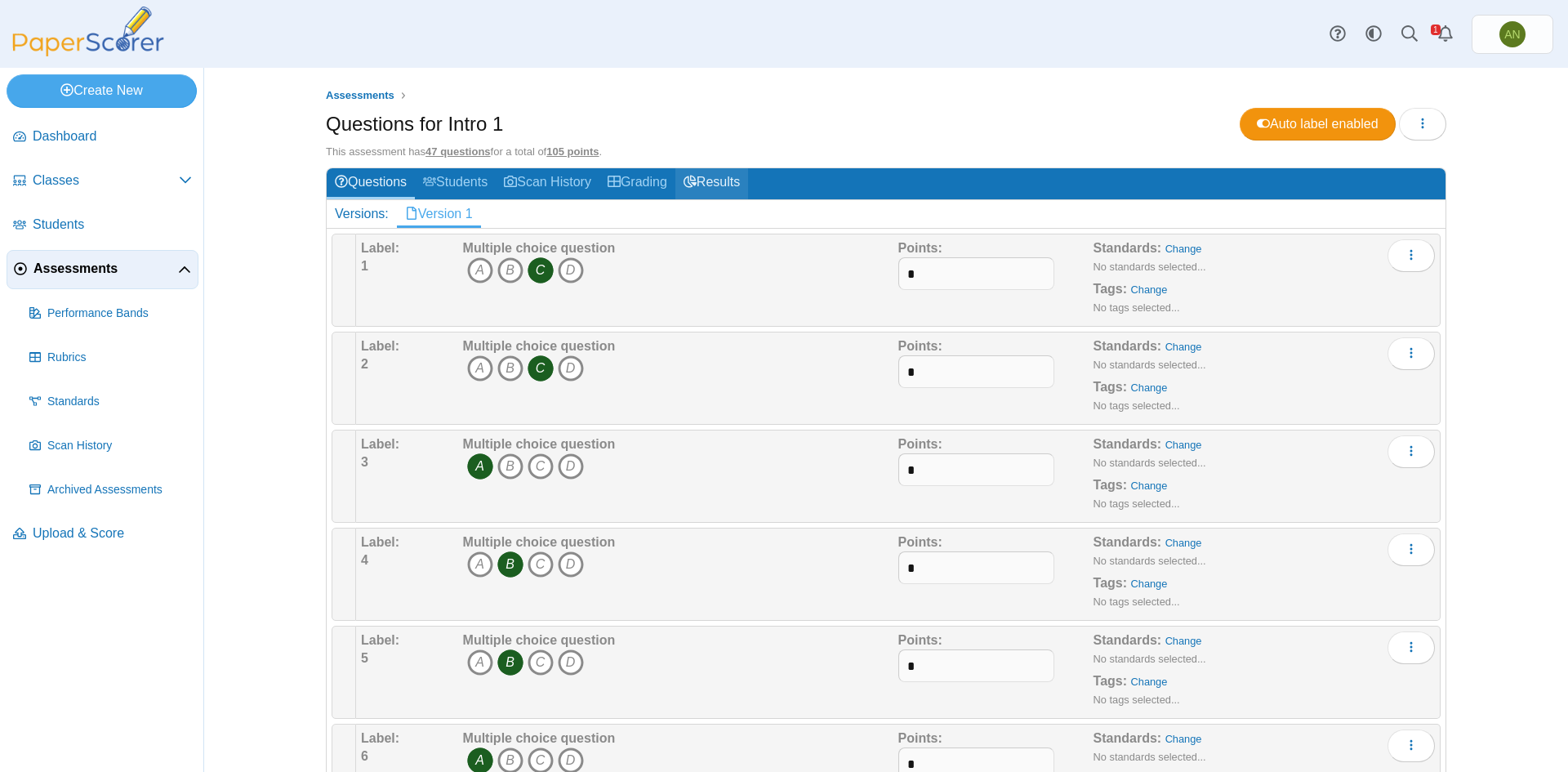
click at [705, 183] on link "Results" at bounding box center [711, 184] width 73 height 30
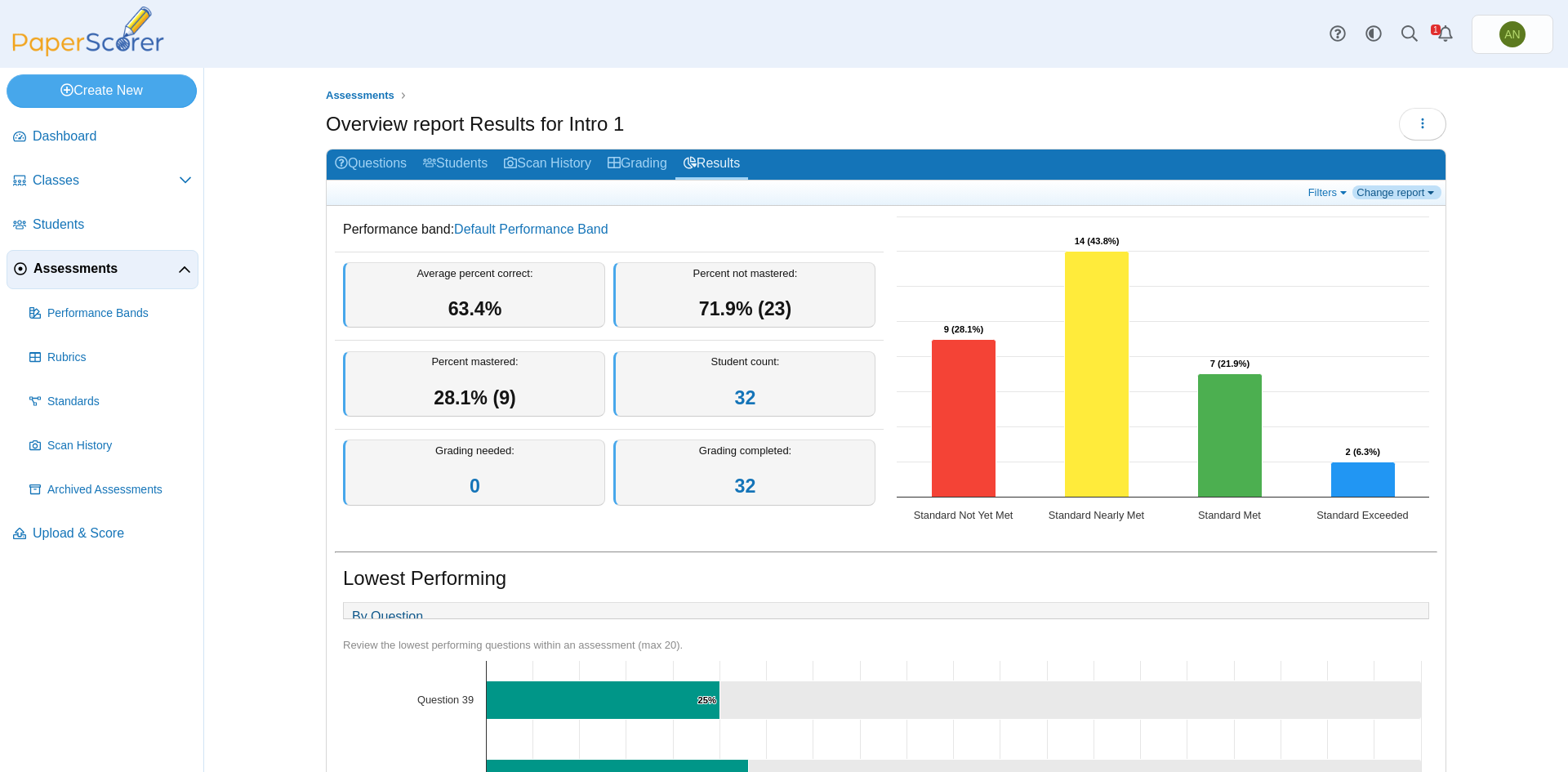
click at [1384, 187] on link "Change report" at bounding box center [1397, 193] width 89 height 14
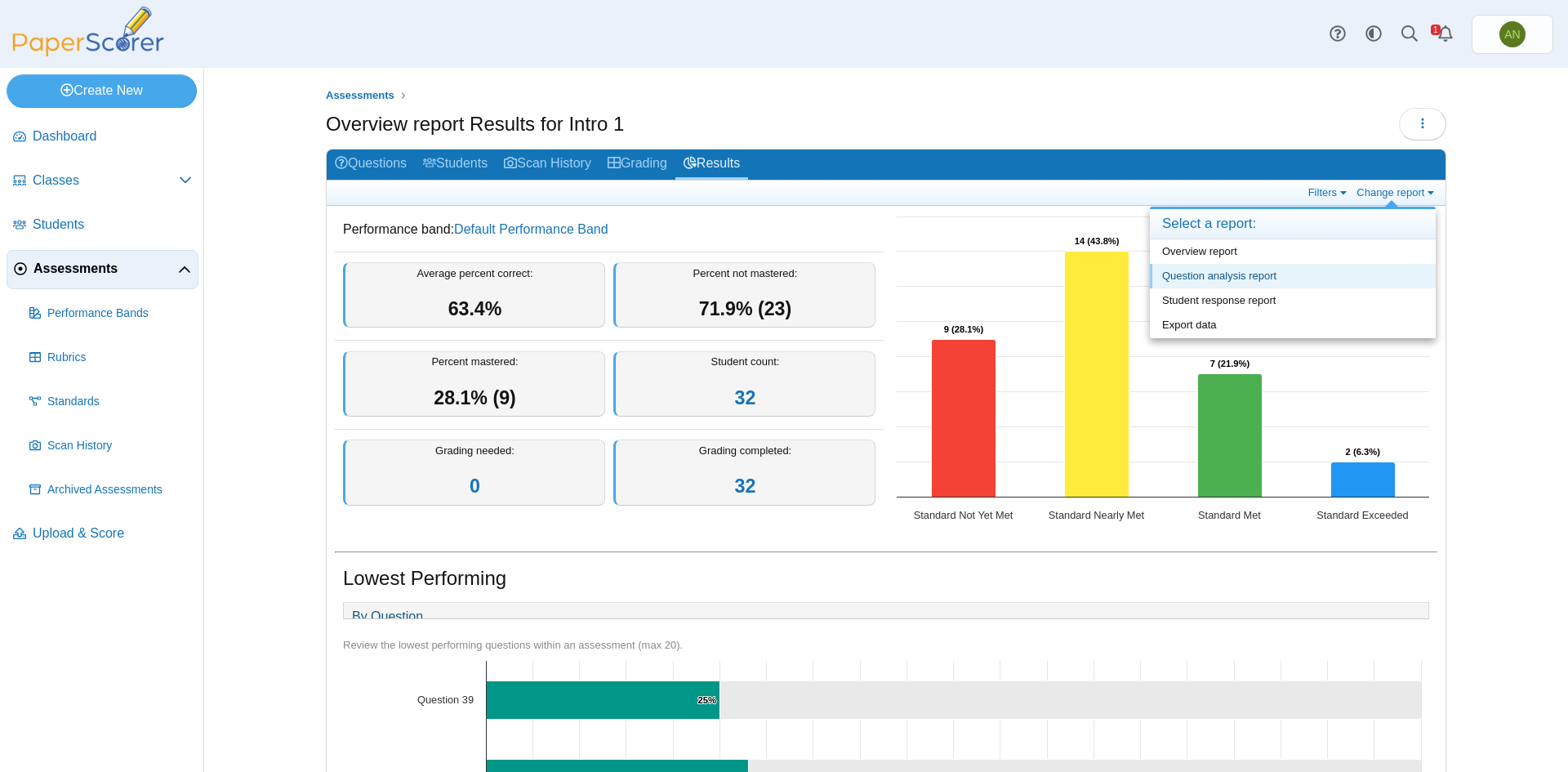
click at [1236, 276] on link "Question analysis report" at bounding box center [1292, 276] width 286 height 25
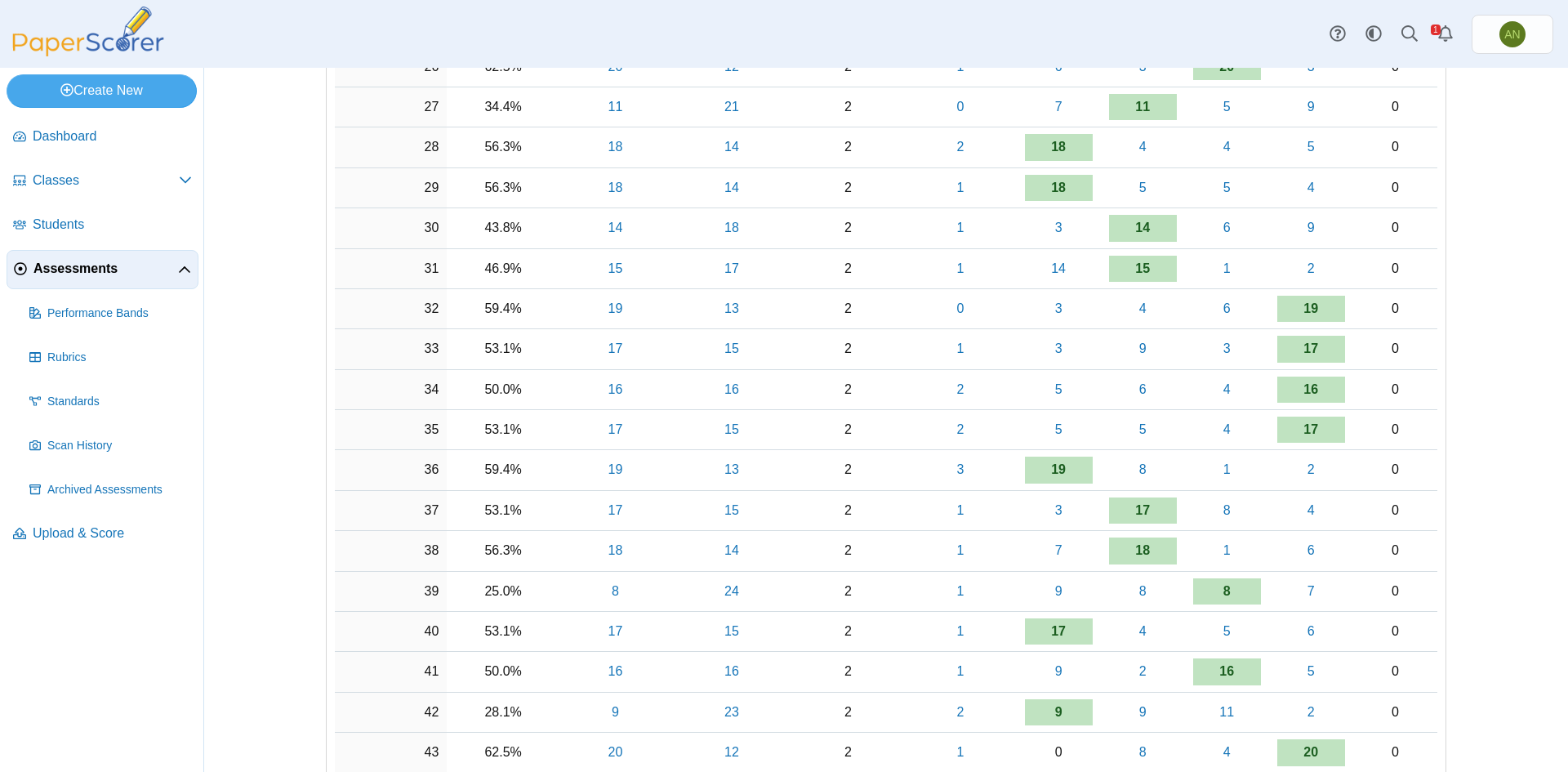
scroll to position [1402, 0]
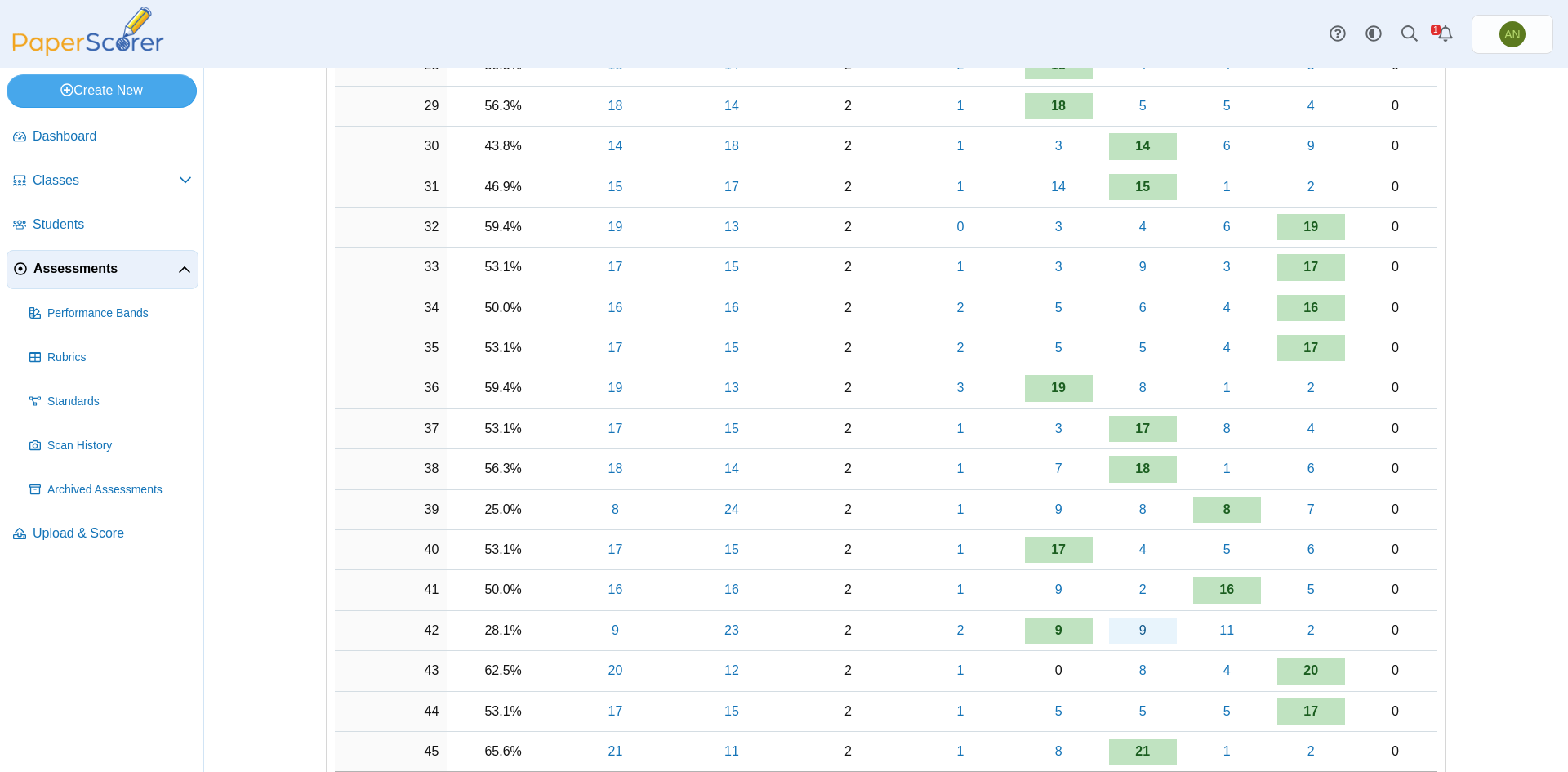
click at [1128, 626] on link "9" at bounding box center [1142, 630] width 67 height 26
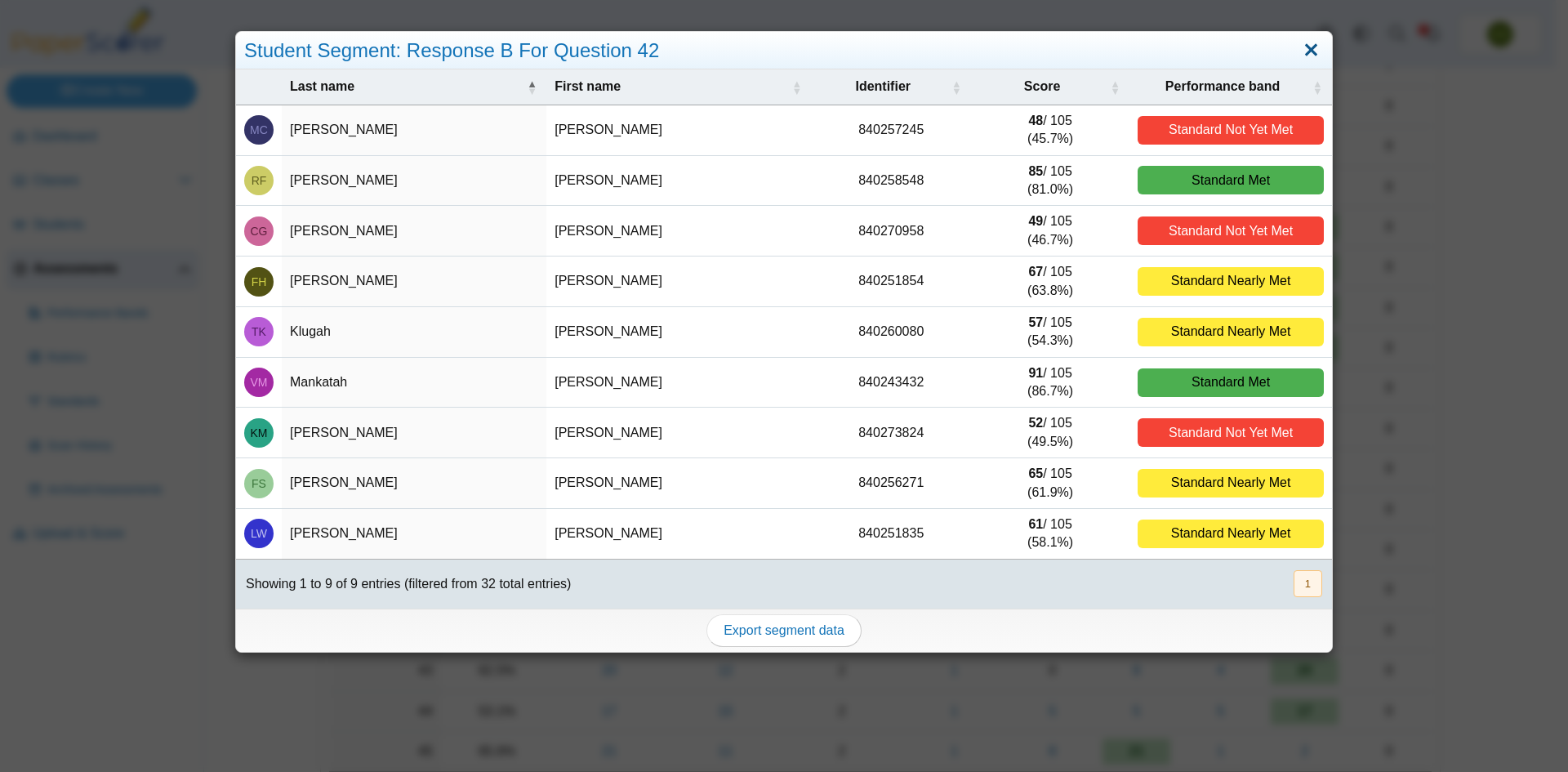
click at [1312, 53] on link "Close" at bounding box center [1311, 50] width 26 height 28
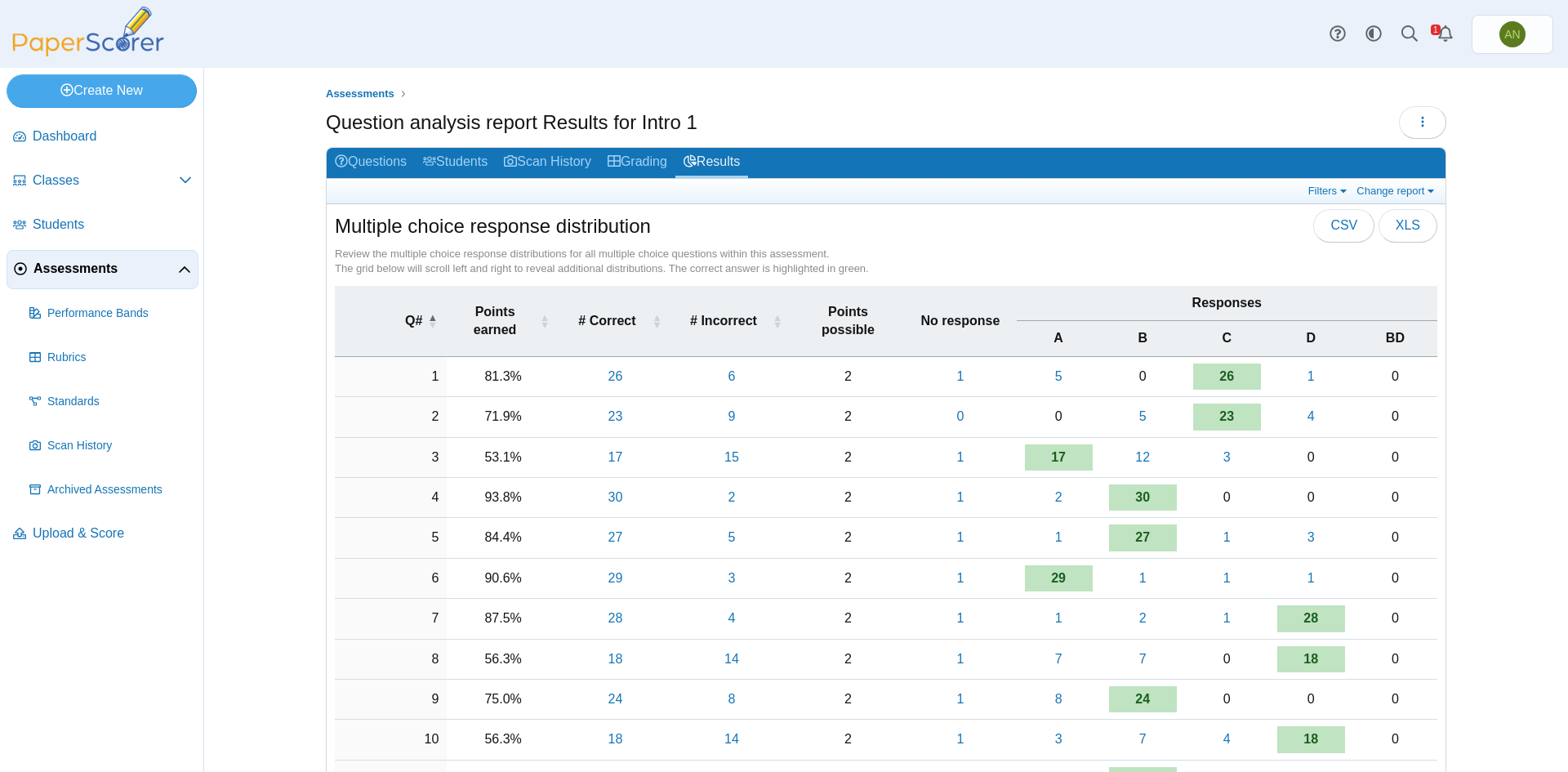
scroll to position [0, 0]
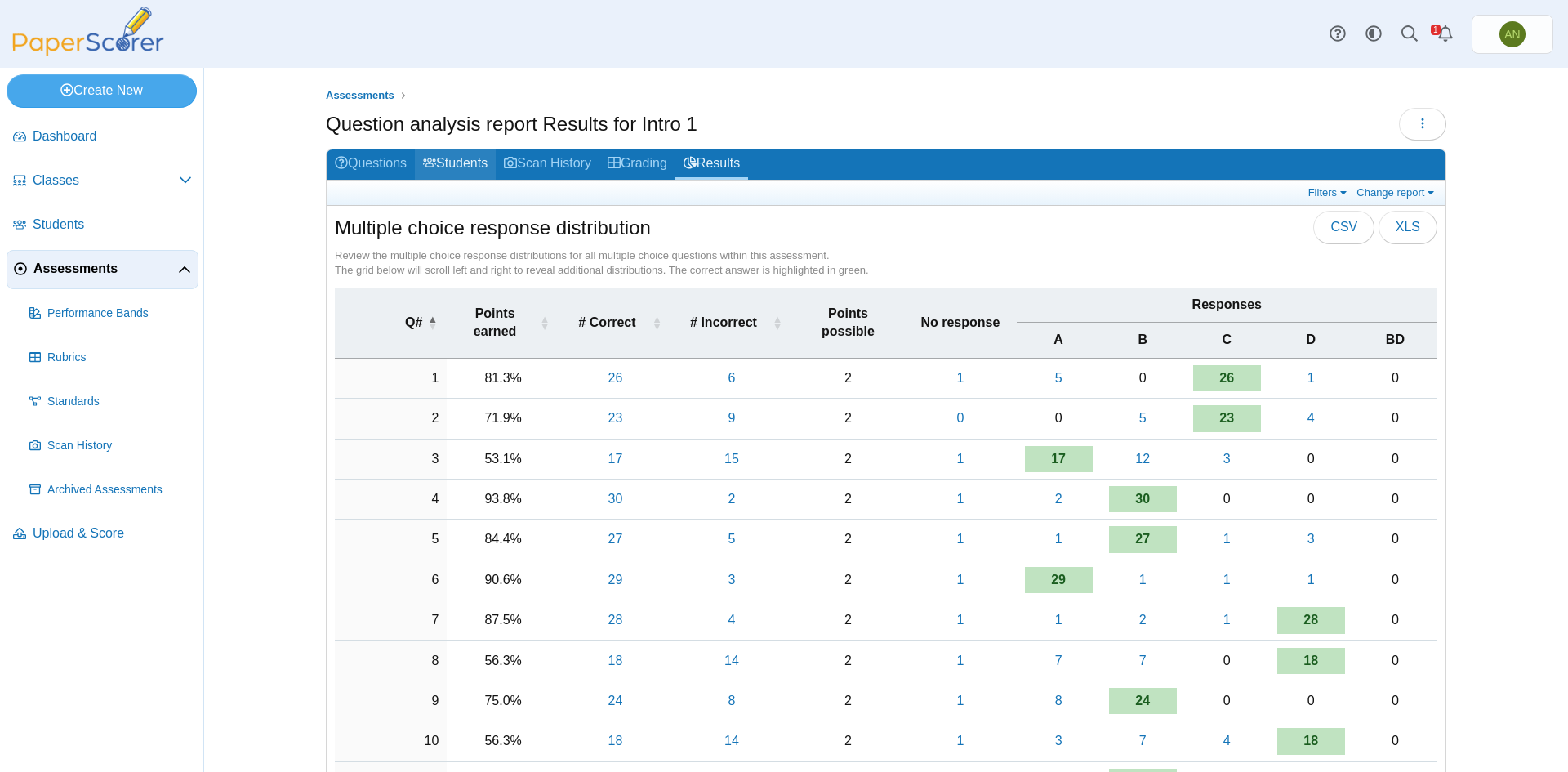
click at [469, 155] on link "Students" at bounding box center [455, 164] width 81 height 30
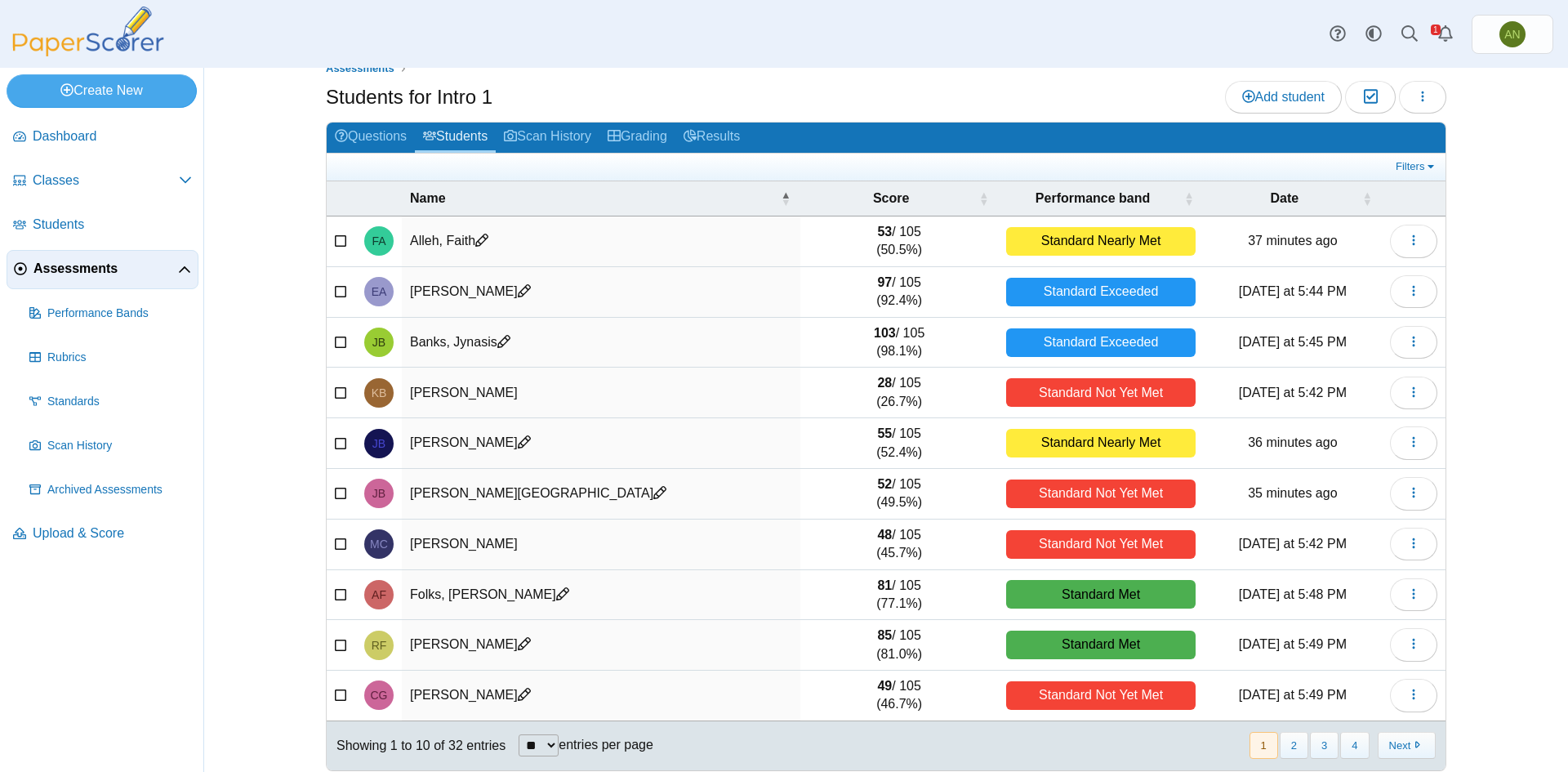
scroll to position [42, 0]
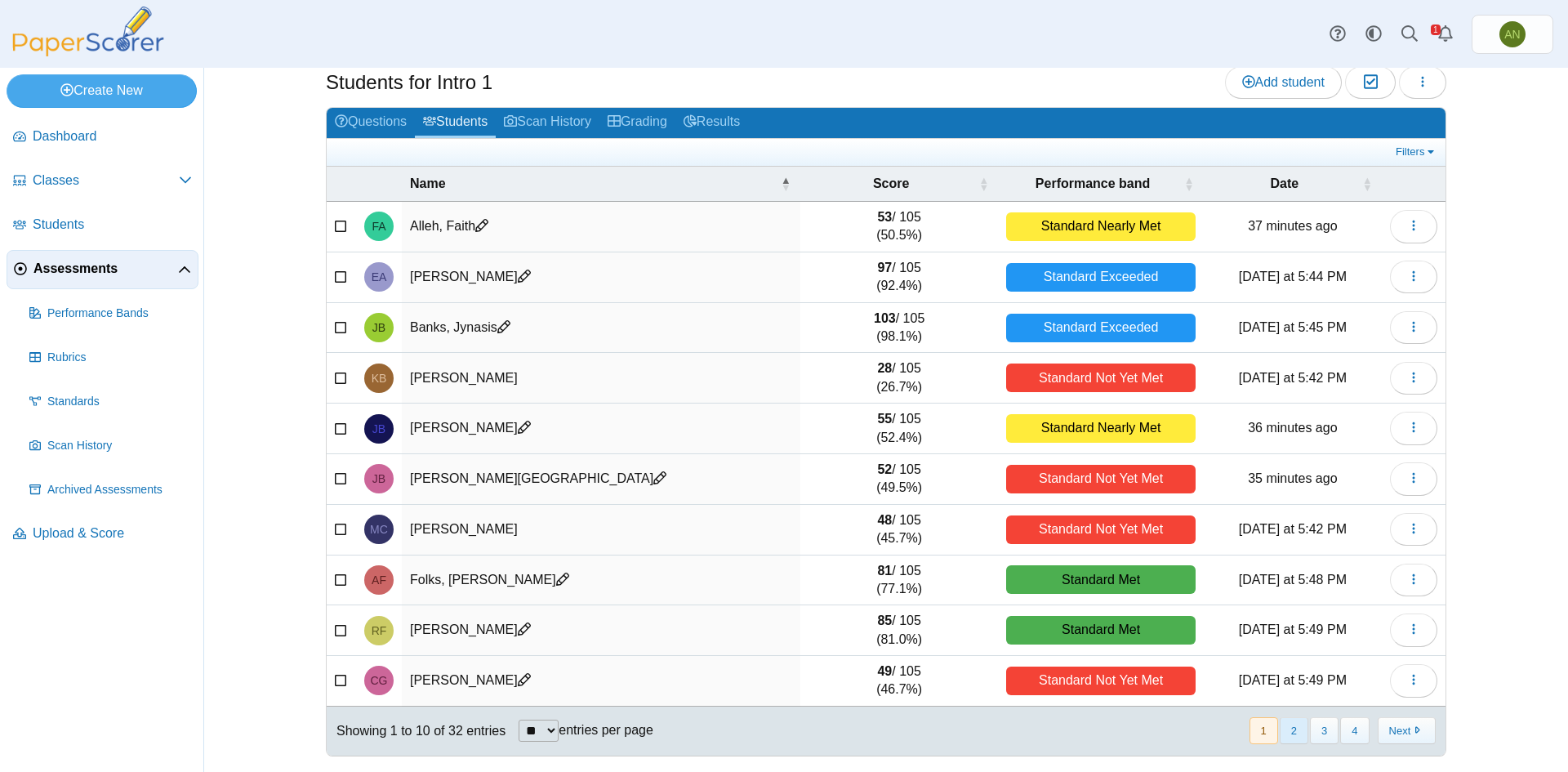
click at [1282, 737] on button "2" at bounding box center [1294, 730] width 28 height 27
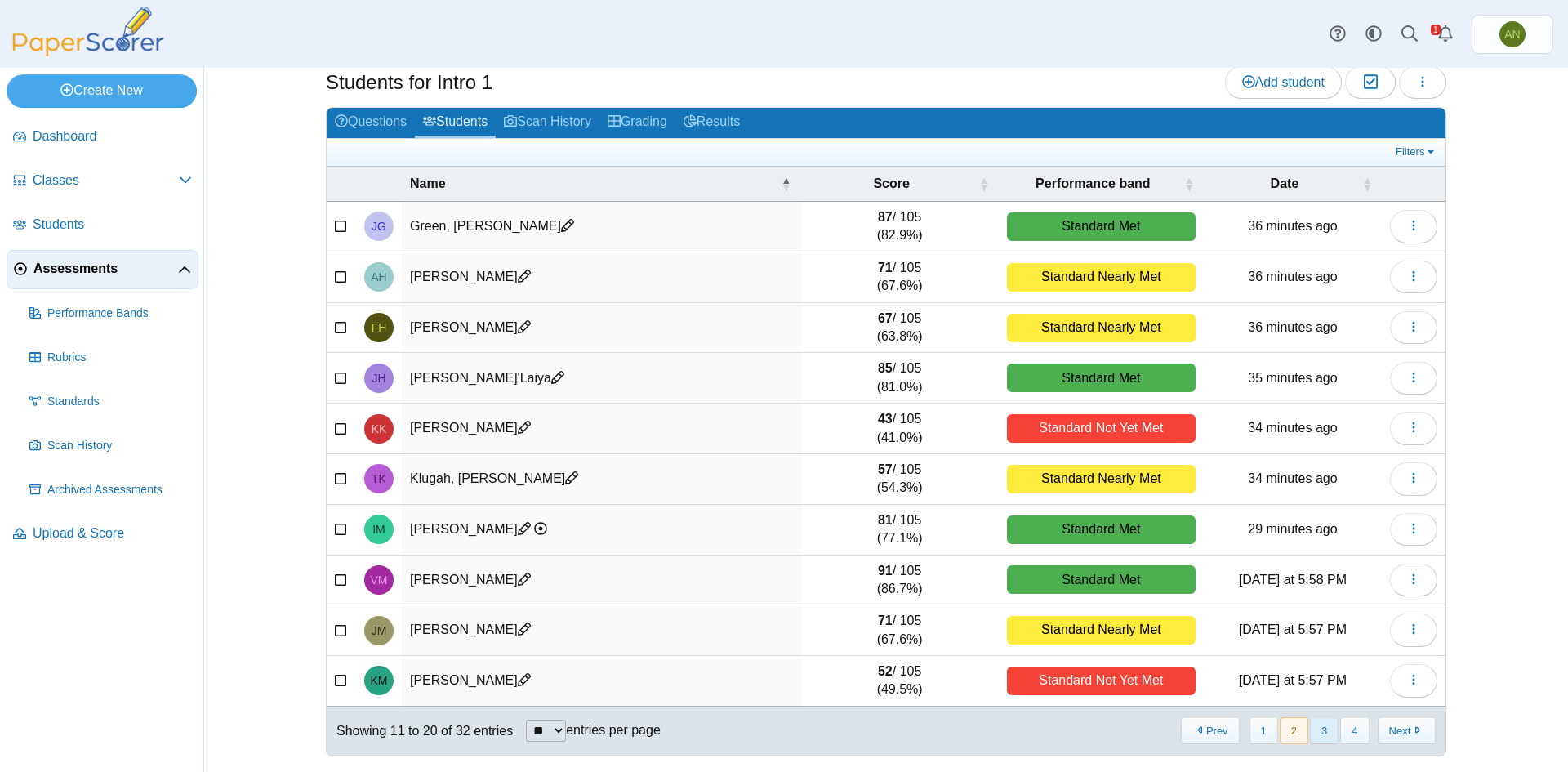
click at [1325, 731] on button "3" at bounding box center [1324, 730] width 28 height 27
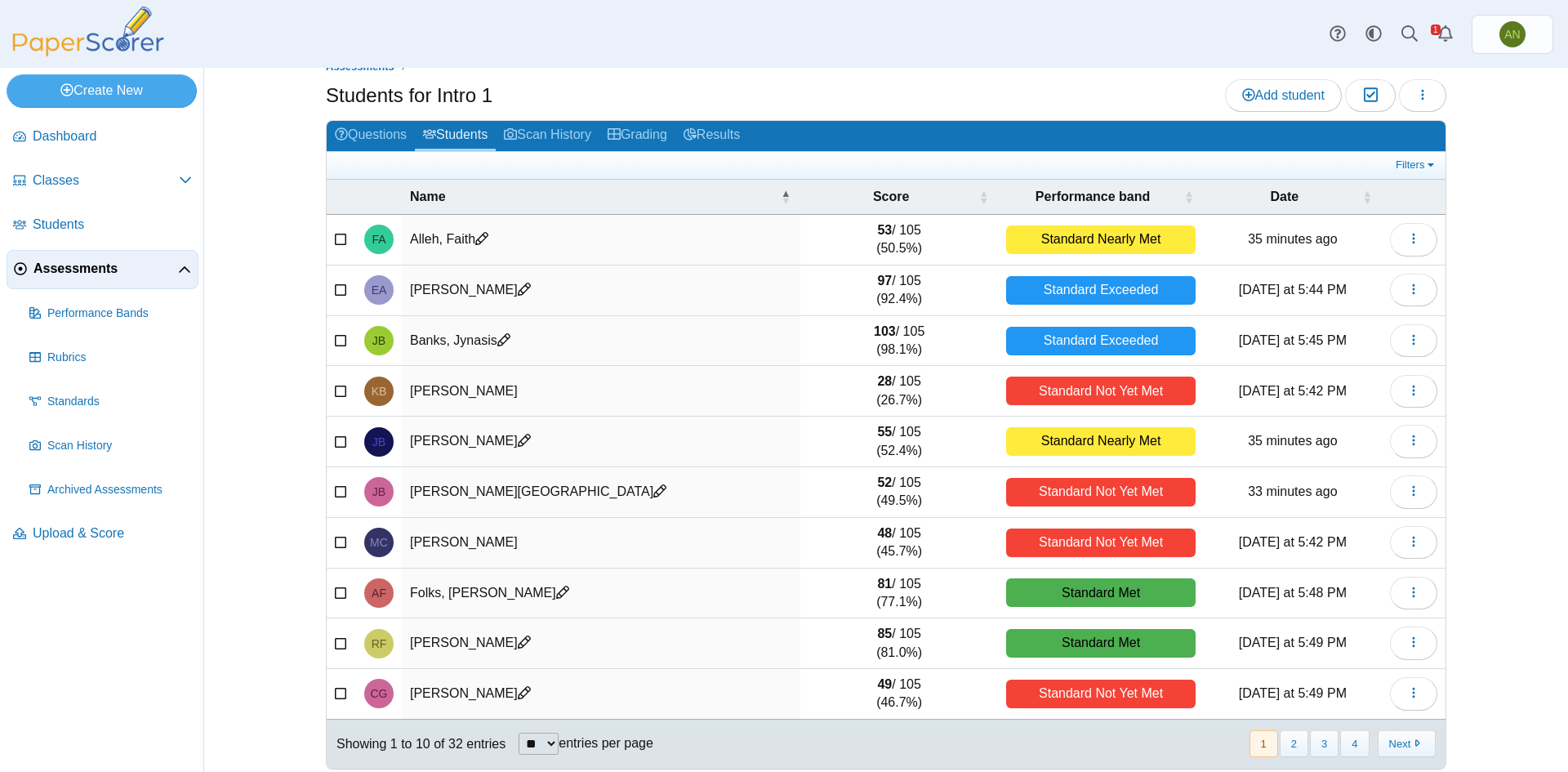
scroll to position [42, 0]
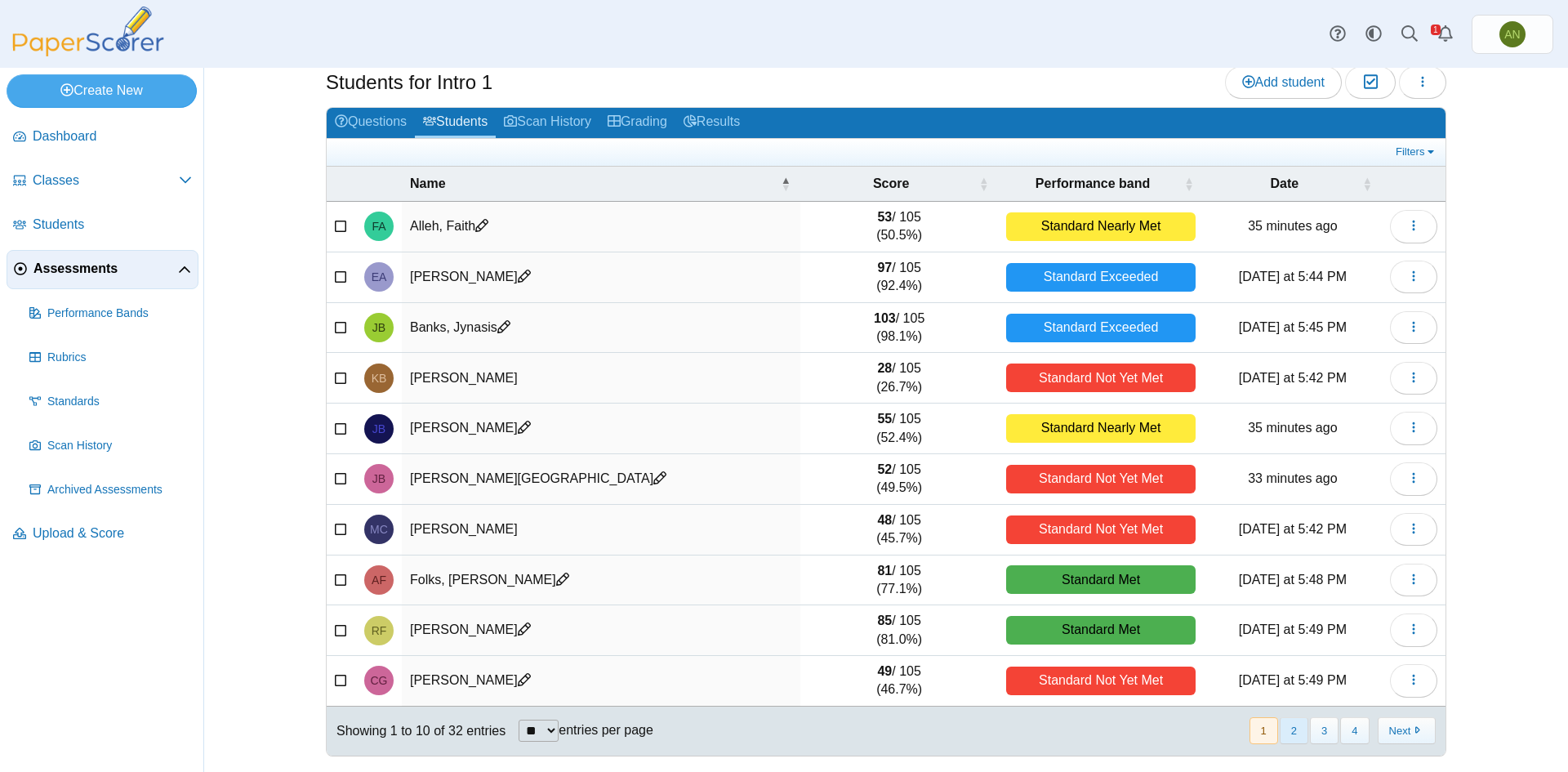
click at [1291, 732] on button "2" at bounding box center [1294, 730] width 28 height 27
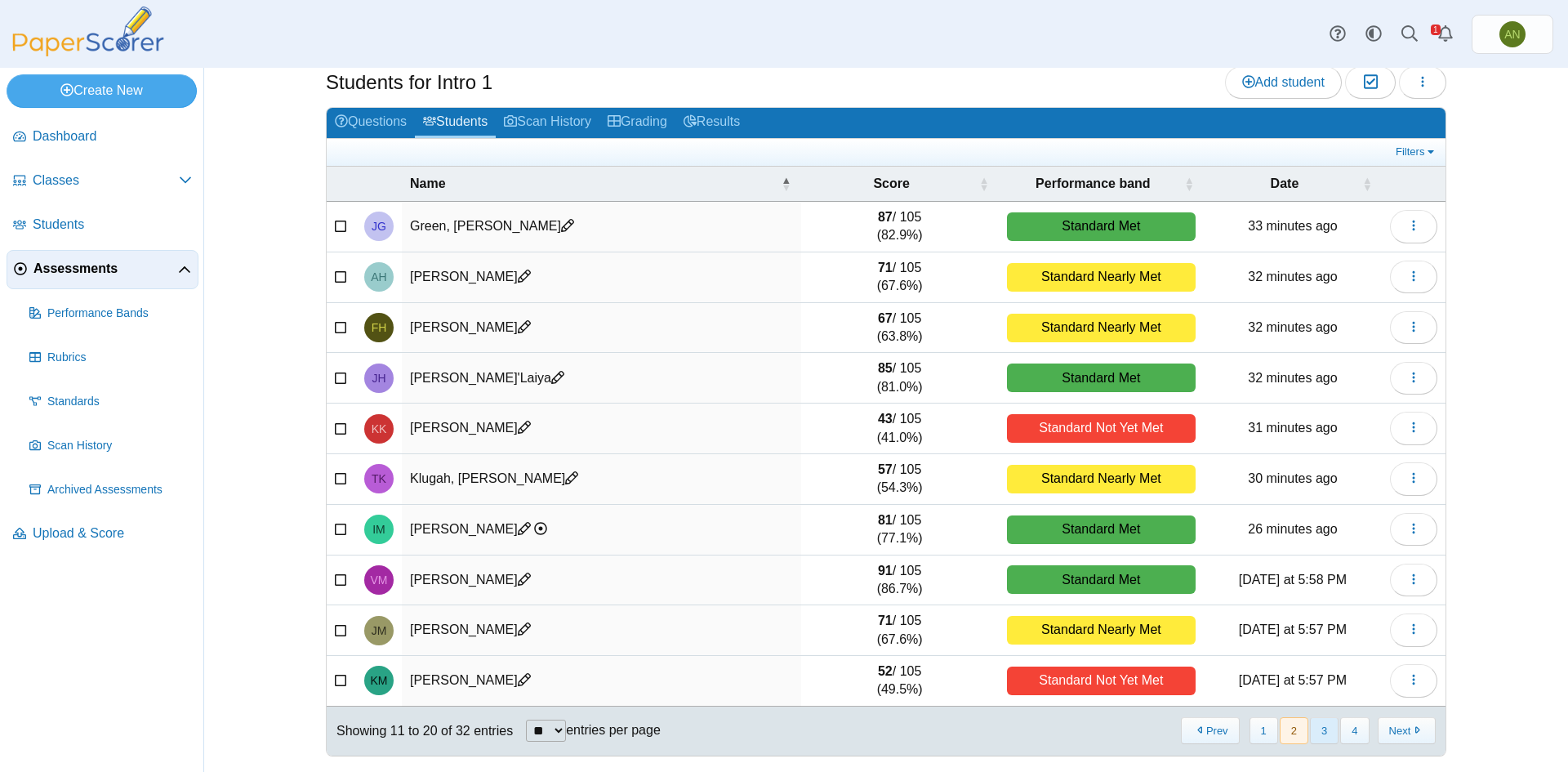
click at [1321, 732] on button "3" at bounding box center [1324, 730] width 28 height 27
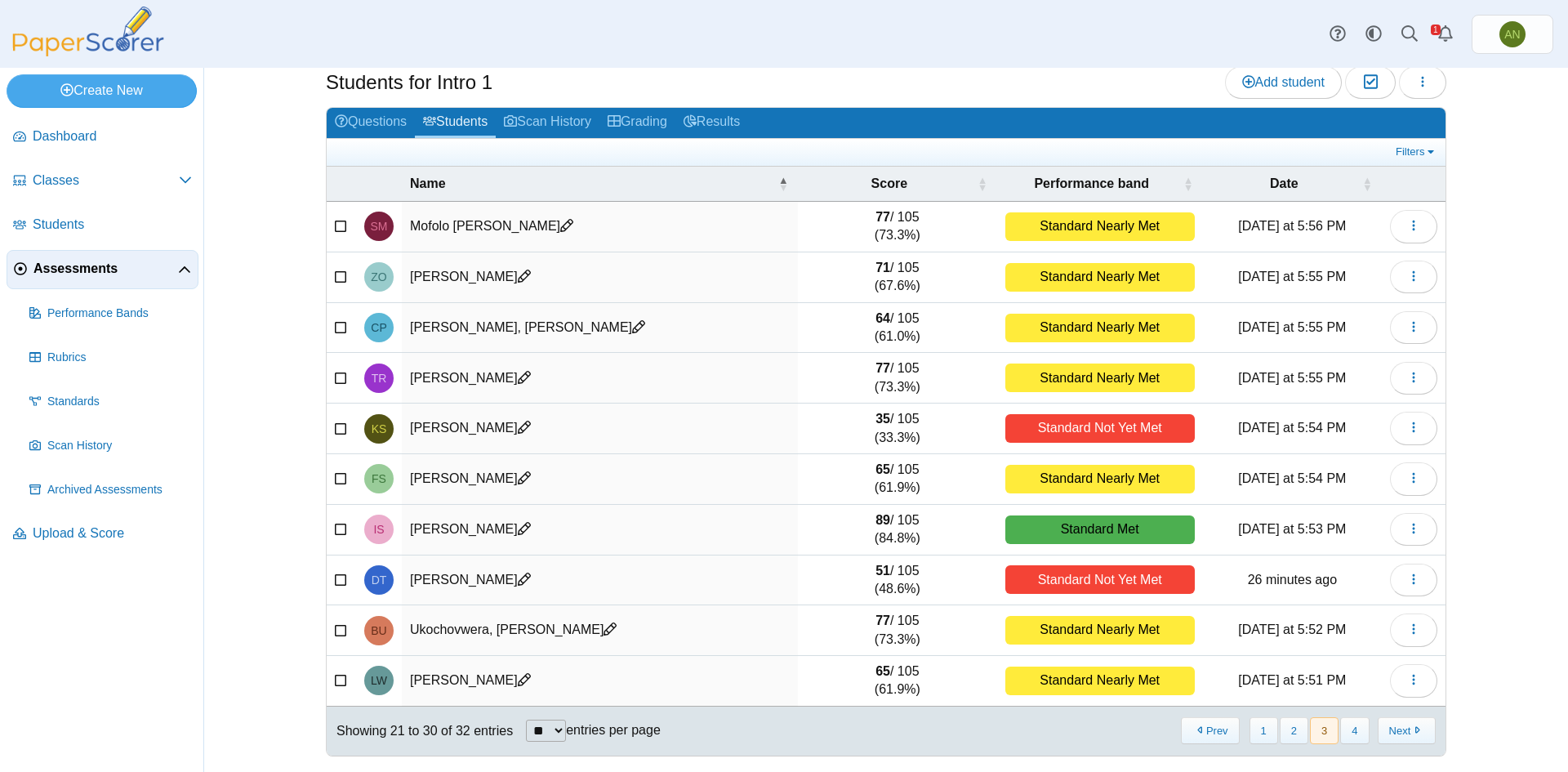
click at [1316, 735] on button "3" at bounding box center [1324, 730] width 28 height 27
click at [1352, 740] on button "4" at bounding box center [1354, 730] width 28 height 27
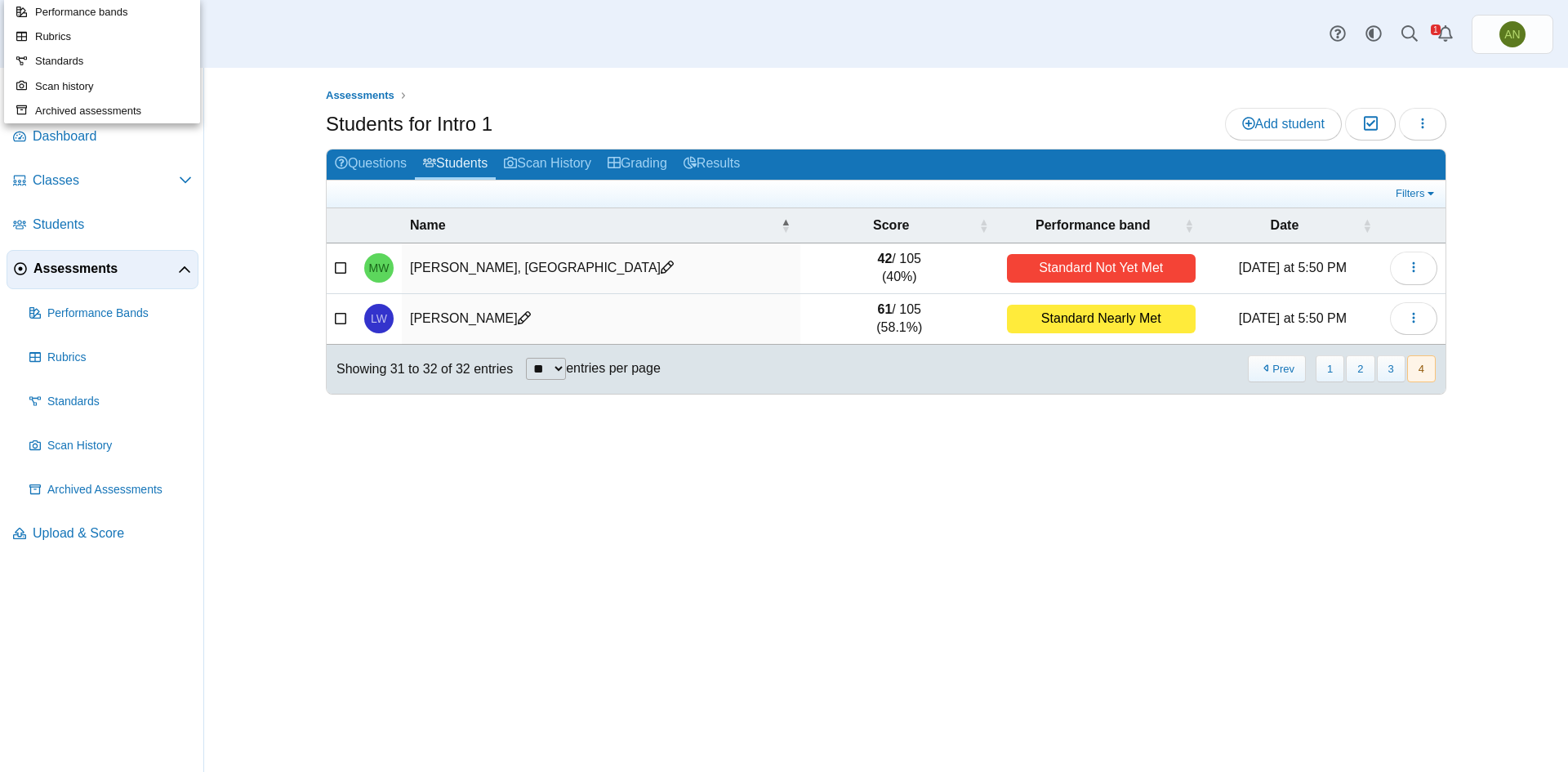
click at [600, 673] on div "Assessments Students for Intro 1 Add student Moderation 0 Loading…" at bounding box center [885, 420] width 1225 height 705
